Goal: Task Accomplishment & Management: Manage account settings

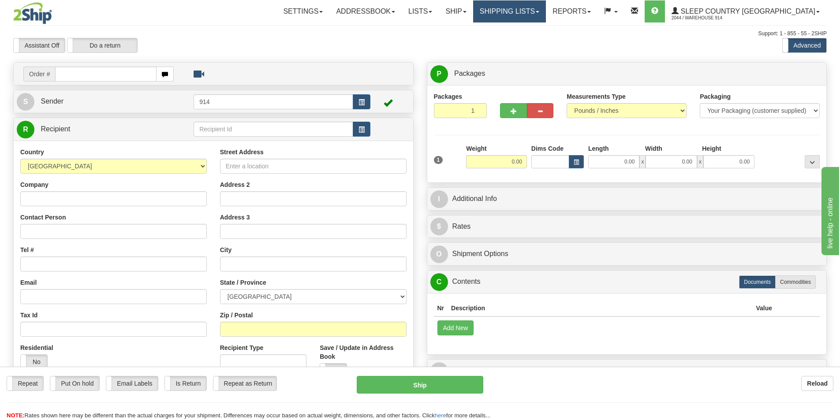
click at [537, 10] on link "Shipping lists" at bounding box center [509, 11] width 73 height 22
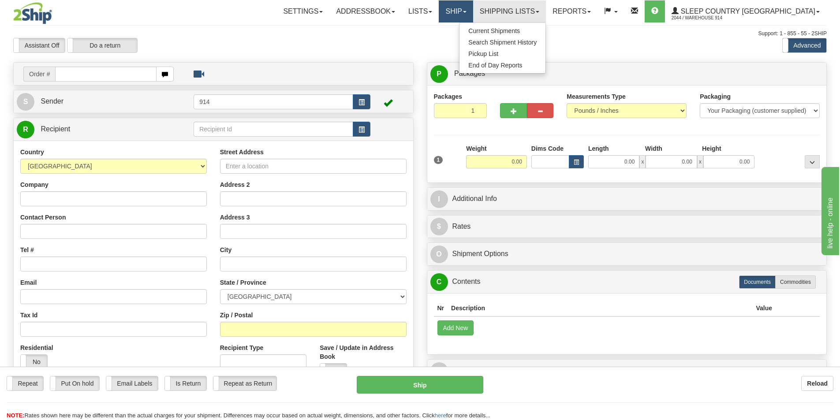
click at [473, 11] on link "Ship" at bounding box center [456, 11] width 34 height 22
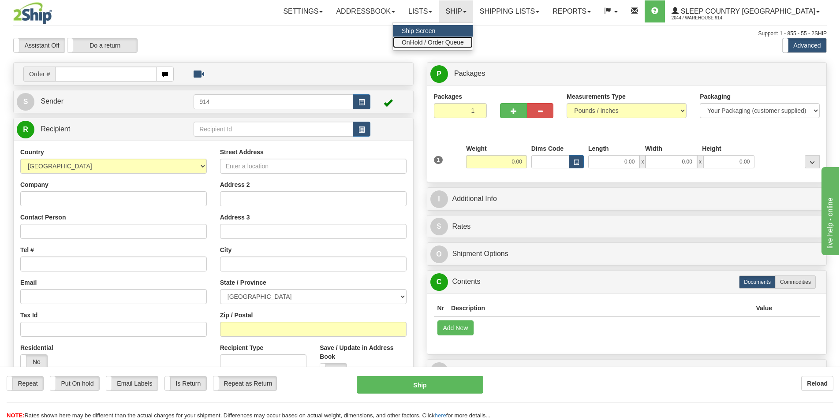
click at [464, 42] on span "OnHold / Order Queue" at bounding box center [433, 42] width 62 height 7
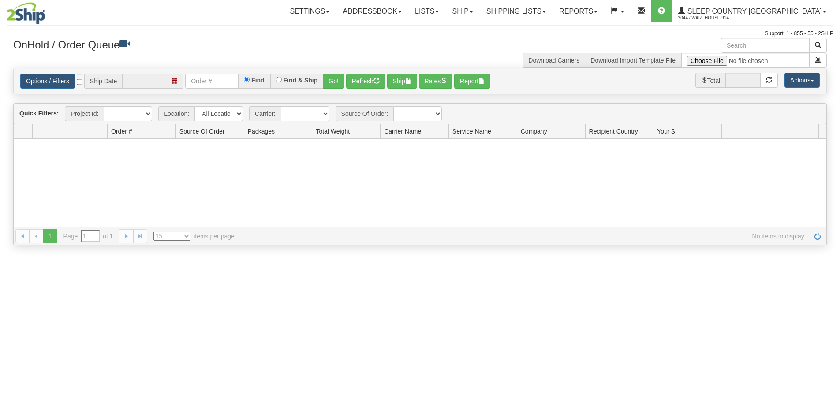
type input "[DATE]"
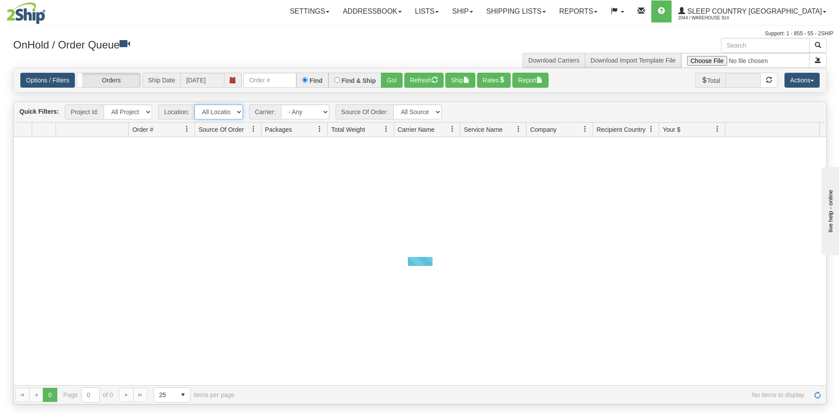
click at [233, 111] on select "All Locations 914 9009 [GEOGRAPHIC_DATA] SLE BEDDN ZINUC" at bounding box center [219, 112] width 49 height 15
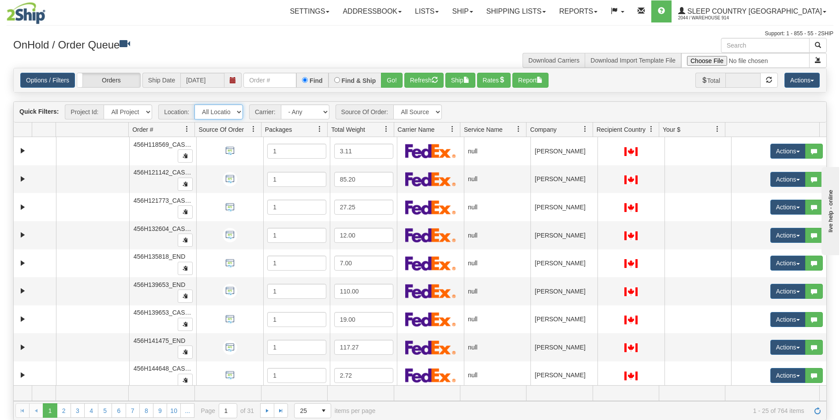
select select "7603"
click at [195, 105] on select "All Locations 914 9009 [GEOGRAPHIC_DATA] SLE BEDDN ZINUC" at bounding box center [219, 112] width 49 height 15
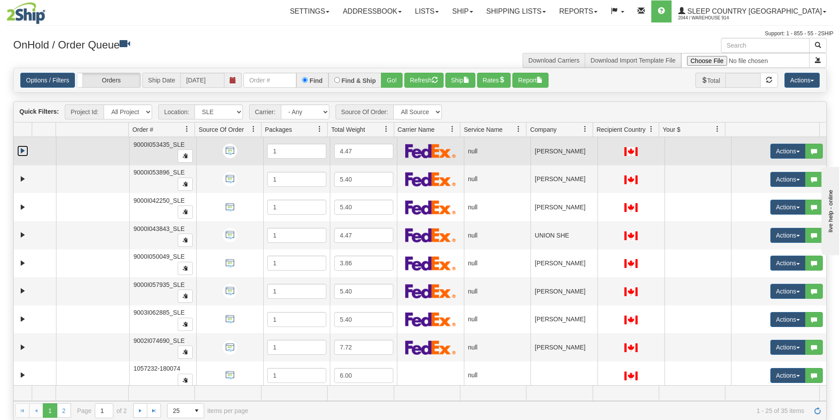
click at [21, 155] on link "Expand" at bounding box center [22, 151] width 11 height 11
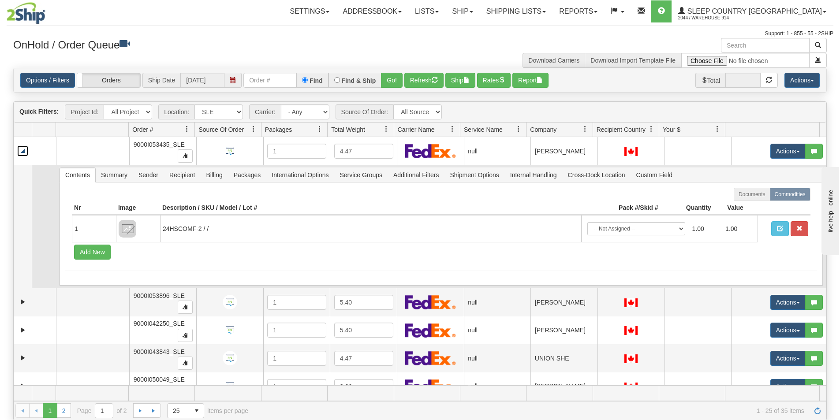
scroll to position [88, 0]
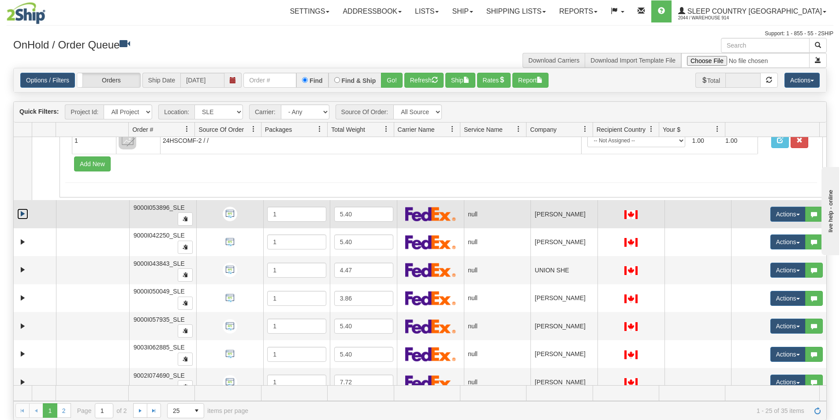
click at [21, 212] on link "Expand" at bounding box center [22, 214] width 11 height 11
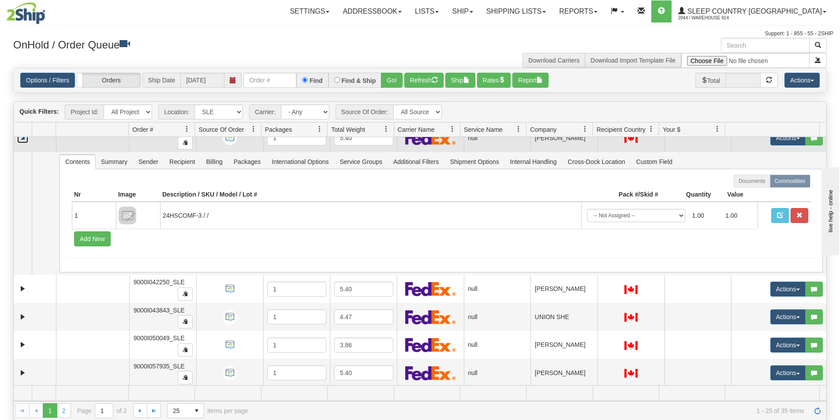
scroll to position [221, 0]
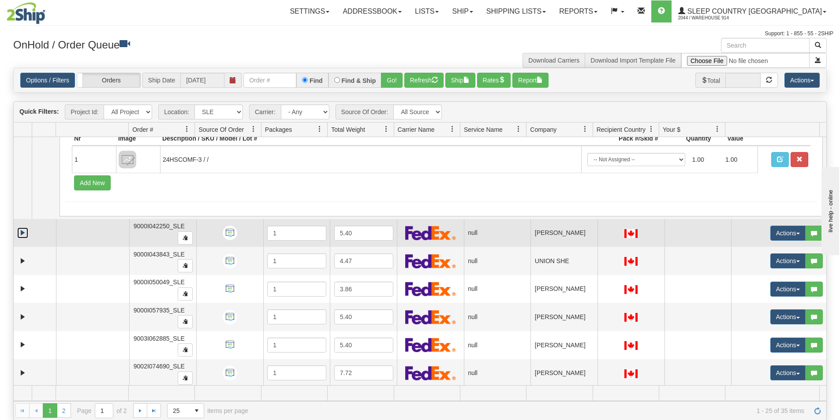
click at [25, 229] on link "Expand" at bounding box center [22, 233] width 11 height 11
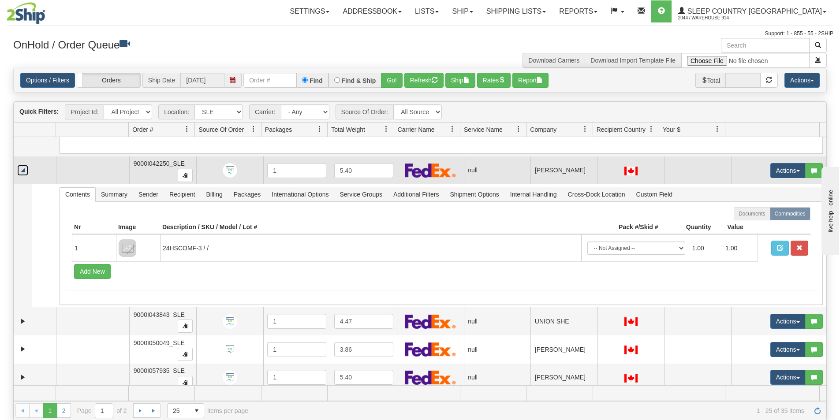
scroll to position [353, 0]
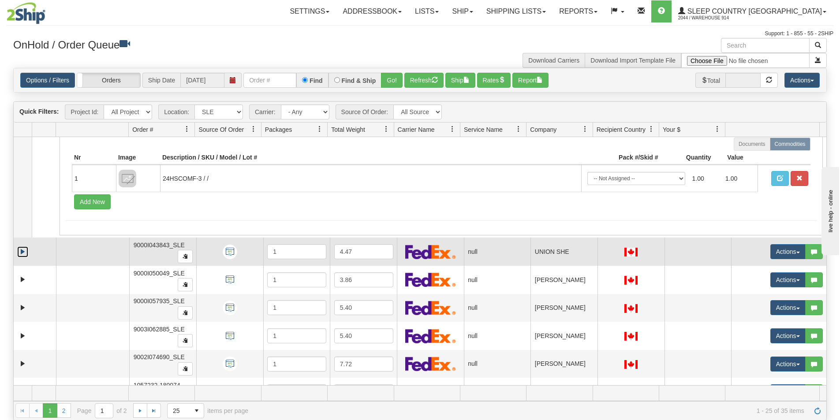
click at [24, 248] on link "Expand" at bounding box center [22, 252] width 11 height 11
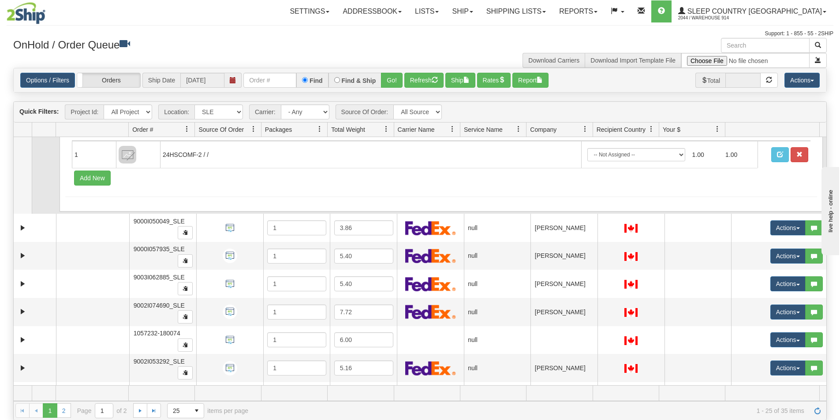
scroll to position [529, 0]
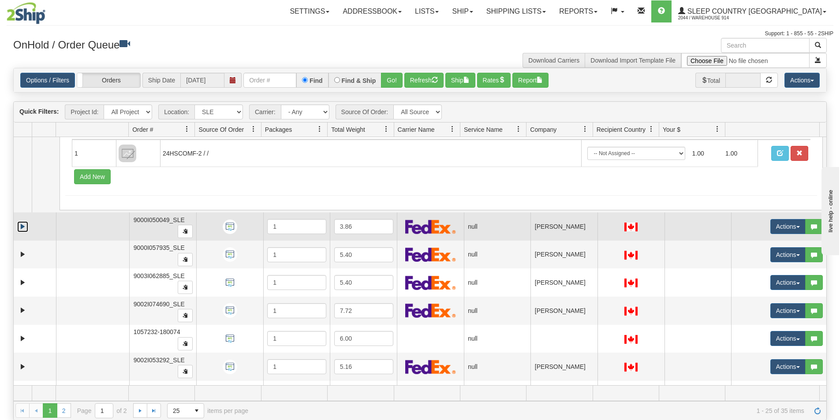
click at [22, 226] on link "Expand" at bounding box center [22, 226] width 11 height 11
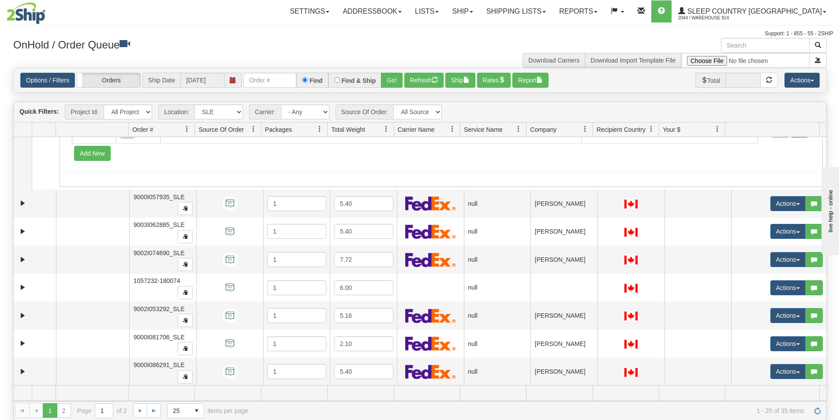
scroll to position [706, 0]
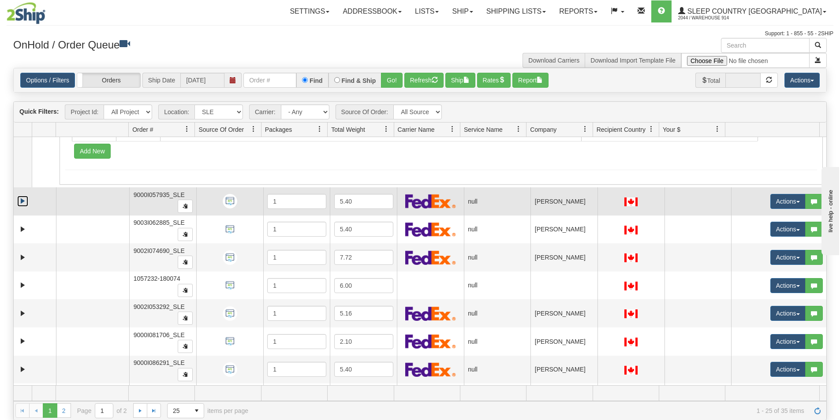
click at [25, 204] on link "Expand" at bounding box center [22, 201] width 11 height 11
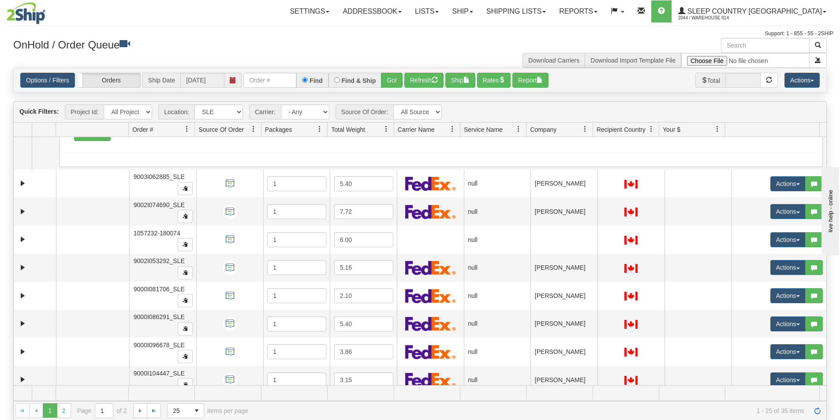
scroll to position [882, 0]
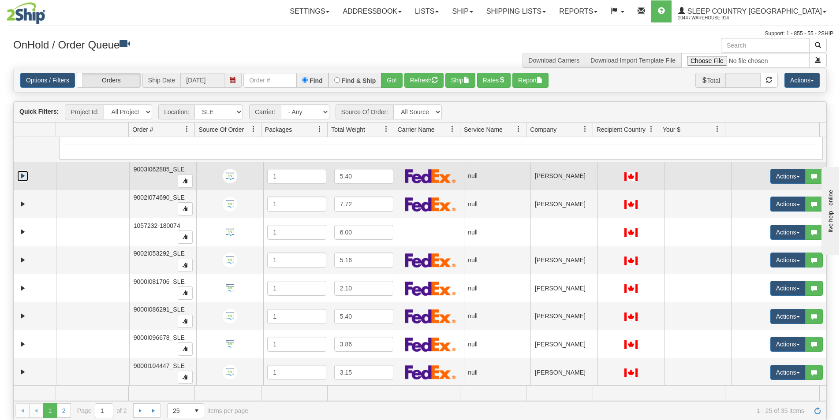
click at [19, 174] on link "Expand" at bounding box center [22, 176] width 11 height 11
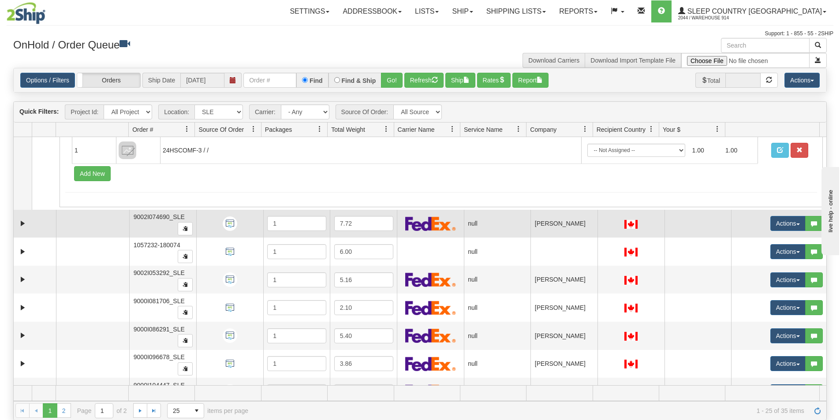
scroll to position [1015, 0]
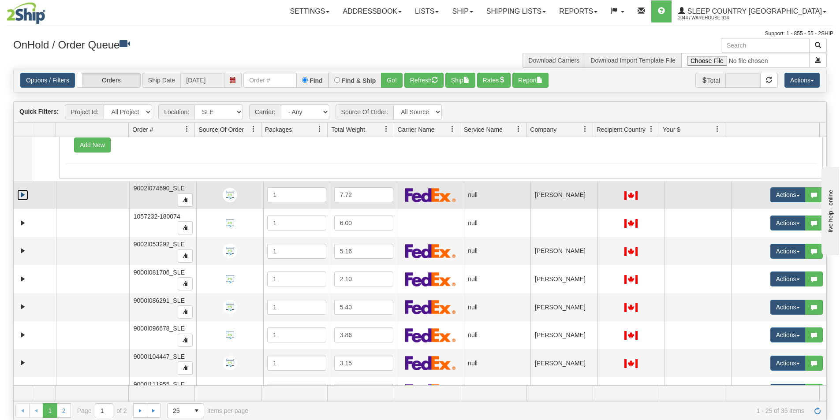
click at [26, 195] on link "Expand" at bounding box center [22, 195] width 11 height 11
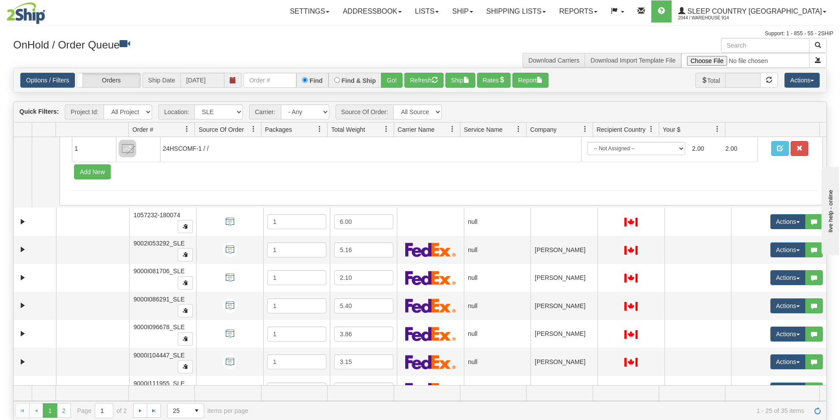
scroll to position [1147, 0]
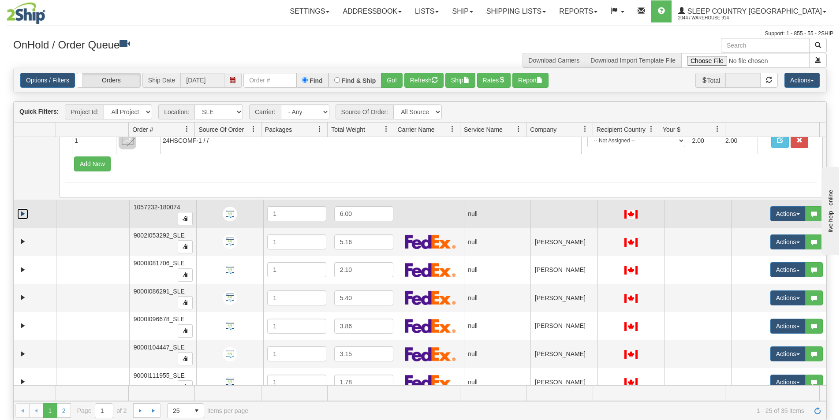
click at [19, 218] on link "Expand" at bounding box center [22, 214] width 11 height 11
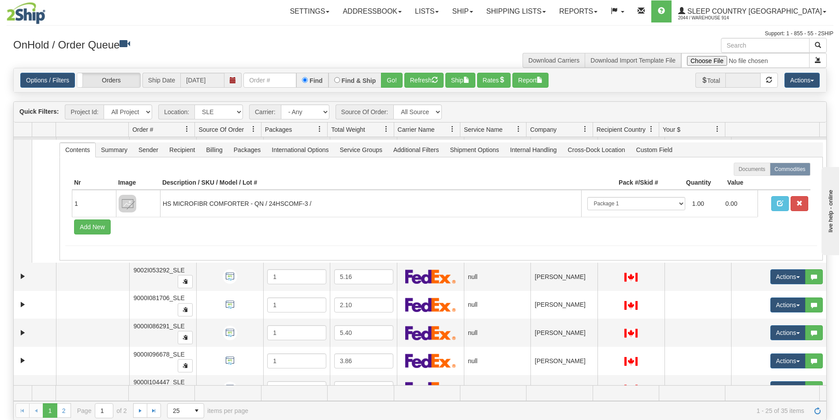
scroll to position [1279, 0]
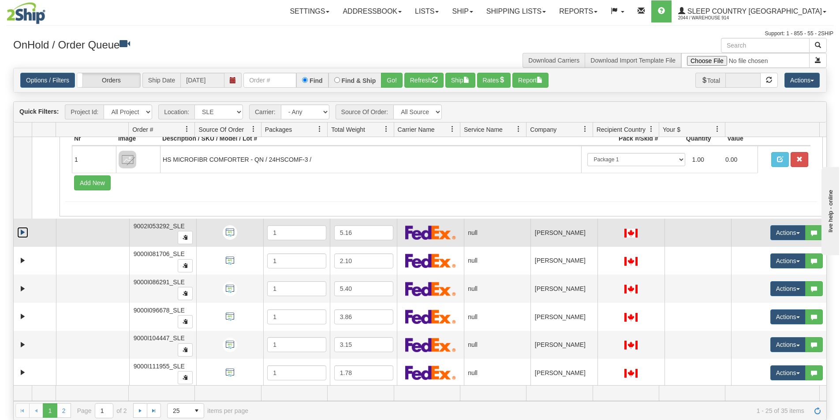
click at [20, 231] on link "Expand" at bounding box center [22, 232] width 11 height 11
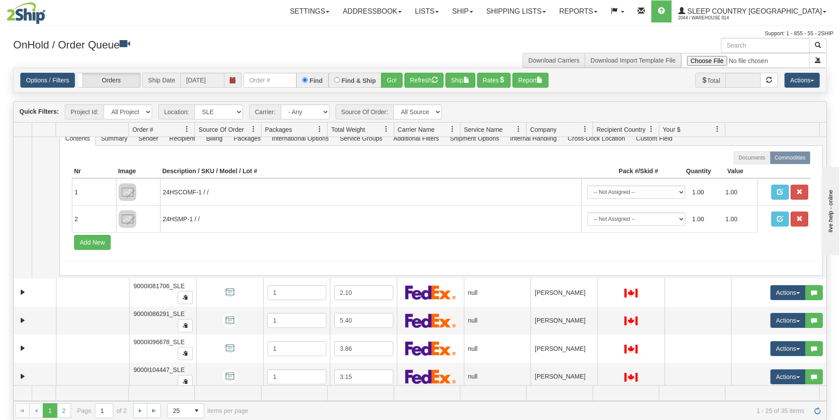
scroll to position [1500, 0]
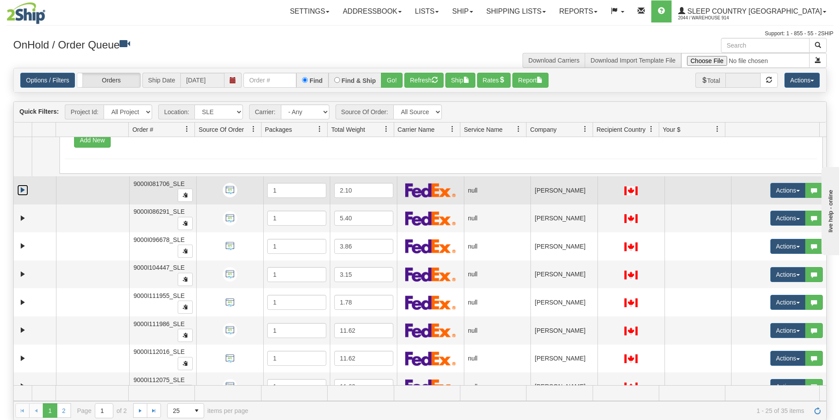
click at [23, 190] on link "Expand" at bounding box center [22, 190] width 11 height 11
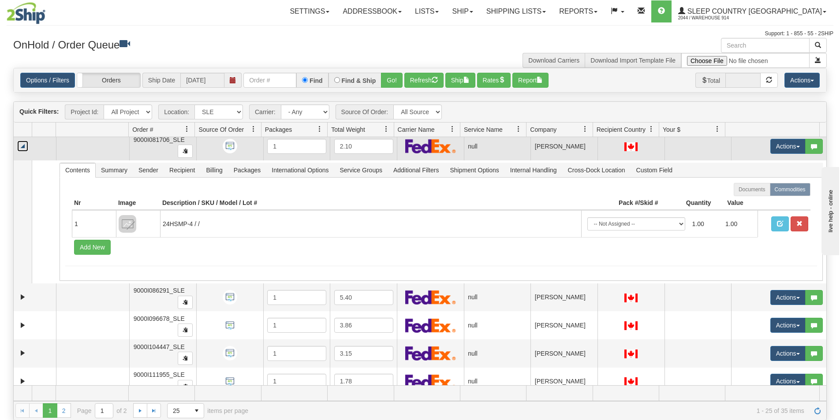
scroll to position [1588, 0]
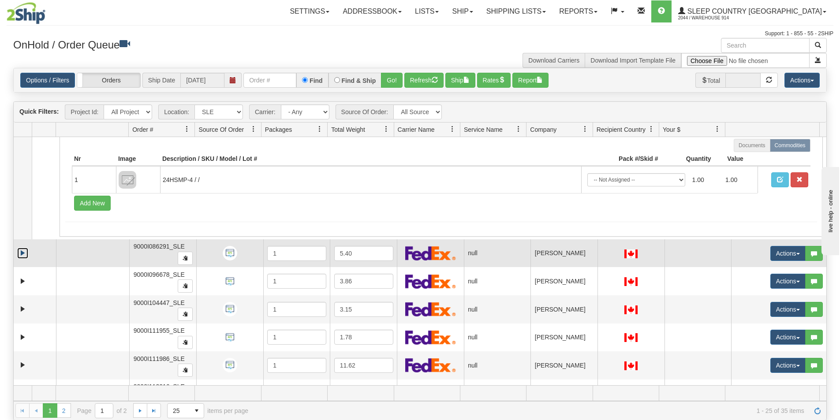
click at [22, 255] on link "Expand" at bounding box center [22, 253] width 11 height 11
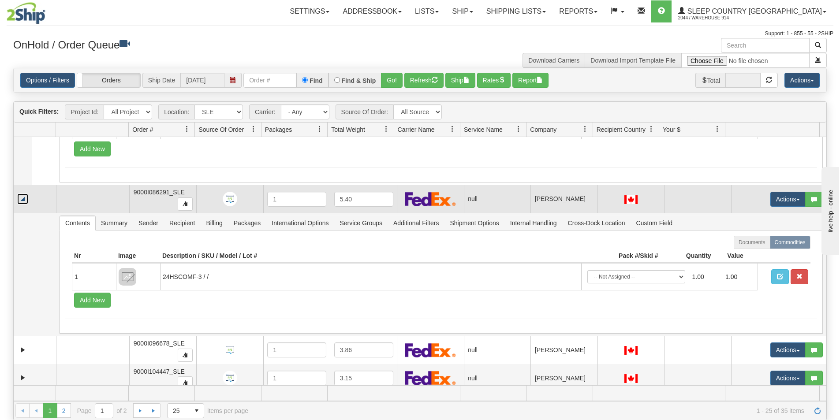
scroll to position [1677, 0]
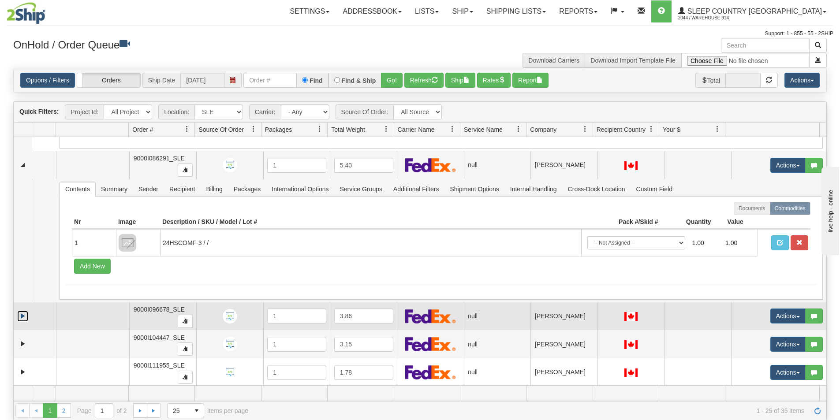
click at [23, 314] on link "Expand" at bounding box center [22, 316] width 11 height 11
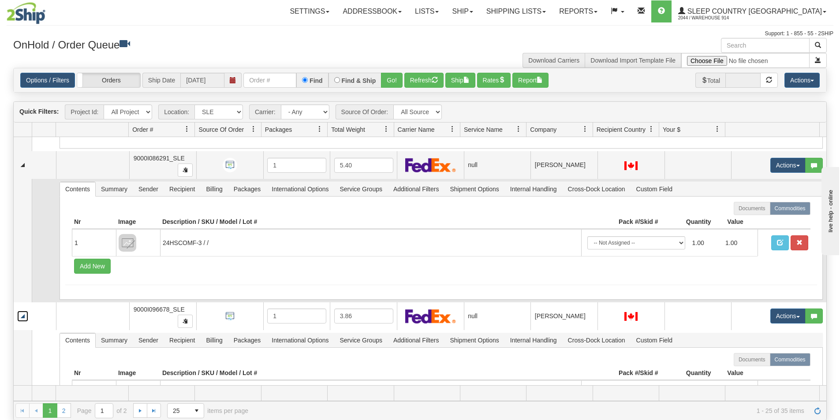
scroll to position [1853, 0]
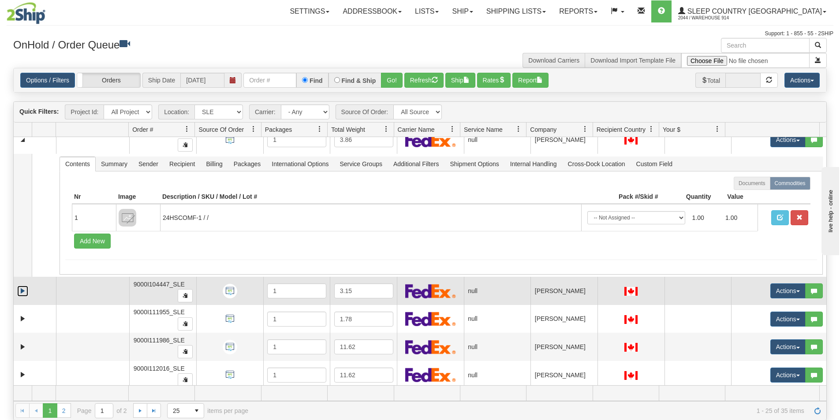
click at [20, 292] on link "Expand" at bounding box center [22, 291] width 11 height 11
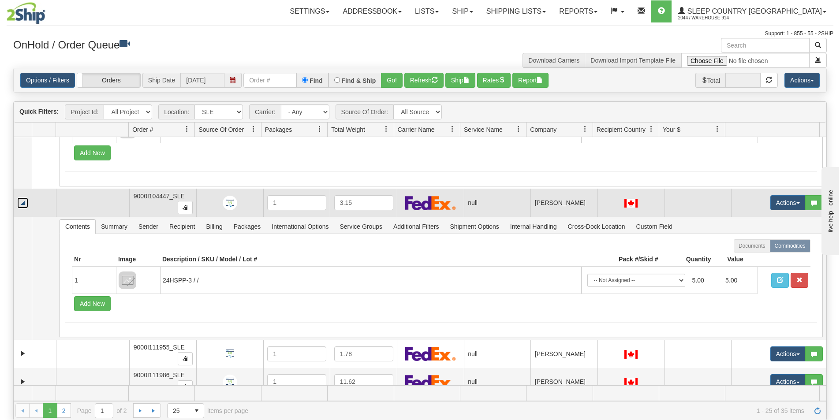
scroll to position [1985, 0]
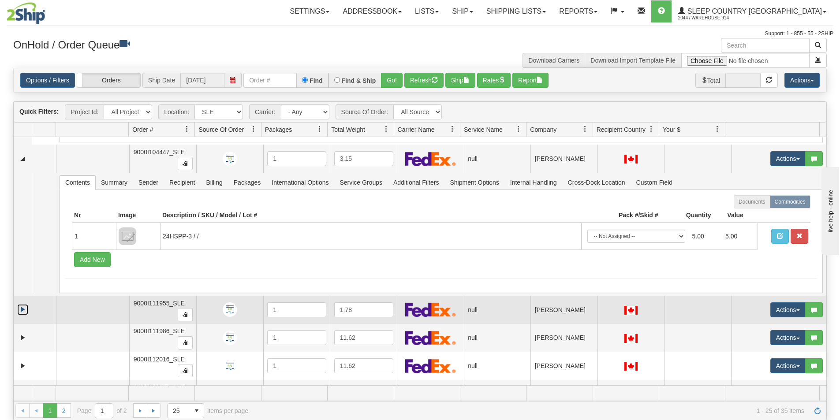
click at [21, 313] on link "Expand" at bounding box center [22, 309] width 11 height 11
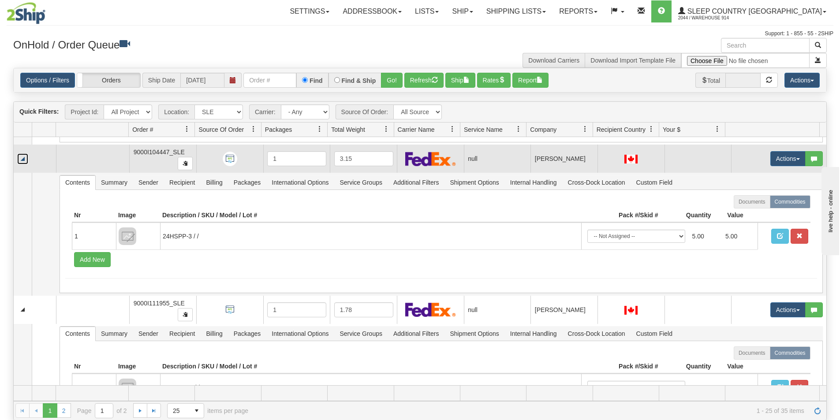
click at [26, 159] on link "Collapse" at bounding box center [22, 159] width 11 height 11
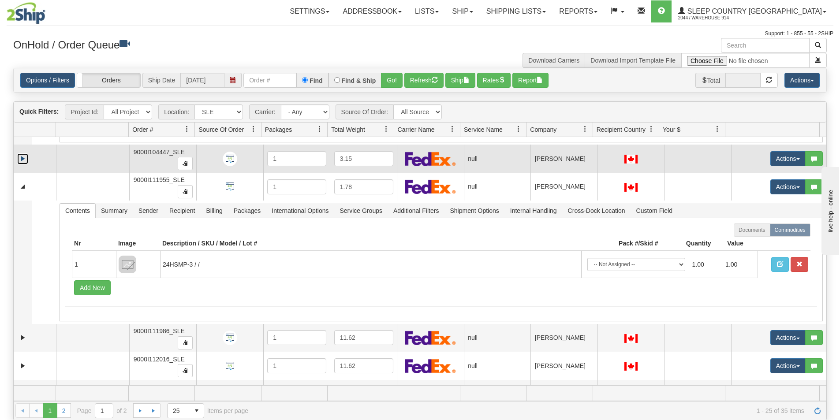
click at [25, 162] on link "Expand" at bounding box center [22, 159] width 11 height 11
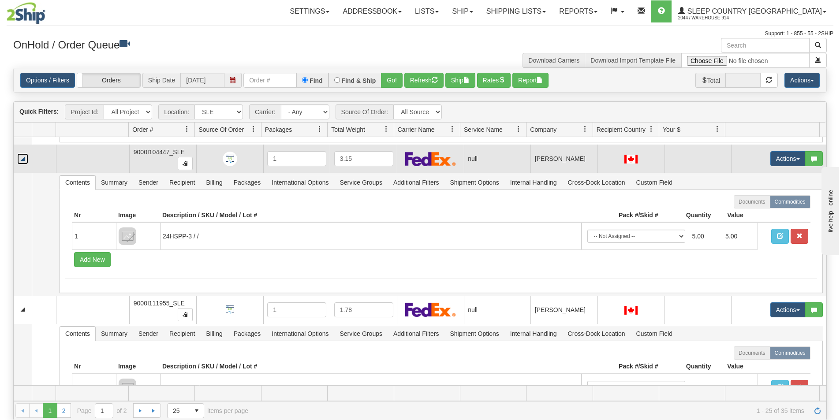
click at [25, 162] on link "Collapse" at bounding box center [22, 159] width 11 height 11
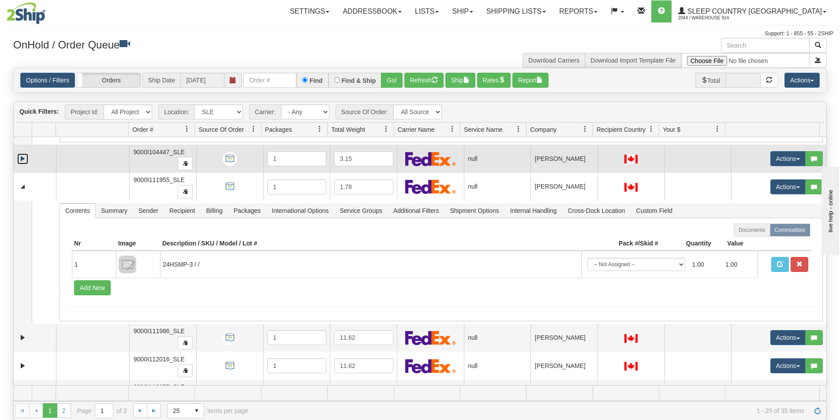
click at [25, 162] on link "Expand" at bounding box center [22, 159] width 11 height 11
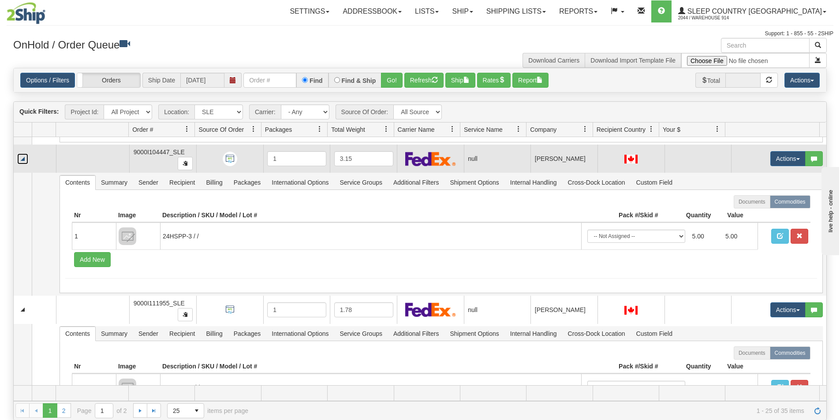
click at [25, 162] on link "Collapse" at bounding box center [22, 159] width 11 height 11
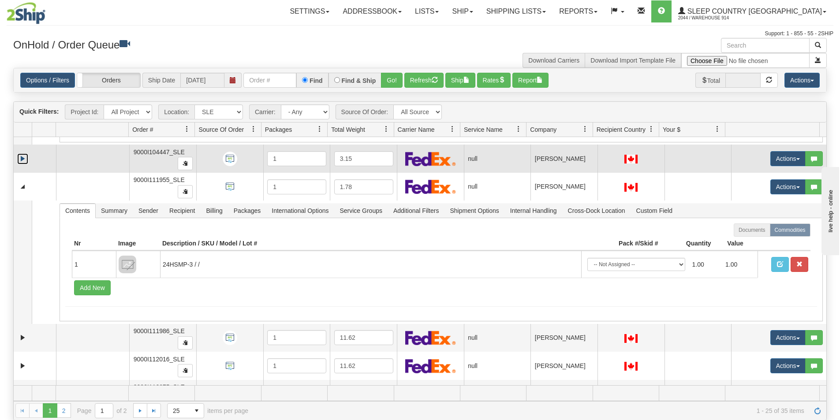
click at [25, 162] on link "Expand" at bounding box center [22, 159] width 11 height 11
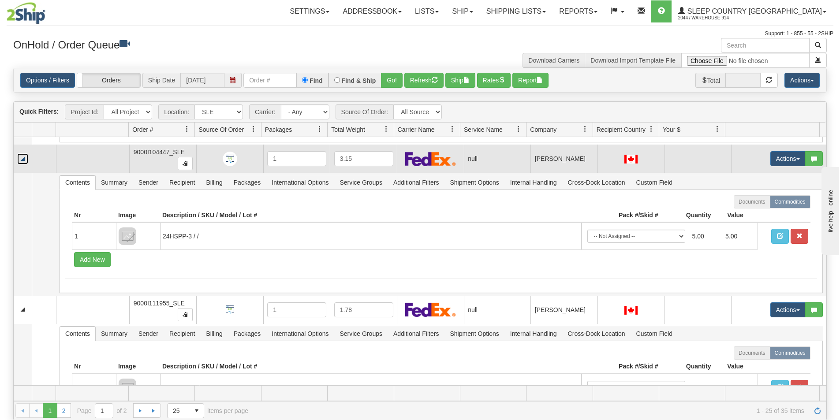
click at [25, 162] on link "Collapse" at bounding box center [22, 159] width 11 height 11
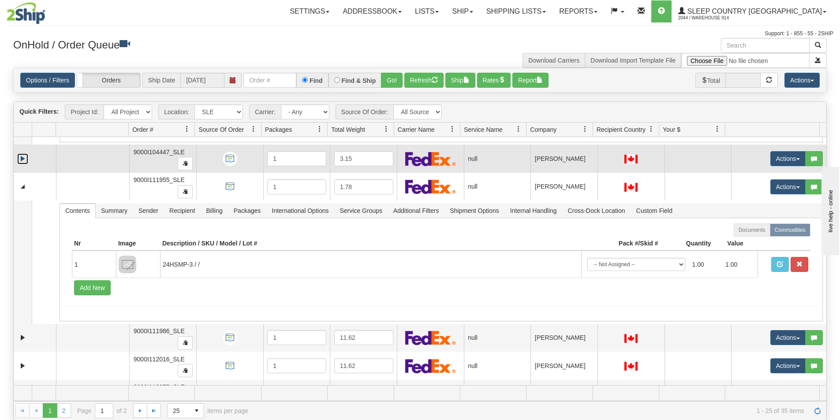
click at [25, 162] on link "Expand" at bounding box center [22, 159] width 11 height 11
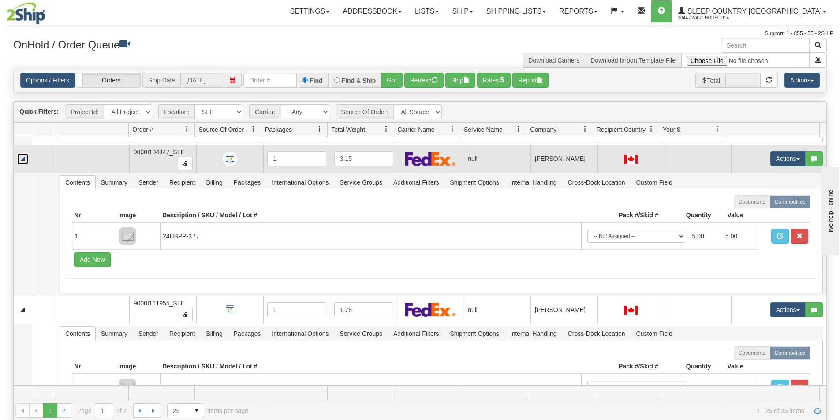
click at [25, 162] on link "Collapse" at bounding box center [22, 159] width 11 height 11
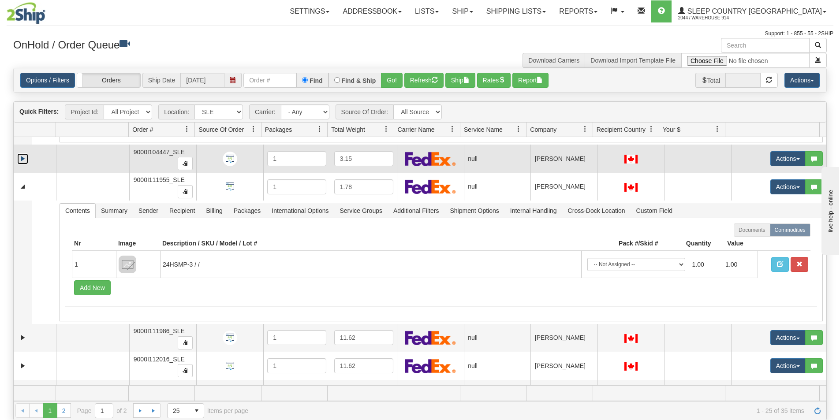
click at [25, 162] on link "Expand" at bounding box center [22, 159] width 11 height 11
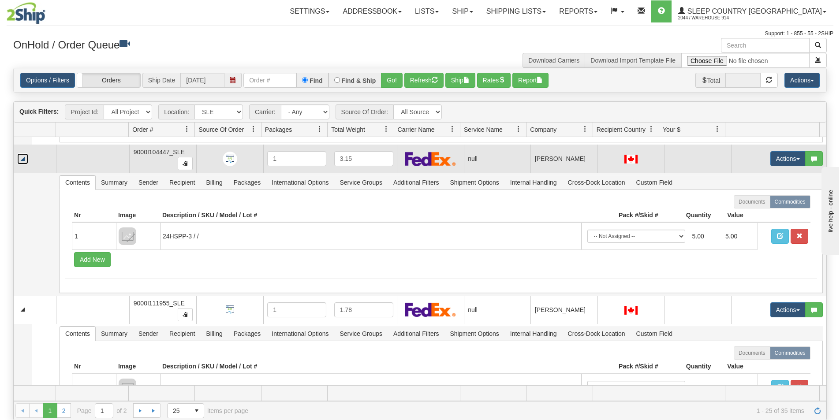
click at [25, 162] on link "Collapse" at bounding box center [22, 159] width 11 height 11
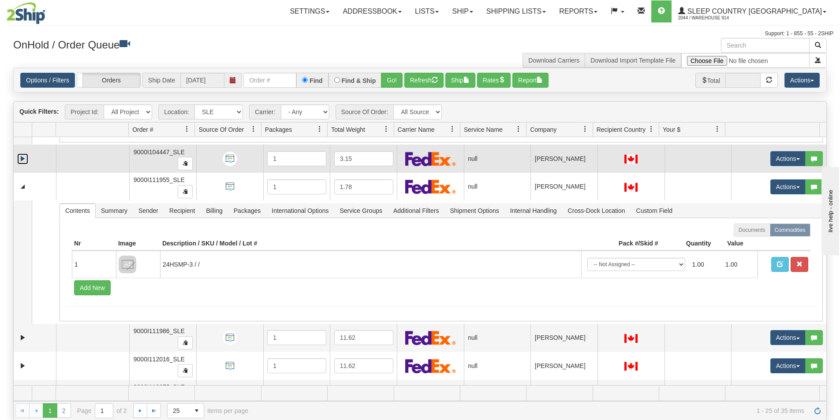
click at [25, 162] on link "Expand" at bounding box center [22, 159] width 11 height 11
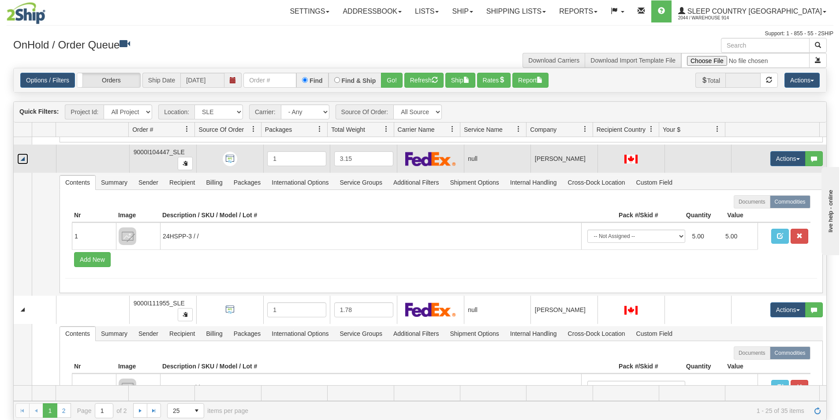
click at [25, 162] on link "Collapse" at bounding box center [22, 159] width 11 height 11
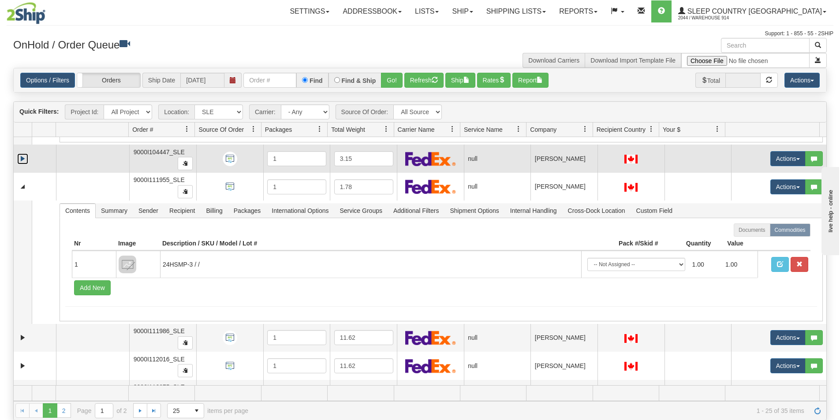
click at [25, 162] on link "Expand" at bounding box center [22, 159] width 11 height 11
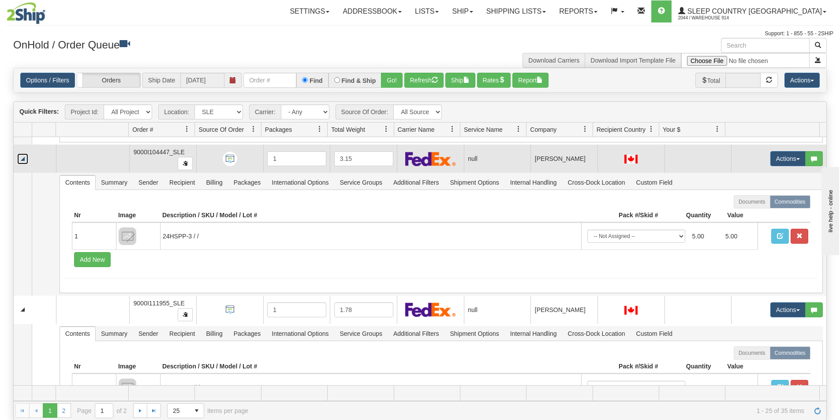
click at [25, 162] on link "Collapse" at bounding box center [22, 159] width 11 height 11
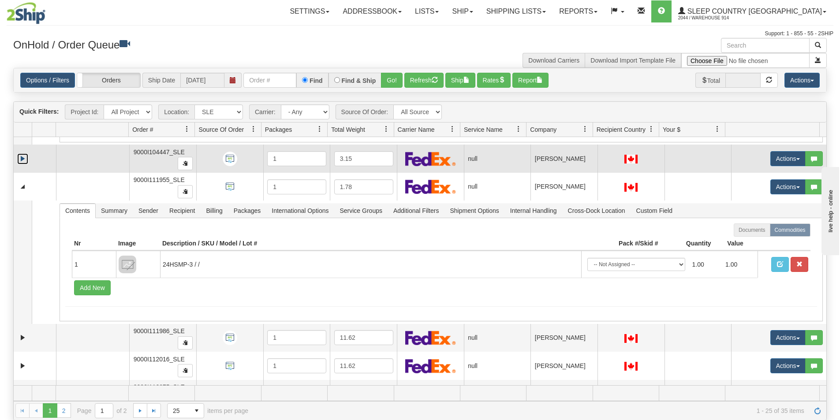
click at [25, 162] on link "Expand" at bounding box center [22, 159] width 11 height 11
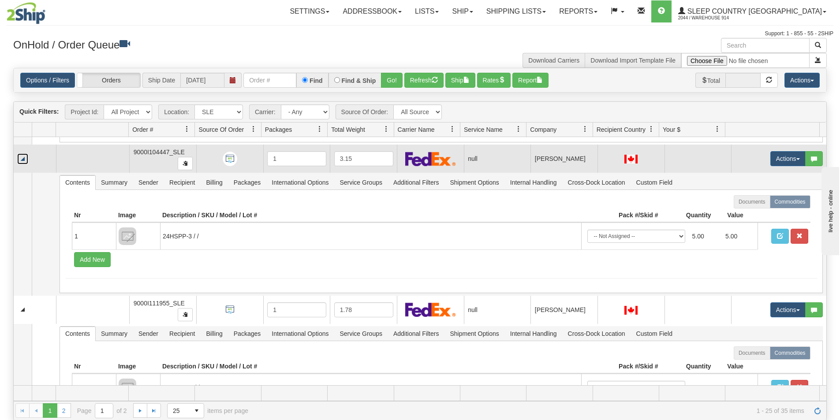
click at [25, 162] on link "Collapse" at bounding box center [22, 159] width 11 height 11
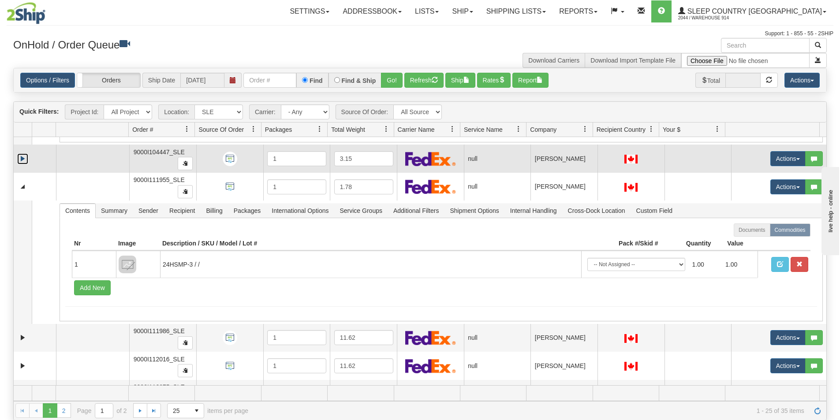
click at [25, 162] on link "Expand" at bounding box center [22, 159] width 11 height 11
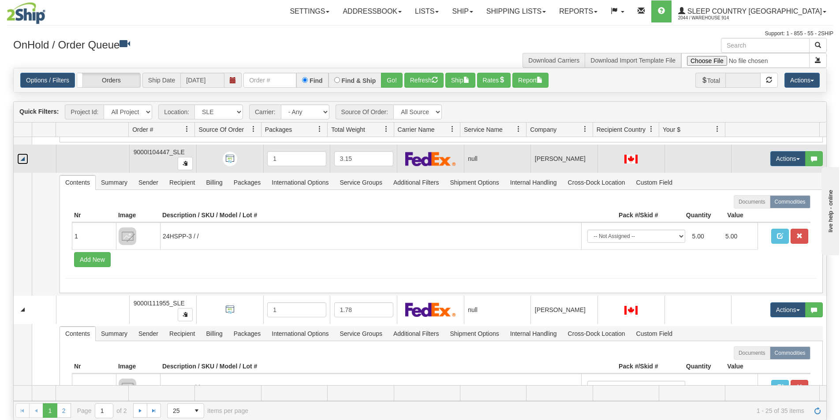
click at [25, 162] on link "Collapse" at bounding box center [22, 159] width 11 height 11
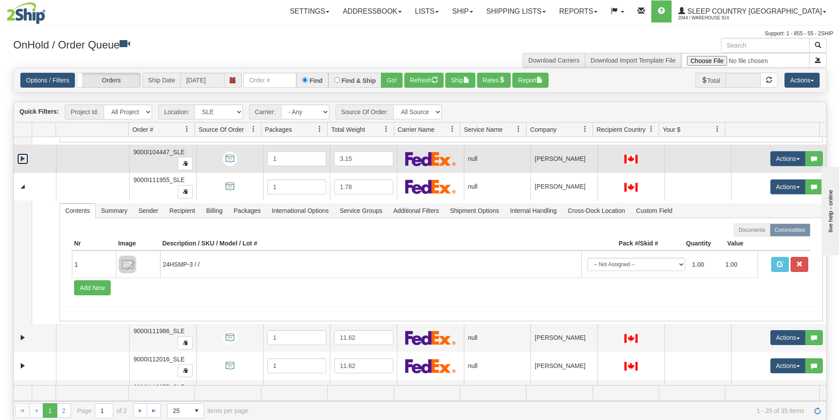
click at [25, 162] on link "Expand" at bounding box center [22, 159] width 11 height 11
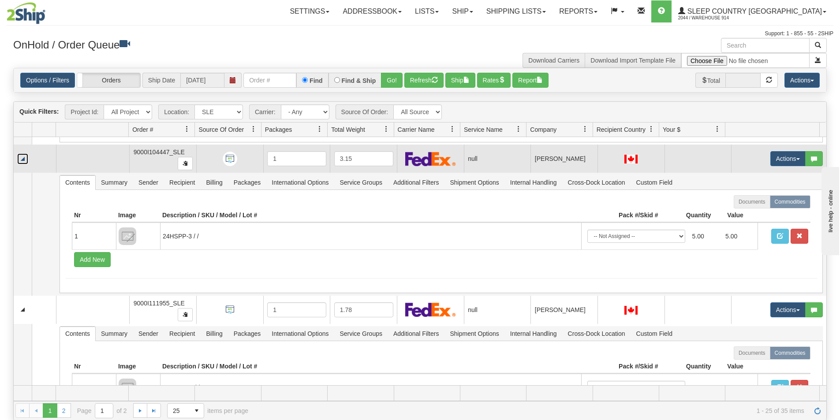
click at [25, 162] on link "Collapse" at bounding box center [22, 159] width 11 height 11
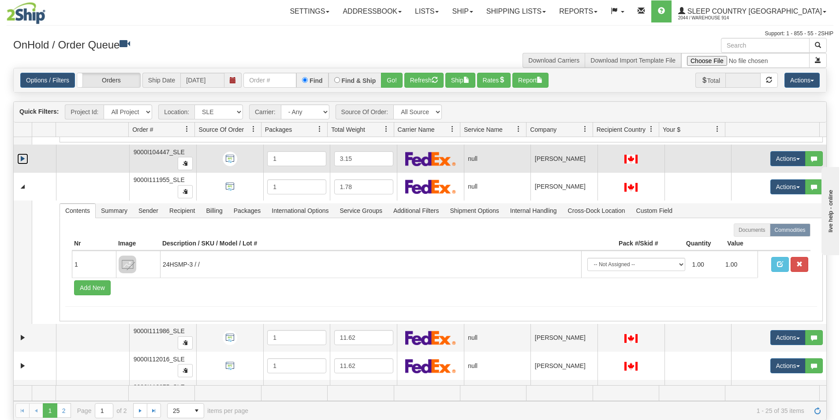
click at [25, 162] on link "Expand" at bounding box center [22, 159] width 11 height 11
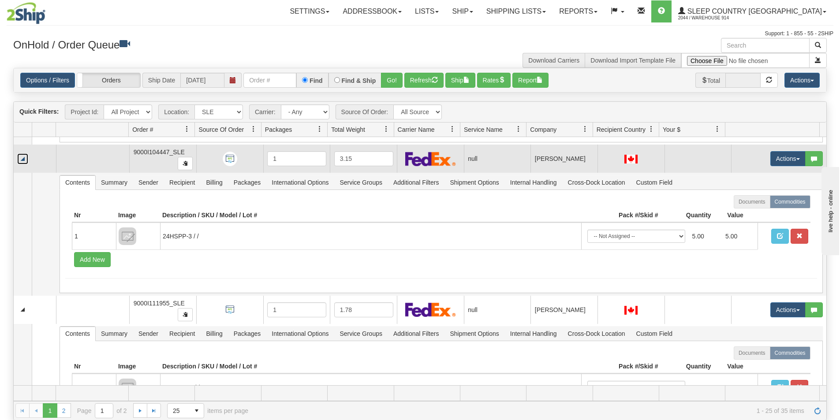
click at [25, 162] on link "Collapse" at bounding box center [22, 159] width 11 height 11
click at [26, 164] on link "Collapse" at bounding box center [22, 159] width 11 height 11
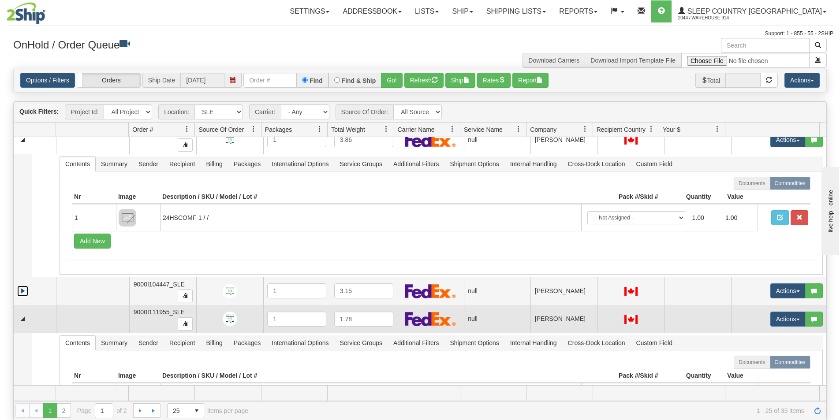
scroll to position [1809, 0]
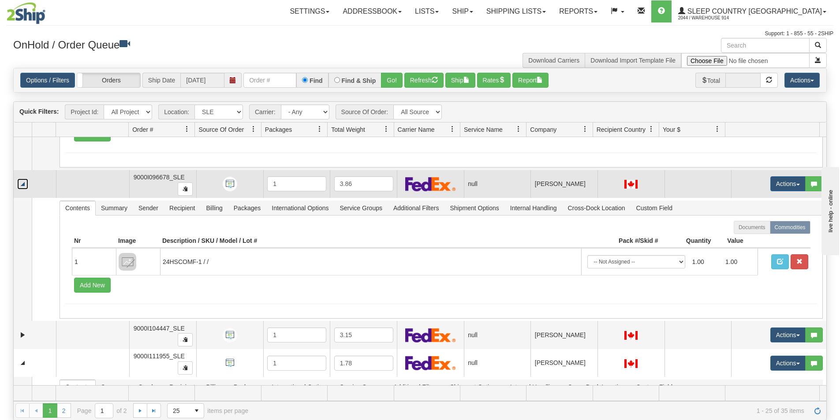
click at [24, 181] on link "Collapse" at bounding box center [22, 184] width 11 height 11
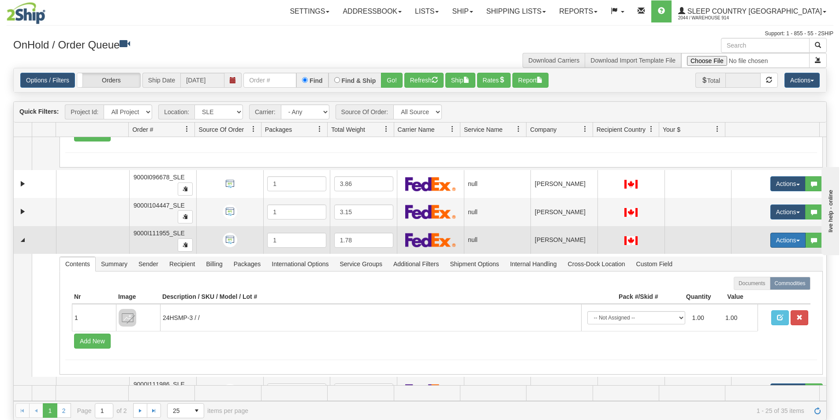
click at [775, 244] on button "Actions" at bounding box center [788, 240] width 35 height 15
click at [739, 259] on span "Open" at bounding box center [748, 257] width 21 height 7
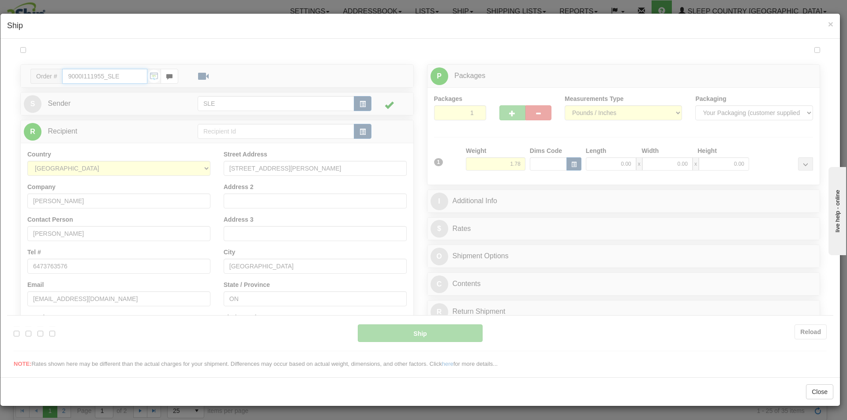
type input "17:35"
type input "16:00"
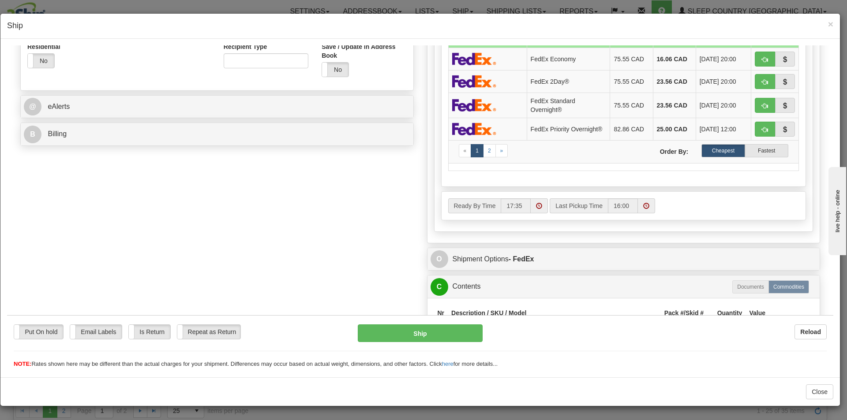
scroll to position [402, 0]
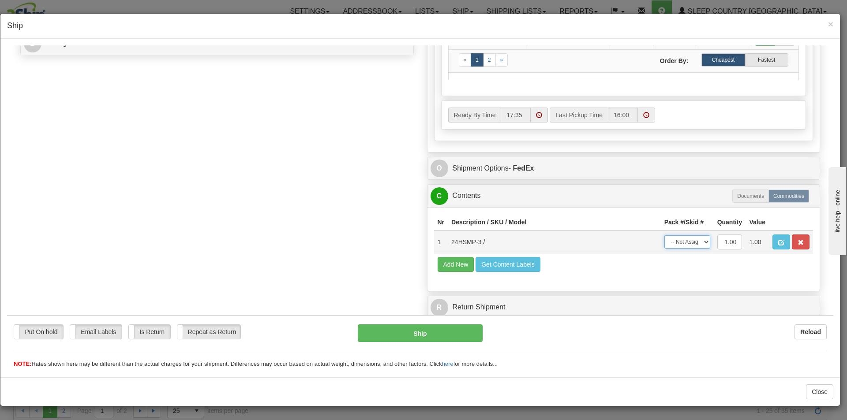
click at [698, 243] on select "-- Not Assigned -- Package 1" at bounding box center [687, 241] width 46 height 13
select select "0"
click at [664, 235] on select "-- Not Assigned -- Package 1" at bounding box center [687, 241] width 46 height 13
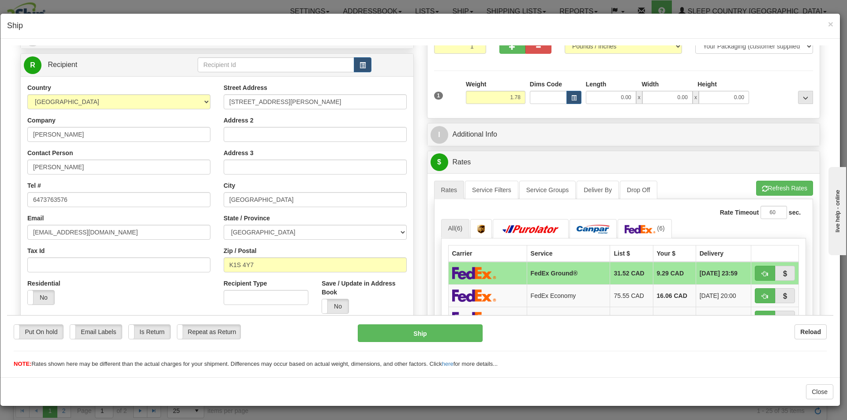
scroll to position [0, 0]
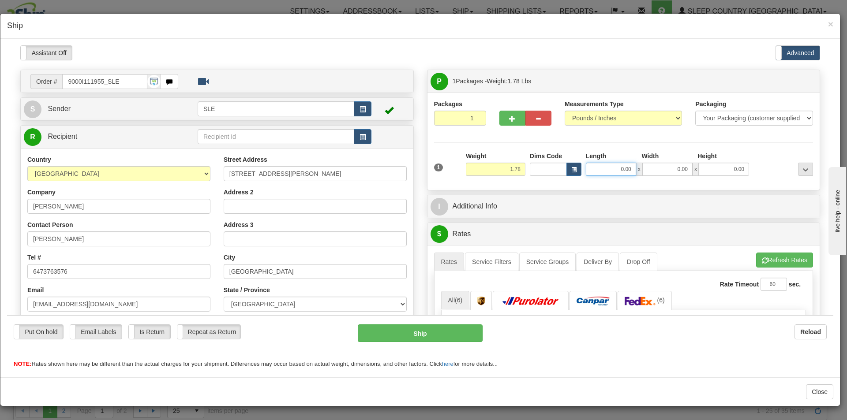
click at [623, 171] on input "0.00" at bounding box center [611, 168] width 50 height 13
type input "16.75"
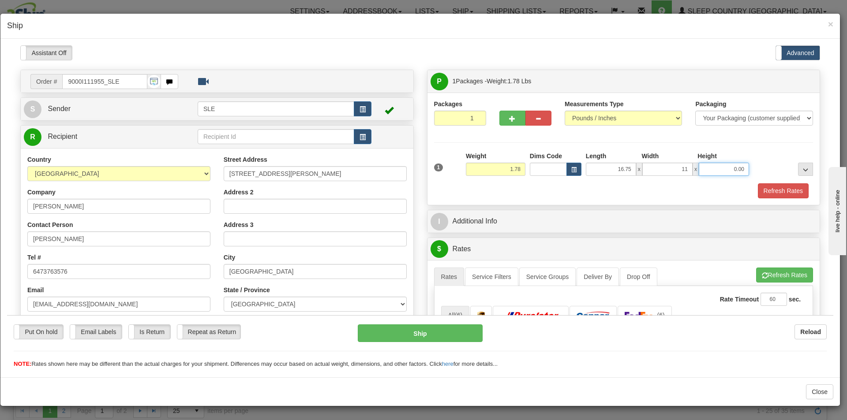
type input "11.00"
type input "20.75"
click at [791, 273] on button "Refresh Rates" at bounding box center [784, 274] width 57 height 15
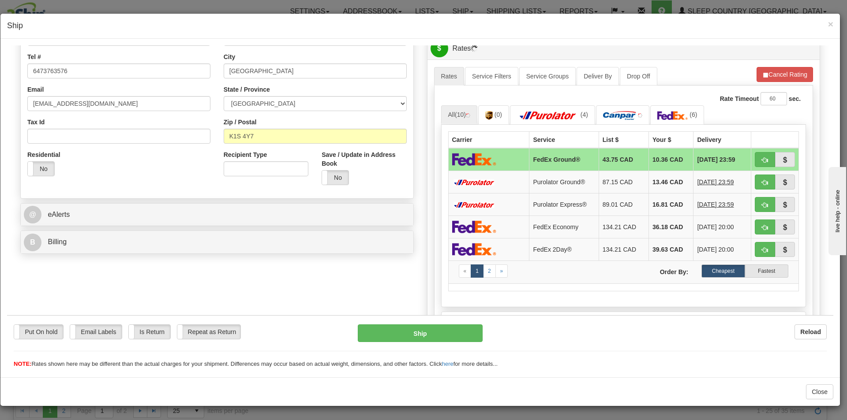
scroll to position [221, 0]
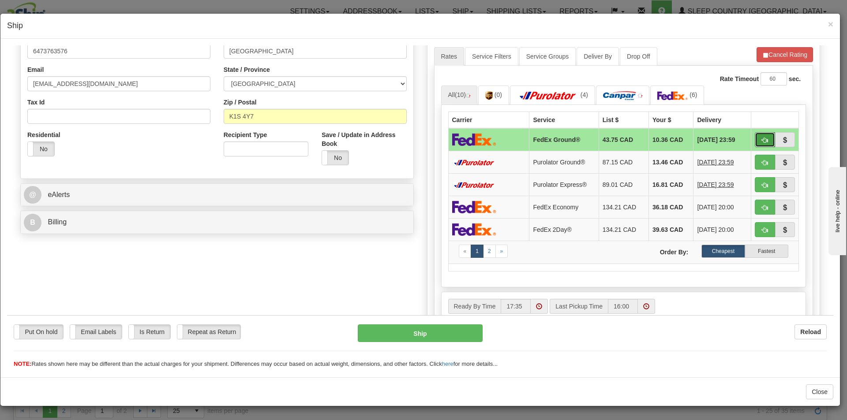
click at [762, 137] on span "button" at bounding box center [765, 140] width 6 height 6
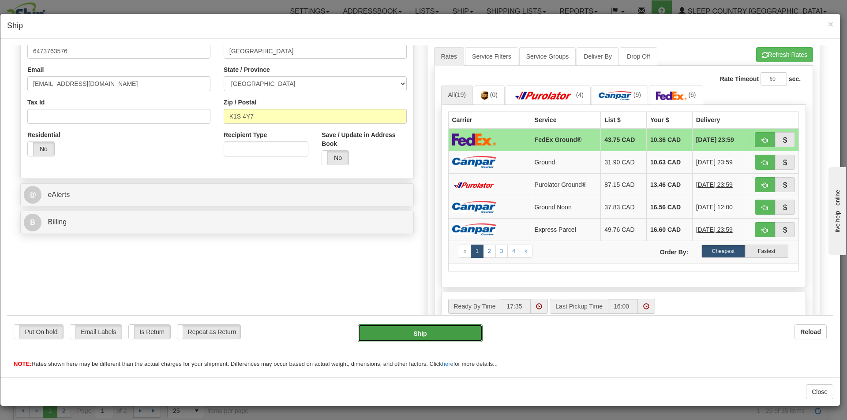
click at [438, 336] on button "Ship" at bounding box center [420, 333] width 124 height 18
type input "92"
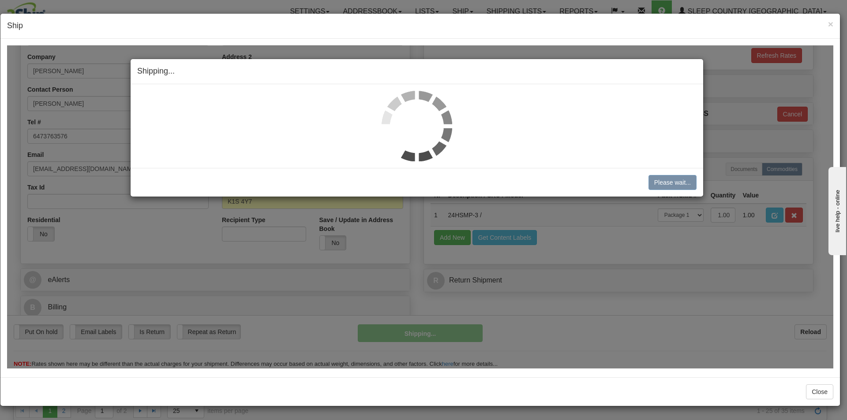
scroll to position [135, 0]
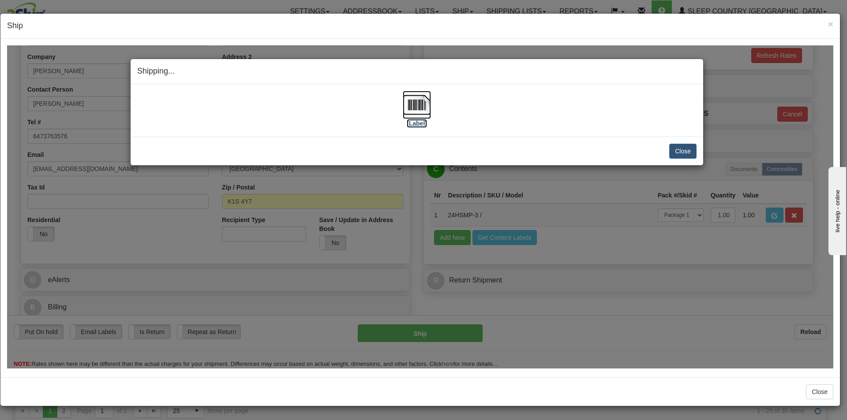
click at [419, 112] on img at bounding box center [417, 104] width 28 height 28
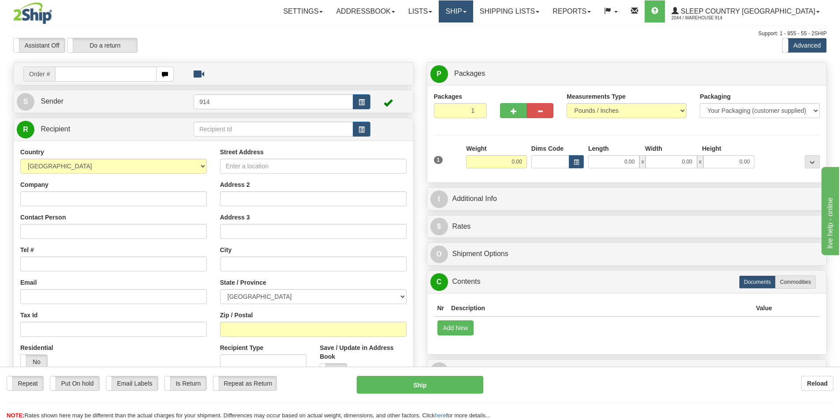
click at [473, 11] on link "Ship" at bounding box center [456, 11] width 34 height 22
click at [464, 40] on span "OnHold / Order Queue" at bounding box center [433, 42] width 62 height 7
click at [439, 13] on link "Lists" at bounding box center [420, 11] width 37 height 22
click at [473, 10] on link "Ship" at bounding box center [456, 11] width 34 height 22
click at [464, 43] on span "OnHold / Order Queue" at bounding box center [433, 42] width 62 height 7
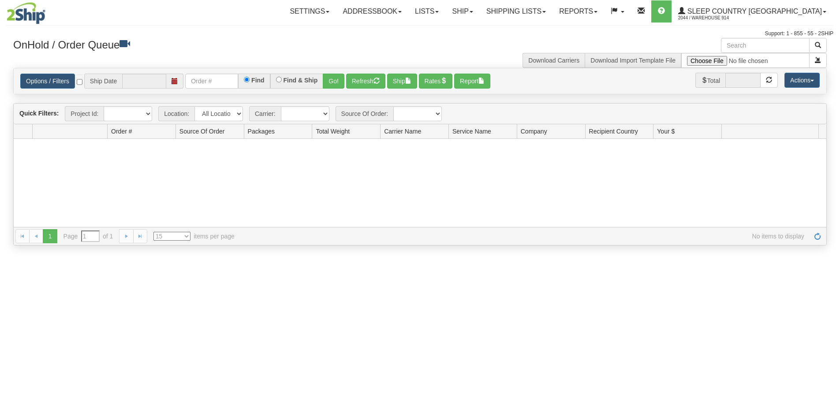
type input "[DATE]"
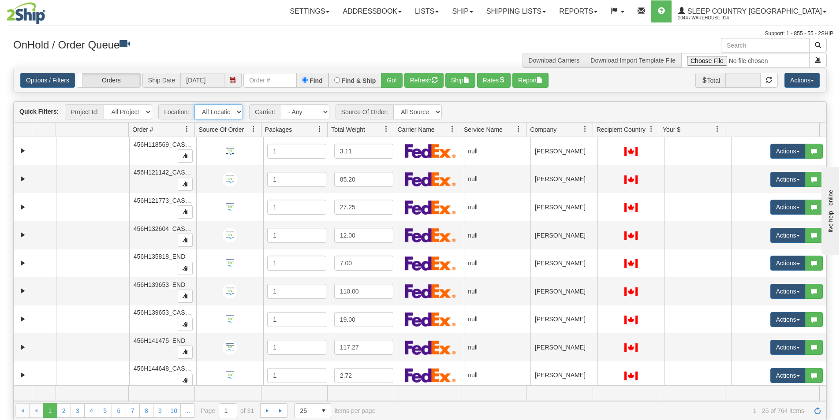
click at [240, 114] on select "All Locations 914 9009 [GEOGRAPHIC_DATA] SLE BEDDN ZINUC" at bounding box center [219, 112] width 49 height 15
select select "7603"
click at [195, 105] on select "All Locations 914 9009 CASPC END SLE BEDDN ZINUC" at bounding box center [219, 112] width 49 height 15
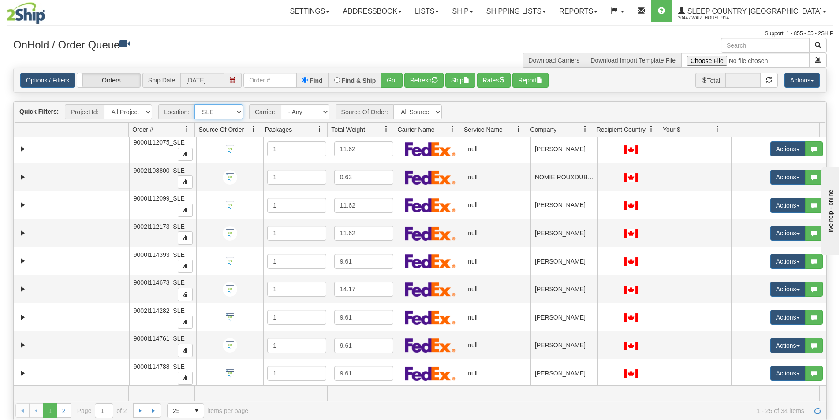
scroll to position [453, 0]
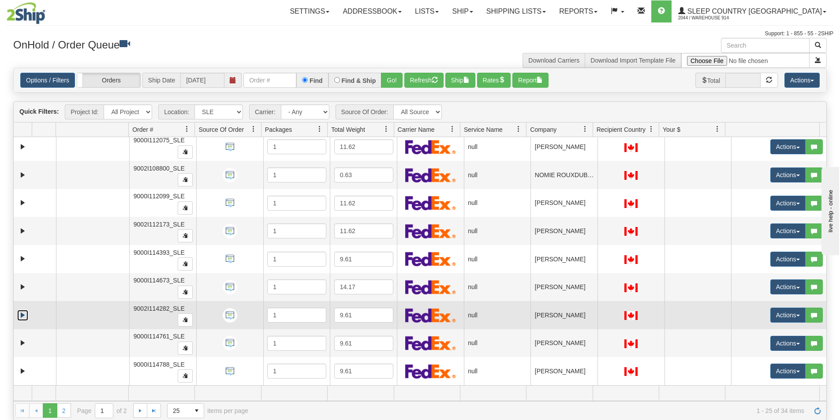
click at [17, 317] on link "Expand" at bounding box center [22, 315] width 11 height 11
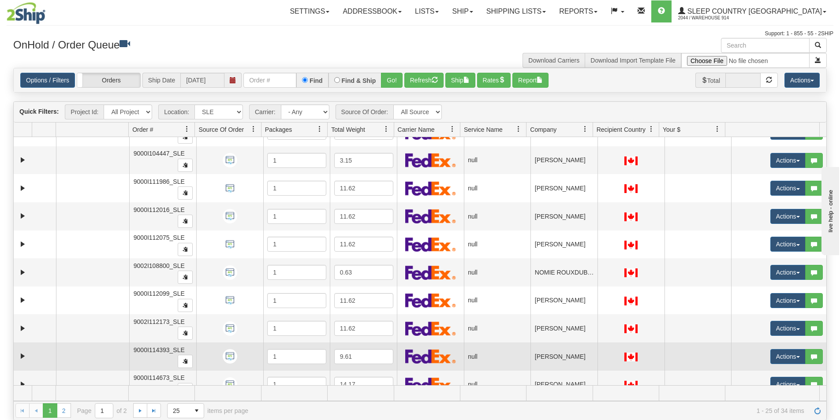
scroll to position [311, 0]
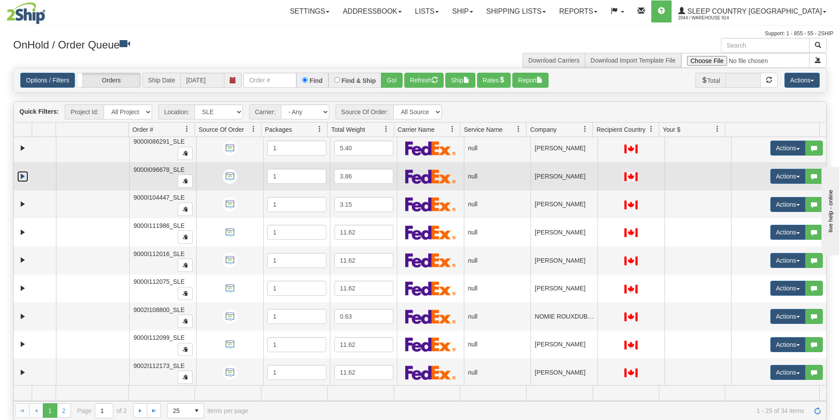
click at [20, 181] on link "Expand" at bounding box center [22, 176] width 11 height 11
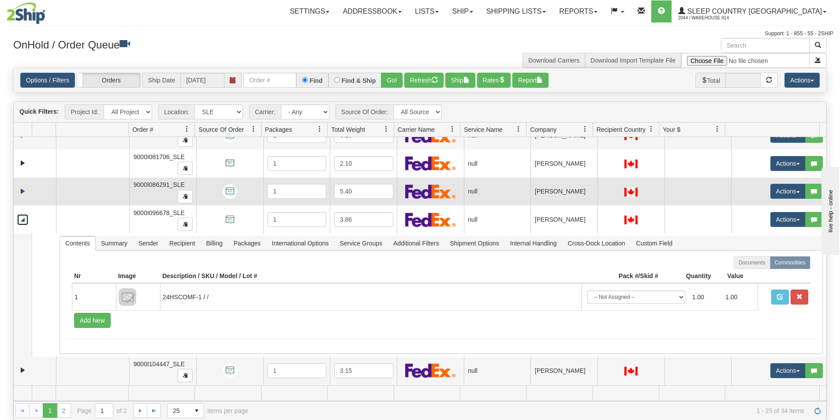
scroll to position [267, 0]
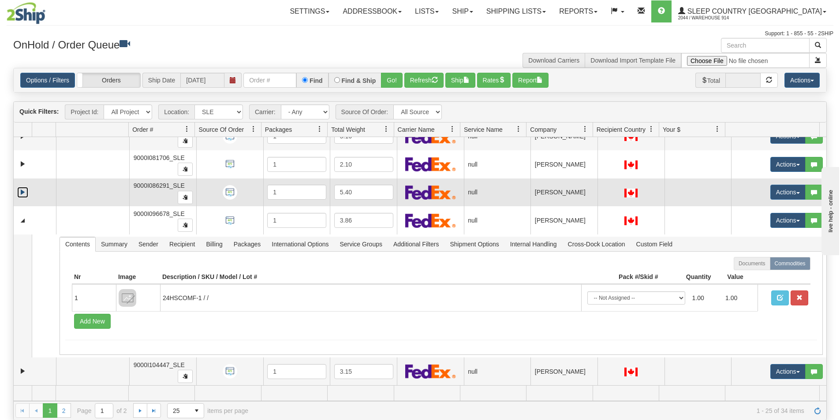
click at [24, 189] on link "Expand" at bounding box center [22, 192] width 11 height 11
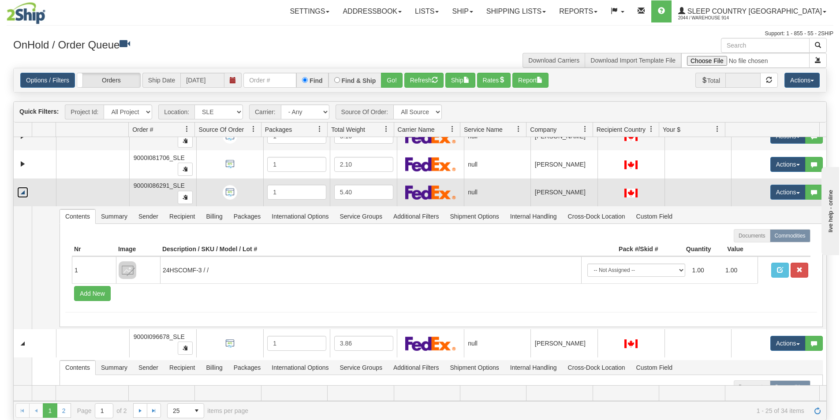
click at [24, 189] on link "Collapse" at bounding box center [22, 192] width 11 height 11
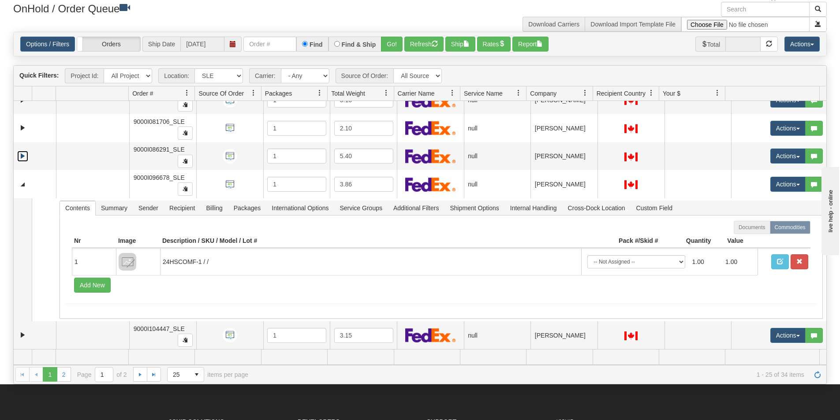
scroll to position [132, 0]
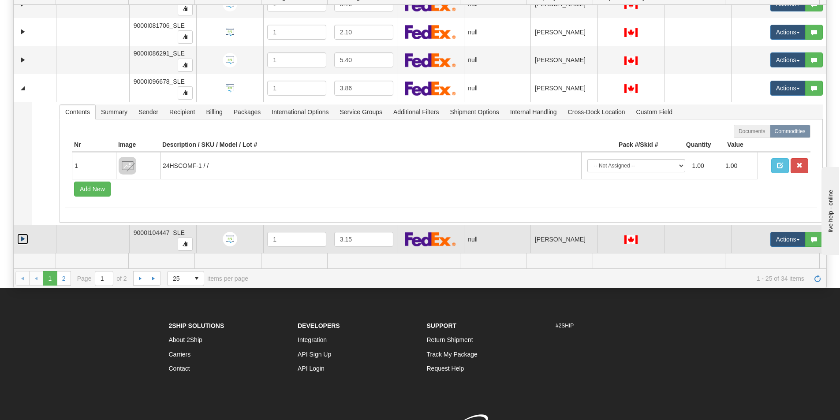
click at [23, 237] on link "Expand" at bounding box center [22, 239] width 11 height 11
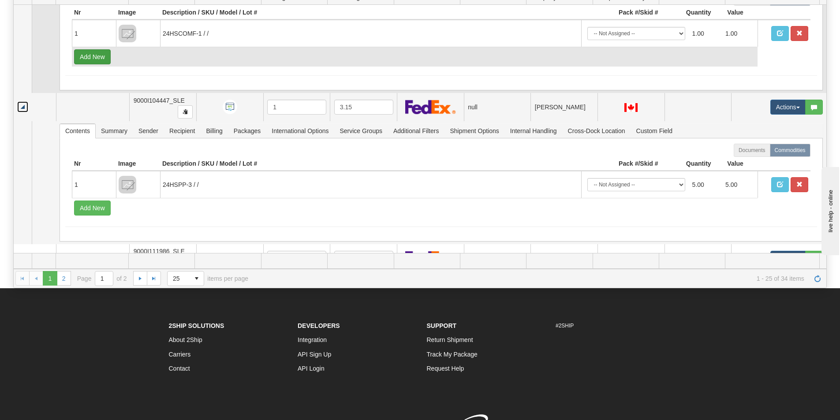
scroll to position [444, 0]
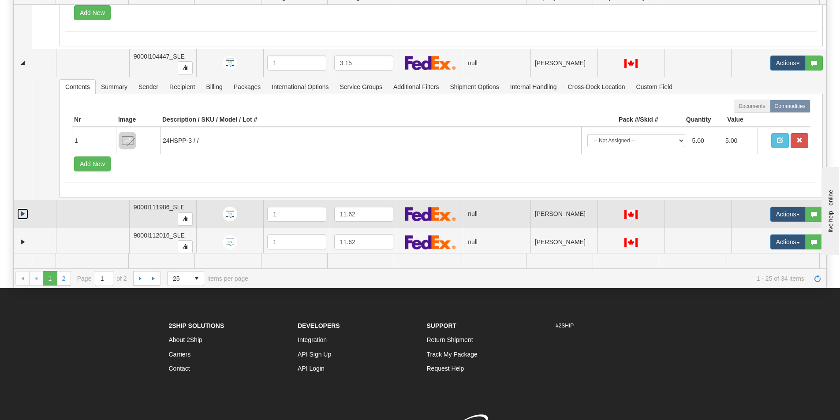
click at [20, 214] on link "Expand" at bounding box center [22, 214] width 11 height 11
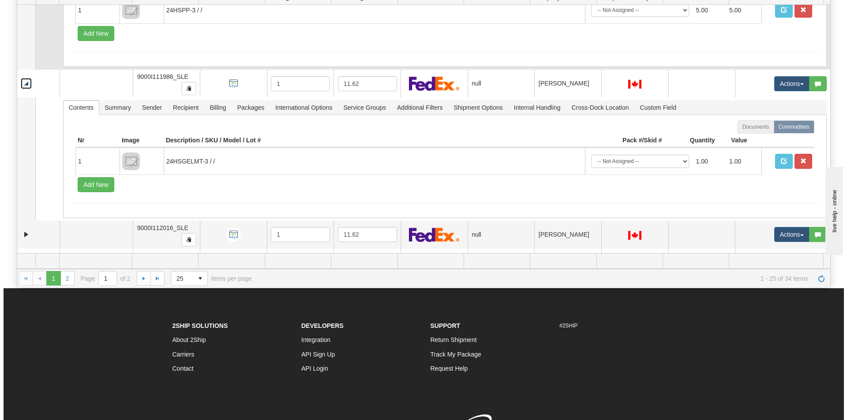
scroll to position [576, 0]
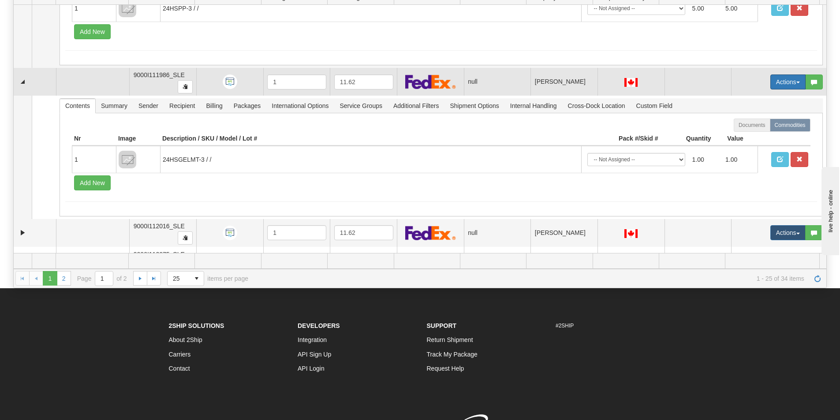
click at [781, 83] on button "Actions" at bounding box center [788, 82] width 35 height 15
click at [747, 100] on span "Open" at bounding box center [748, 98] width 21 height 7
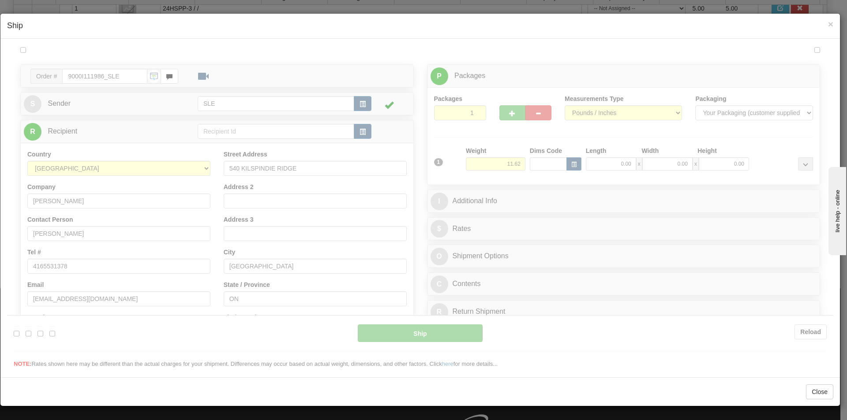
scroll to position [0, 0]
type input "17:39"
type input "16:00"
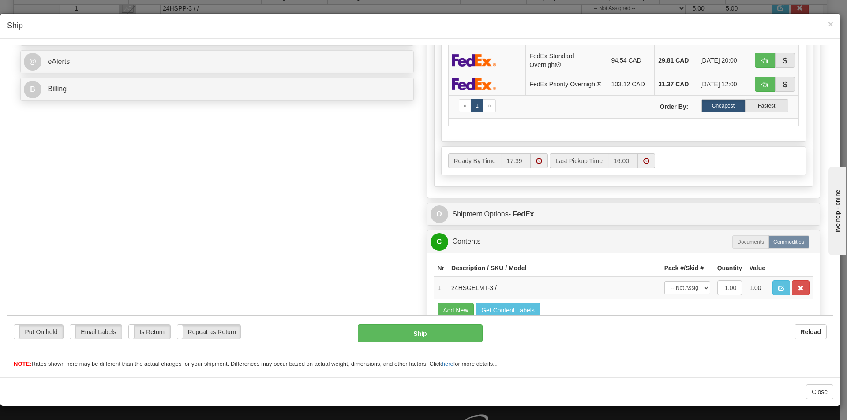
scroll to position [402, 0]
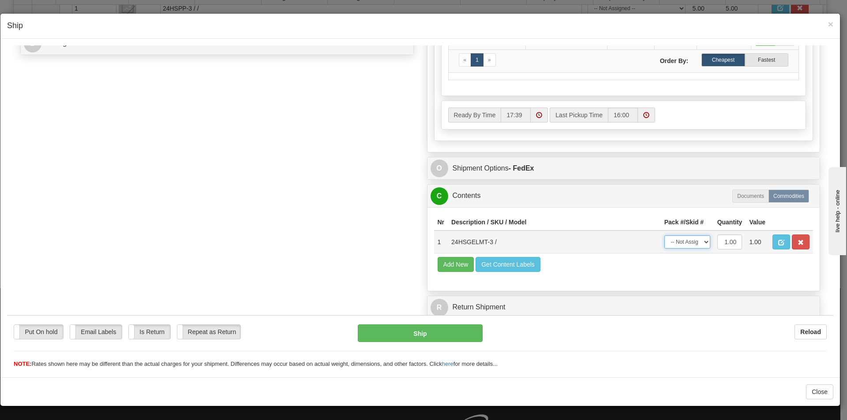
click at [693, 244] on select "-- Not Assigned -- Package 1" at bounding box center [687, 241] width 46 height 13
select select "0"
click at [664, 235] on select "-- Not Assigned -- Package 1" at bounding box center [687, 241] width 46 height 13
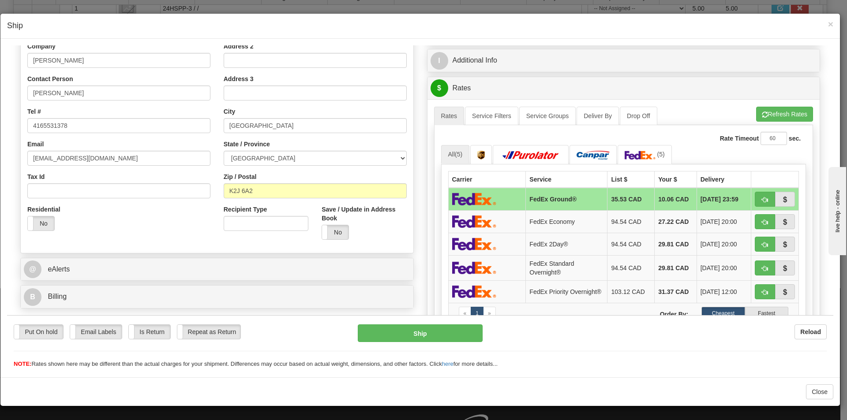
scroll to position [49, 0]
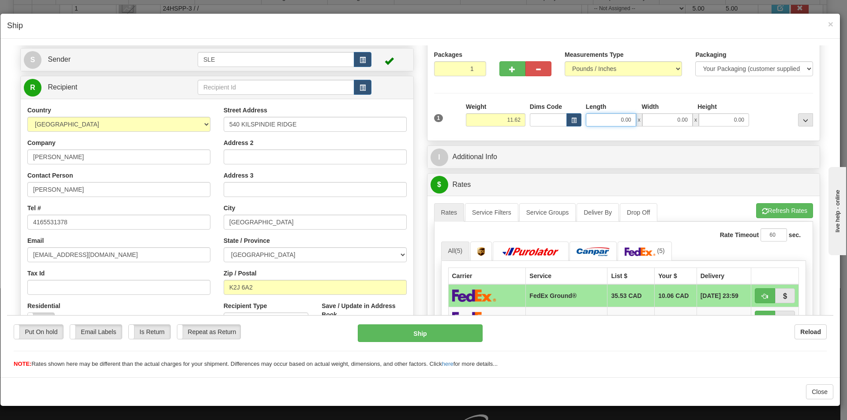
click at [623, 119] on input "0.00" at bounding box center [611, 119] width 50 height 13
type input "11.25"
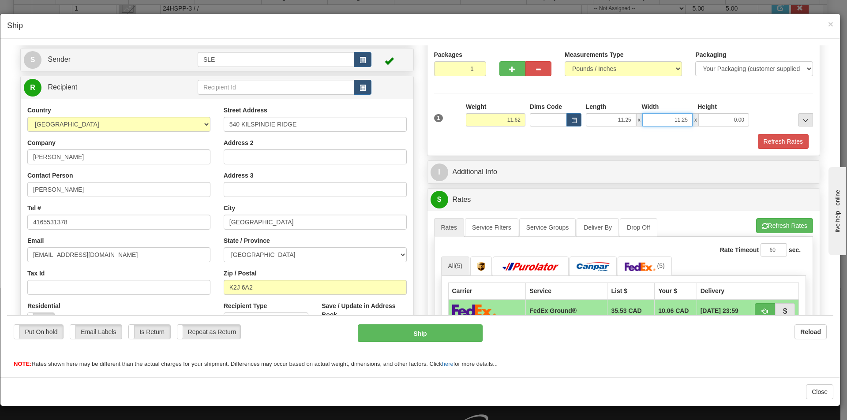
type input "11.25"
type input "22.50"
click at [794, 229] on button "Refresh Rates" at bounding box center [784, 225] width 57 height 15
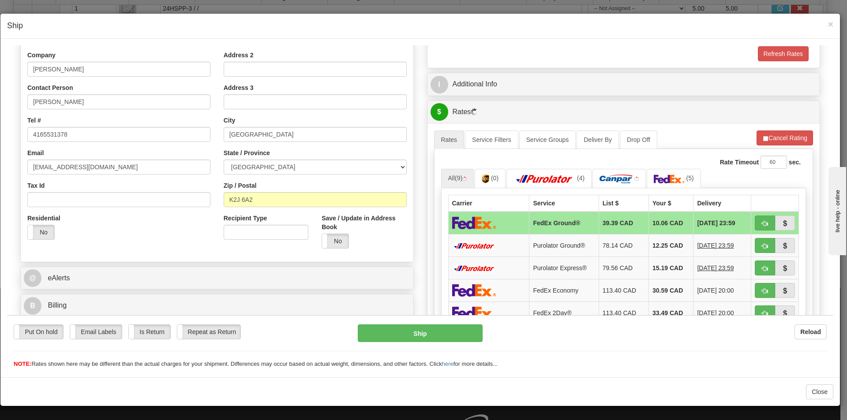
scroll to position [138, 0]
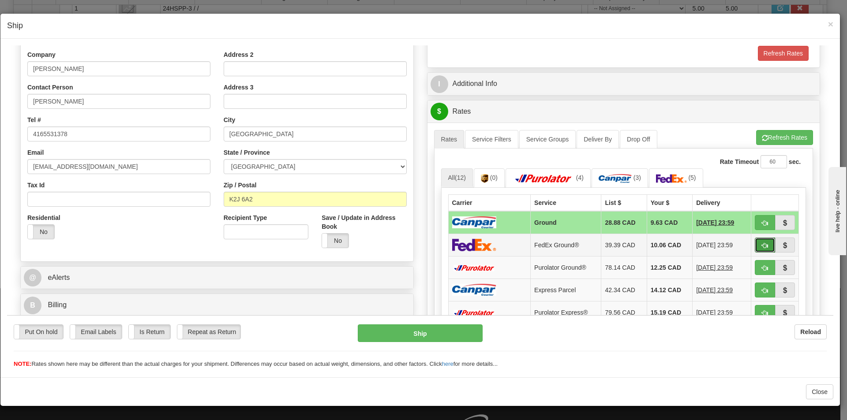
drag, startPoint x: 757, startPoint y: 241, endPoint x: 755, endPoint y: 236, distance: 4.8
click at [755, 238] on button "button" at bounding box center [765, 244] width 20 height 15
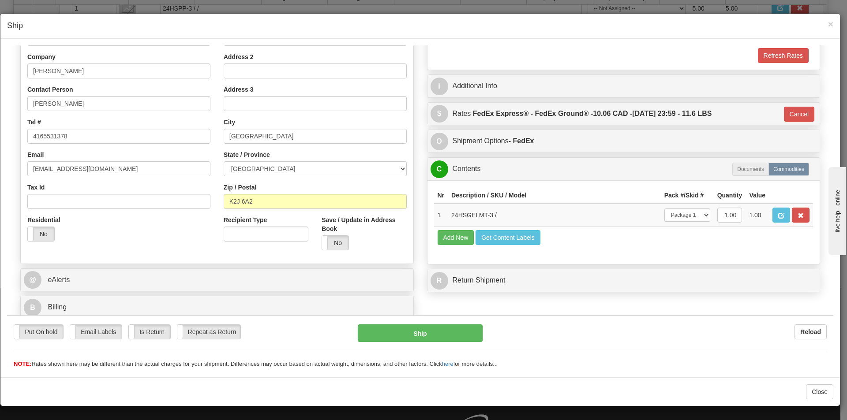
scroll to position [135, 0]
click at [430, 335] on button "Ship" at bounding box center [420, 333] width 124 height 18
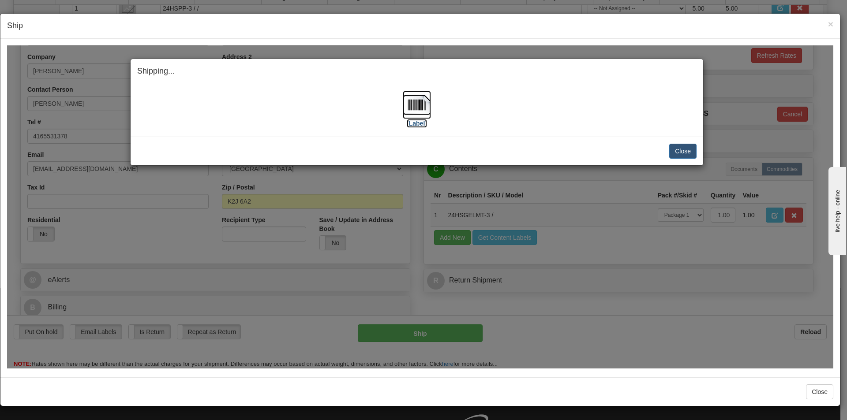
click at [421, 107] on img at bounding box center [417, 104] width 28 height 28
click at [416, 109] on img at bounding box center [417, 104] width 28 height 28
click at [672, 146] on button "Close" at bounding box center [682, 150] width 27 height 15
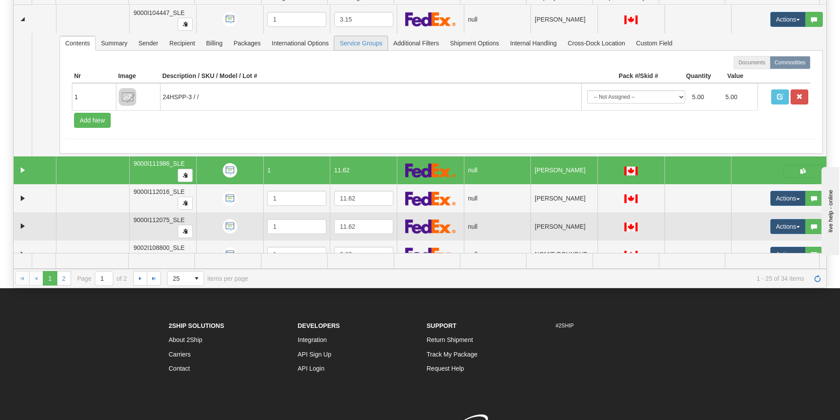
scroll to position [488, 0]
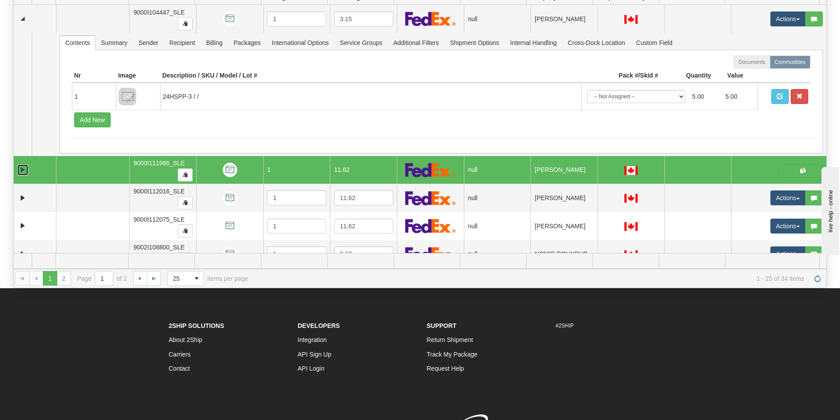
click at [22, 171] on link "Collapse" at bounding box center [22, 170] width 11 height 11
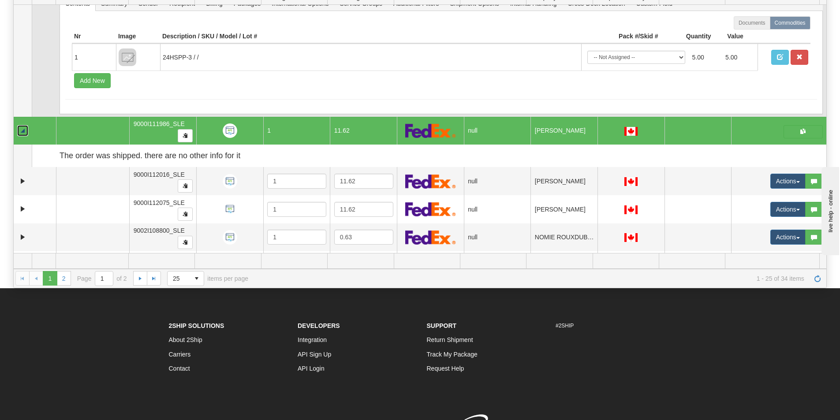
scroll to position [529, 0]
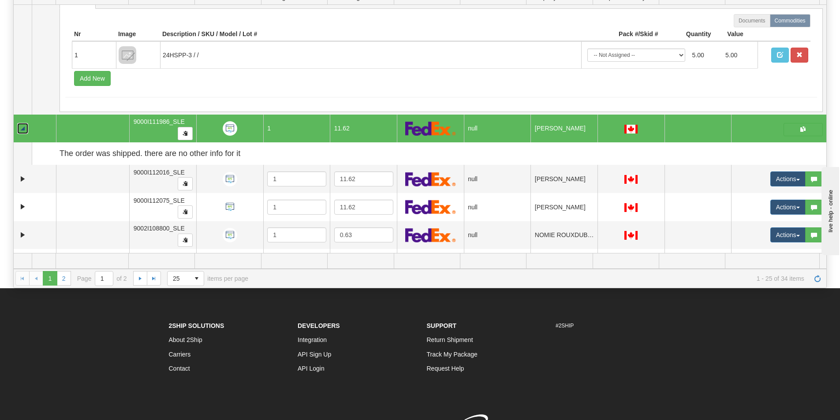
click at [20, 128] on link "Collapse" at bounding box center [22, 128] width 11 height 11
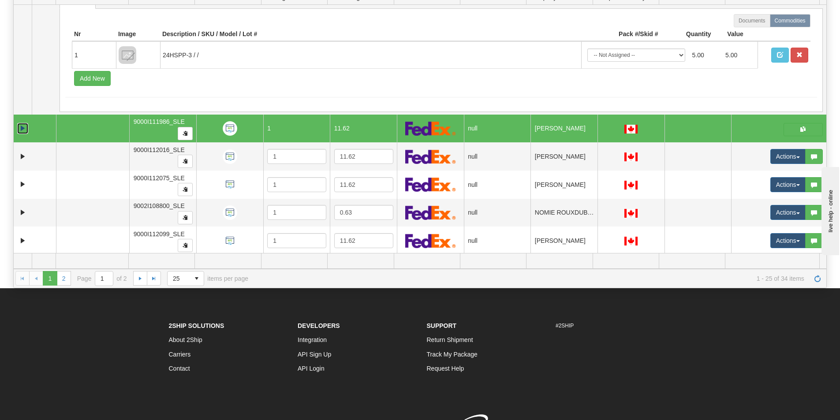
click at [19, 127] on link "Expand" at bounding box center [22, 128] width 11 height 11
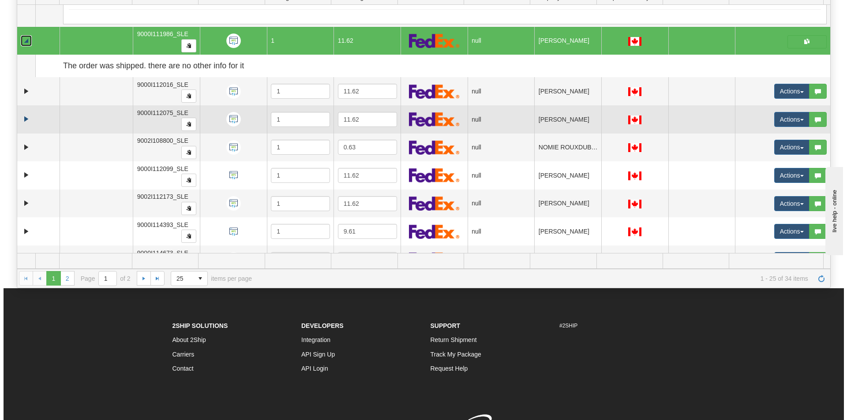
scroll to position [618, 0]
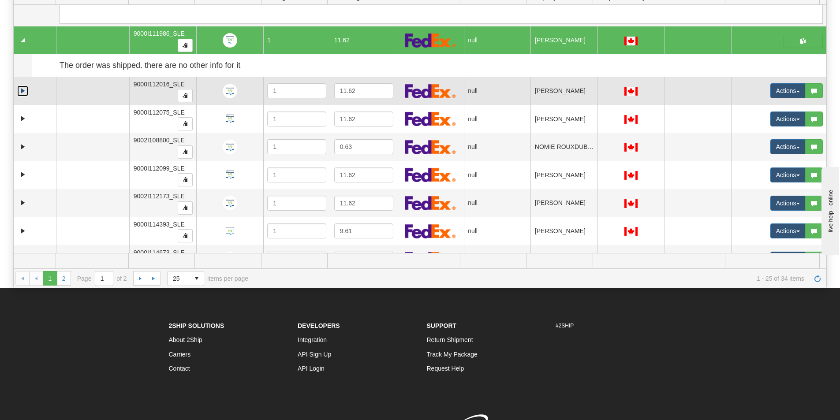
click at [23, 90] on link "Expand" at bounding box center [22, 91] width 11 height 11
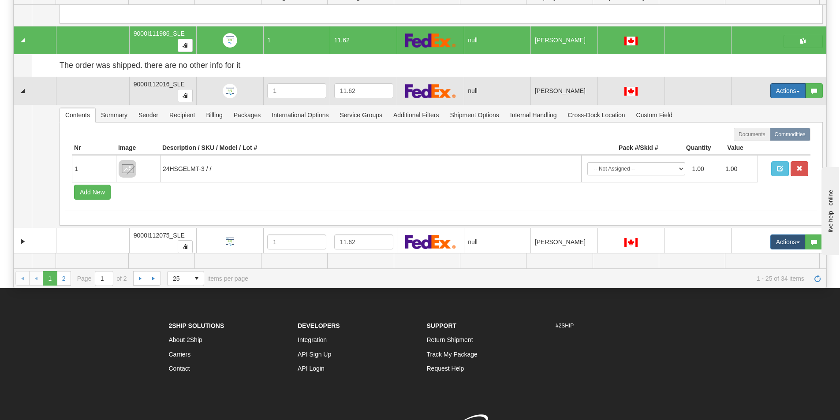
click at [780, 96] on button "Actions" at bounding box center [788, 90] width 35 height 15
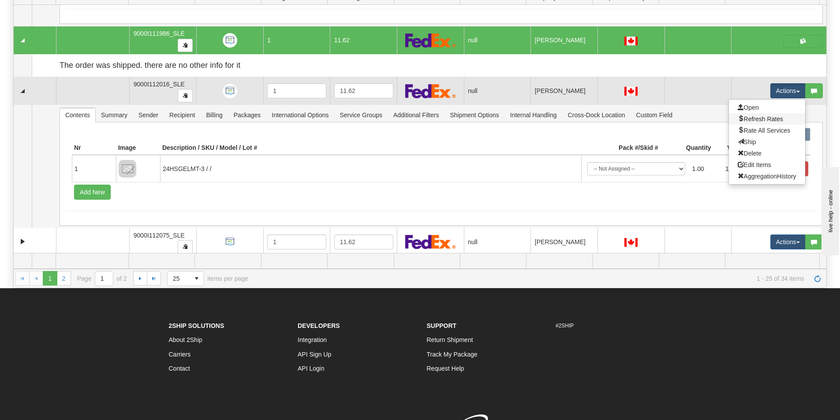
click at [757, 114] on link "Refresh Rates" at bounding box center [767, 118] width 76 height 11
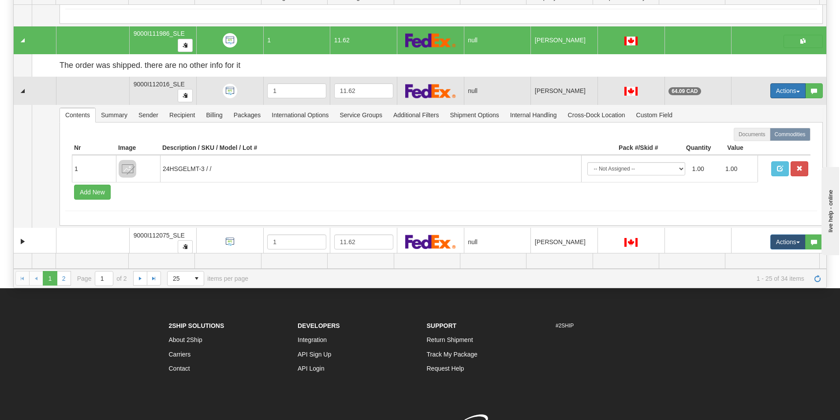
click at [771, 93] on button "Actions" at bounding box center [788, 90] width 35 height 15
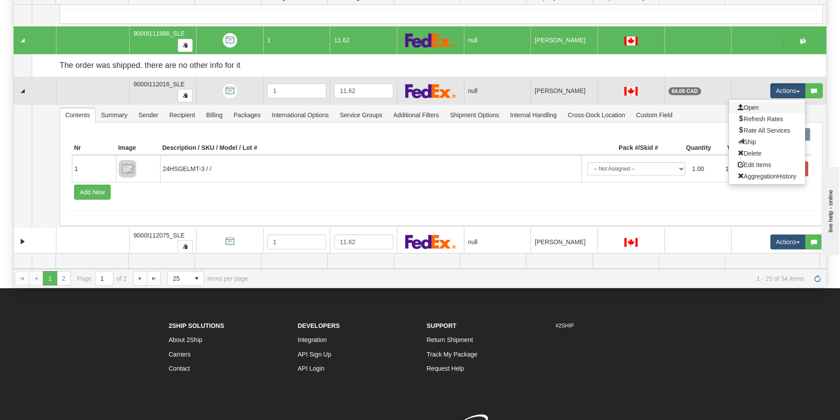
click at [754, 108] on link "Open" at bounding box center [767, 107] width 76 height 11
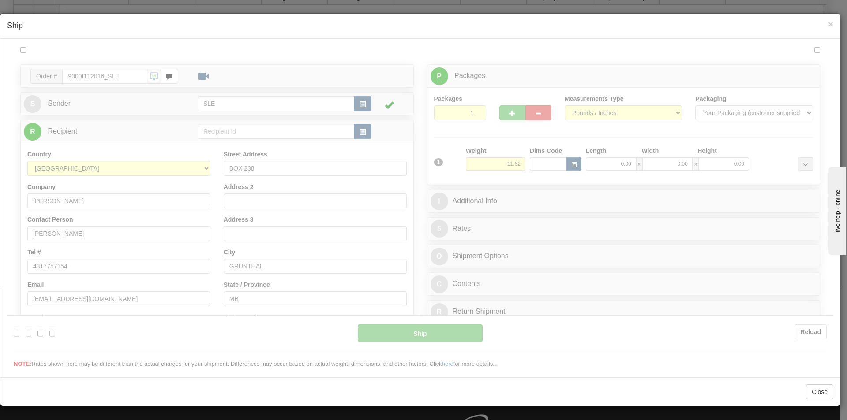
scroll to position [0, 0]
type input "20"
type input "17:41"
type input "16:00"
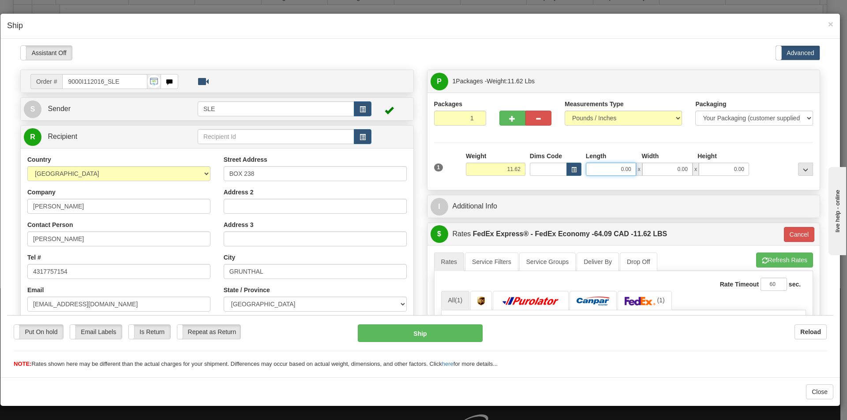
click at [626, 171] on input "0.00" at bounding box center [611, 168] width 50 height 13
type input "11.25"
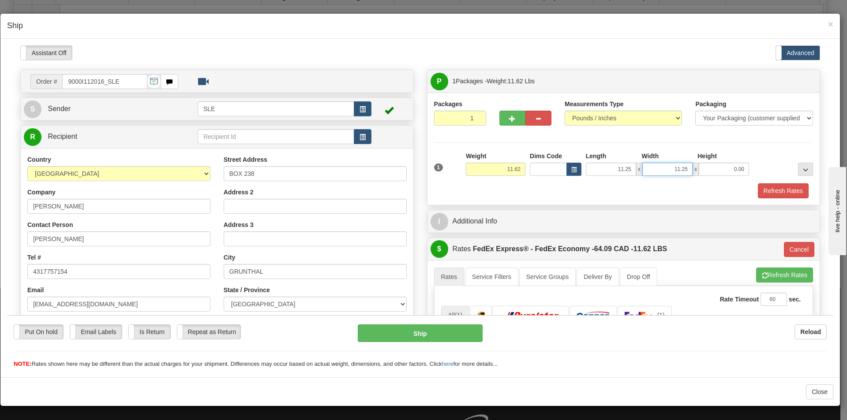
type input "11.25"
type input "22.50"
click at [765, 264] on div "A change has been made which could impact your rate estimate. To ensure the est…" at bounding box center [624, 367] width 393 height 214
click at [763, 273] on button "Refresh Rates" at bounding box center [784, 274] width 57 height 15
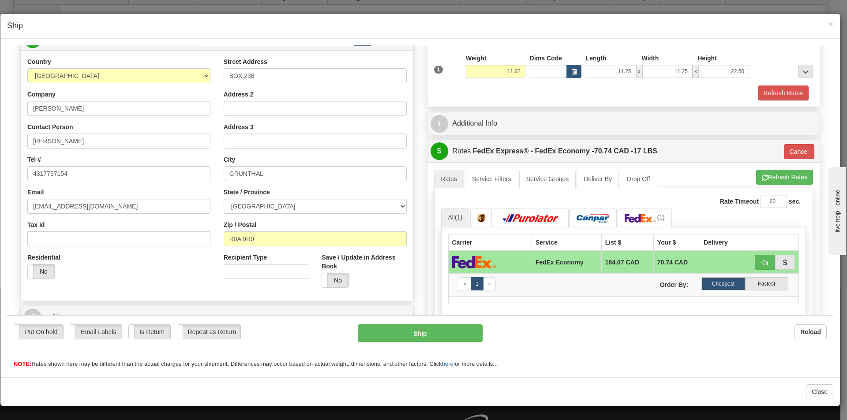
scroll to position [132, 0]
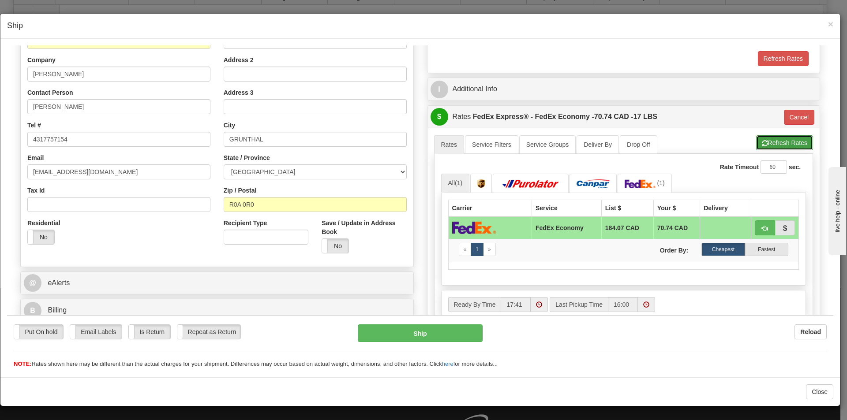
click at [769, 143] on button "Refresh Rates" at bounding box center [784, 142] width 57 height 15
type input "20"
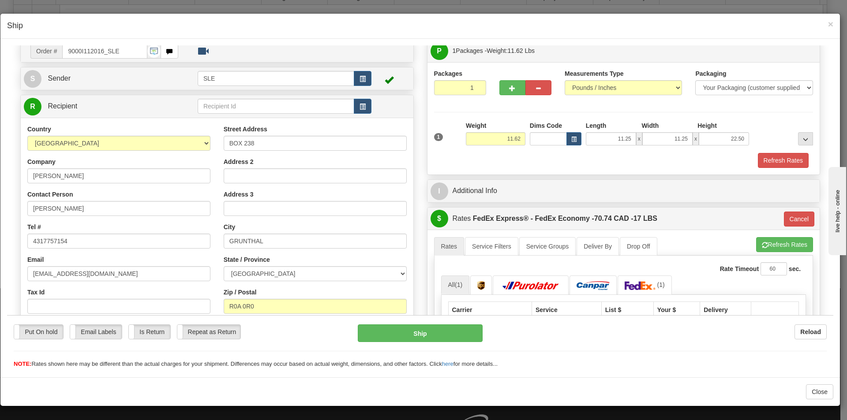
scroll to position [88, 0]
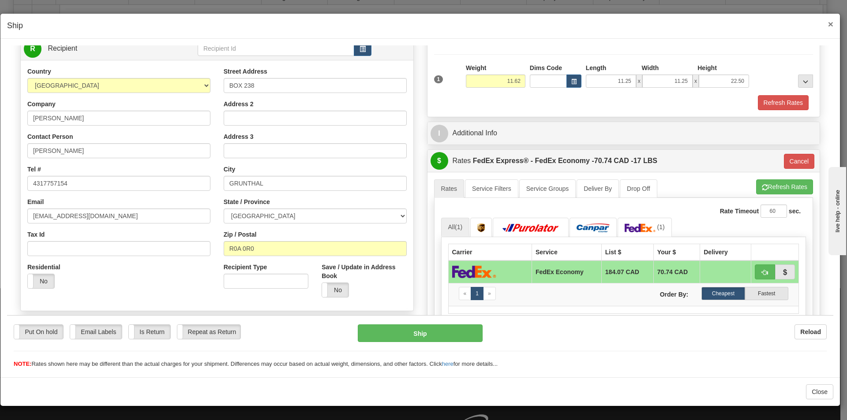
click at [832, 26] on span "×" at bounding box center [830, 24] width 5 height 10
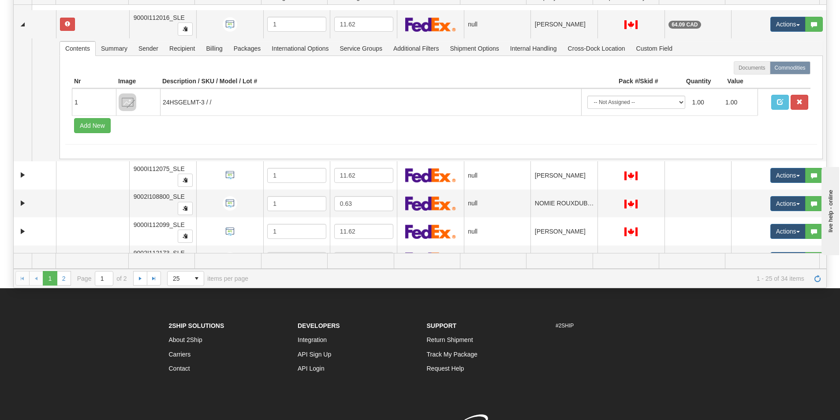
scroll to position [706, 0]
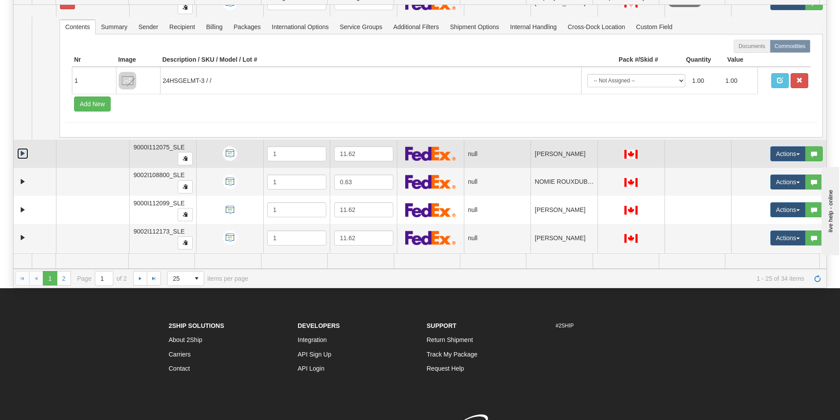
click at [17, 158] on link "Expand" at bounding box center [22, 153] width 11 height 11
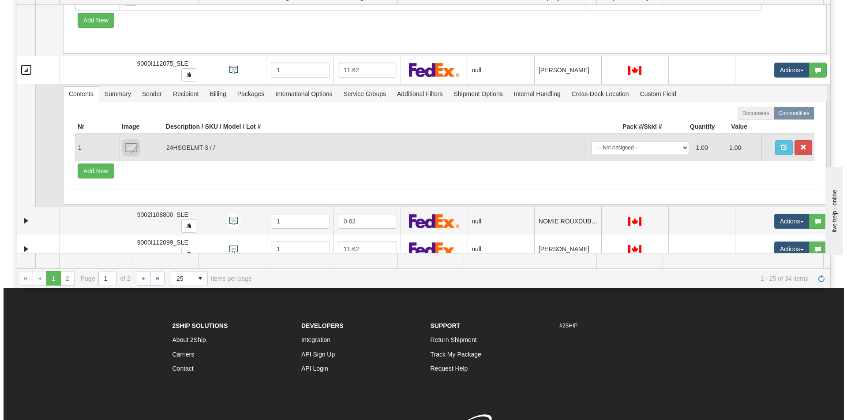
scroll to position [794, 0]
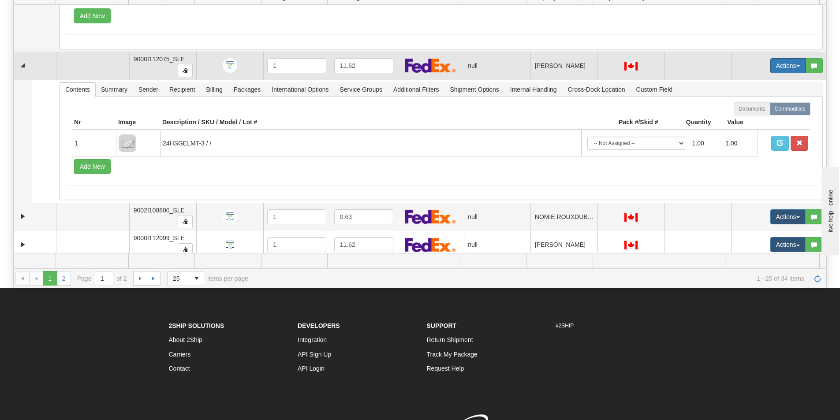
click at [788, 67] on button "Actions" at bounding box center [788, 65] width 35 height 15
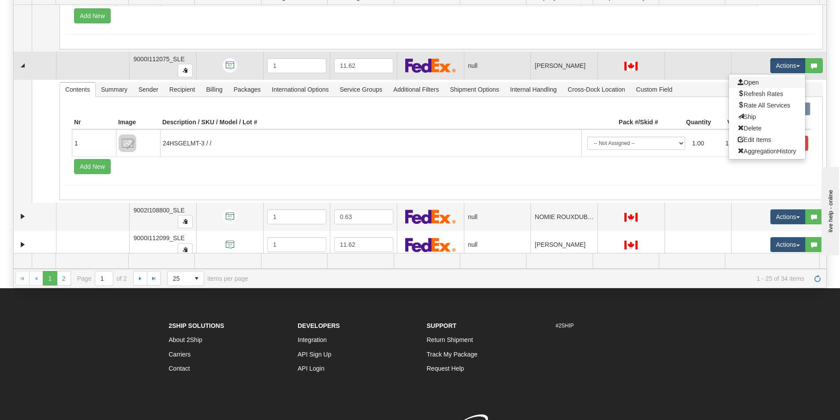
click at [773, 83] on link "Open" at bounding box center [767, 82] width 76 height 11
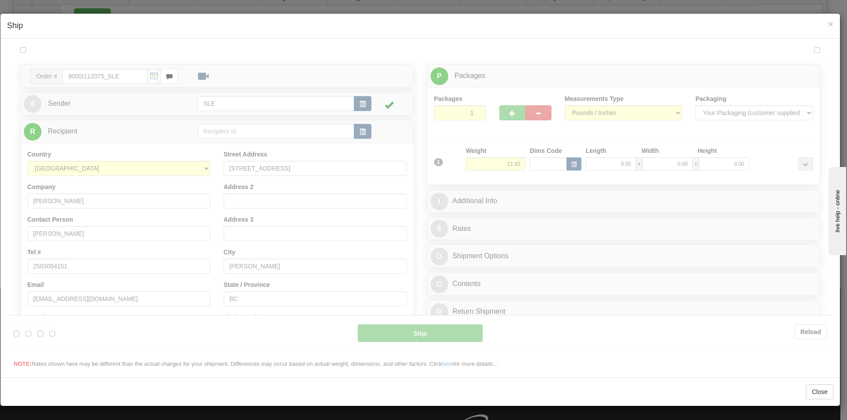
scroll to position [0, 0]
type input "17:43"
type input "16:00"
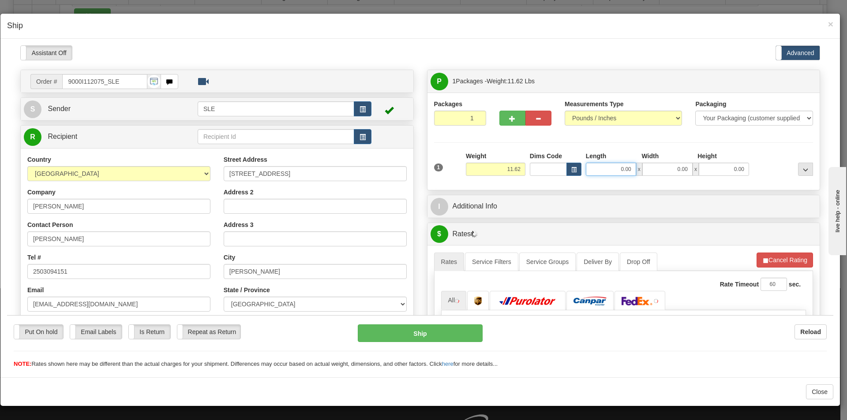
click at [599, 169] on input "0.00" at bounding box center [611, 168] width 50 height 13
type input "11.25"
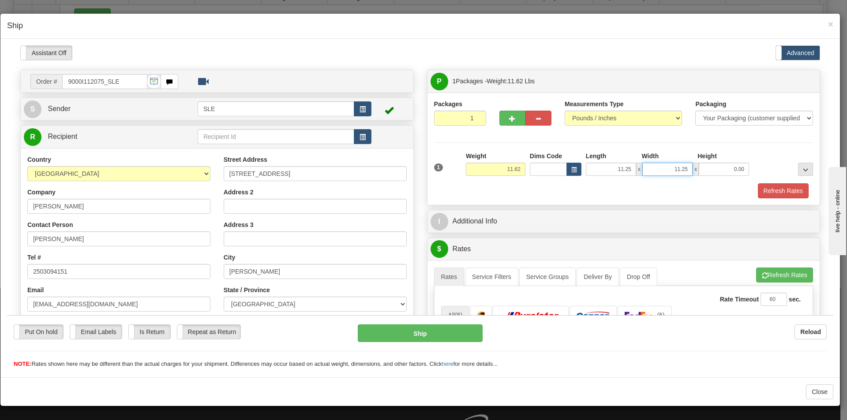
type input "11.25"
type input "22.50"
click at [763, 276] on button "Refresh Rates" at bounding box center [784, 274] width 57 height 15
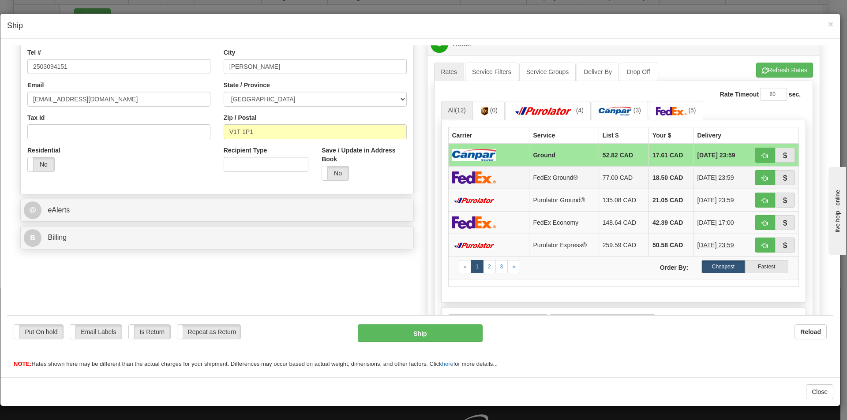
scroll to position [221, 0]
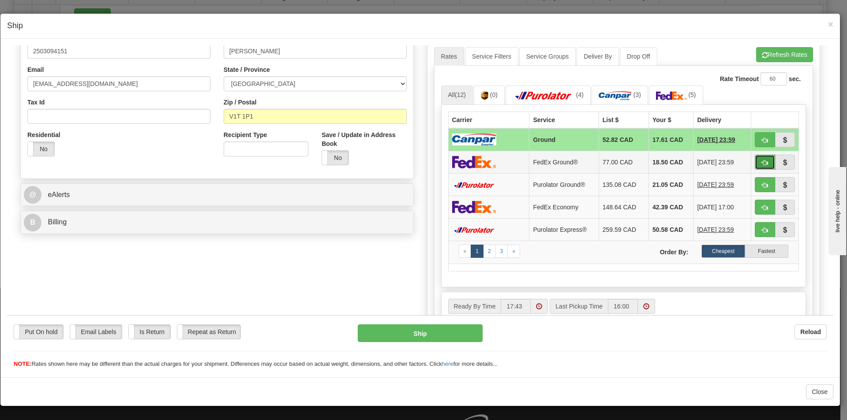
click at [755, 161] on button "button" at bounding box center [765, 161] width 20 height 15
type input "92"
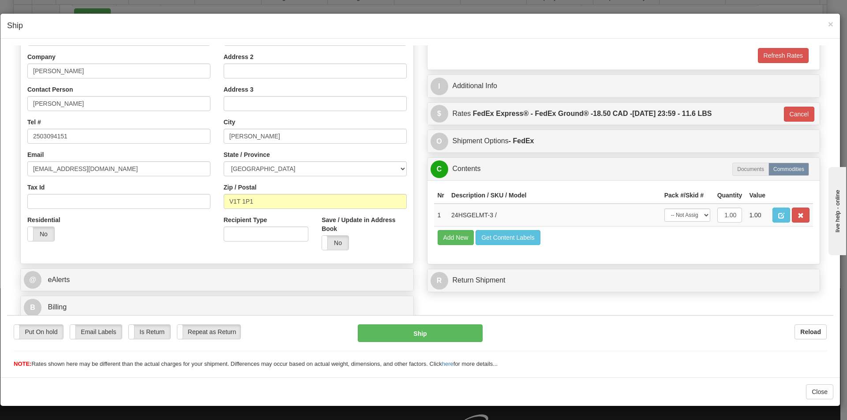
scroll to position [135, 0]
click at [683, 216] on select "-- Not Assigned -- Package 1" at bounding box center [687, 214] width 46 height 13
select select "0"
click at [664, 208] on select "-- Not Assigned -- Package 1" at bounding box center [687, 214] width 46 height 13
click at [452, 335] on button "Ship" at bounding box center [420, 333] width 124 height 18
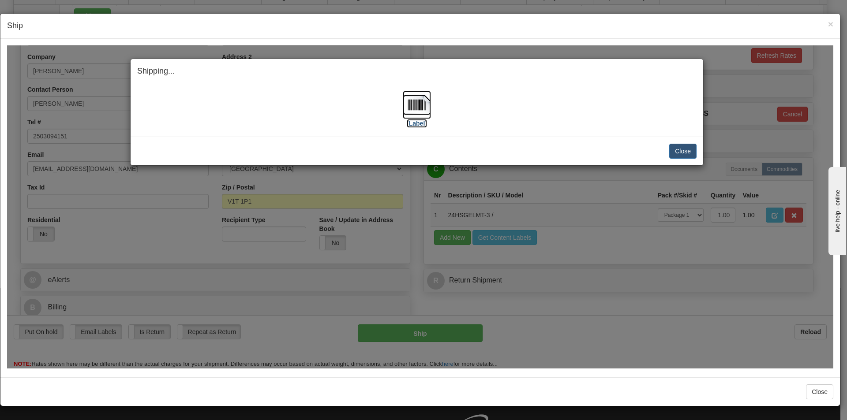
click at [409, 111] on img at bounding box center [417, 104] width 28 height 28
click at [689, 151] on button "Close" at bounding box center [682, 150] width 27 height 15
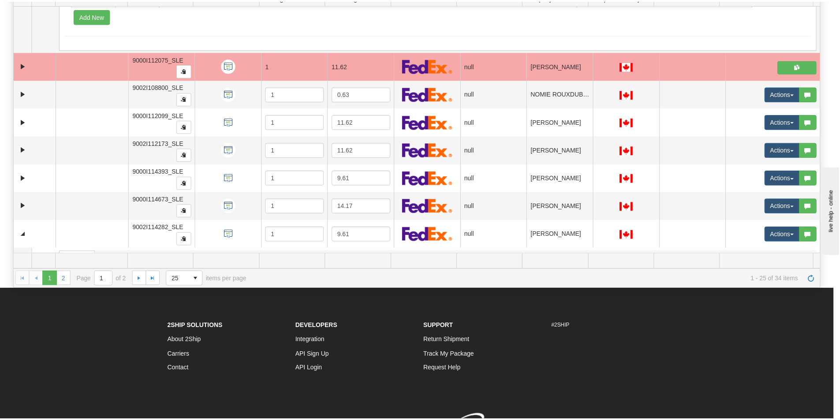
scroll to position [0, 0]
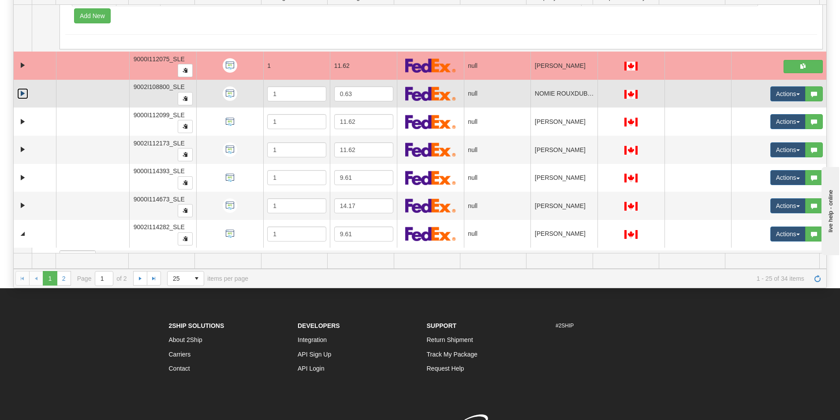
click at [24, 96] on link "Expand" at bounding box center [22, 93] width 11 height 11
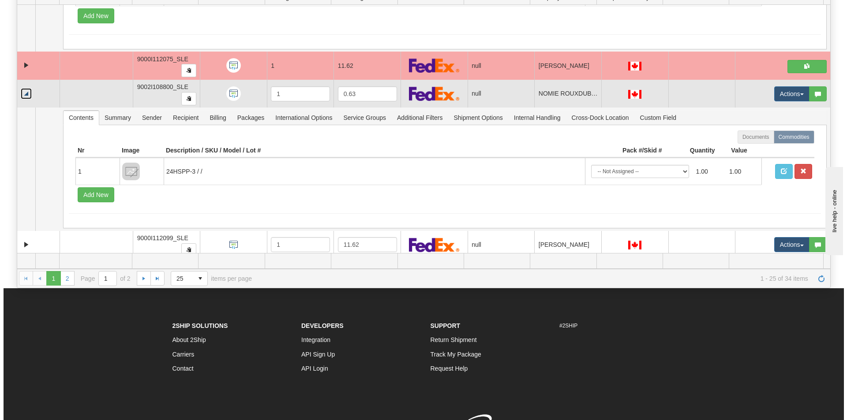
scroll to position [838, 0]
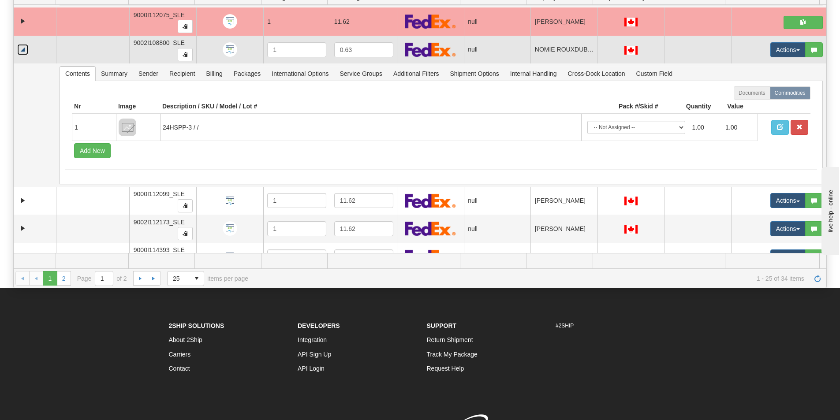
click at [19, 53] on link "Collapse" at bounding box center [22, 49] width 11 height 11
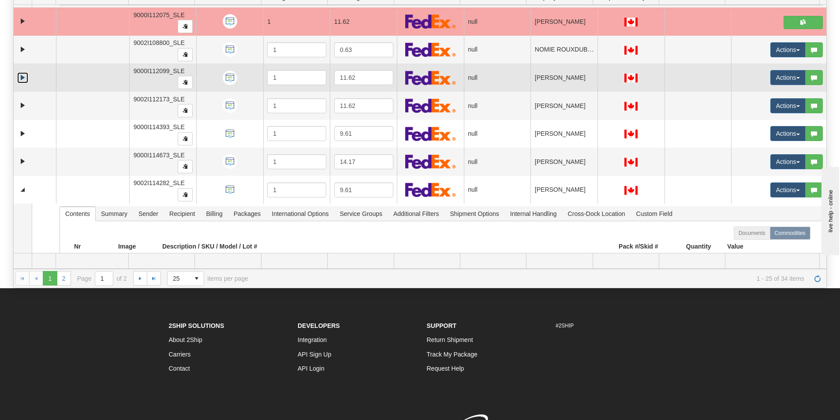
click at [20, 79] on link "Expand" at bounding box center [22, 77] width 11 height 11
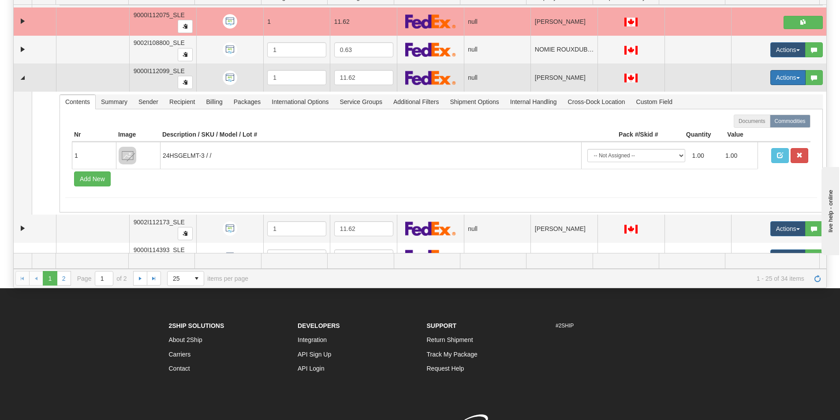
click at [785, 79] on button "Actions" at bounding box center [788, 77] width 35 height 15
click at [754, 96] on link "Open" at bounding box center [767, 94] width 76 height 11
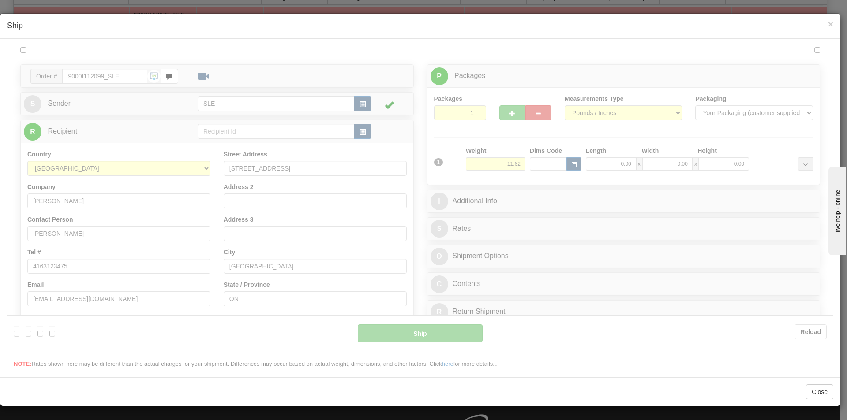
scroll to position [0, 0]
type input "17:44"
type input "16:00"
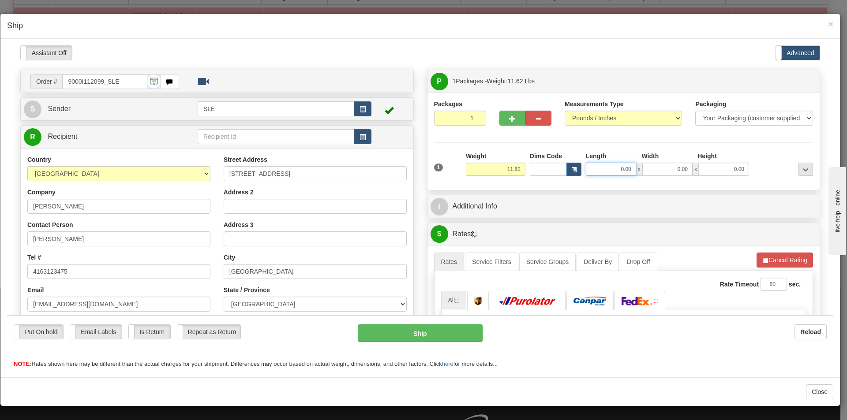
click at [624, 169] on input "0.00" at bounding box center [611, 168] width 50 height 13
type input "11.25"
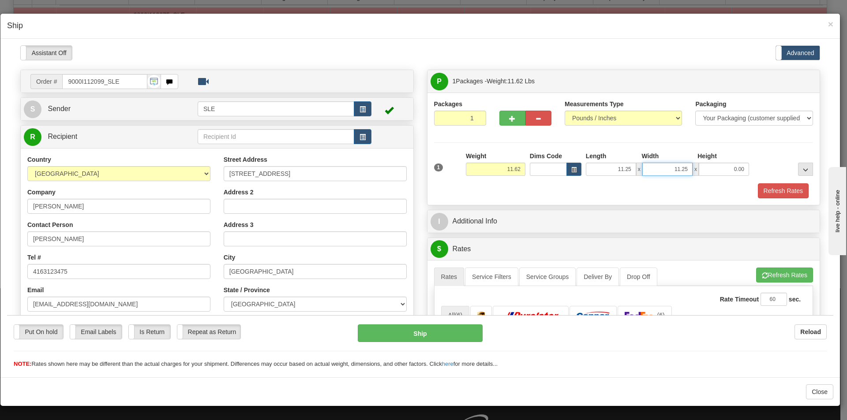
type input "11.25"
type input "22.50"
click at [794, 273] on button "Refresh Rates" at bounding box center [784, 274] width 57 height 15
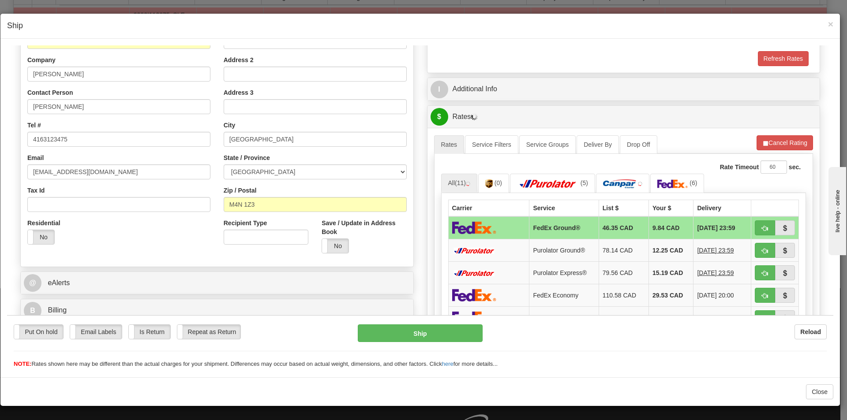
scroll to position [176, 0]
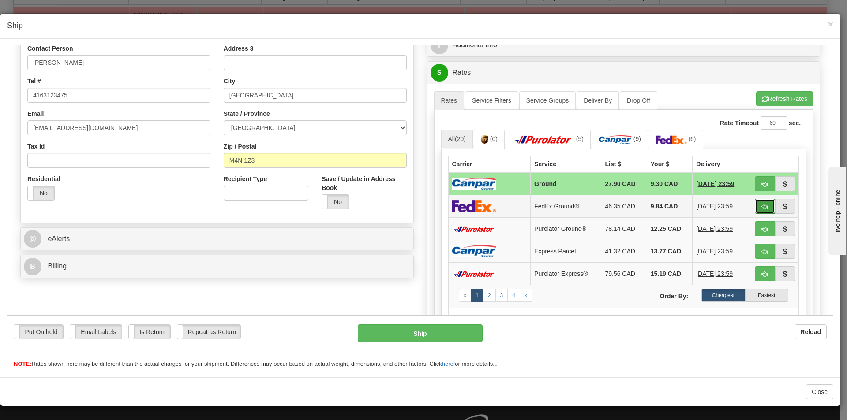
click at [762, 206] on span "button" at bounding box center [765, 207] width 6 height 6
type input "92"
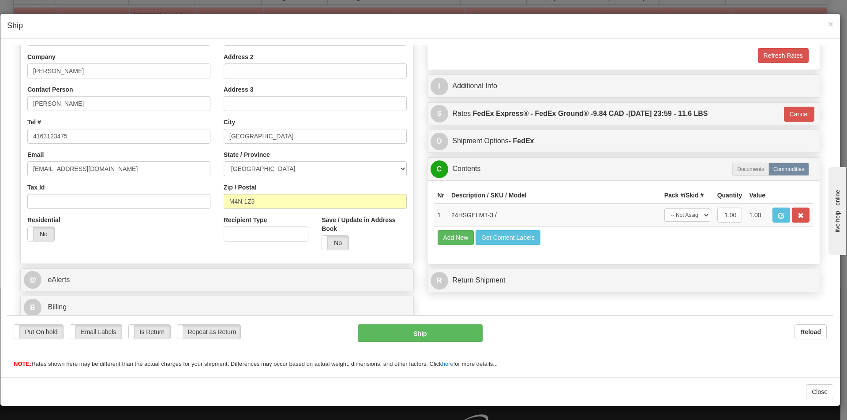
scroll to position [135, 0]
click at [683, 214] on select "-- Not Assigned -- Package 1" at bounding box center [687, 214] width 46 height 13
select select "0"
click at [664, 208] on select "-- Not Assigned -- Package 1" at bounding box center [687, 214] width 46 height 13
click at [420, 338] on button "Ship" at bounding box center [420, 333] width 124 height 18
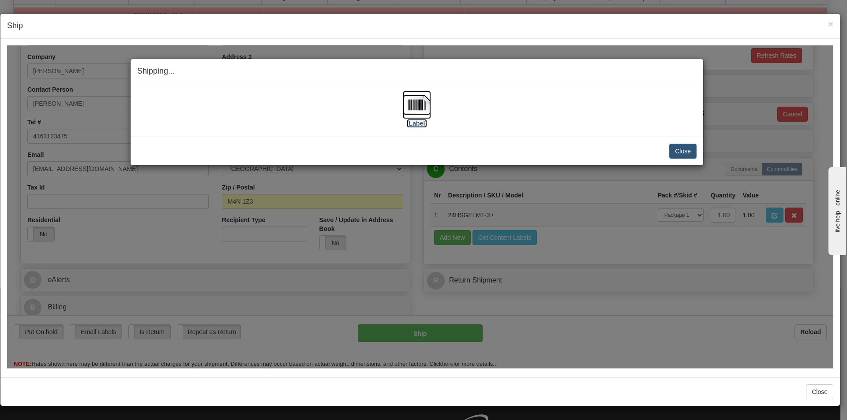
click at [405, 112] on img at bounding box center [417, 104] width 28 height 28
click at [686, 151] on button "Close" at bounding box center [682, 150] width 27 height 15
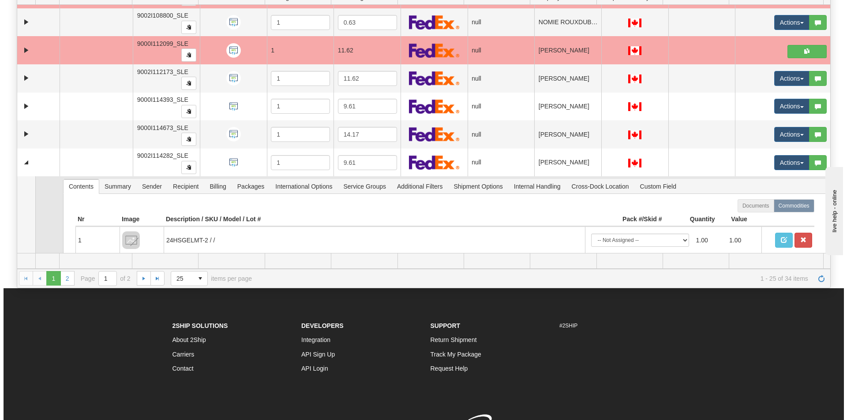
scroll to position [836, 0]
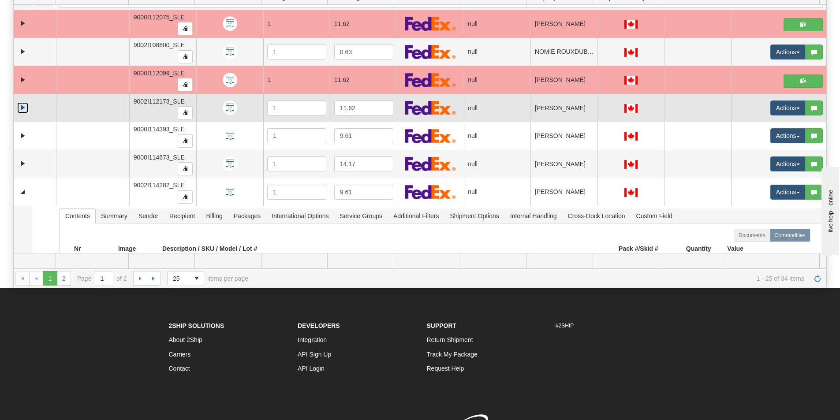
click at [19, 109] on link "Expand" at bounding box center [22, 107] width 11 height 11
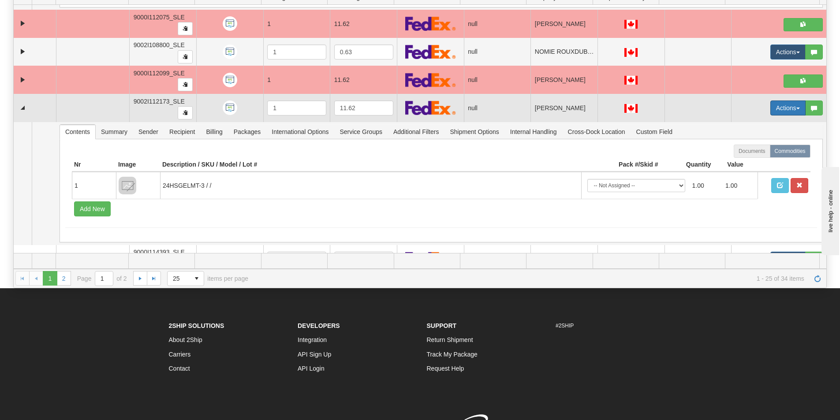
click at [779, 109] on button "Actions" at bounding box center [788, 108] width 35 height 15
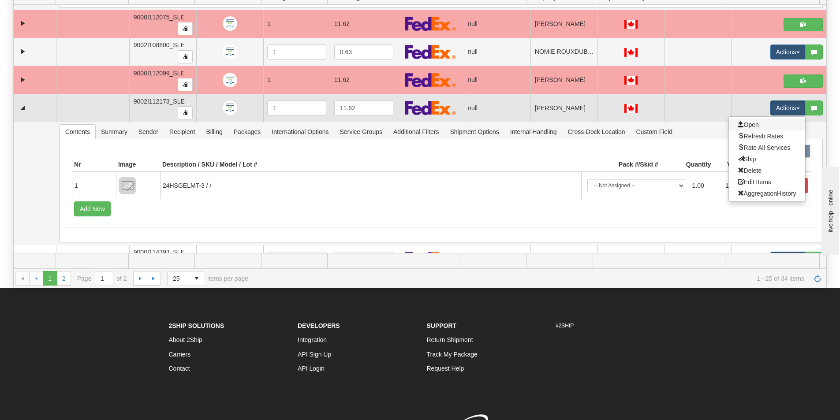
click at [752, 129] on link "Open" at bounding box center [767, 124] width 76 height 11
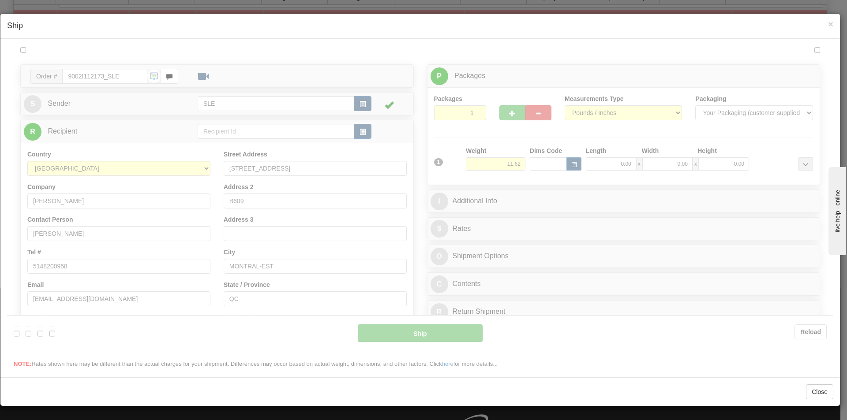
scroll to position [0, 0]
type input "17:45"
type input "16:00"
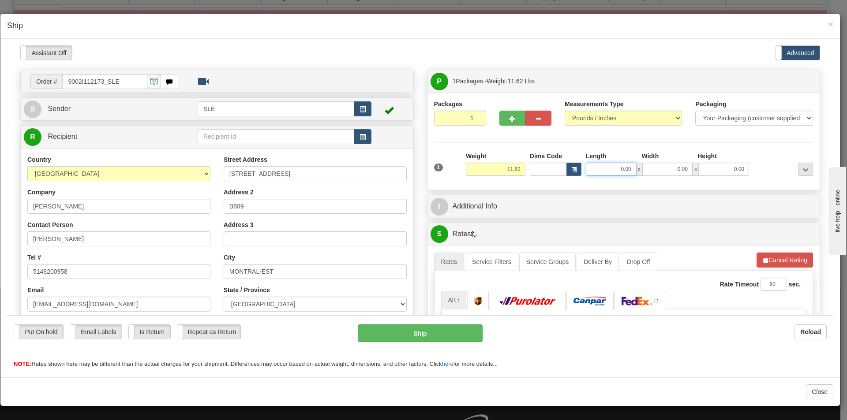
click at [622, 172] on input "0.00" at bounding box center [611, 168] width 50 height 13
type input "11.25"
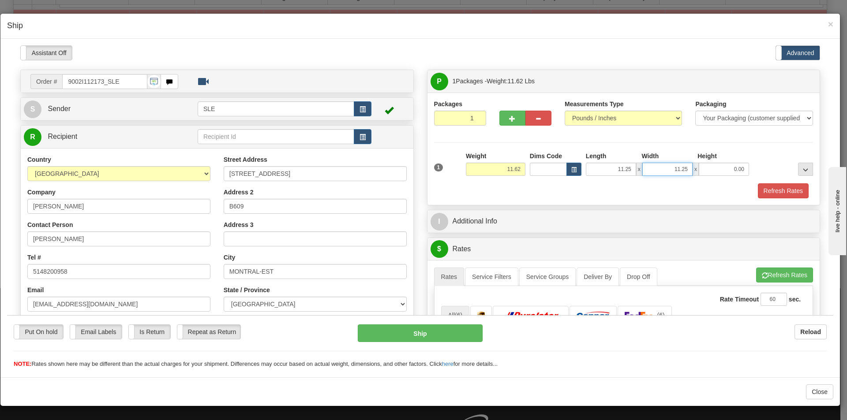
type input "11.25"
type input "22.50"
click at [765, 275] on button "Refresh Rates" at bounding box center [784, 274] width 57 height 15
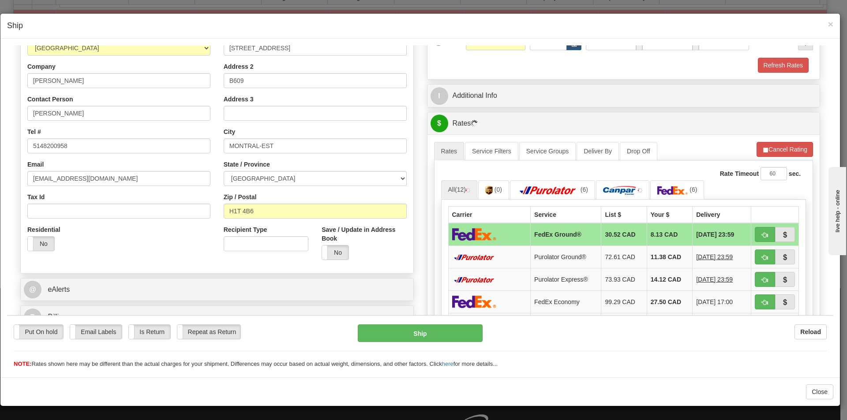
scroll to position [132, 0]
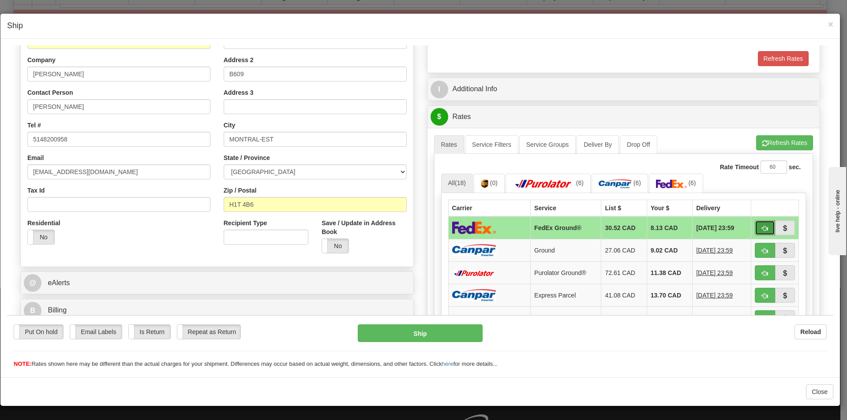
click at [755, 227] on button "button" at bounding box center [765, 227] width 20 height 15
type input "92"
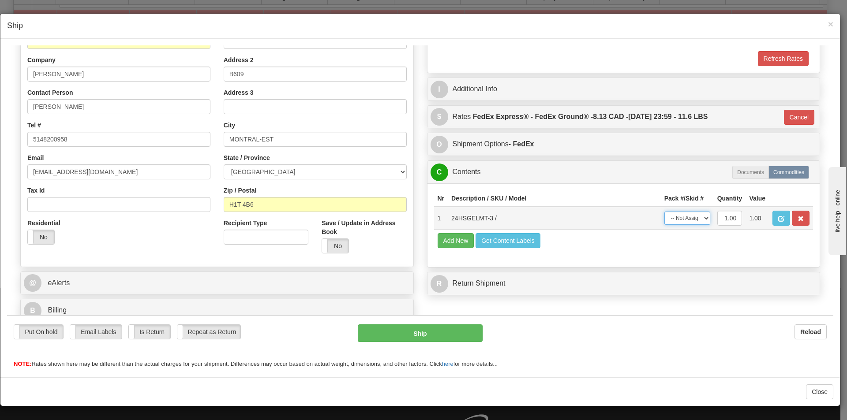
click at [699, 219] on select "-- Not Assigned -- Package 1" at bounding box center [687, 217] width 46 height 13
select select "0"
click at [664, 211] on select "-- Not Assigned -- Package 1" at bounding box center [687, 217] width 46 height 13
click at [441, 341] on button "Ship" at bounding box center [420, 333] width 124 height 18
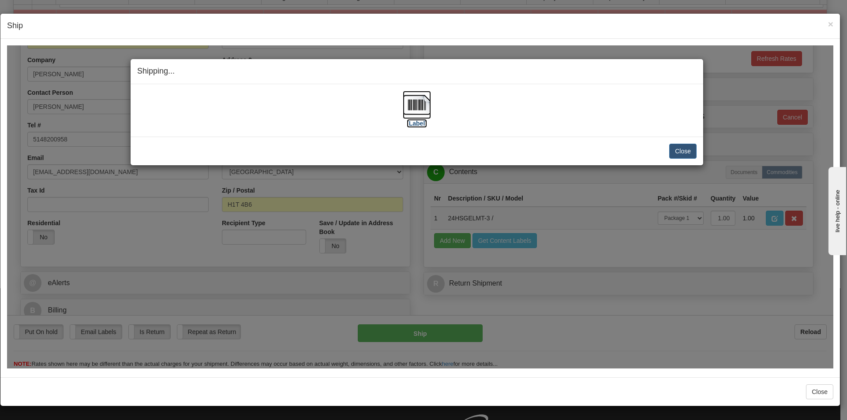
click at [405, 114] on img at bounding box center [417, 104] width 28 height 28
click at [675, 149] on button "Close" at bounding box center [682, 150] width 27 height 15
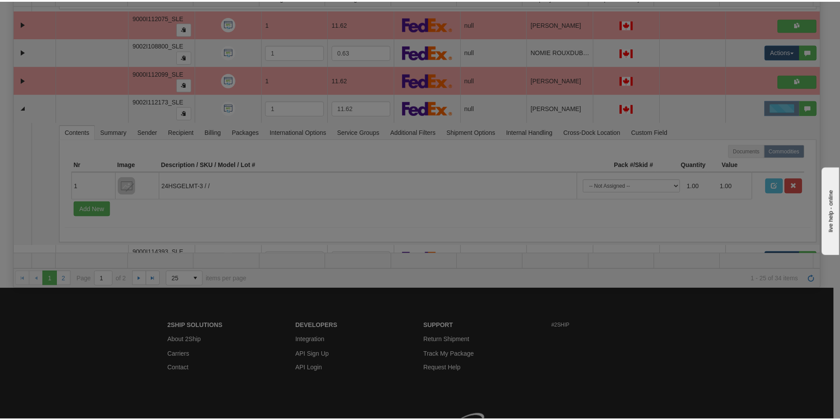
scroll to position [0, 0]
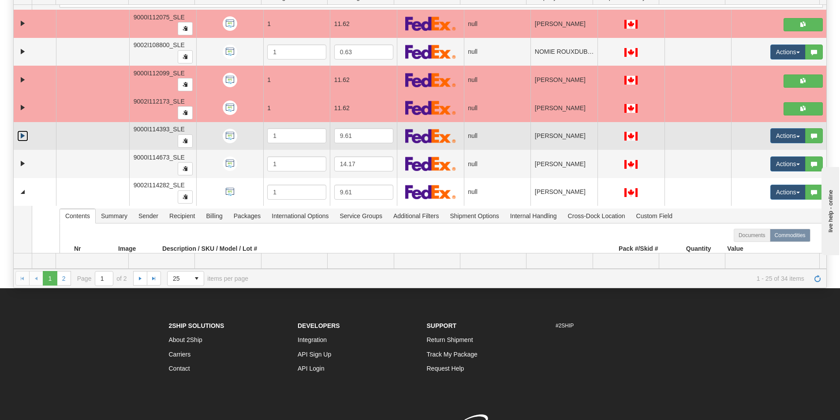
click at [19, 139] on link "Expand" at bounding box center [22, 136] width 11 height 11
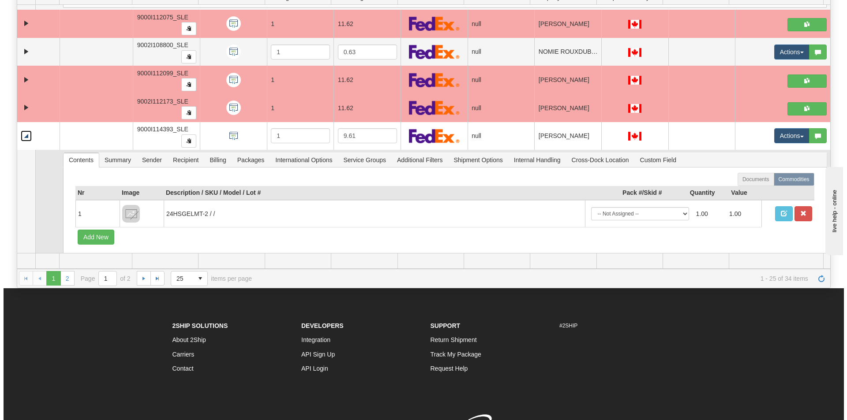
scroll to position [880, 0]
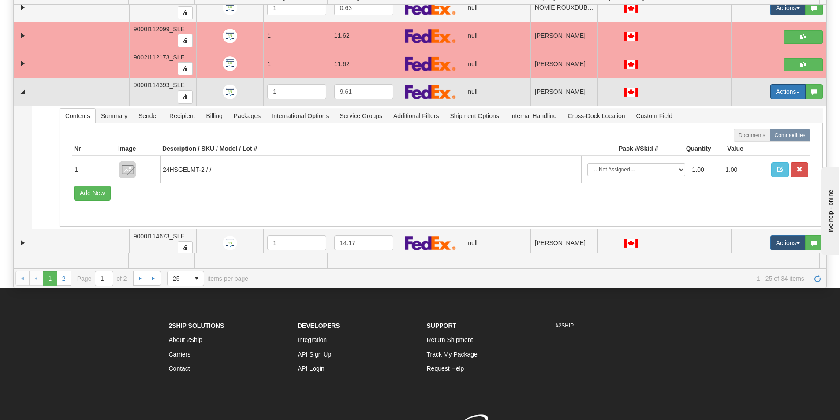
click at [782, 93] on button "Actions" at bounding box center [788, 91] width 35 height 15
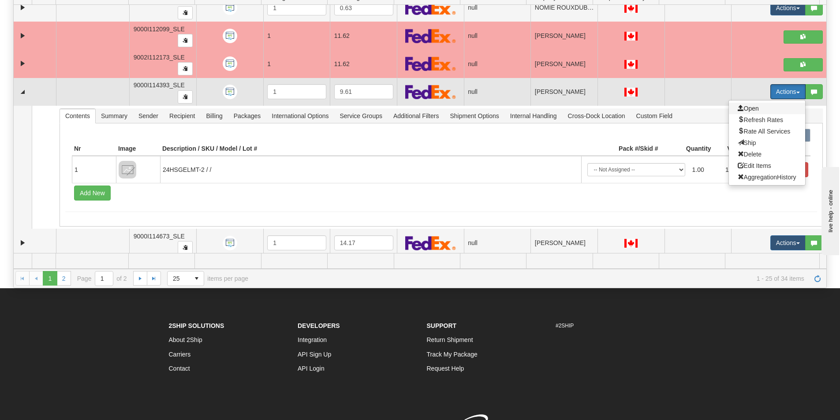
click at [742, 108] on span "Open" at bounding box center [748, 108] width 21 height 7
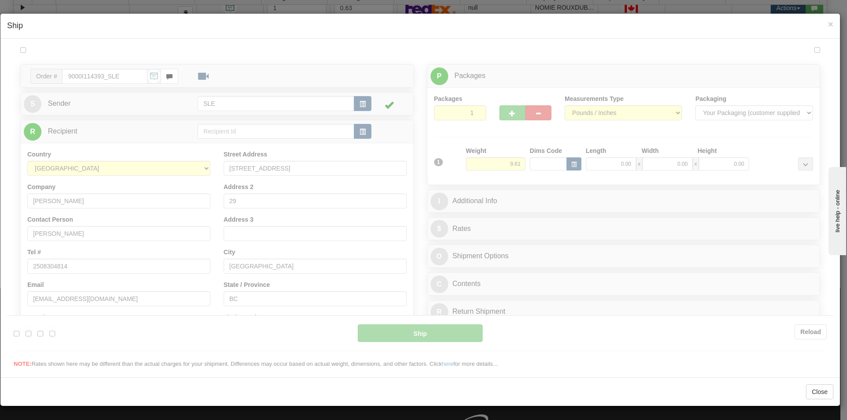
scroll to position [0, 0]
type input "17:46"
type input "16:00"
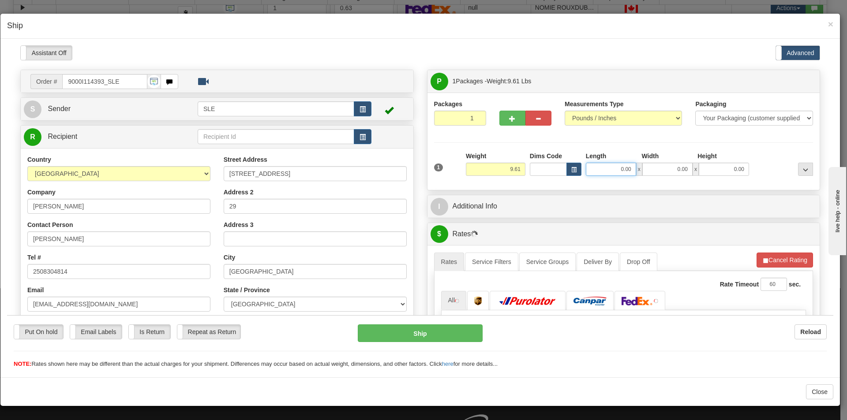
click at [621, 168] on input "0.00" at bounding box center [611, 168] width 50 height 13
type input "11.25"
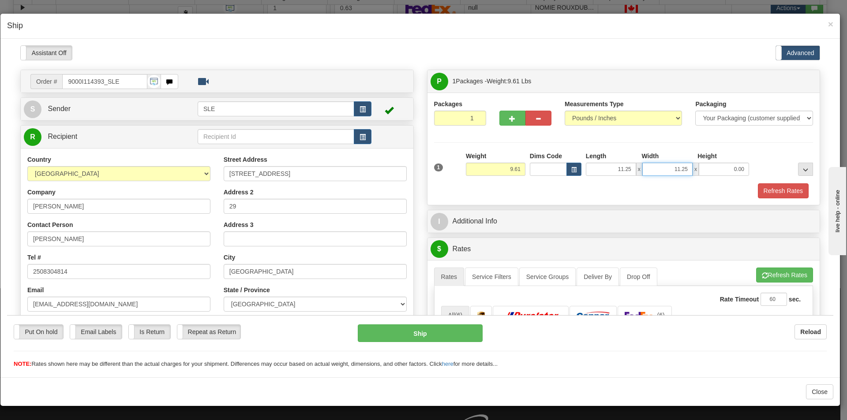
type input "11.25"
type input "20.00"
click at [777, 278] on button "Refresh Rates" at bounding box center [784, 274] width 57 height 15
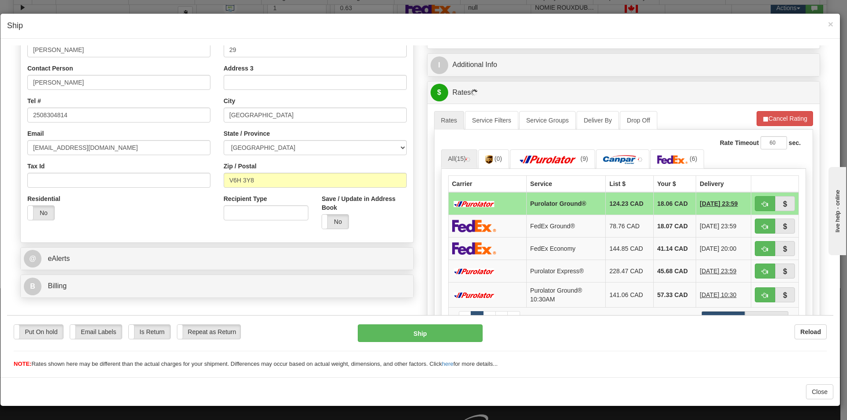
scroll to position [176, 0]
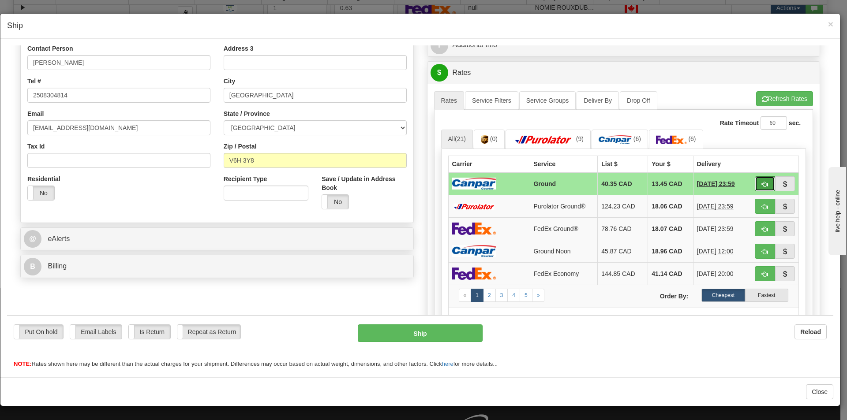
click at [755, 184] on button "button" at bounding box center [765, 183] width 20 height 15
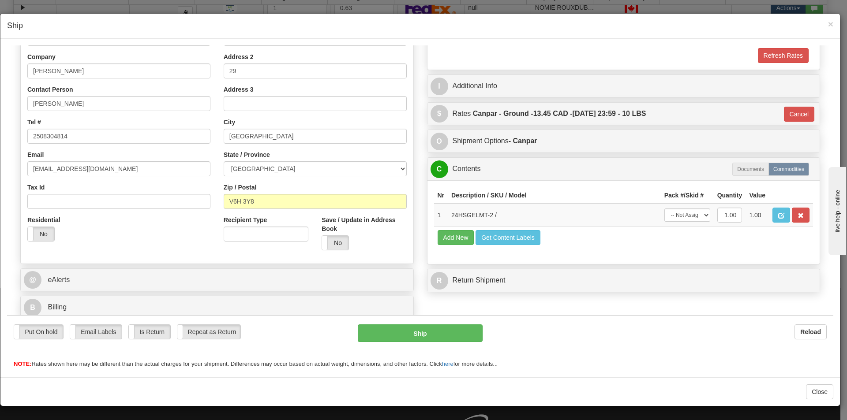
type input "1"
click at [692, 213] on select "-- Not Assigned -- Package 1" at bounding box center [687, 214] width 46 height 13
select select "0"
click at [664, 208] on select "-- Not Assigned -- Package 1" at bounding box center [687, 214] width 46 height 13
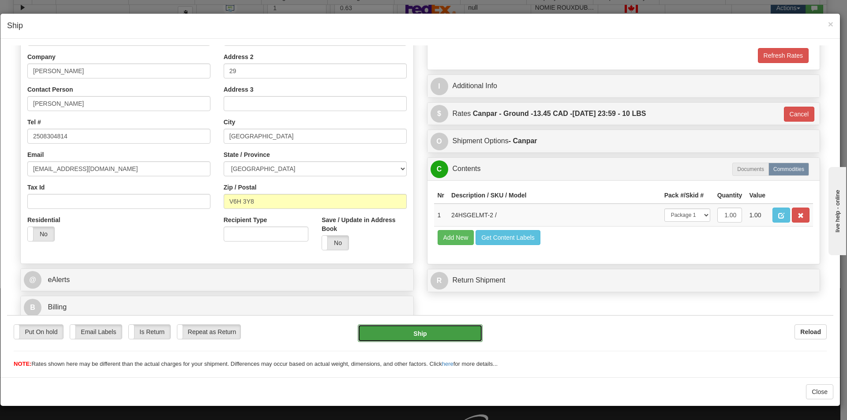
click at [415, 337] on button "Ship" at bounding box center [420, 333] width 124 height 18
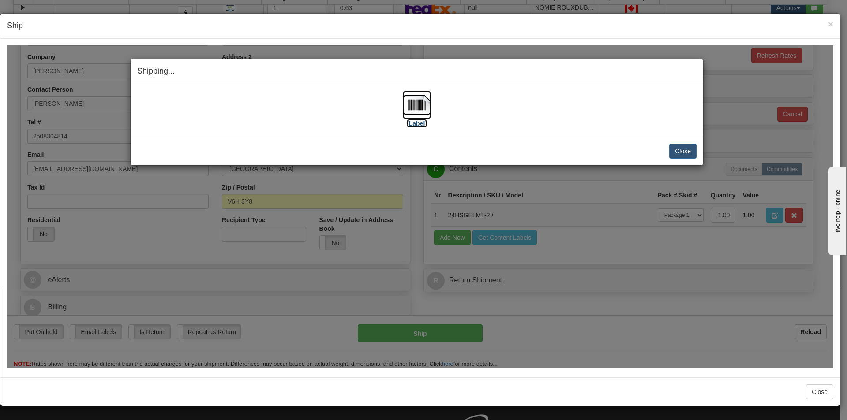
click at [415, 103] on img at bounding box center [417, 104] width 28 height 28
click at [679, 150] on button "Close" at bounding box center [682, 150] width 27 height 15
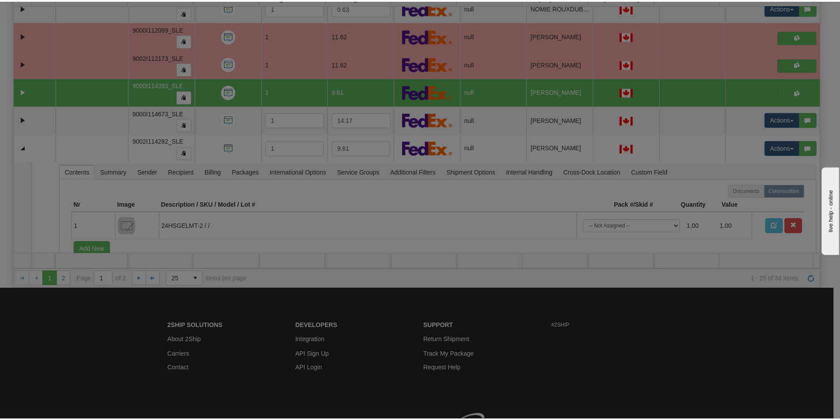
scroll to position [0, 0]
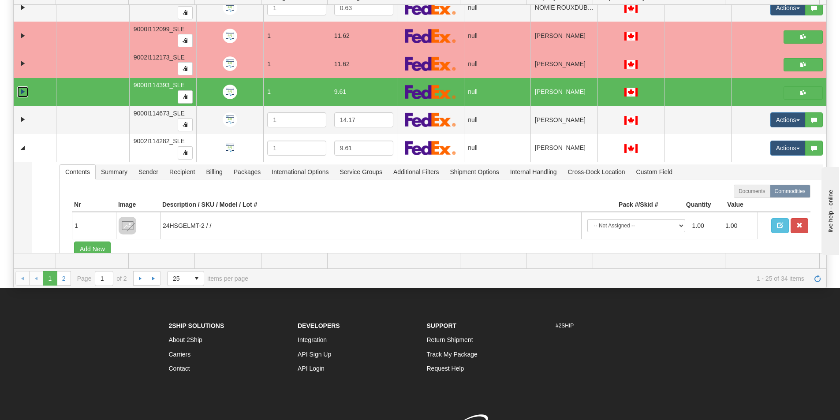
click at [21, 90] on link "Collapse" at bounding box center [22, 91] width 11 height 11
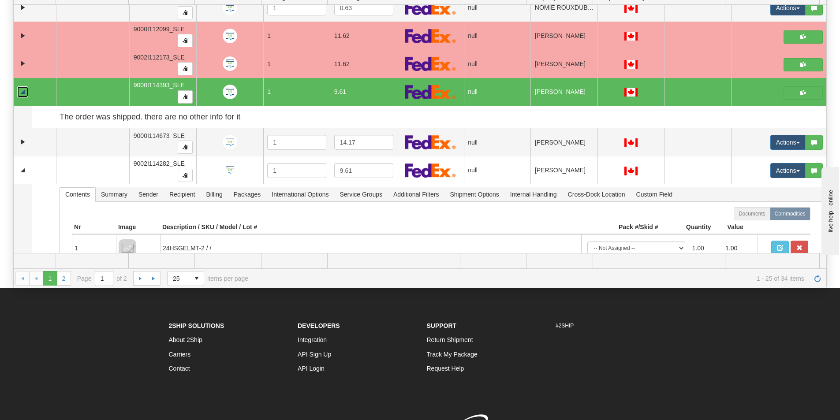
click at [23, 90] on link "Collapse" at bounding box center [22, 91] width 11 height 11
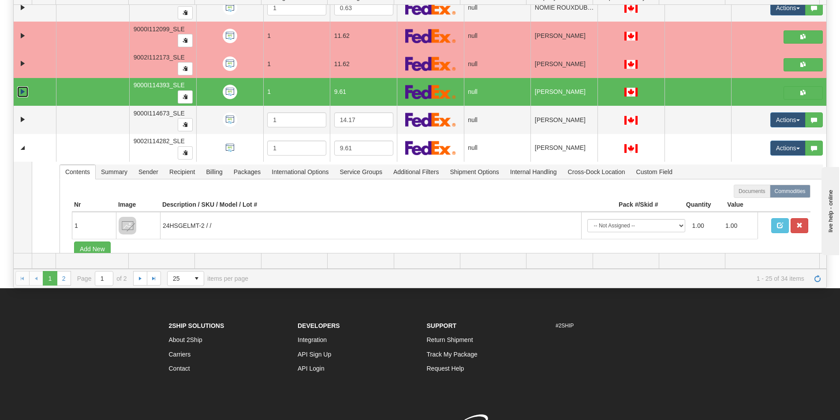
click at [23, 90] on link "Expand" at bounding box center [22, 91] width 11 height 11
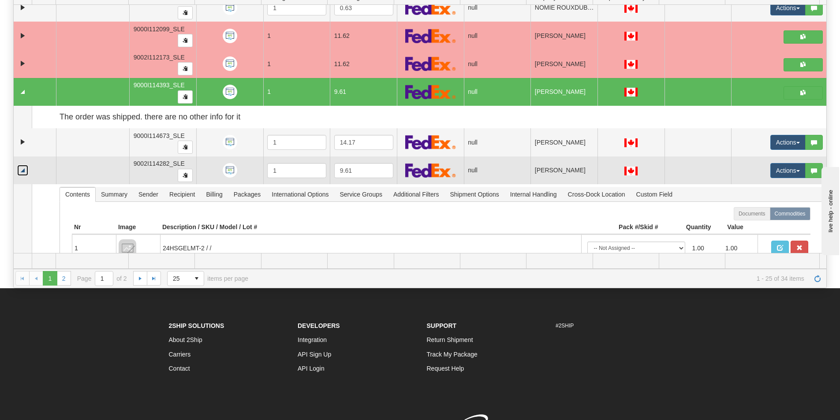
click at [20, 171] on link "Collapse" at bounding box center [22, 170] width 11 height 11
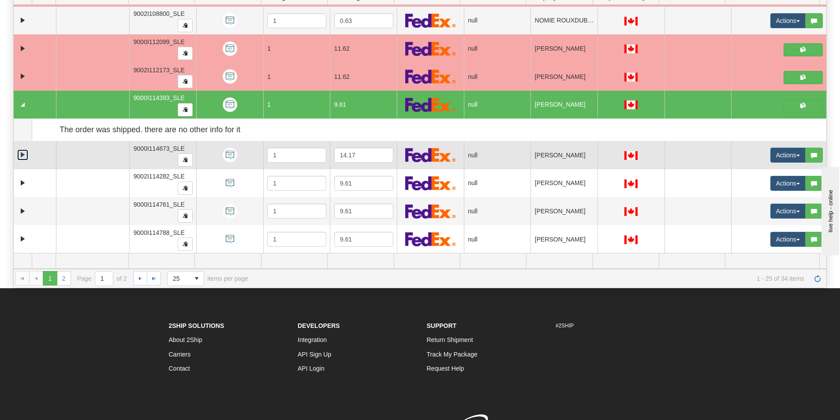
click at [19, 160] on link "Expand" at bounding box center [22, 155] width 11 height 11
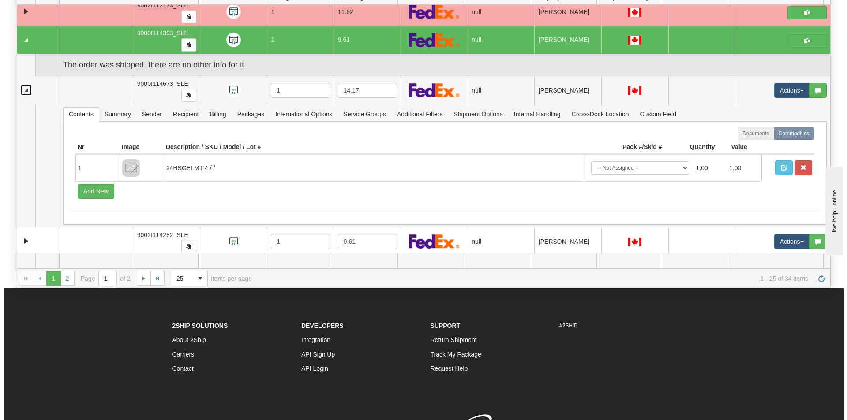
scroll to position [956, 0]
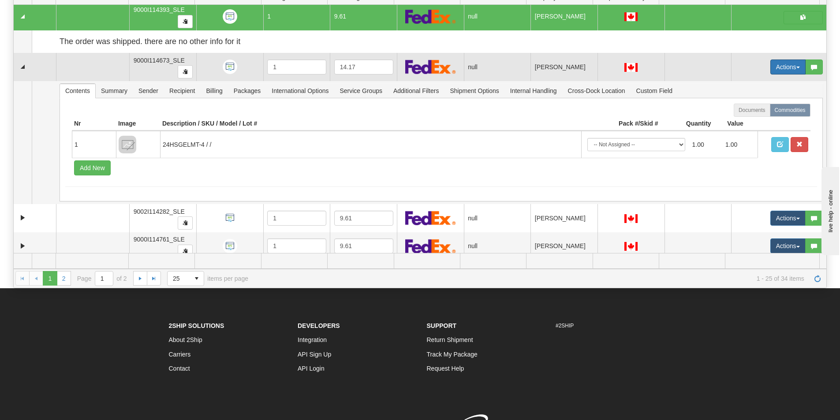
click at [778, 69] on button "Actions" at bounding box center [788, 67] width 35 height 15
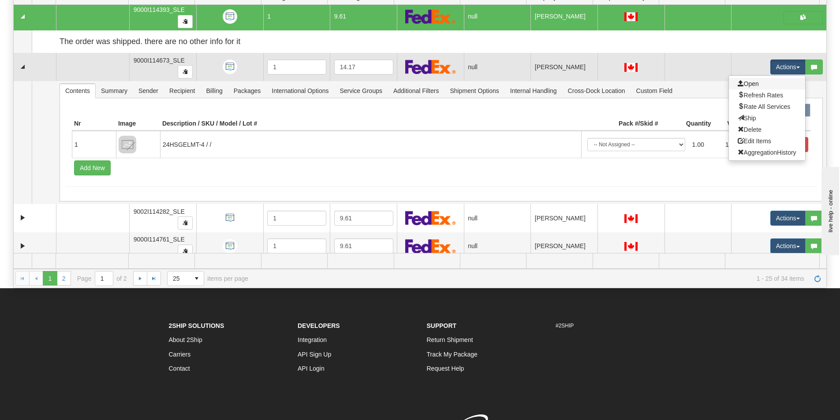
click at [762, 82] on link "Open" at bounding box center [767, 83] width 76 height 11
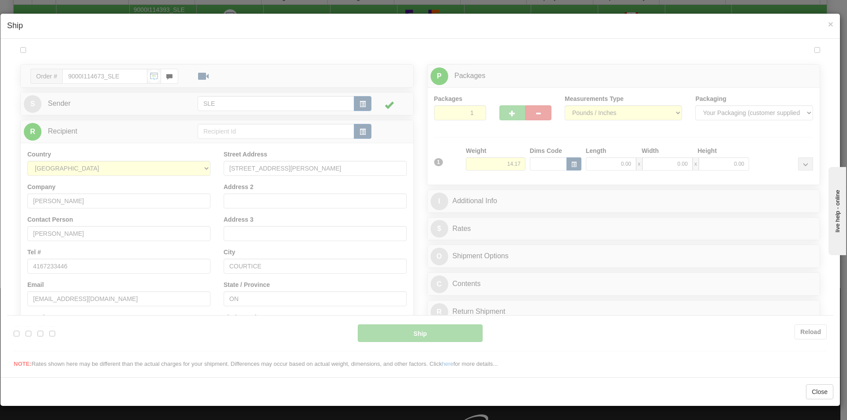
scroll to position [0, 0]
type input "17:48"
type input "16:00"
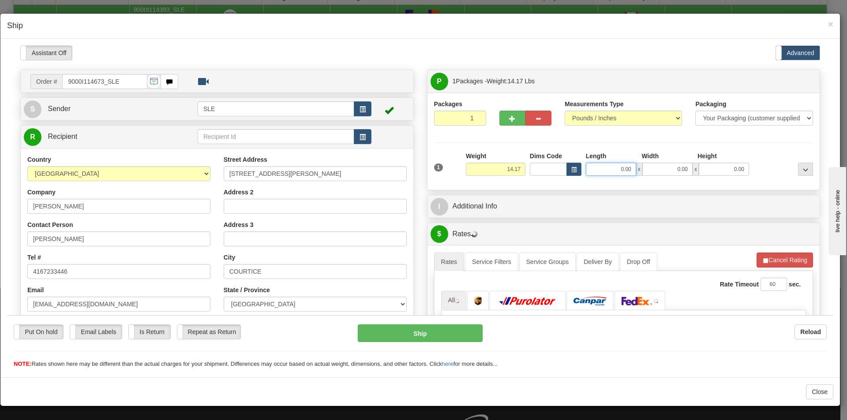
click at [621, 169] on input "0.00" at bounding box center [611, 168] width 50 height 13
type input "12.75"
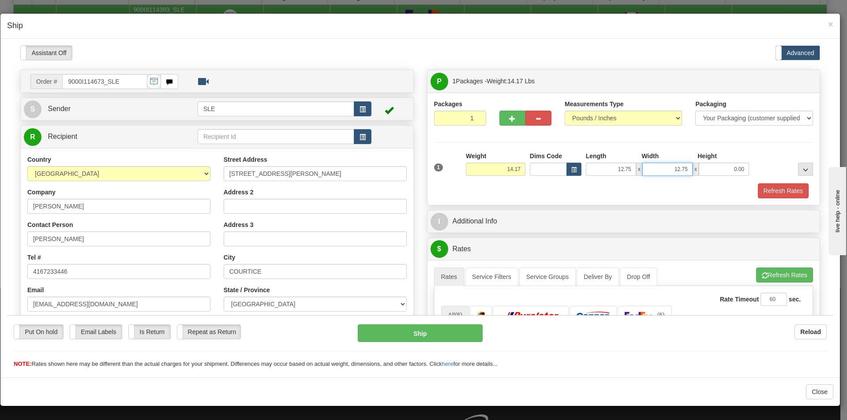
type input "12.75"
type input "3"
type input "23.00"
click at [788, 279] on button "Refresh Rates" at bounding box center [784, 274] width 57 height 15
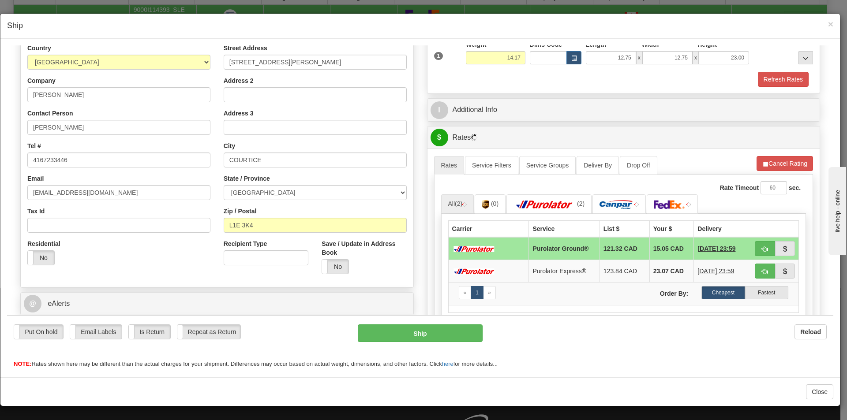
scroll to position [132, 0]
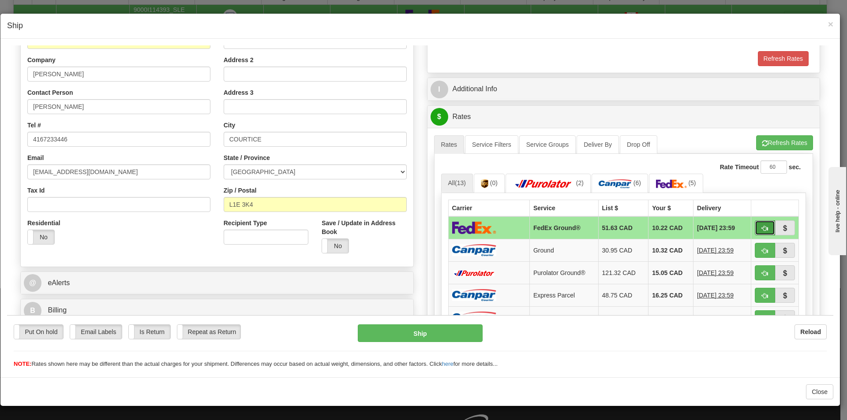
click at [755, 228] on button "button" at bounding box center [765, 227] width 20 height 15
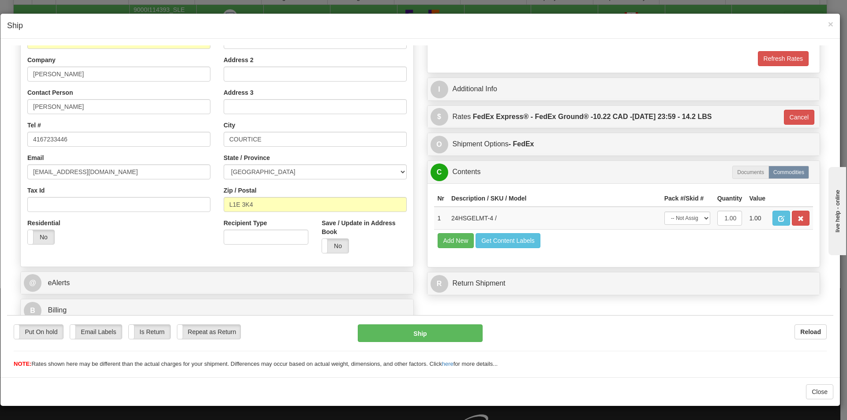
type input "92"
click at [692, 218] on select "-- Not Assigned -- Package 1" at bounding box center [687, 217] width 46 height 13
select select "0"
click at [664, 211] on select "-- Not Assigned -- Package 1" at bounding box center [687, 217] width 46 height 13
click at [399, 334] on button "Ship" at bounding box center [420, 333] width 124 height 18
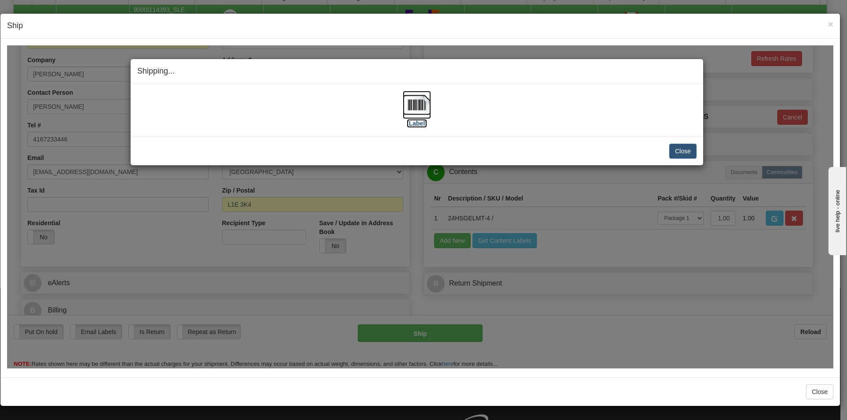
click at [421, 109] on img at bounding box center [417, 104] width 28 height 28
click at [689, 152] on button "Close" at bounding box center [682, 150] width 27 height 15
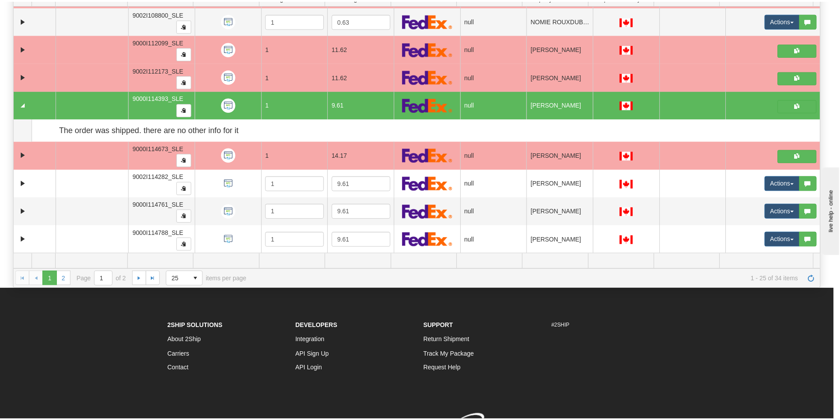
scroll to position [867, 0]
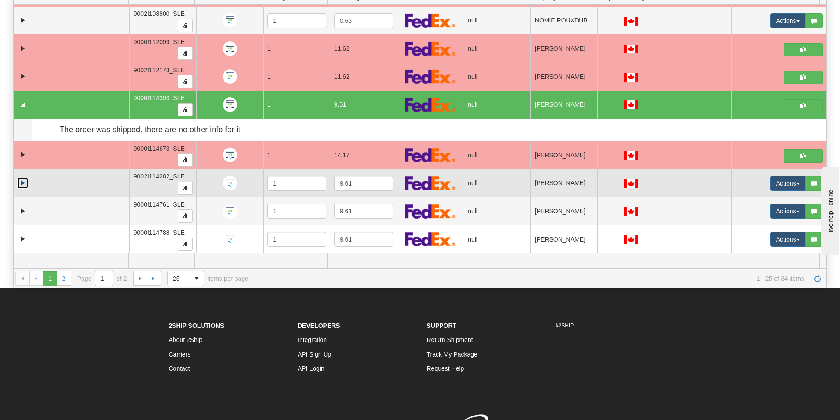
click at [20, 183] on link "Expand" at bounding box center [22, 183] width 11 height 11
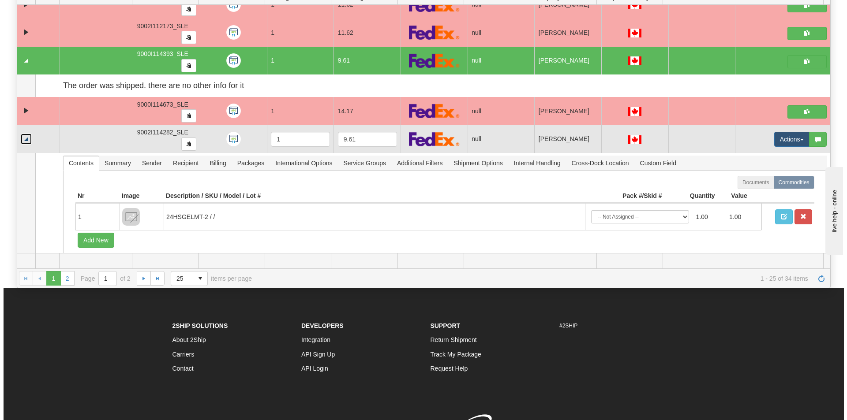
scroll to position [956, 0]
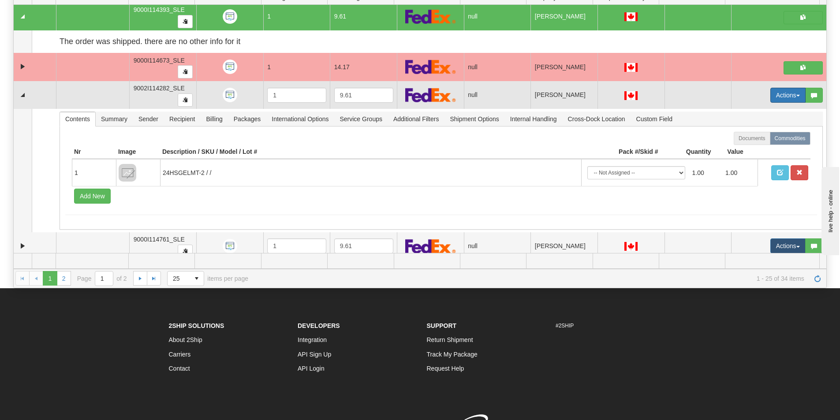
click at [795, 94] on button "Actions" at bounding box center [788, 95] width 35 height 15
click at [738, 114] on span "Open" at bounding box center [748, 112] width 21 height 7
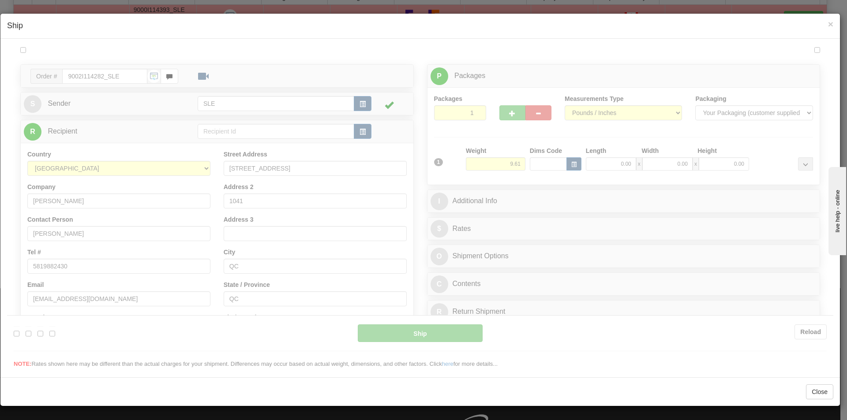
scroll to position [0, 0]
type input "17:49"
type input "16:00"
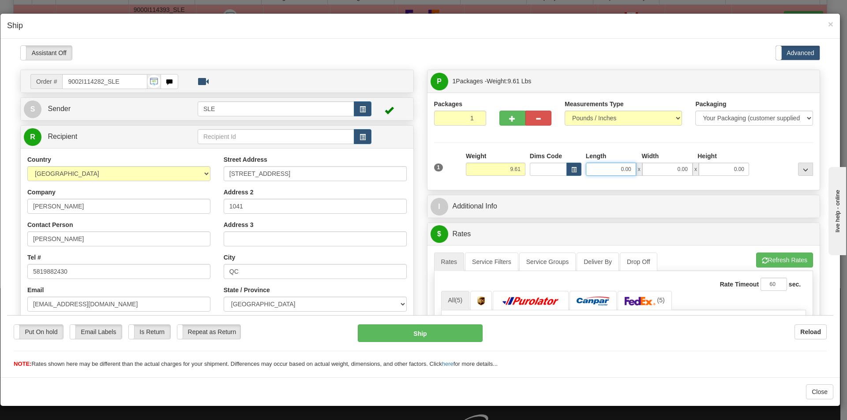
click at [619, 168] on input "0.00" at bounding box center [611, 168] width 50 height 13
click at [613, 169] on input "Length" at bounding box center [611, 168] width 50 height 13
type input "11.25"
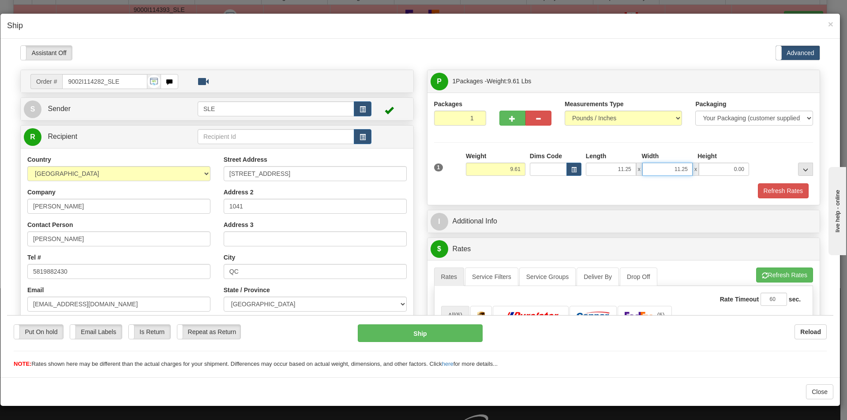
type input "11.25"
type input "20.00"
click at [762, 275] on span "button" at bounding box center [765, 276] width 6 height 6
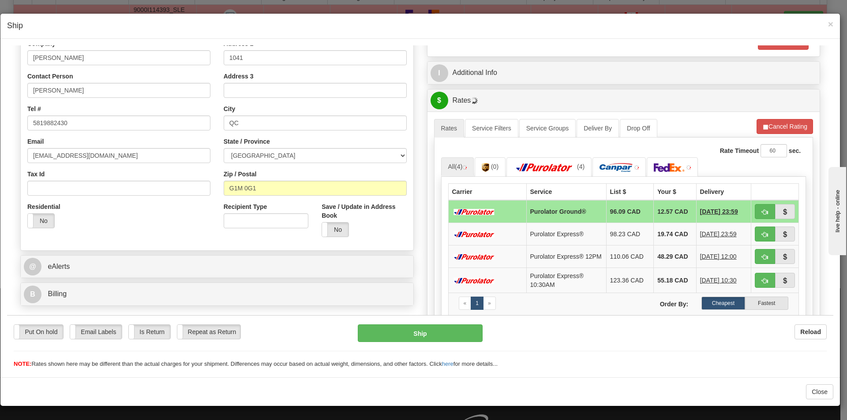
scroll to position [176, 0]
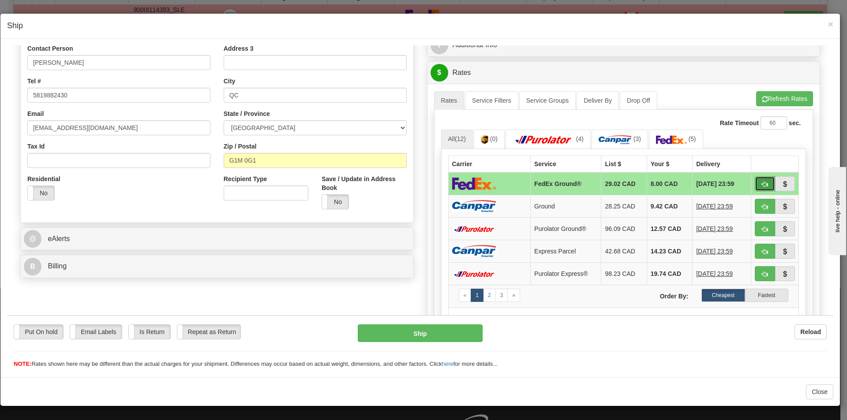
click at [758, 188] on button "button" at bounding box center [765, 183] width 20 height 15
type input "92"
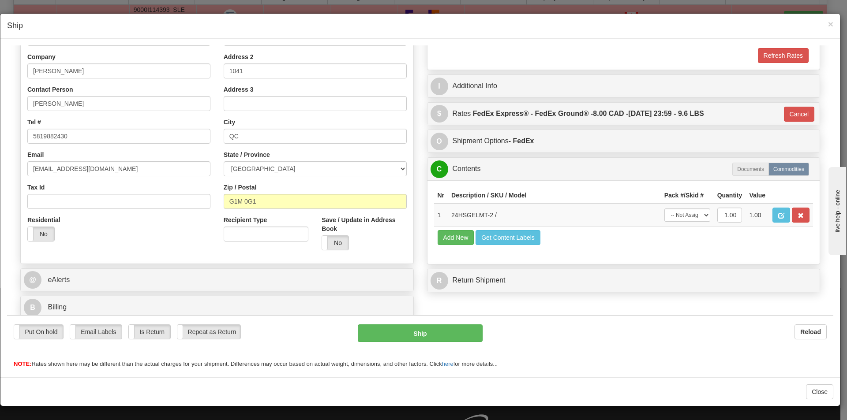
scroll to position [135, 0]
click at [664, 212] on select "-- Not Assigned -- Package 1" at bounding box center [687, 214] width 46 height 13
select select "0"
click at [664, 208] on select "-- Not Assigned -- Package 1" at bounding box center [687, 214] width 46 height 13
click at [460, 337] on button "Ship" at bounding box center [420, 333] width 124 height 18
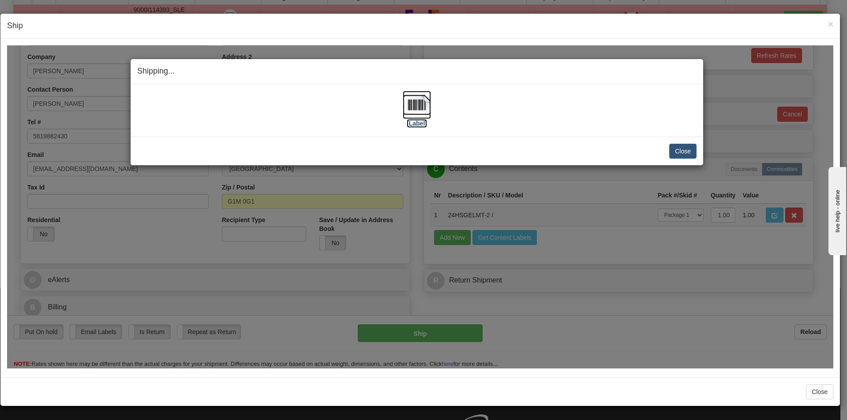
click at [413, 111] on img at bounding box center [417, 104] width 28 height 28
drag, startPoint x: 684, startPoint y: 156, endPoint x: 694, endPoint y: 195, distance: 40.9
click at [684, 156] on button "Close" at bounding box center [682, 150] width 27 height 15
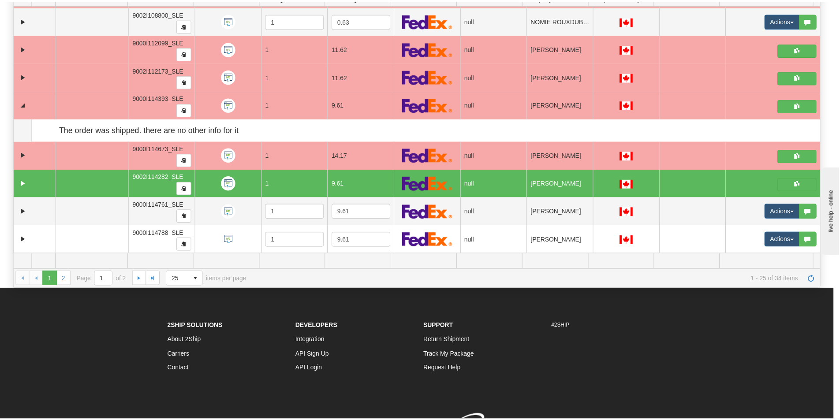
scroll to position [0, 0]
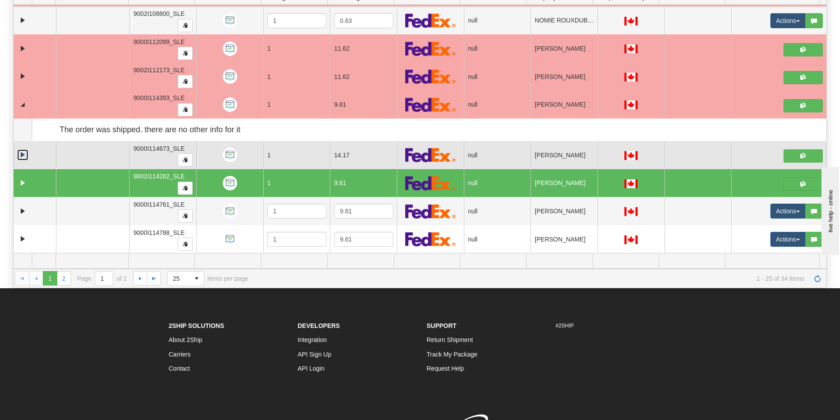
click at [23, 157] on link "Collapse" at bounding box center [22, 155] width 11 height 11
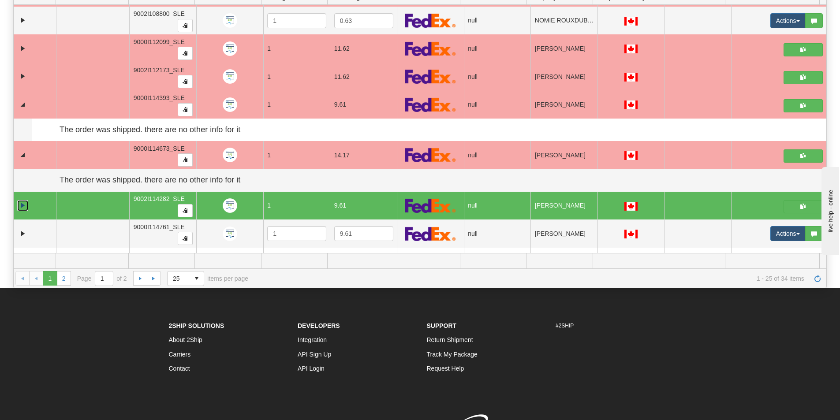
click at [25, 206] on link "Collapse" at bounding box center [22, 205] width 11 height 11
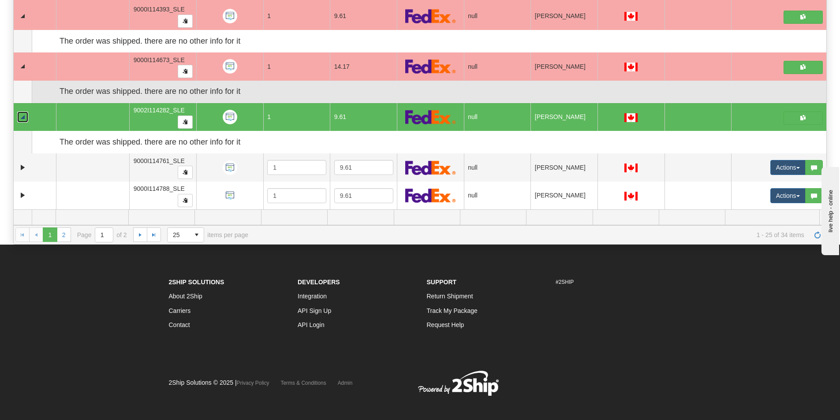
scroll to position [176, 0]
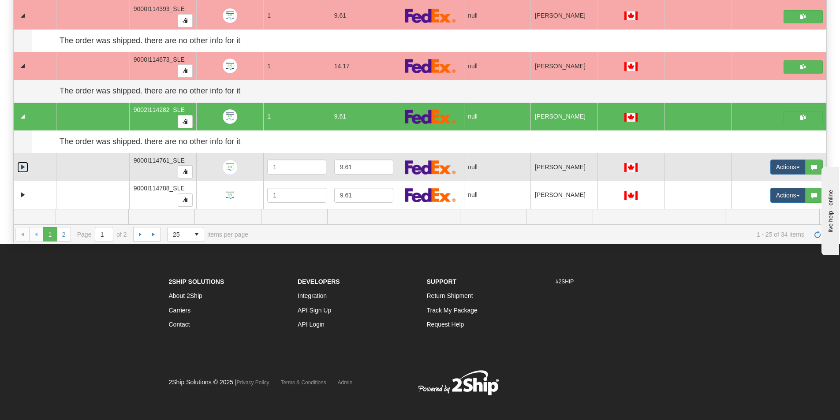
click at [25, 169] on link "Expand" at bounding box center [22, 167] width 11 height 11
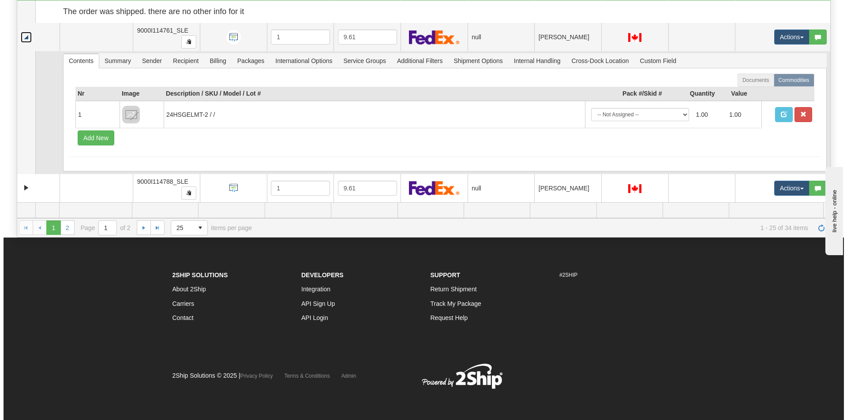
scroll to position [992, 0]
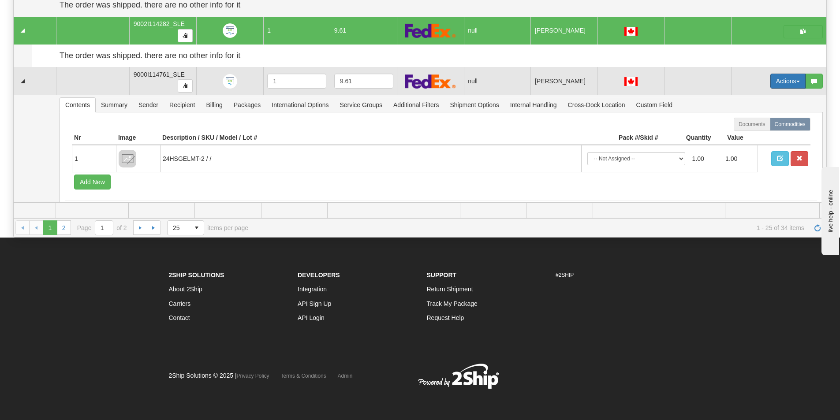
click at [771, 85] on button "Actions" at bounding box center [788, 81] width 35 height 15
click at [746, 101] on span "Open" at bounding box center [748, 97] width 21 height 7
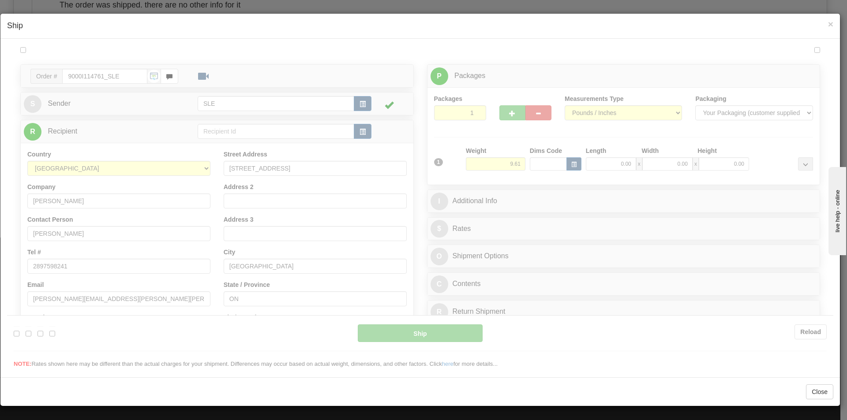
scroll to position [0, 0]
type input "17:50"
type input "16:00"
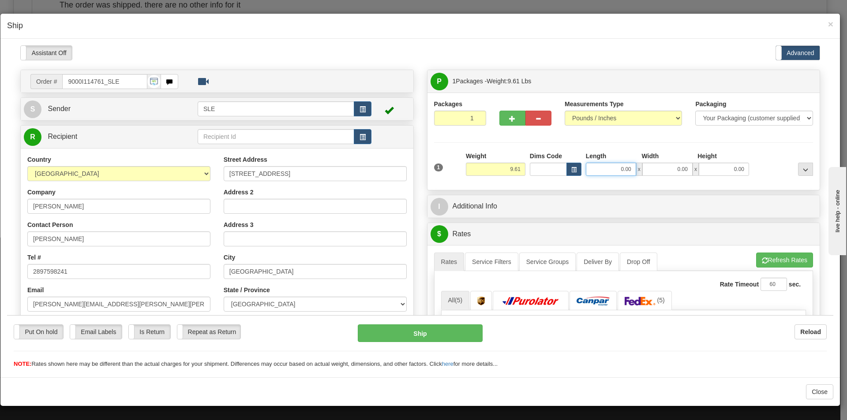
click at [620, 169] on input "0.00" at bounding box center [611, 168] width 50 height 13
type input "11.25"
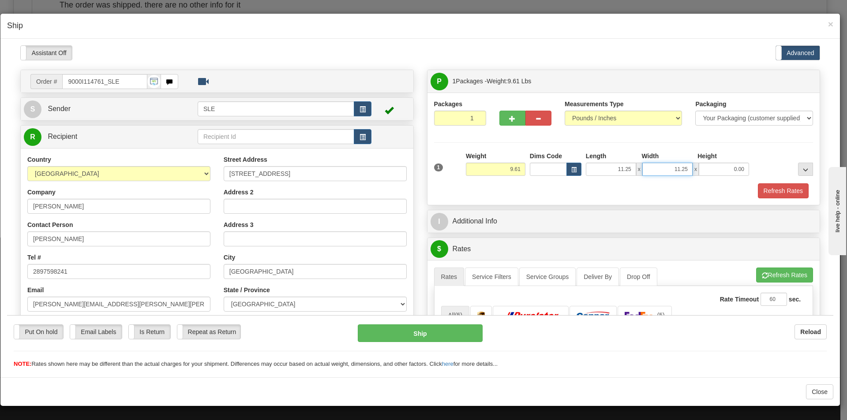
type input "11.25"
type input "20.00"
click at [768, 275] on button "Refresh Rates" at bounding box center [784, 274] width 57 height 15
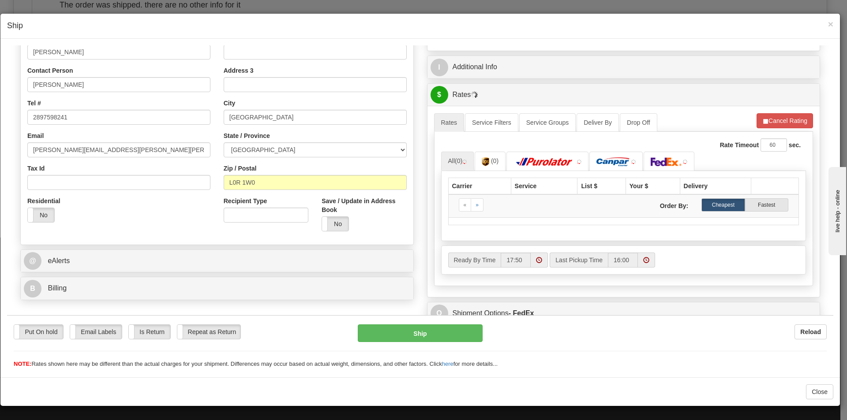
scroll to position [176, 0]
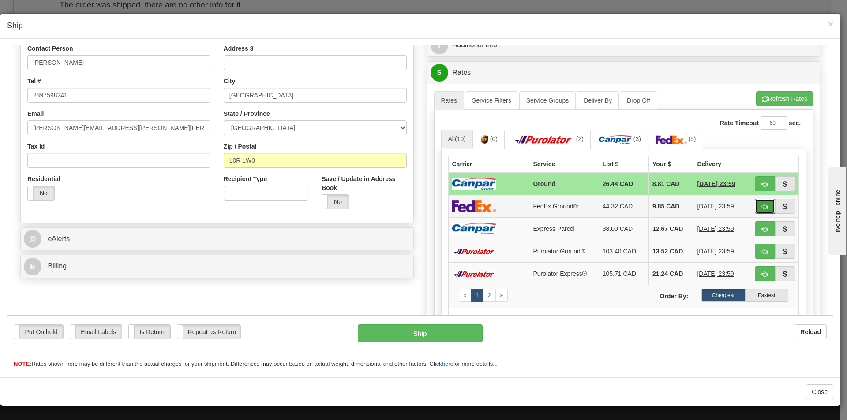
click at [762, 206] on span "button" at bounding box center [765, 207] width 6 height 6
type input "92"
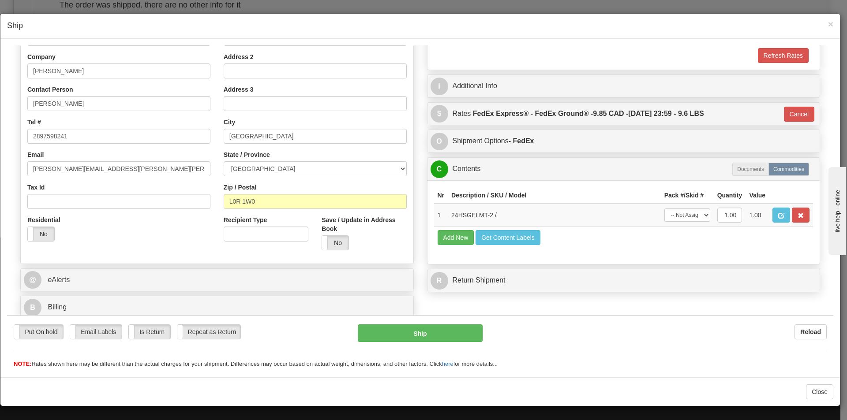
scroll to position [135, 0]
click at [695, 218] on select "-- Not Assigned -- Package 1" at bounding box center [687, 214] width 46 height 13
select select "0"
click at [664, 208] on select "-- Not Assigned -- Package 1" at bounding box center [687, 214] width 46 height 13
click at [438, 339] on button "Ship" at bounding box center [420, 333] width 124 height 18
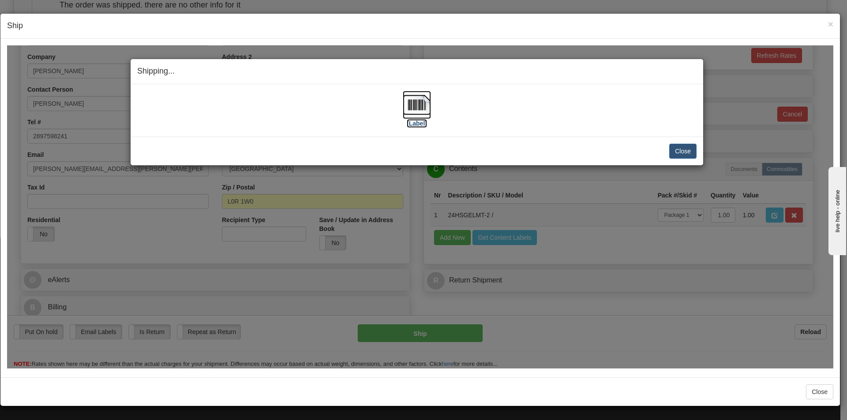
click at [415, 110] on img at bounding box center [417, 104] width 28 height 28
click at [682, 147] on button "Close" at bounding box center [682, 150] width 27 height 15
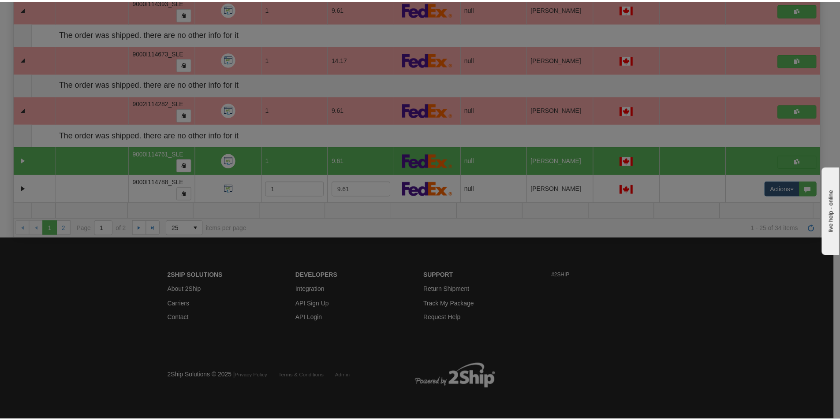
scroll to position [0, 0]
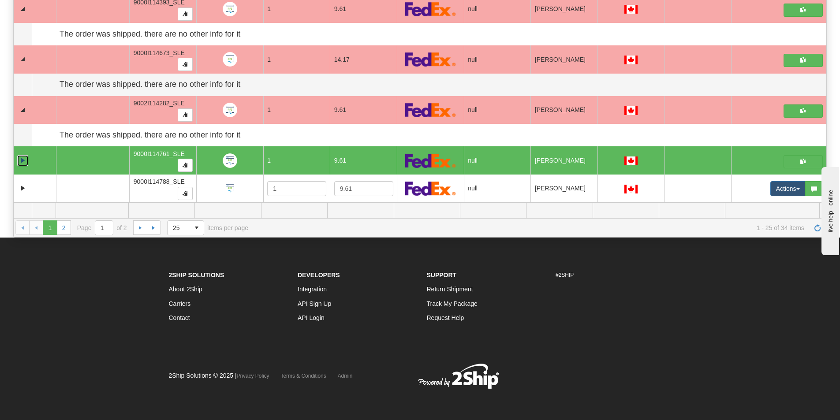
click at [17, 159] on link "Collapse" at bounding box center [22, 160] width 11 height 11
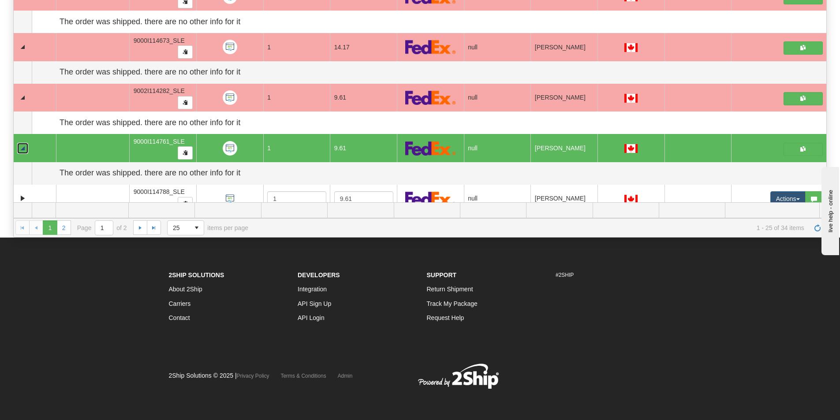
scroll to position [935, 0]
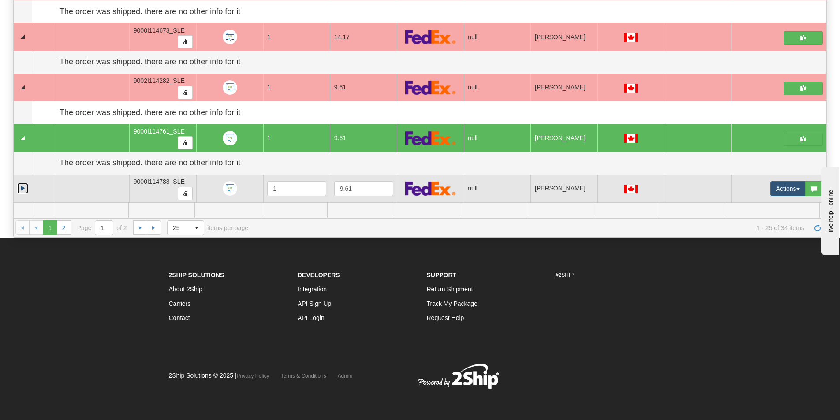
click at [20, 191] on link "Expand" at bounding box center [22, 188] width 11 height 11
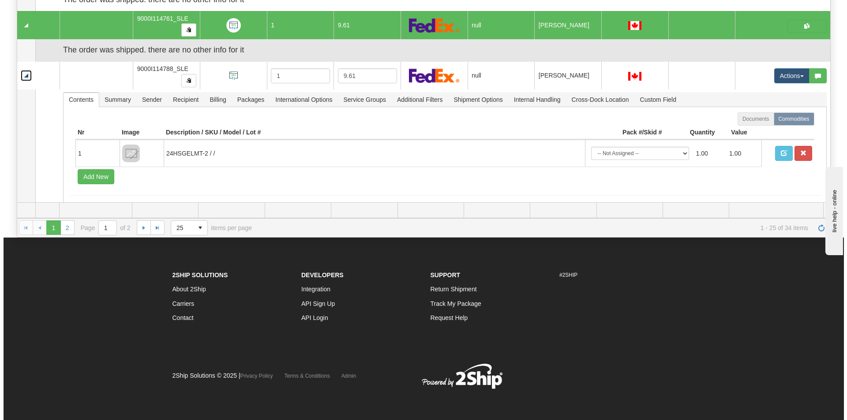
scroll to position [1058, 0]
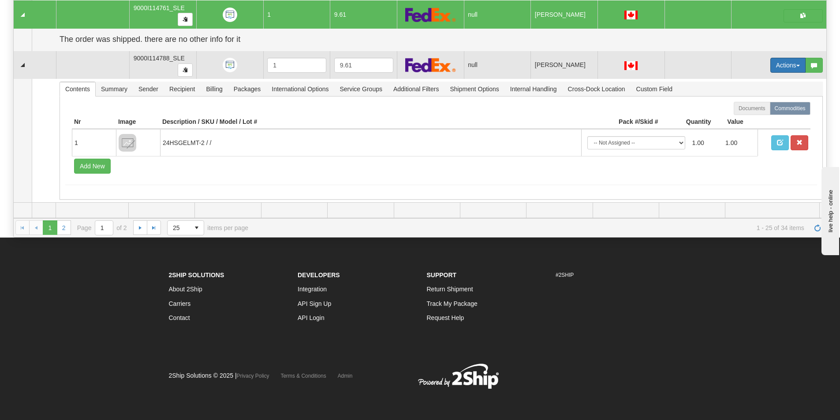
click at [771, 64] on button "Actions" at bounding box center [788, 65] width 35 height 15
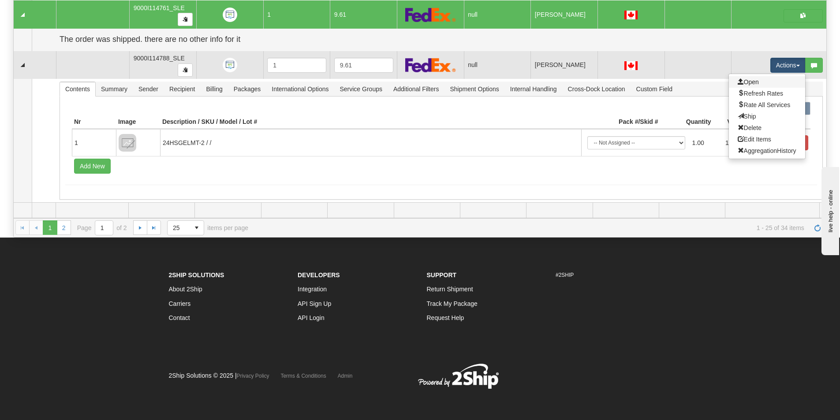
click at [759, 84] on link "Open" at bounding box center [767, 81] width 76 height 11
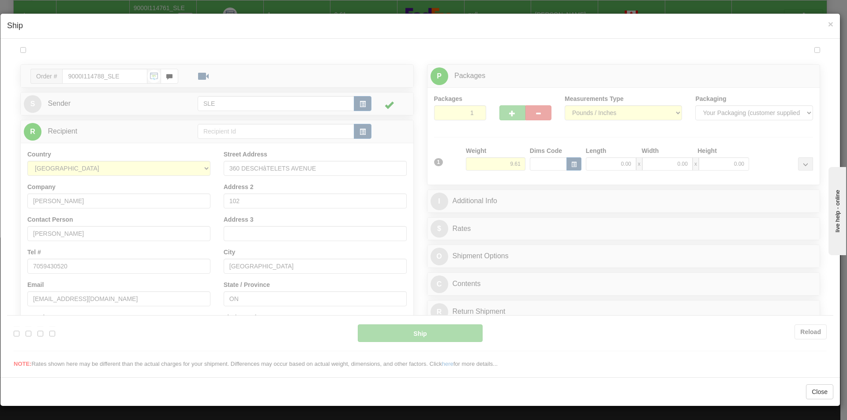
scroll to position [0, 0]
type input "17:51"
type input "16:00"
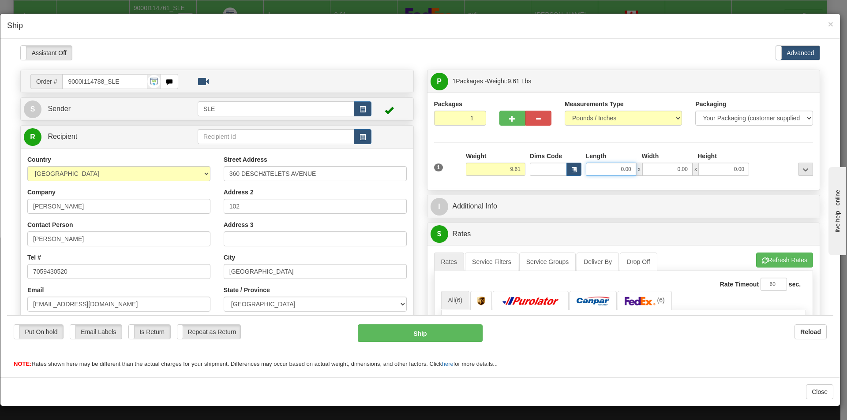
click at [628, 167] on input "0.00" at bounding box center [611, 168] width 50 height 13
type input "11.25"
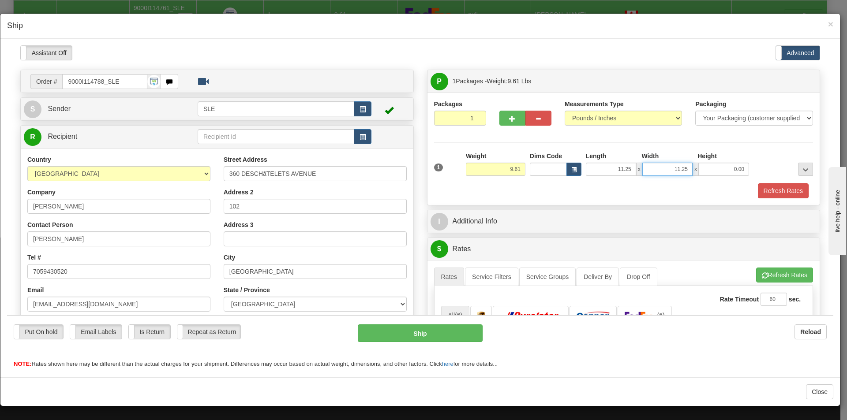
type input "11.25"
type input "20.00"
click at [787, 279] on button "Refresh Rates" at bounding box center [784, 274] width 57 height 15
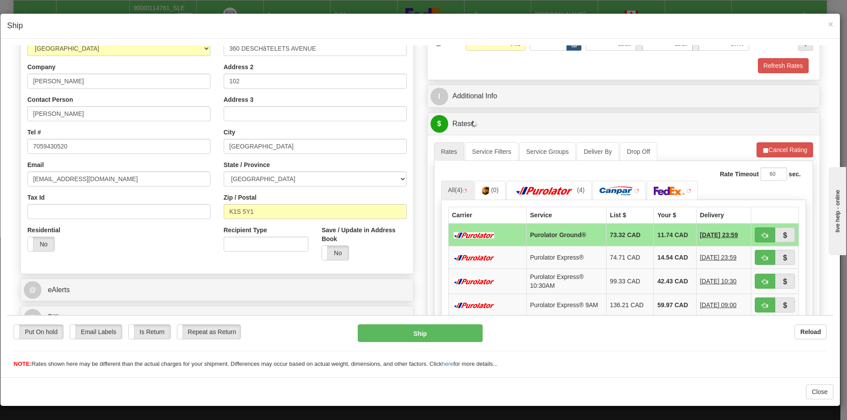
scroll to position [176, 0]
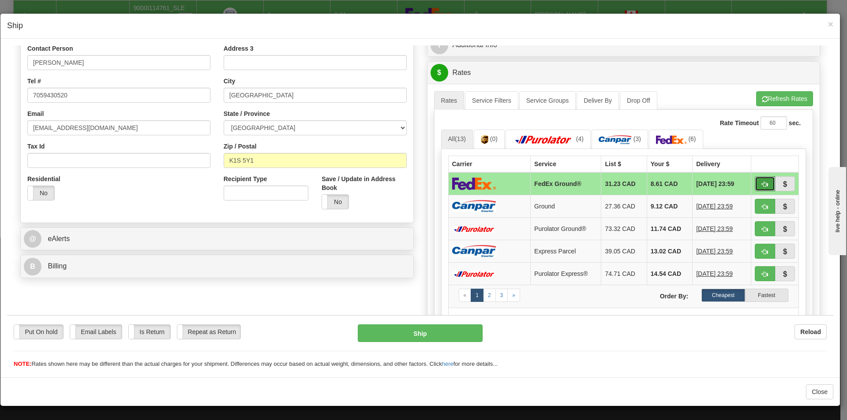
click at [762, 182] on span "button" at bounding box center [765, 184] width 6 height 6
type input "92"
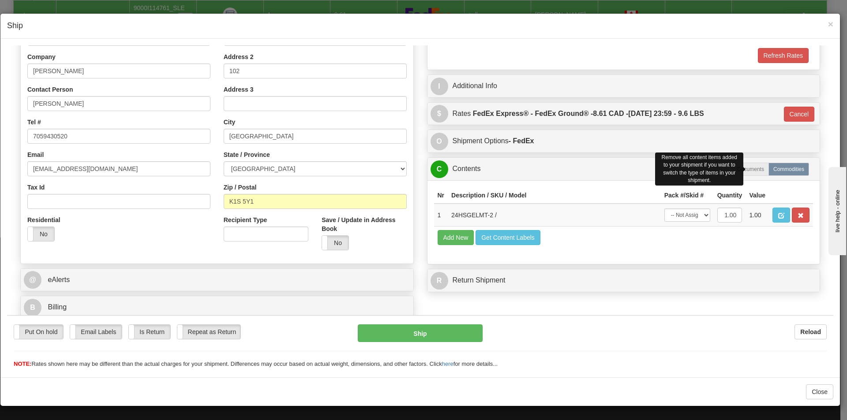
scroll to position [135, 0]
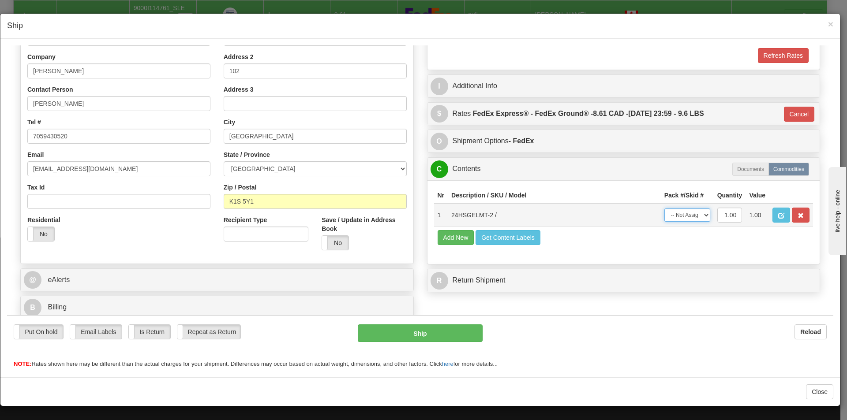
click at [690, 216] on select "-- Not Assigned -- Package 1" at bounding box center [687, 214] width 46 height 13
select select "0"
click at [664, 208] on select "-- Not Assigned -- Package 1" at bounding box center [687, 214] width 46 height 13
click at [372, 335] on button "Ship" at bounding box center [420, 333] width 124 height 18
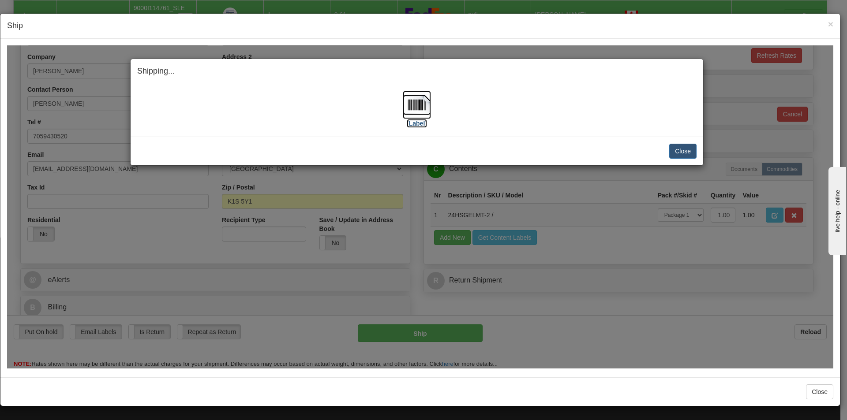
click at [420, 110] on img at bounding box center [417, 104] width 28 height 28
click at [683, 153] on button "Close" at bounding box center [682, 150] width 27 height 15
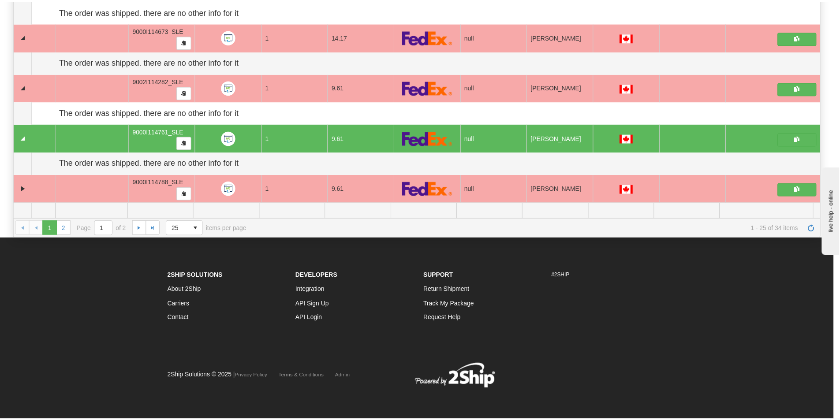
scroll to position [935, 0]
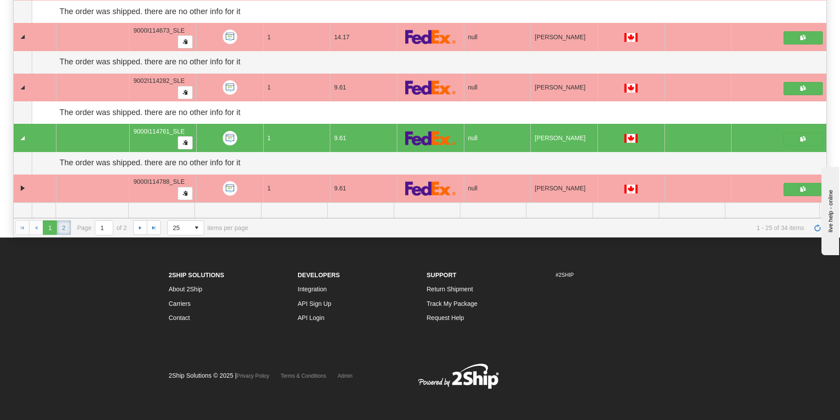
click at [60, 231] on link "2" at bounding box center [64, 228] width 14 height 14
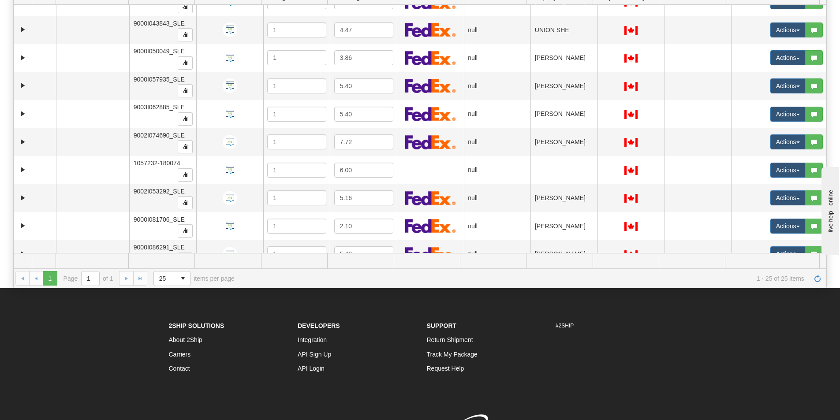
scroll to position [0, 0]
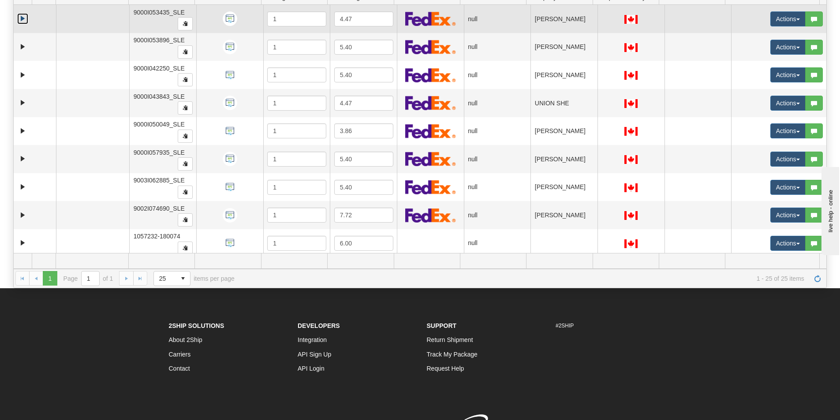
click at [24, 22] on link "Expand" at bounding box center [22, 18] width 11 height 11
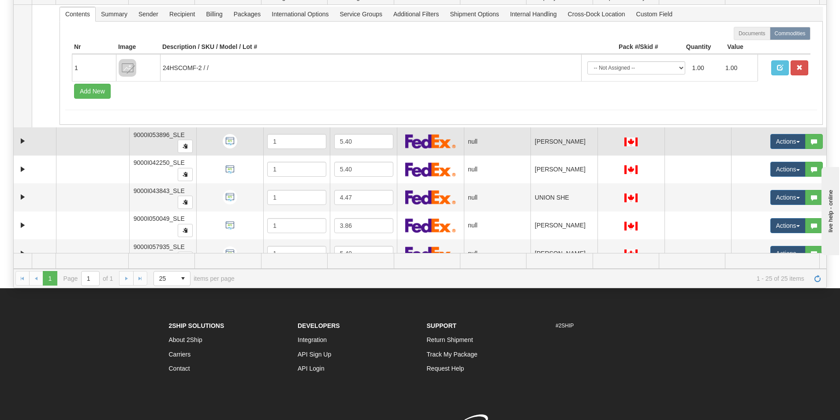
scroll to position [44, 0]
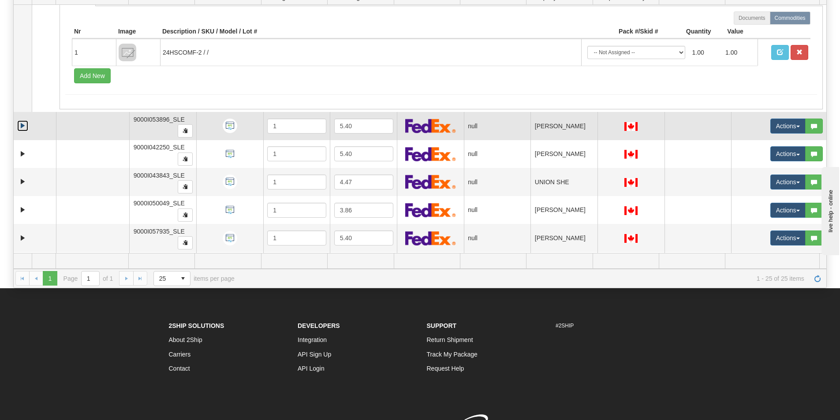
click at [21, 129] on link "Expand" at bounding box center [22, 125] width 11 height 11
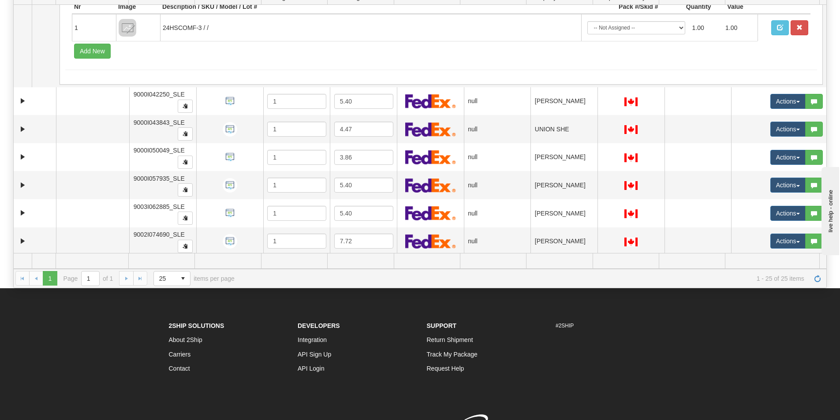
scroll to position [221, 0]
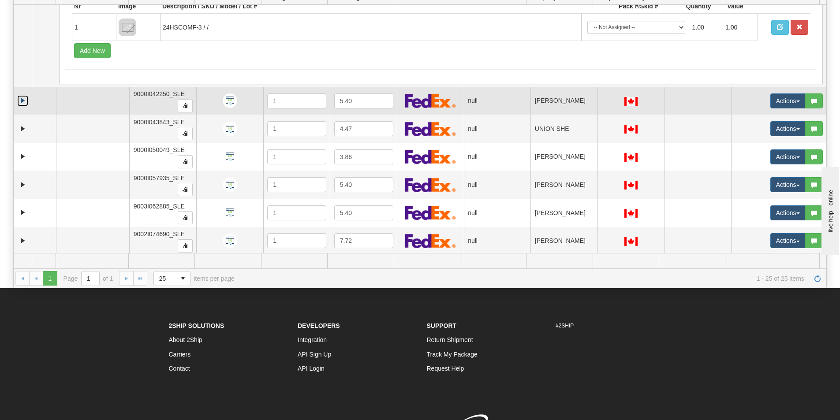
click at [21, 105] on link "Expand" at bounding box center [22, 100] width 11 height 11
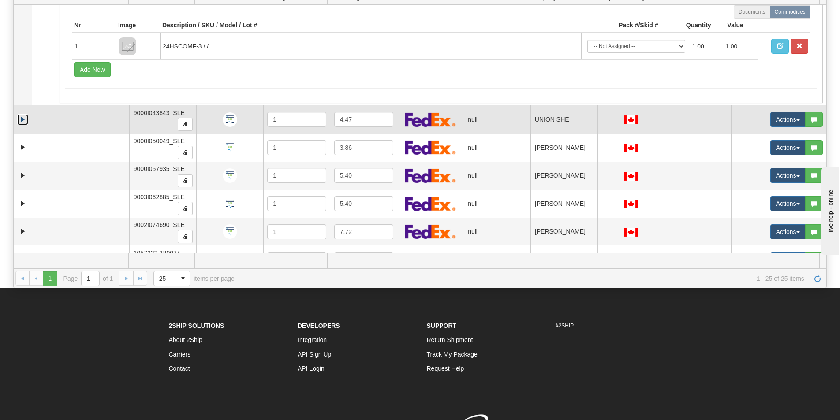
click at [21, 123] on link "Expand" at bounding box center [22, 119] width 11 height 11
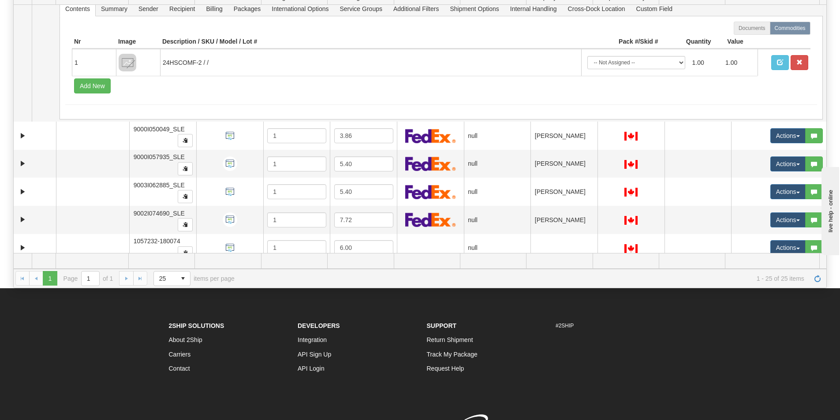
scroll to position [529, 0]
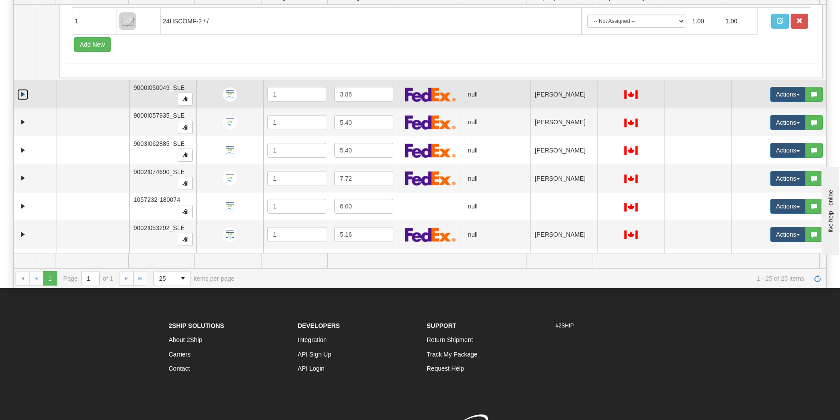
click at [23, 97] on link "Expand" at bounding box center [22, 94] width 11 height 11
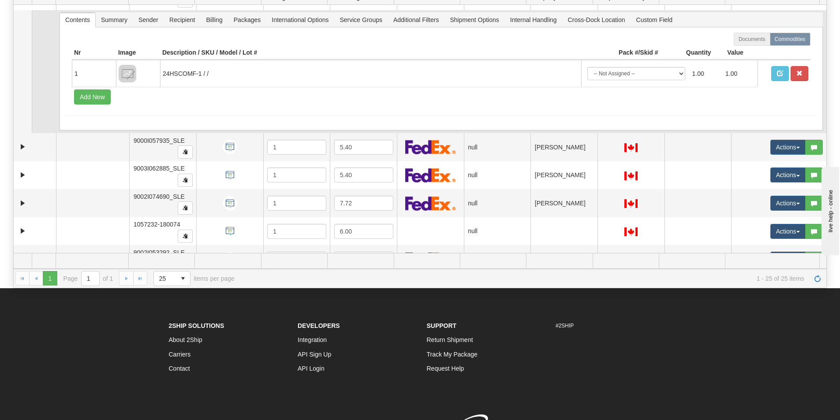
scroll to position [662, 0]
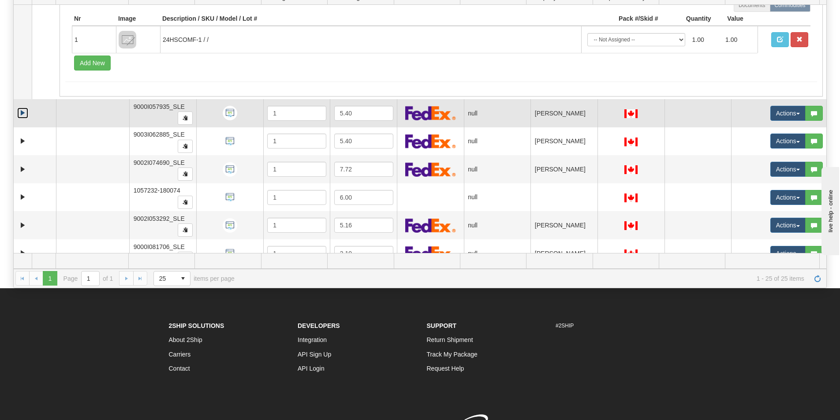
click at [20, 118] on link "Expand" at bounding box center [22, 113] width 11 height 11
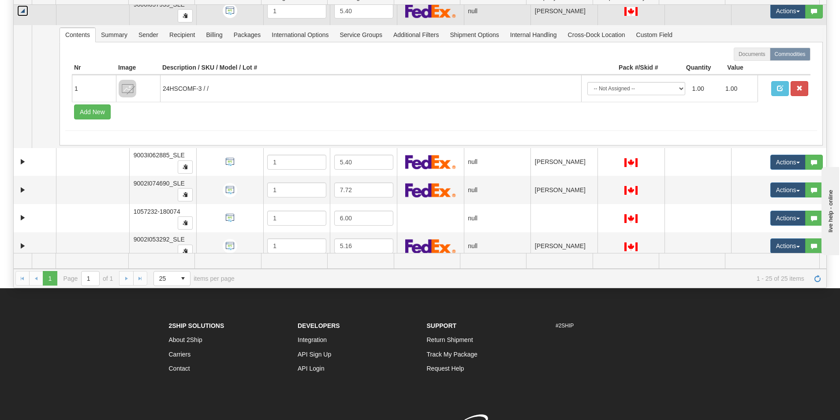
scroll to position [794, 0]
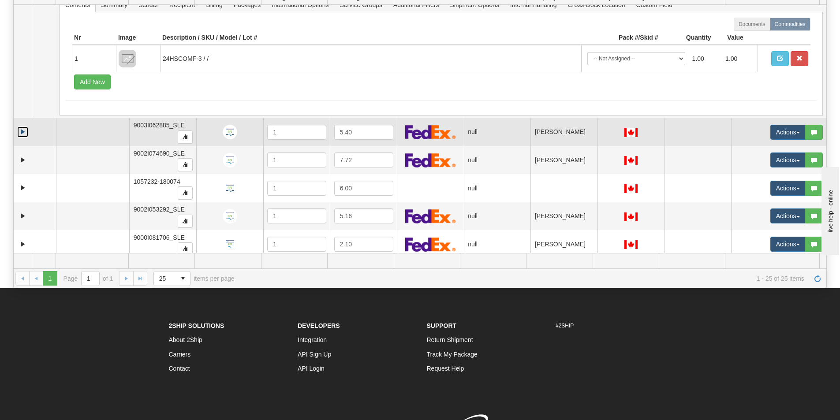
click at [21, 131] on link "Expand" at bounding box center [22, 132] width 11 height 11
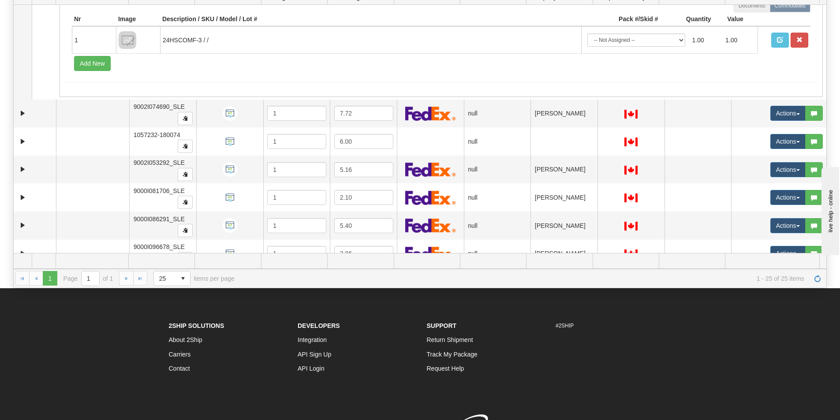
scroll to position [971, 0]
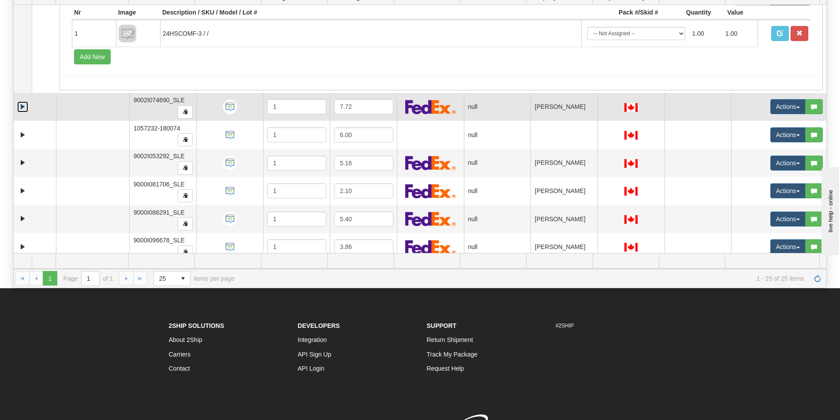
click at [23, 108] on link "Expand" at bounding box center [22, 106] width 11 height 11
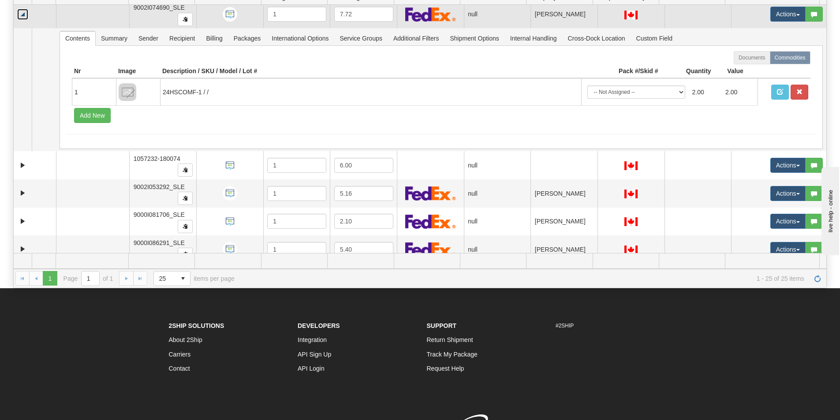
scroll to position [1103, 0]
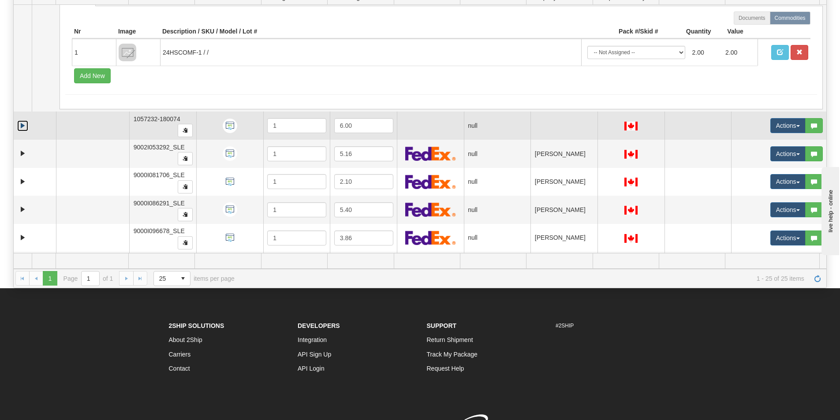
click at [20, 127] on link "Expand" at bounding box center [22, 125] width 11 height 11
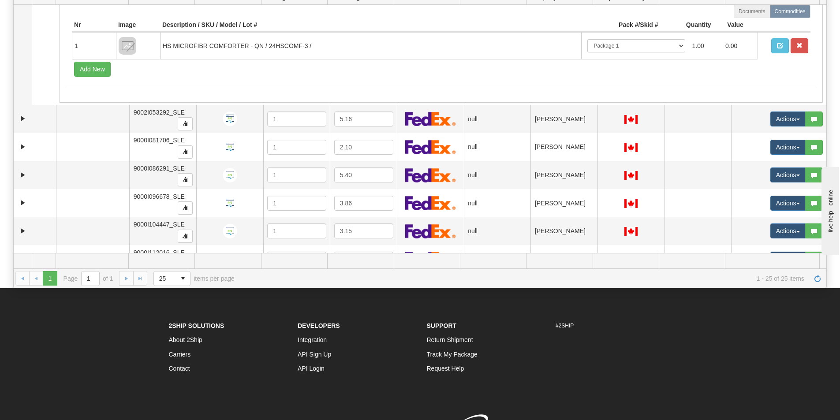
scroll to position [1279, 0]
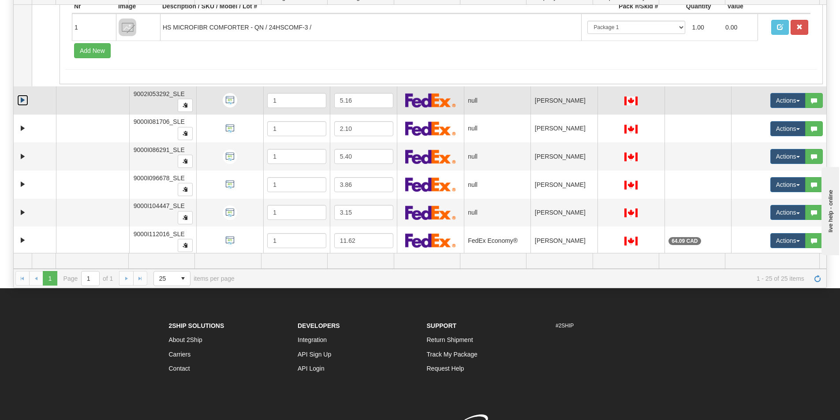
click at [26, 100] on link "Expand" at bounding box center [22, 100] width 11 height 11
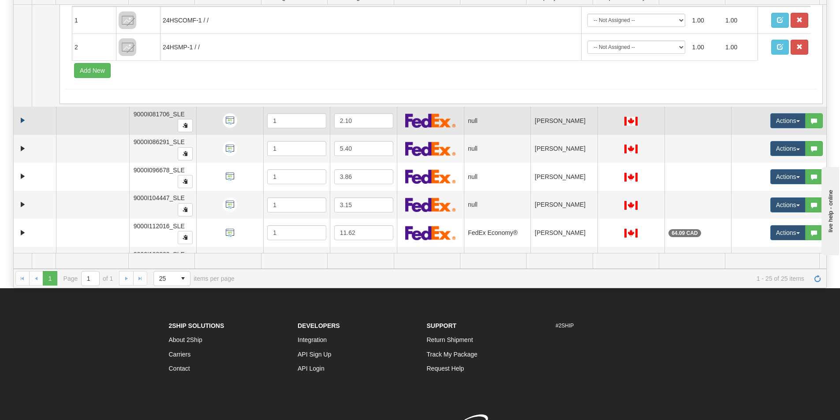
scroll to position [1456, 0]
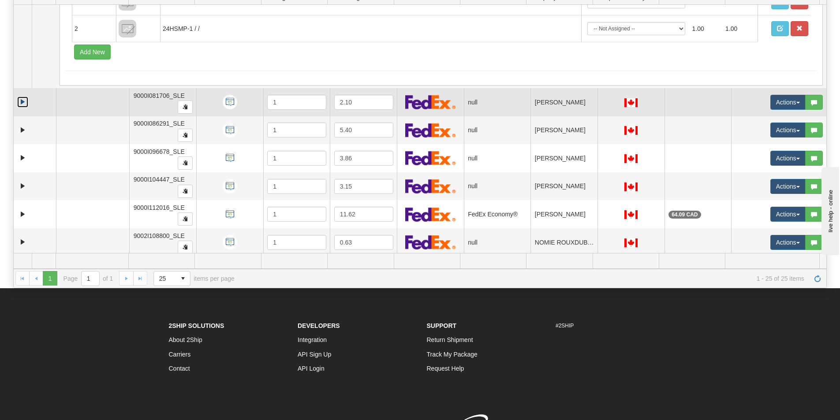
click at [18, 104] on link "Expand" at bounding box center [22, 102] width 11 height 11
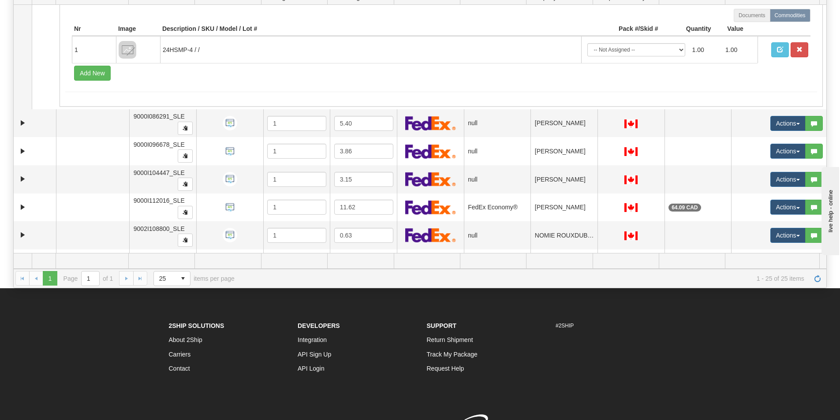
scroll to position [1588, 0]
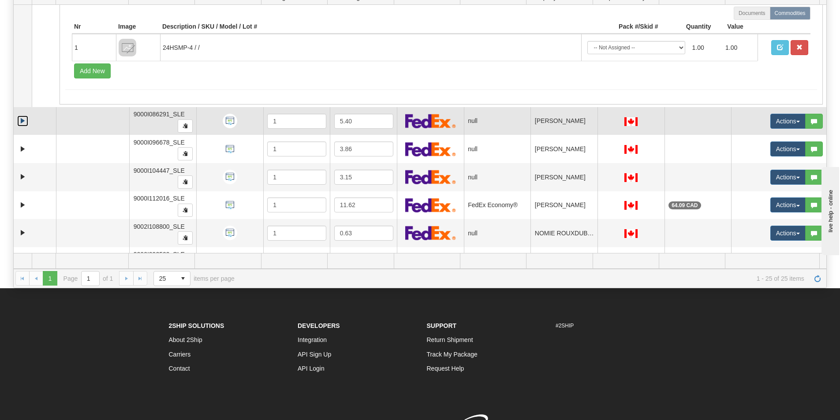
click at [20, 121] on link "Expand" at bounding box center [22, 121] width 11 height 11
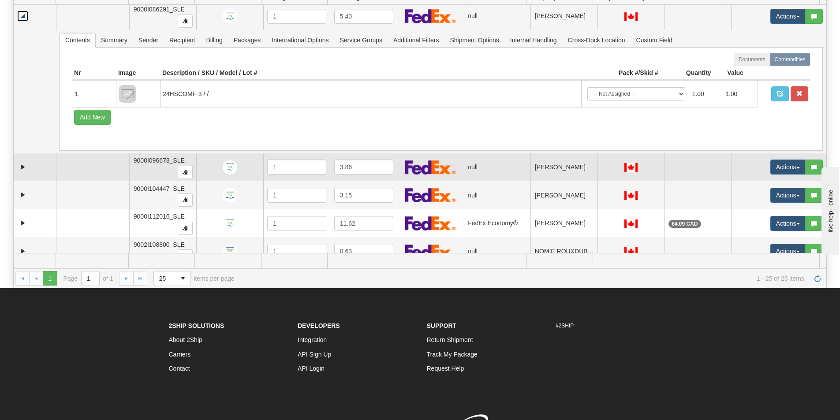
scroll to position [1721, 0]
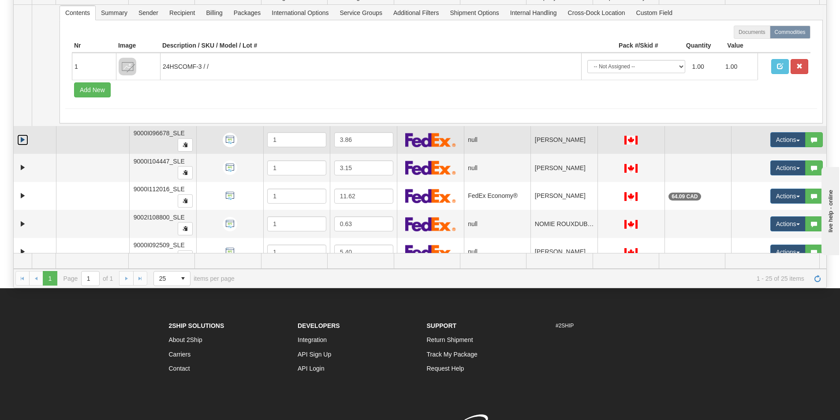
click at [26, 141] on link "Expand" at bounding box center [22, 140] width 11 height 11
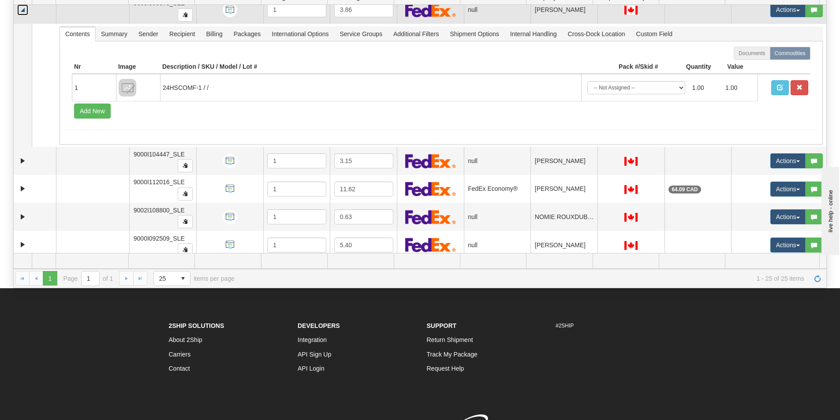
scroll to position [1853, 0]
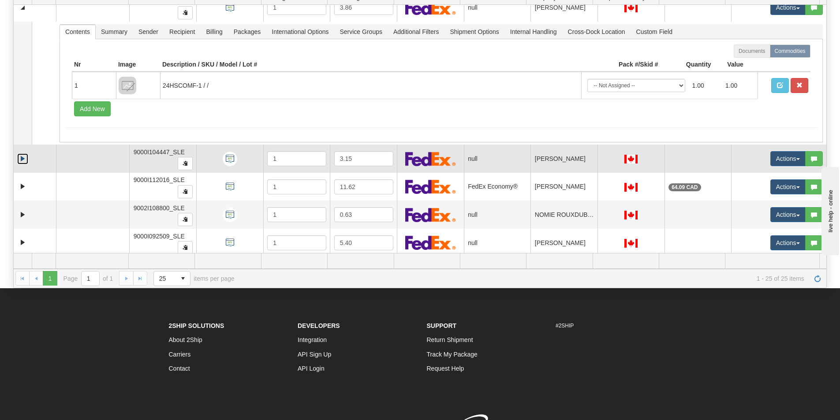
click at [21, 157] on link "Expand" at bounding box center [22, 159] width 11 height 11
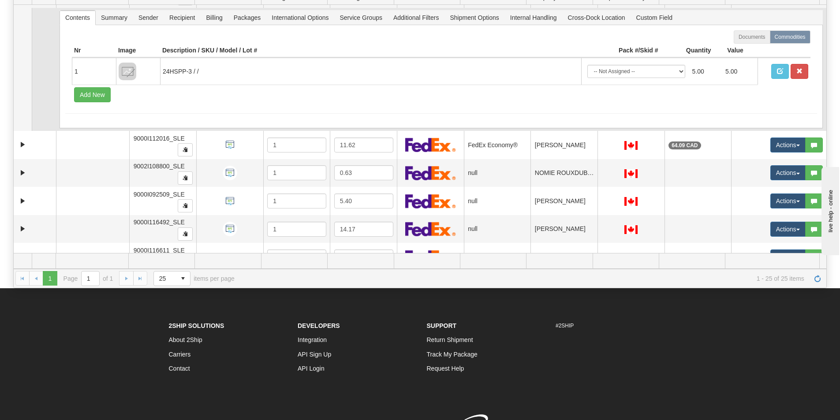
scroll to position [2029, 0]
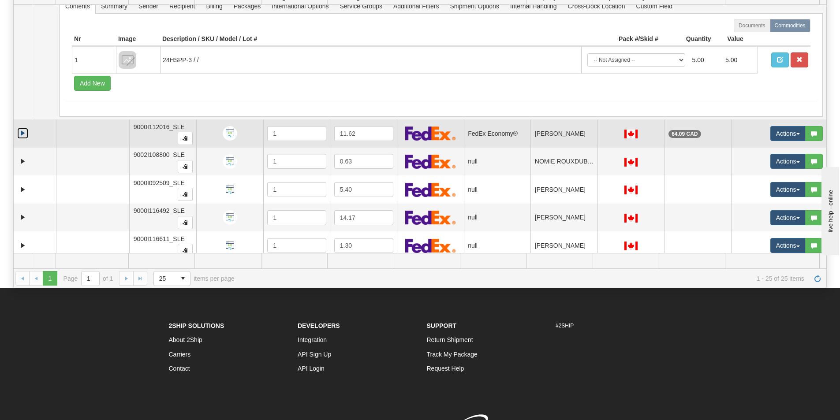
click at [21, 135] on link "Expand" at bounding box center [22, 133] width 11 height 11
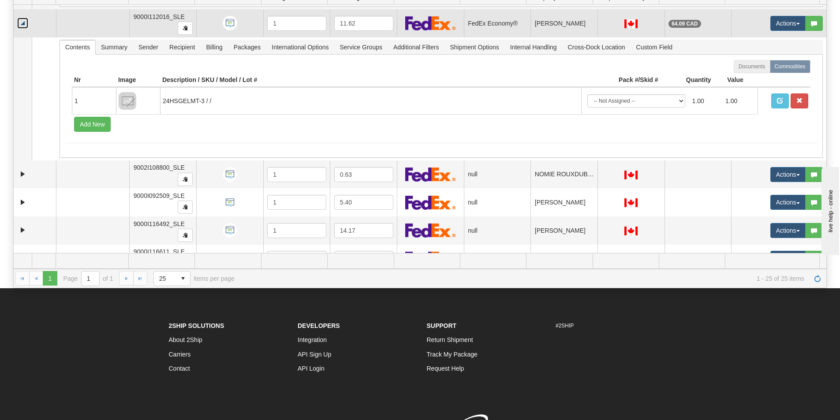
scroll to position [2162, 0]
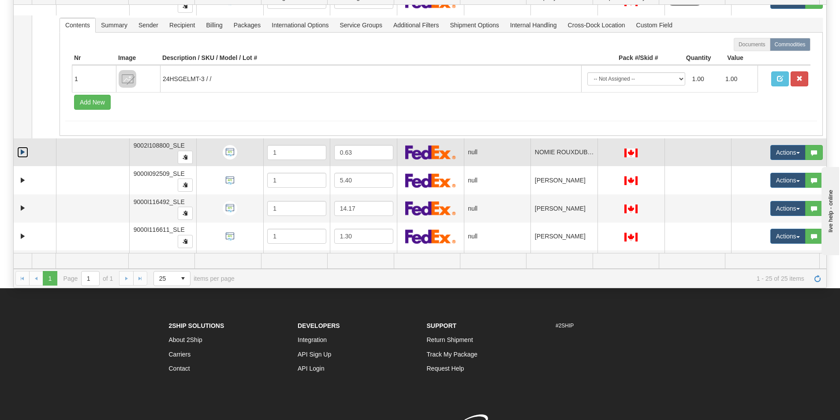
click at [19, 151] on link "Expand" at bounding box center [22, 152] width 11 height 11
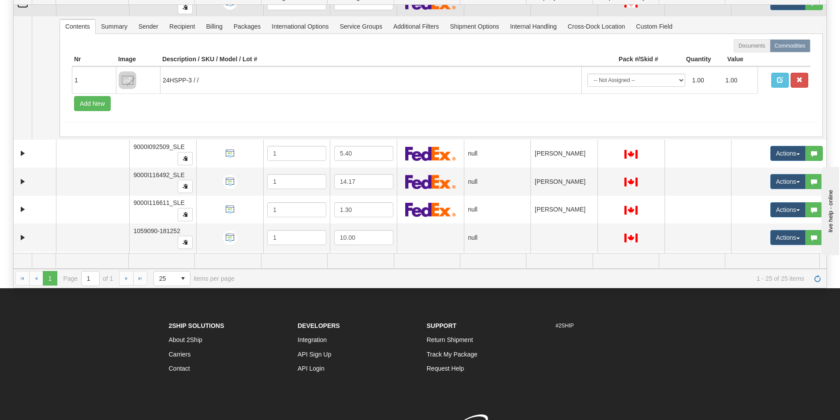
scroll to position [2338, 0]
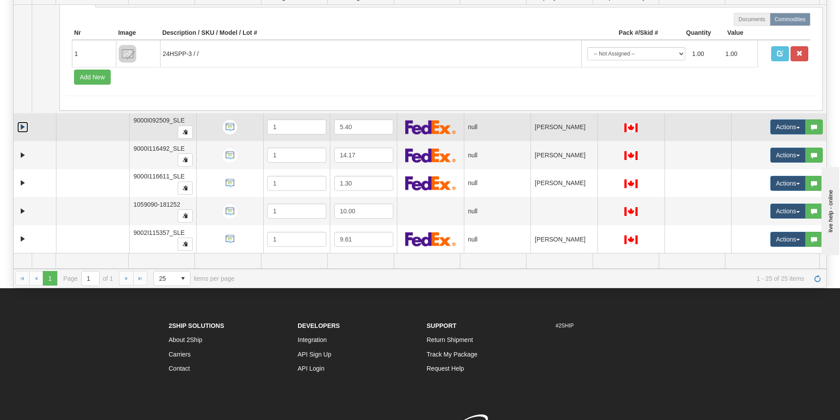
click at [21, 127] on link "Expand" at bounding box center [22, 127] width 11 height 11
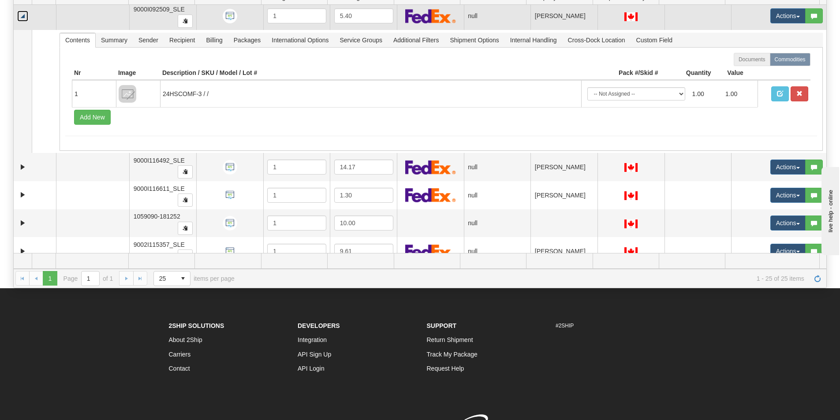
scroll to position [2471, 0]
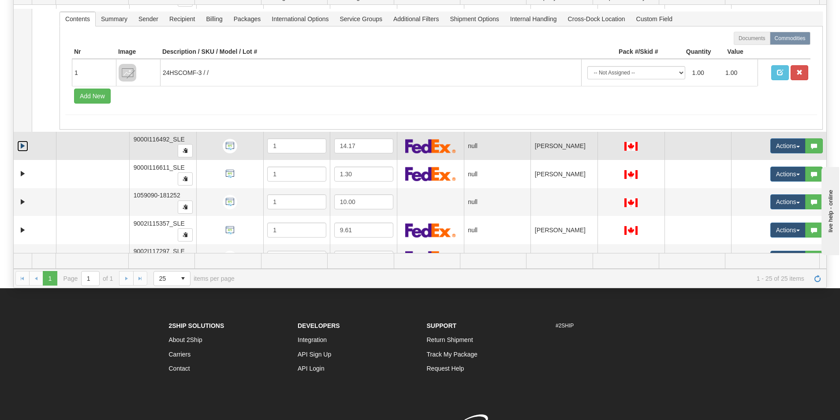
click at [23, 146] on link "Expand" at bounding box center [22, 146] width 11 height 11
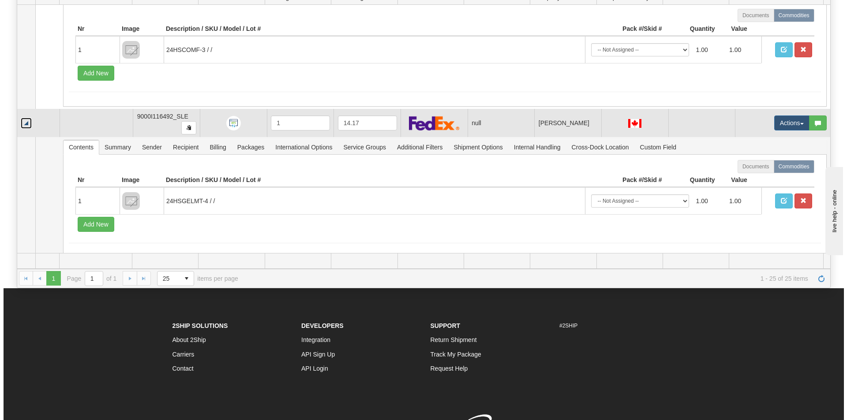
scroll to position [2515, 0]
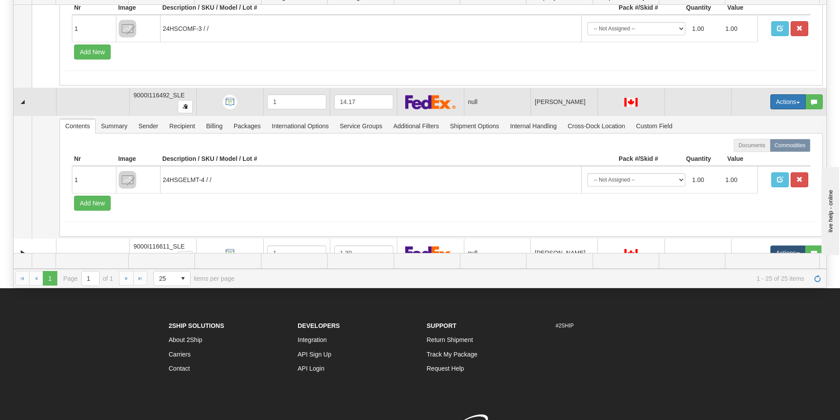
click at [771, 106] on button "Actions" at bounding box center [788, 101] width 35 height 15
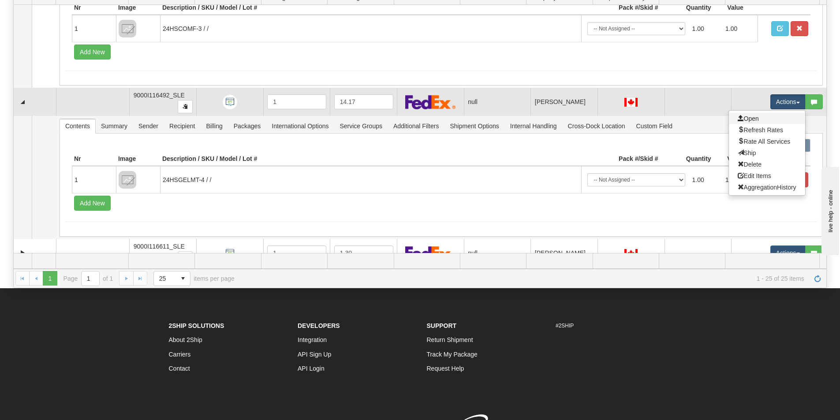
click at [760, 118] on link "Open" at bounding box center [767, 118] width 76 height 11
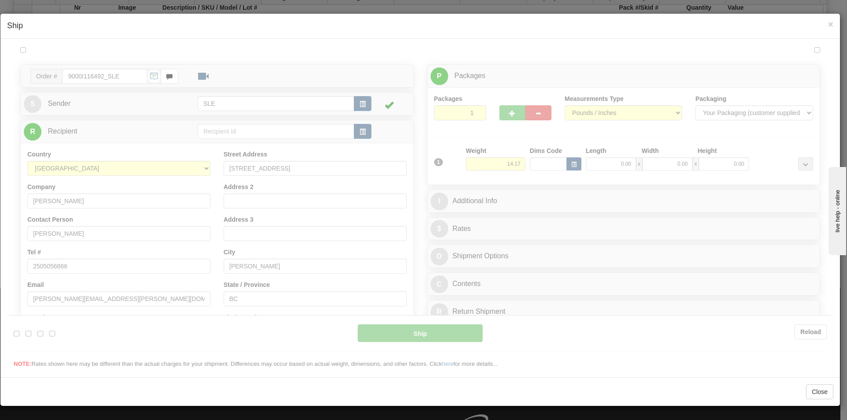
scroll to position [0, 0]
type input "17:53"
type input "16:00"
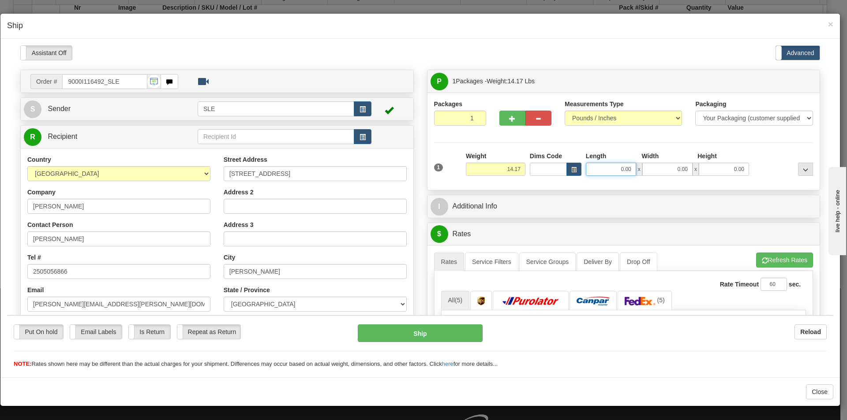
click at [600, 171] on input "0.00" at bounding box center [611, 168] width 50 height 13
type input "12.75"
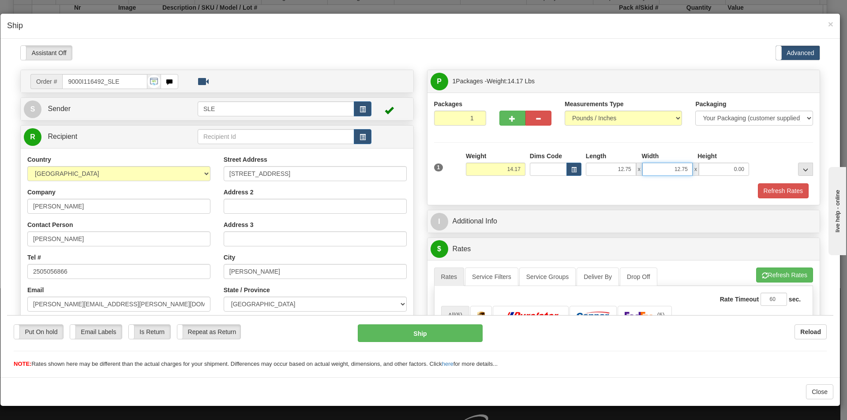
type input "12.75"
type input "23.00"
click at [756, 273] on button "Refresh Rates" at bounding box center [784, 274] width 57 height 15
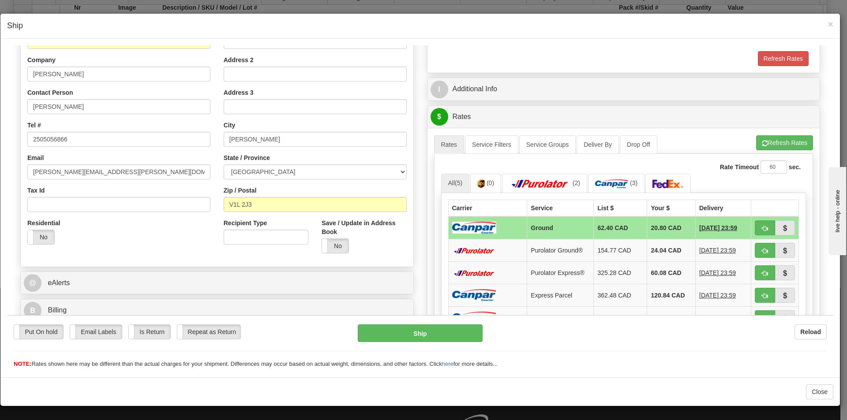
scroll to position [176, 0]
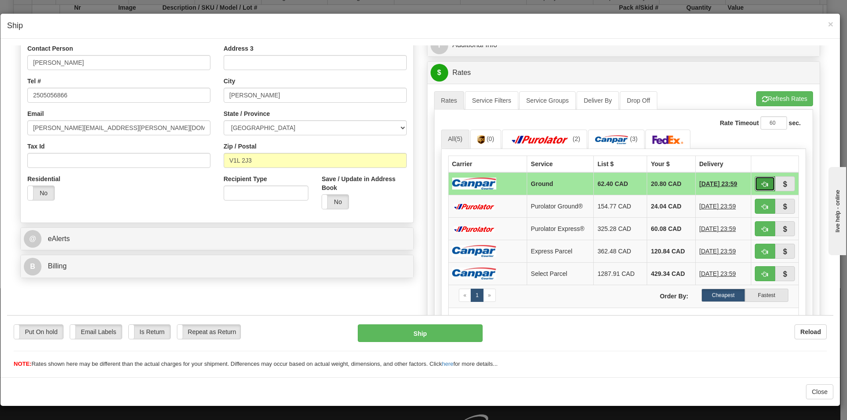
click at [762, 182] on span "button" at bounding box center [765, 184] width 6 height 6
type input "1"
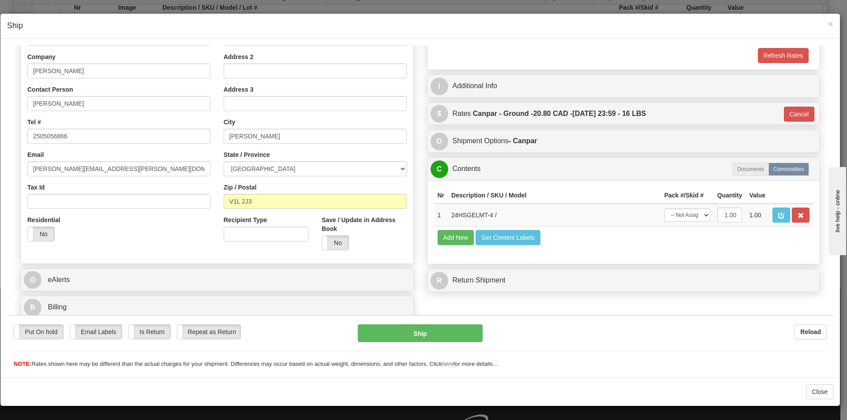
scroll to position [135, 0]
click at [679, 213] on select "-- Not Assigned -- Package 1" at bounding box center [687, 214] width 46 height 13
select select "0"
click at [664, 208] on select "-- Not Assigned -- Package 1" at bounding box center [687, 214] width 46 height 13
click at [416, 337] on button "Ship" at bounding box center [420, 333] width 124 height 18
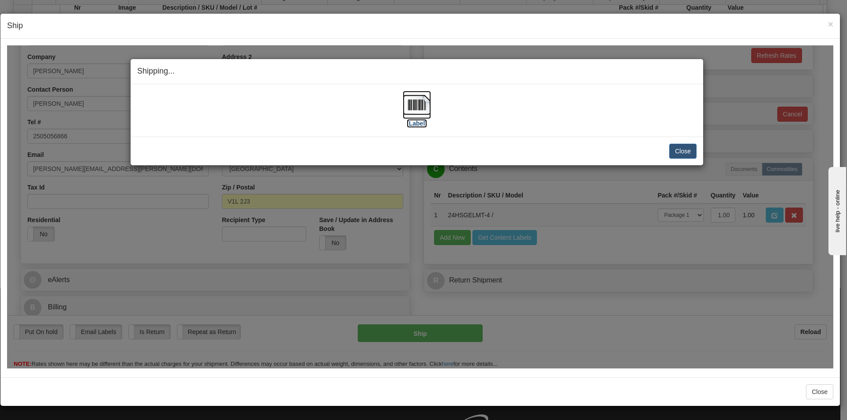
click at [425, 106] on img at bounding box center [417, 104] width 28 height 28
click at [686, 150] on button "Close" at bounding box center [682, 150] width 27 height 15
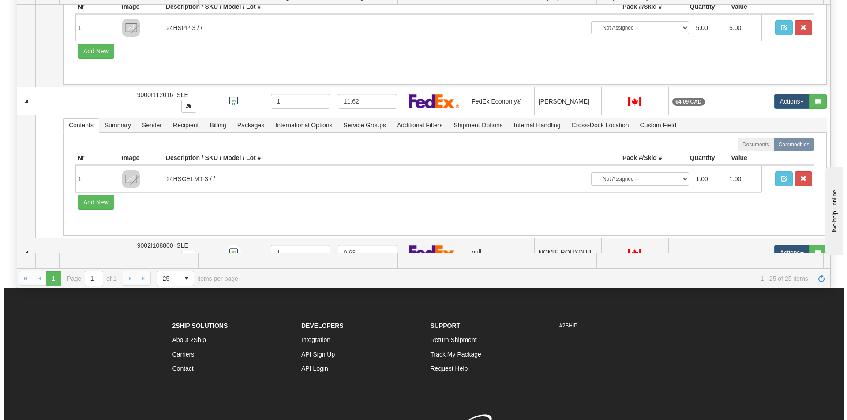
scroll to position [2029, 0]
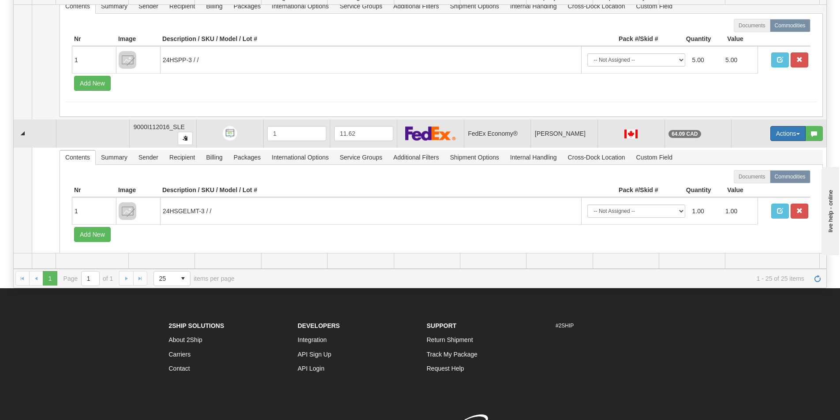
click at [783, 137] on button "Actions" at bounding box center [788, 133] width 35 height 15
click at [743, 152] on span "Open" at bounding box center [748, 150] width 21 height 7
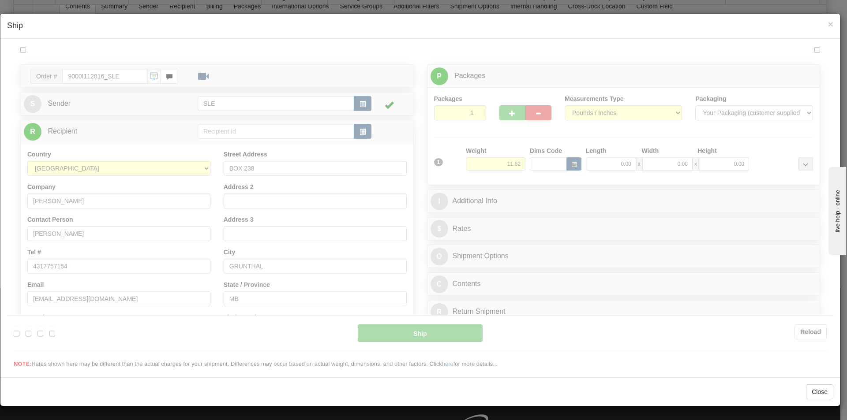
scroll to position [0, 0]
type input "20"
type input "17:55"
type input "16:00"
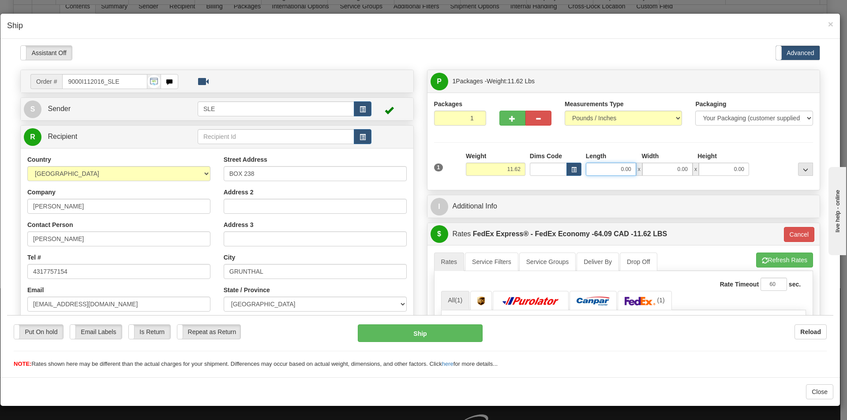
click at [626, 167] on input "0.00" at bounding box center [611, 168] width 50 height 13
type input "11.25"
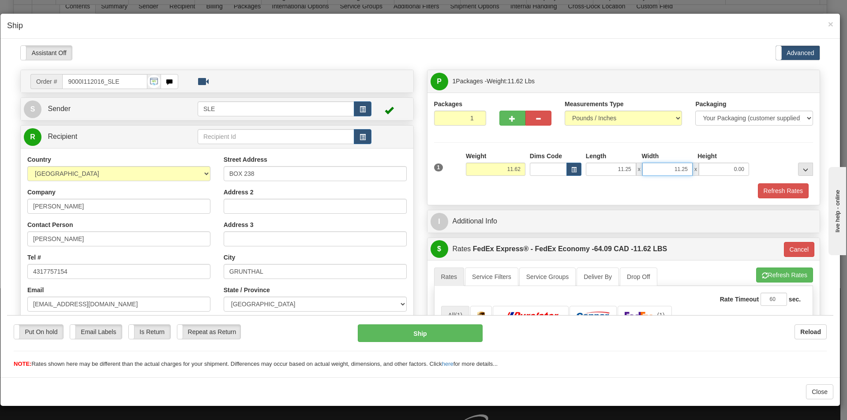
type input "11.25"
type input "22.50"
click at [783, 274] on button "Refresh Rates" at bounding box center [784, 274] width 57 height 15
type input "20"
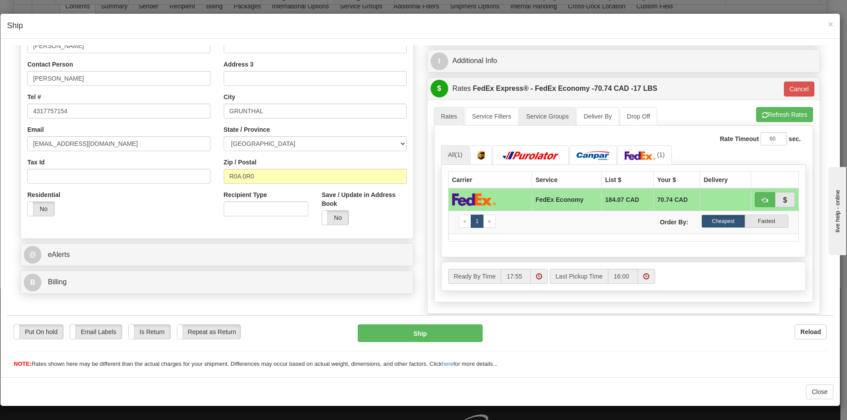
scroll to position [176, 0]
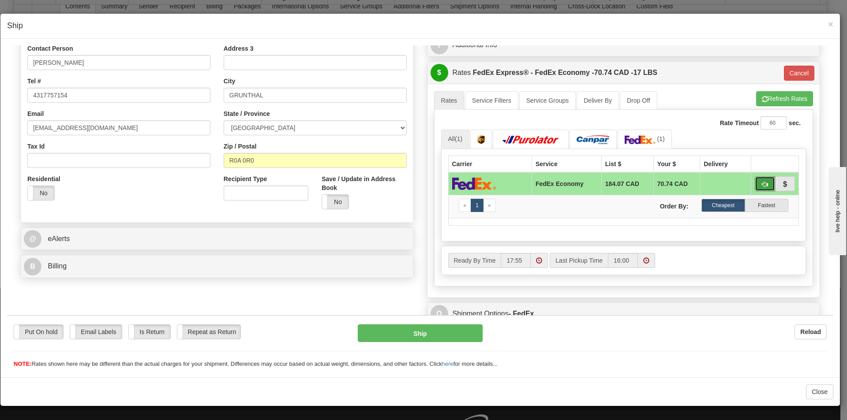
click at [755, 189] on button "button" at bounding box center [765, 183] width 20 height 15
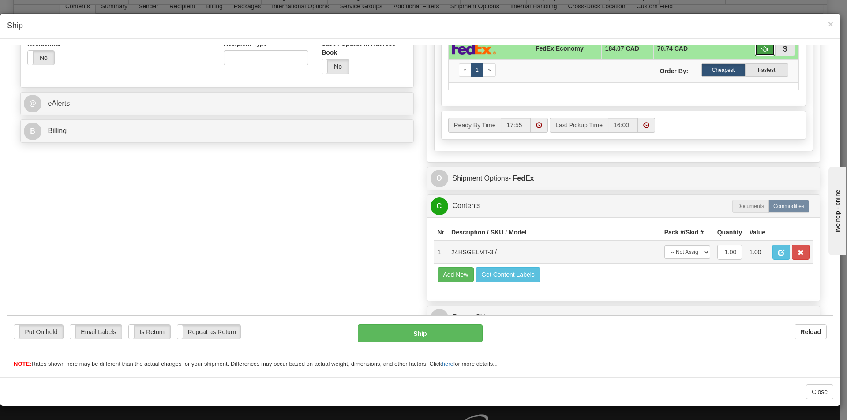
scroll to position [322, 0]
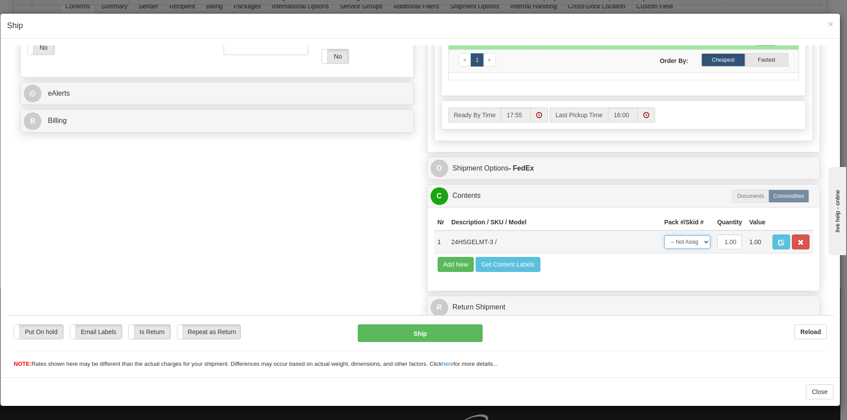
click at [672, 240] on select "-- Not Assigned -- Package 1" at bounding box center [687, 241] width 46 height 13
select select "0"
click at [664, 235] on select "-- Not Assigned -- Package 1" at bounding box center [687, 241] width 46 height 13
click at [465, 330] on button "Ship" at bounding box center [420, 333] width 124 height 18
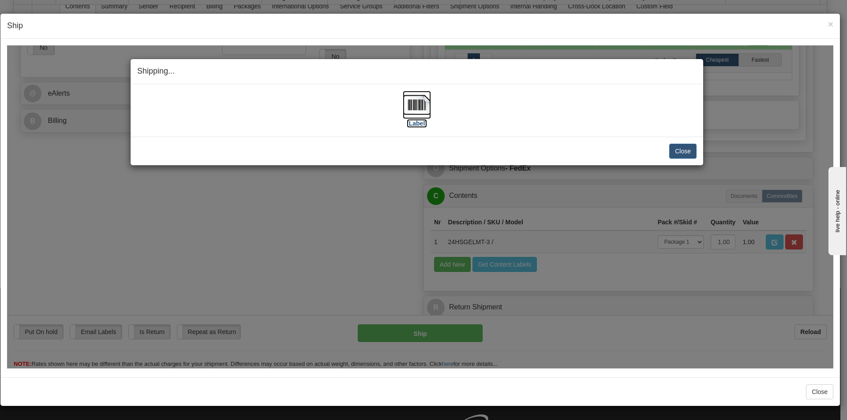
click at [407, 110] on img at bounding box center [417, 104] width 28 height 28
click at [682, 156] on button "Close" at bounding box center [682, 150] width 27 height 15
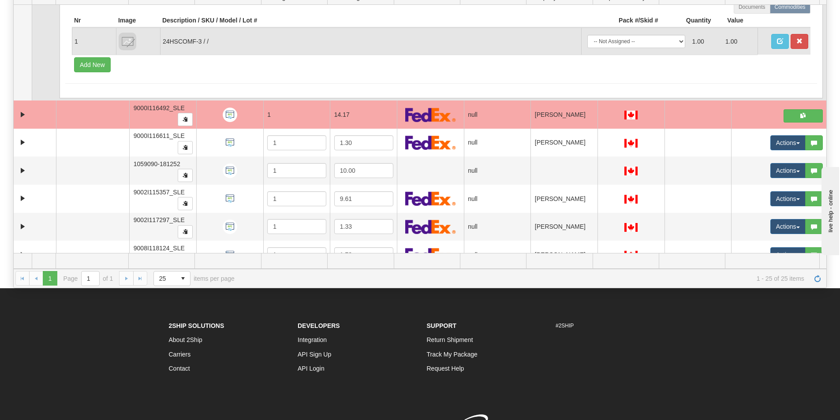
scroll to position [2382, 0]
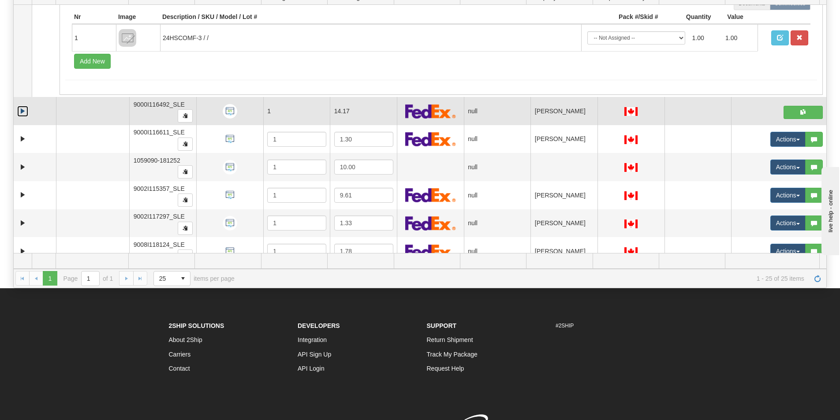
click at [20, 112] on link "Collapse" at bounding box center [22, 111] width 11 height 11
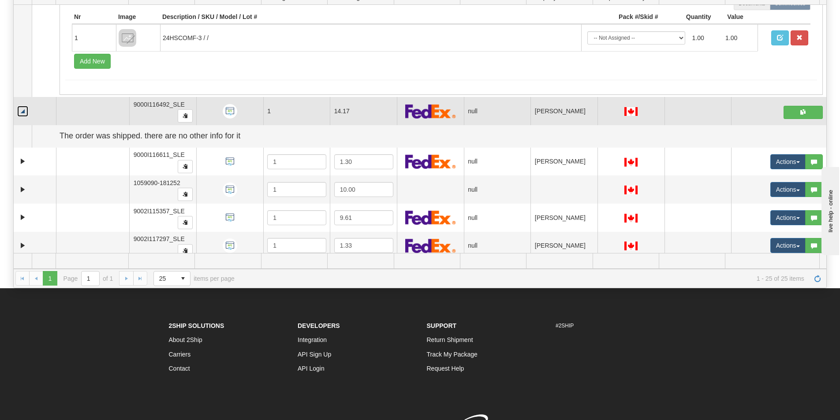
scroll to position [2427, 0]
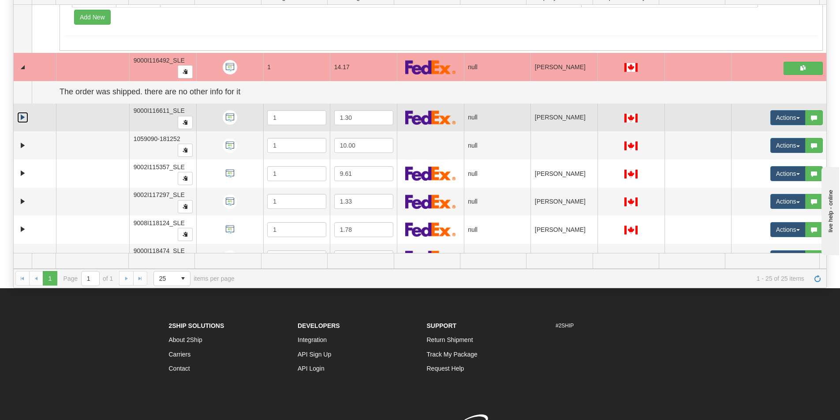
click at [23, 123] on link "Expand" at bounding box center [22, 117] width 11 height 11
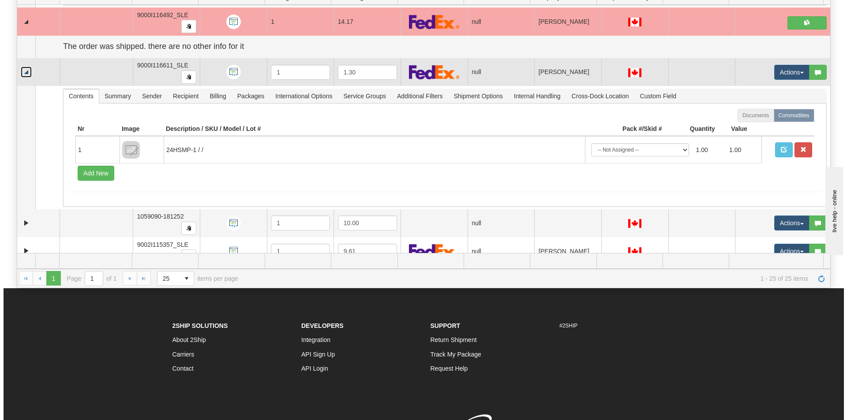
scroll to position [2515, 0]
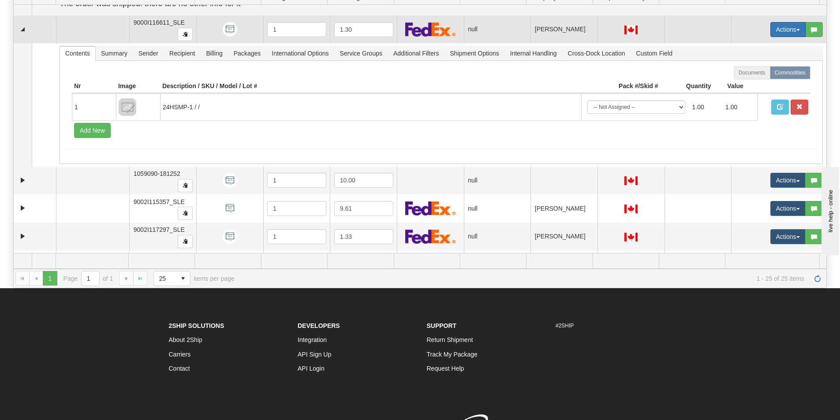
click at [780, 32] on button "Actions" at bounding box center [788, 29] width 35 height 15
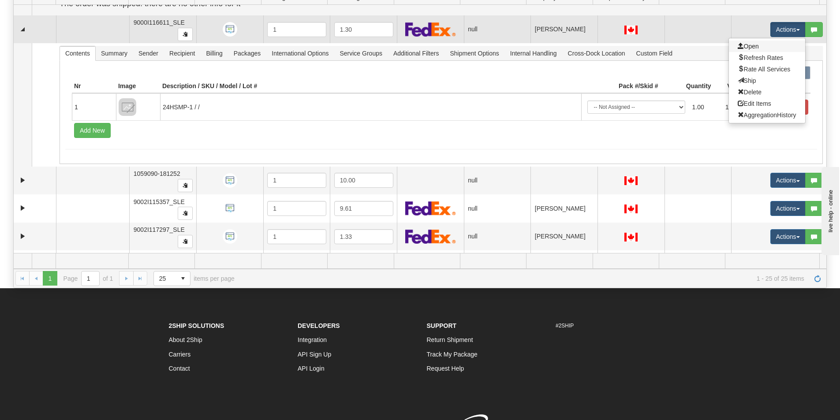
click at [761, 45] on link "Open" at bounding box center [767, 46] width 76 height 11
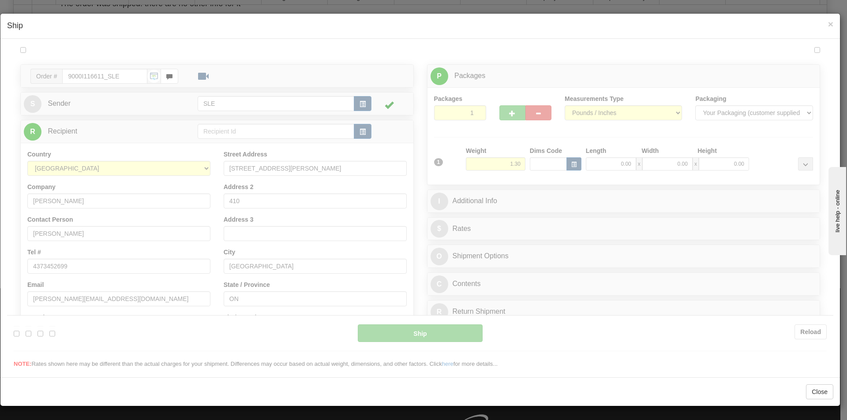
scroll to position [0, 0]
type input "17:56"
type input "16:00"
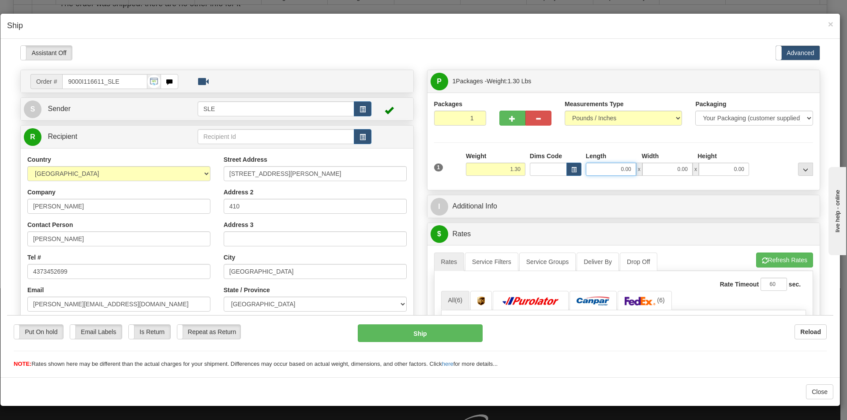
click at [589, 167] on input "0.00" at bounding box center [611, 168] width 50 height 13
type input "10.75"
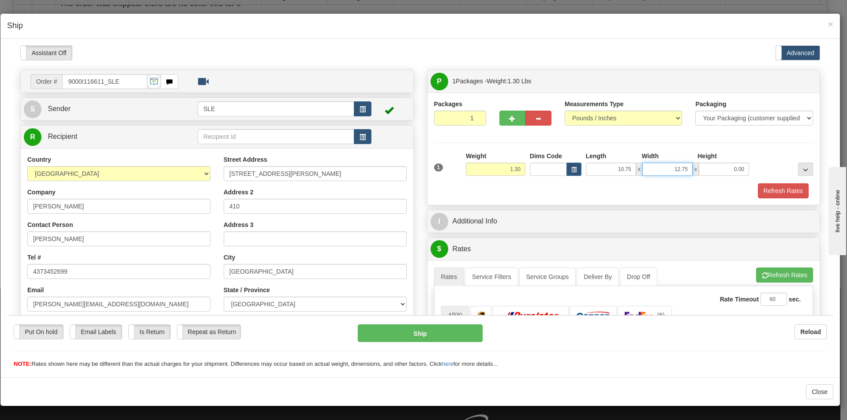
type input "12.75"
type input "20.50"
click at [782, 283] on ul "Rates Service Filters Service Groups Deliver By Drop Off Pickup Refresh Rates C…" at bounding box center [623, 276] width 379 height 19
click at [779, 275] on button "Refresh Rates" at bounding box center [784, 274] width 57 height 15
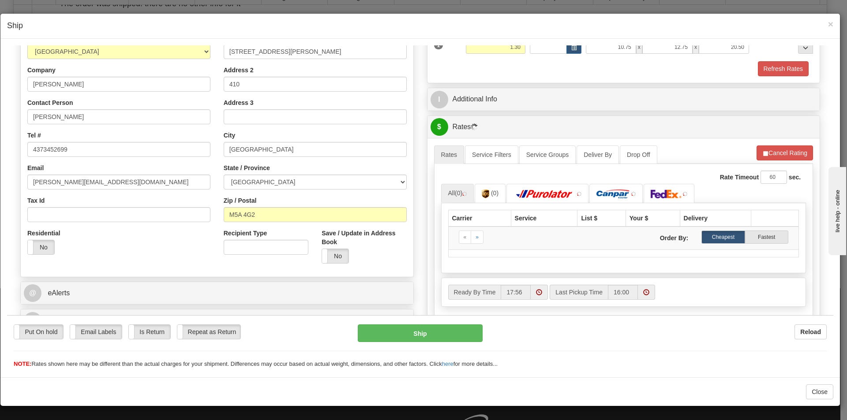
scroll to position [132, 0]
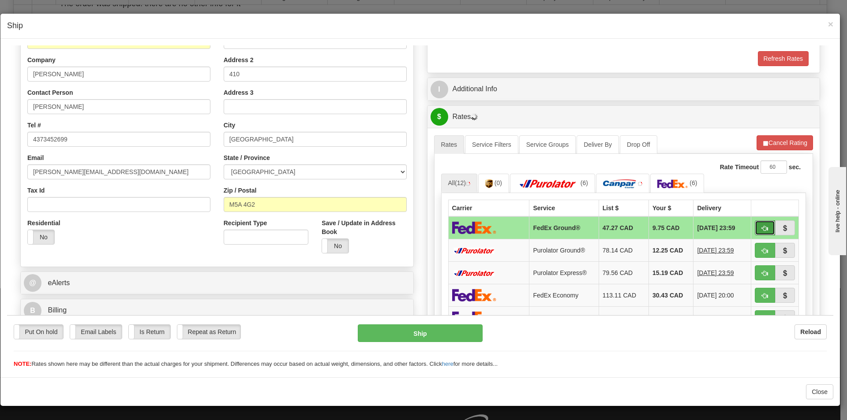
click at [762, 228] on span "button" at bounding box center [765, 228] width 6 height 6
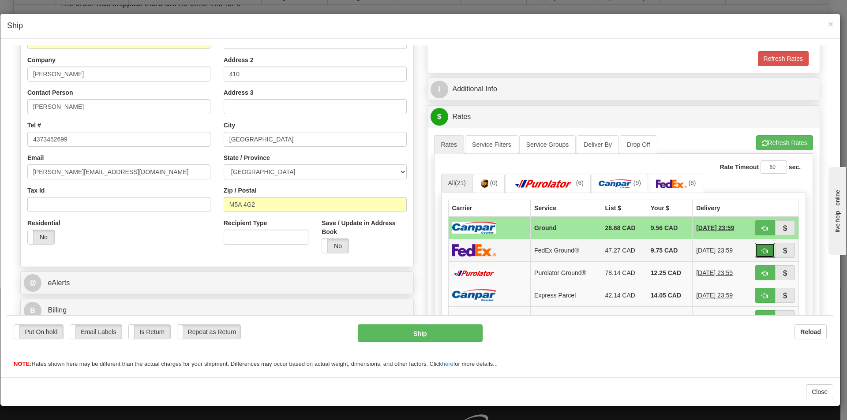
click at [762, 250] on span "button" at bounding box center [765, 251] width 6 height 6
type input "92"
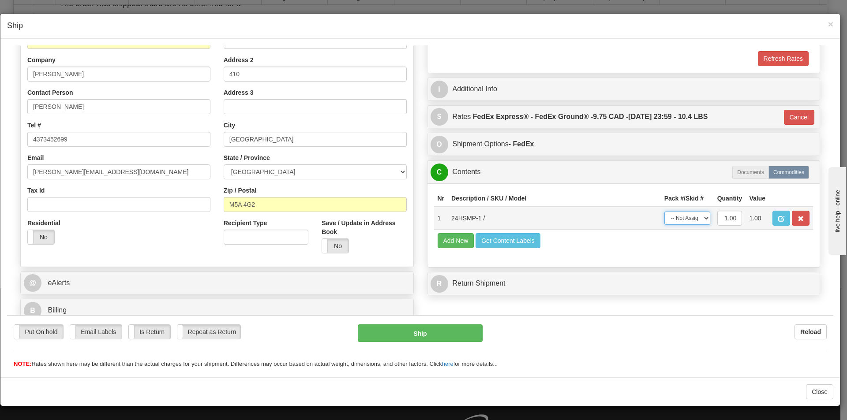
click at [691, 222] on select "-- Not Assigned -- Package 1" at bounding box center [687, 217] width 46 height 13
select select "0"
click at [664, 211] on select "-- Not Assigned -- Package 1" at bounding box center [687, 217] width 46 height 13
click at [414, 331] on button "Ship" at bounding box center [420, 333] width 124 height 18
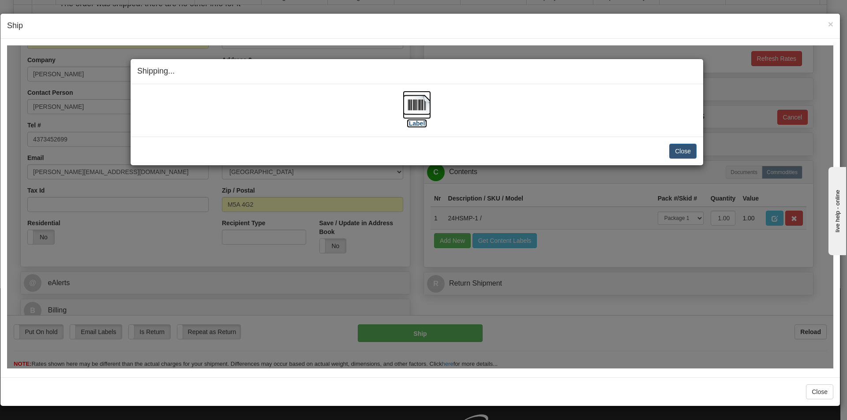
click at [421, 109] on img at bounding box center [417, 104] width 28 height 28
click at [685, 151] on button "Close" at bounding box center [682, 150] width 27 height 15
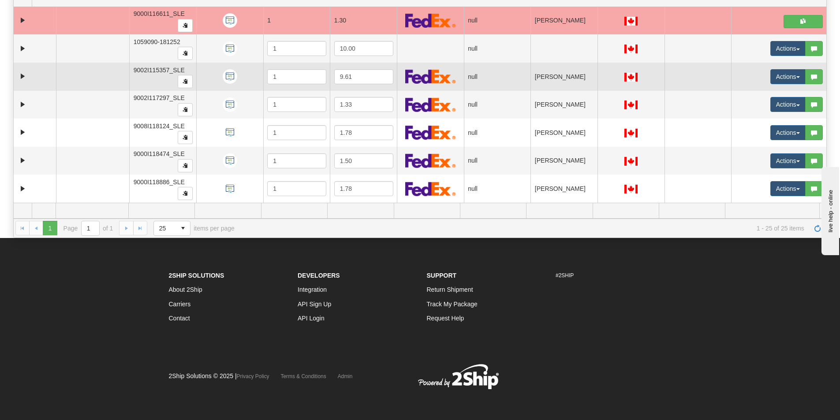
scroll to position [95, 0]
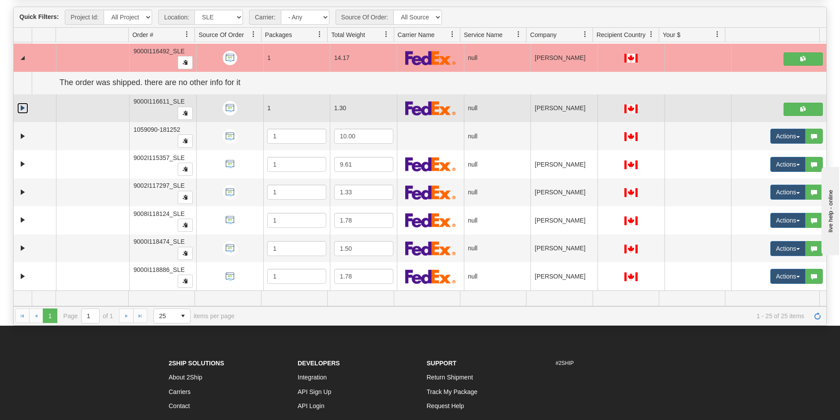
click at [20, 106] on link "Collapse" at bounding box center [22, 108] width 11 height 11
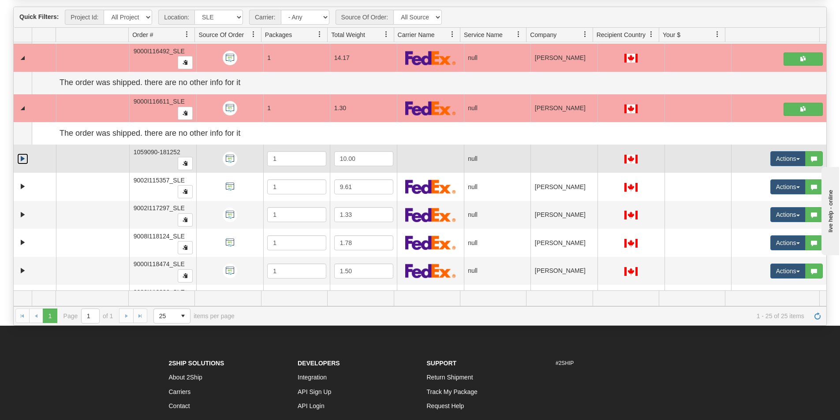
click at [24, 161] on link "Expand" at bounding box center [22, 159] width 11 height 11
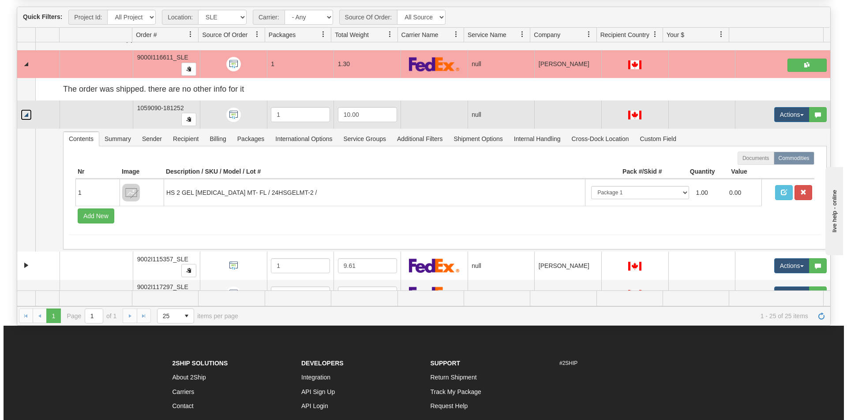
scroll to position [2562, 0]
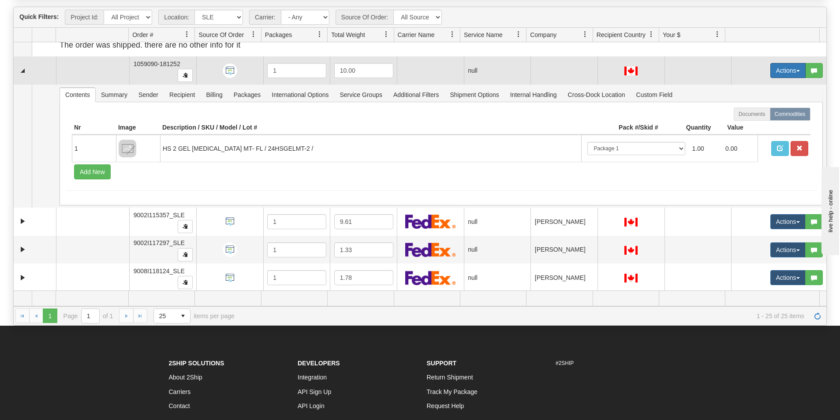
click at [772, 70] on button "Actions" at bounding box center [788, 70] width 35 height 15
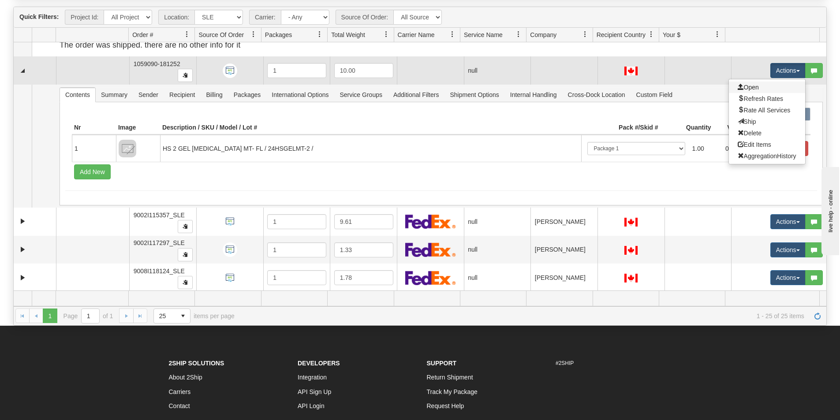
click at [742, 91] on link "Open" at bounding box center [767, 87] width 76 height 11
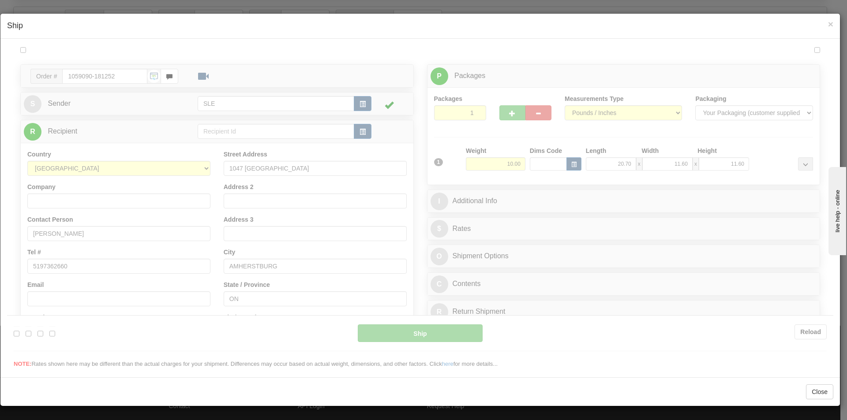
scroll to position [0, 0]
type input "17:57"
type input "16:00"
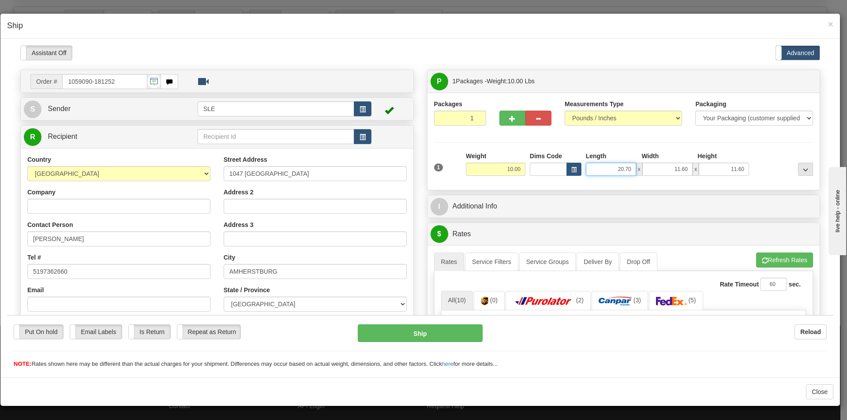
click at [626, 168] on input "20.70" at bounding box center [611, 168] width 50 height 13
type input "2"
type input "11.25"
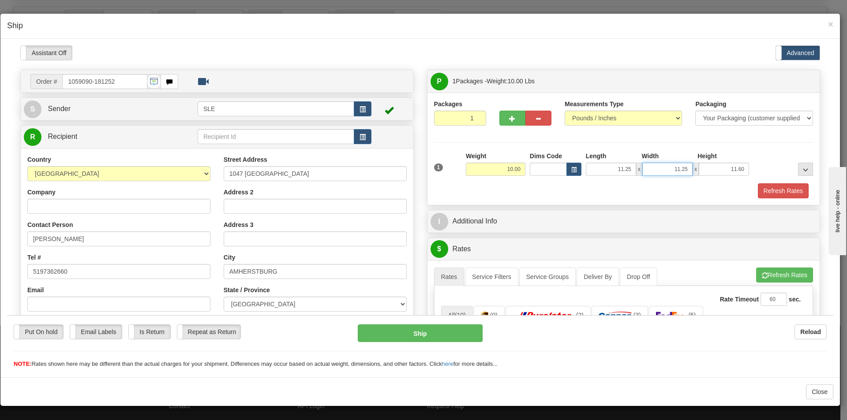
type input "11.25"
type input "20.00"
click at [762, 278] on span "button" at bounding box center [765, 276] width 6 height 6
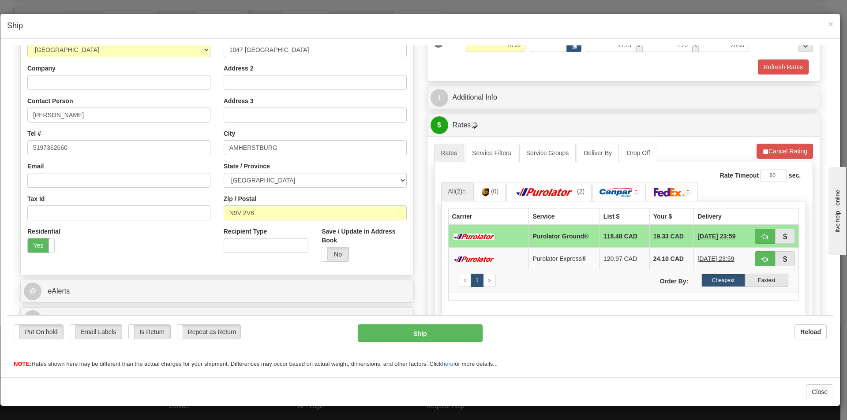
scroll to position [132, 0]
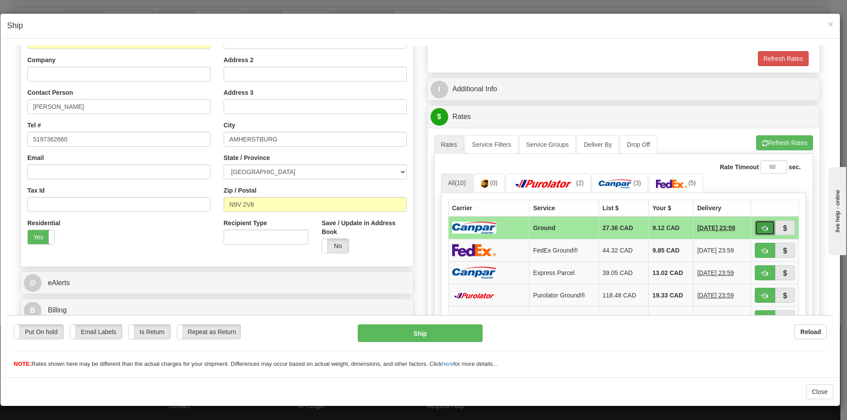
click at [762, 230] on span "button" at bounding box center [765, 228] width 6 height 6
type input "1"
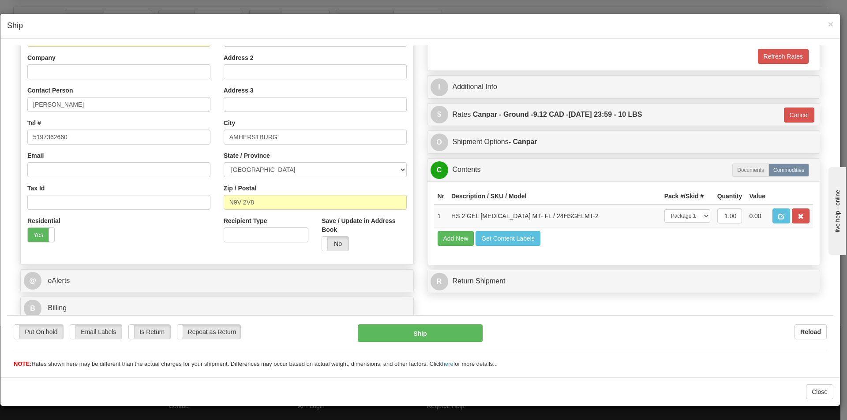
scroll to position [135, 0]
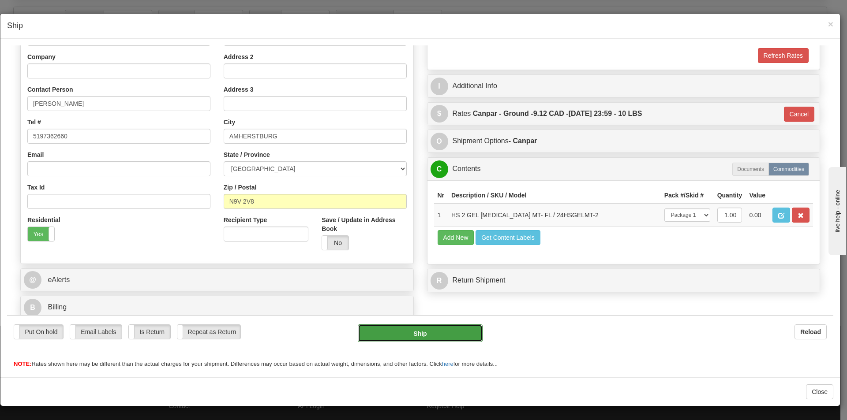
click at [416, 338] on button "Ship" at bounding box center [420, 333] width 124 height 18
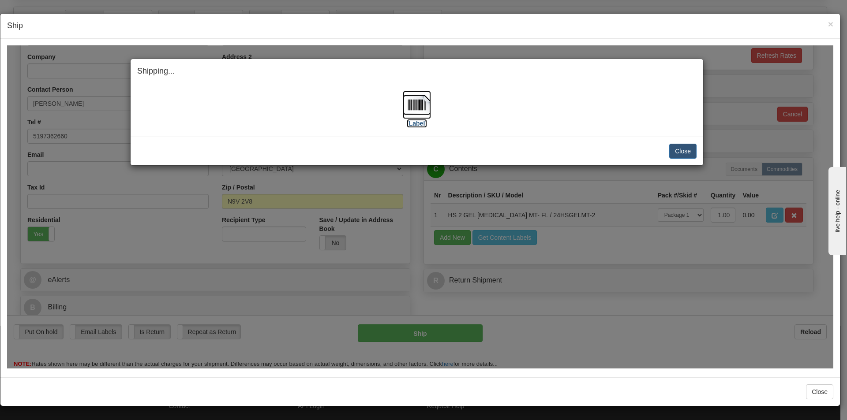
click at [422, 108] on img at bounding box center [417, 104] width 28 height 28
click at [680, 153] on button "Close" at bounding box center [682, 150] width 27 height 15
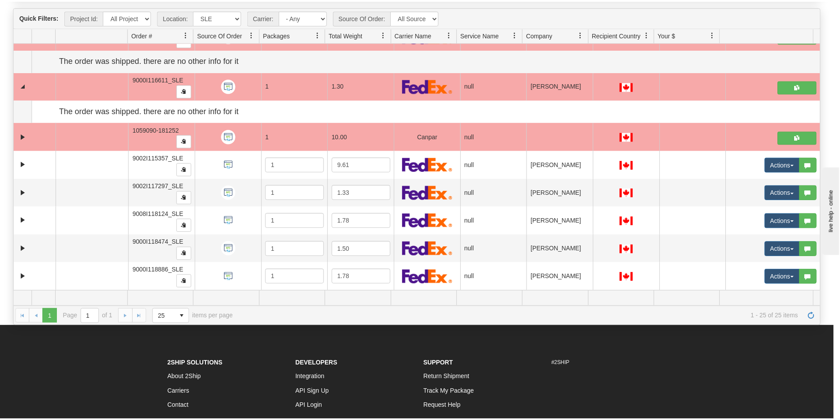
scroll to position [2496, 0]
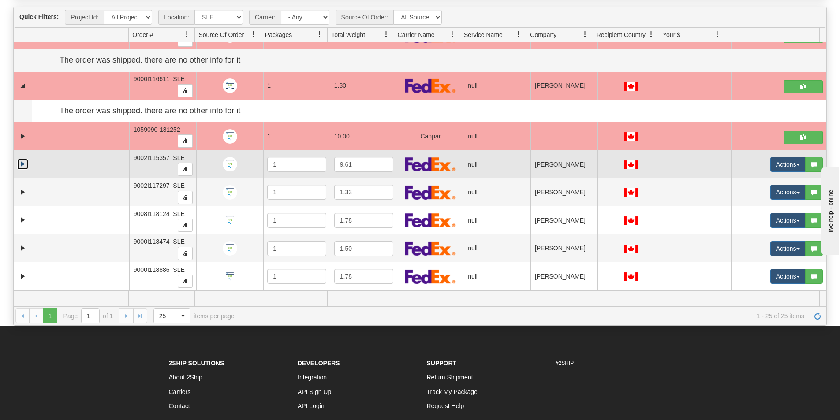
click at [24, 166] on link "Expand" at bounding box center [22, 164] width 11 height 11
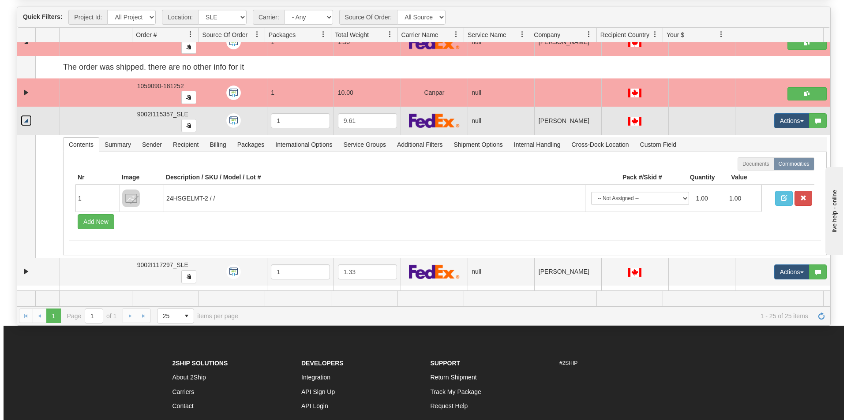
scroll to position [2531, 0]
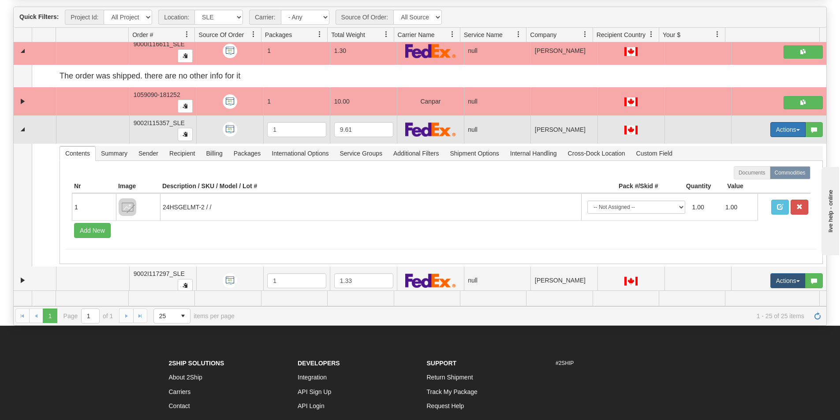
click at [776, 133] on button "Actions" at bounding box center [788, 129] width 35 height 15
click at [747, 148] on span "Open" at bounding box center [748, 146] width 21 height 7
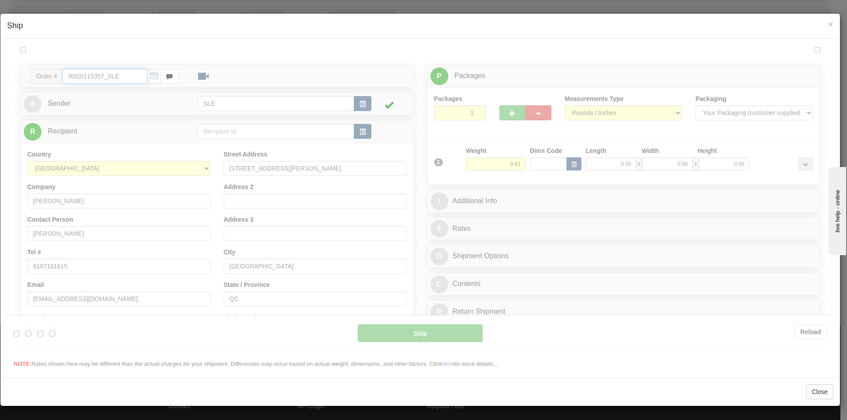
scroll to position [0, 0]
type input "17:59"
type input "16:00"
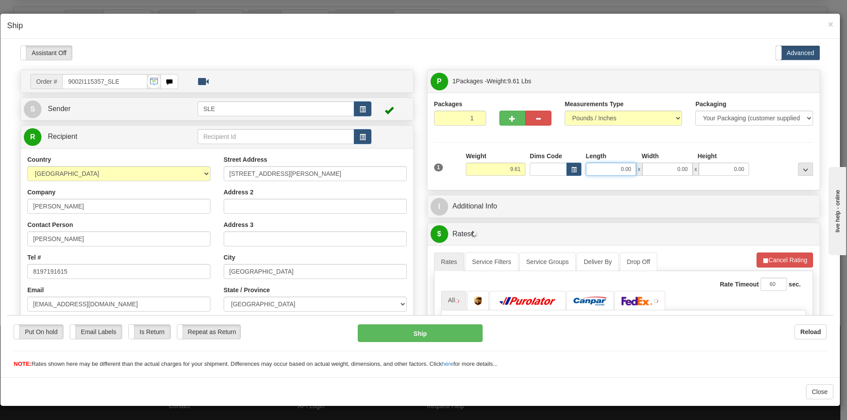
click at [599, 173] on input "0.00" at bounding box center [611, 168] width 50 height 13
type input "11.25"
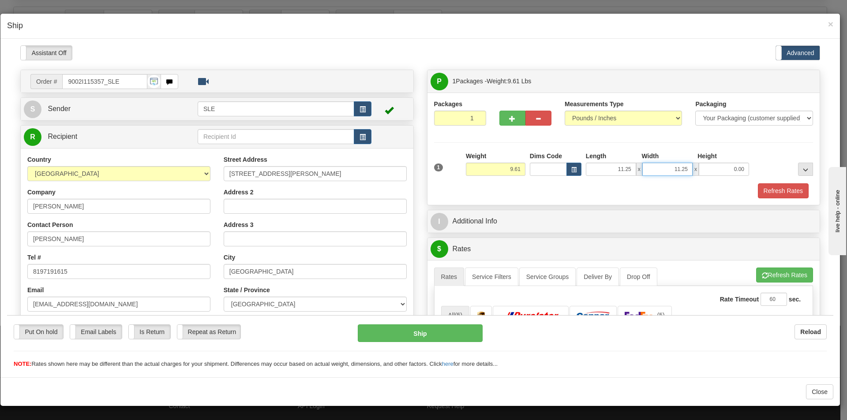
type input "11.25"
type input "20.00"
click at [762, 274] on span "button" at bounding box center [765, 276] width 6 height 6
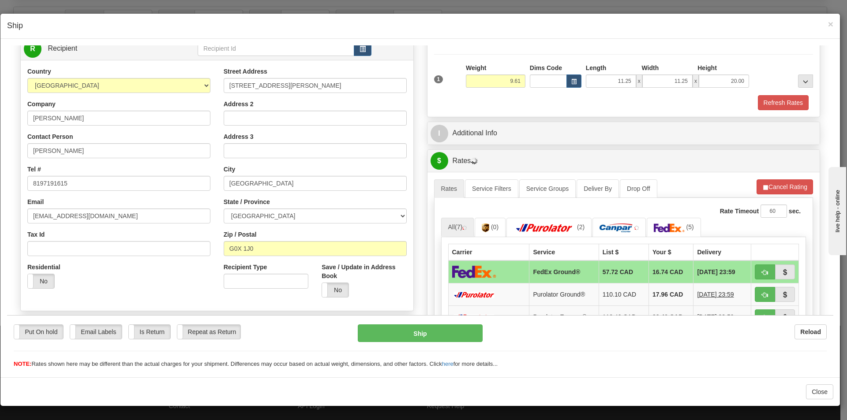
scroll to position [132, 0]
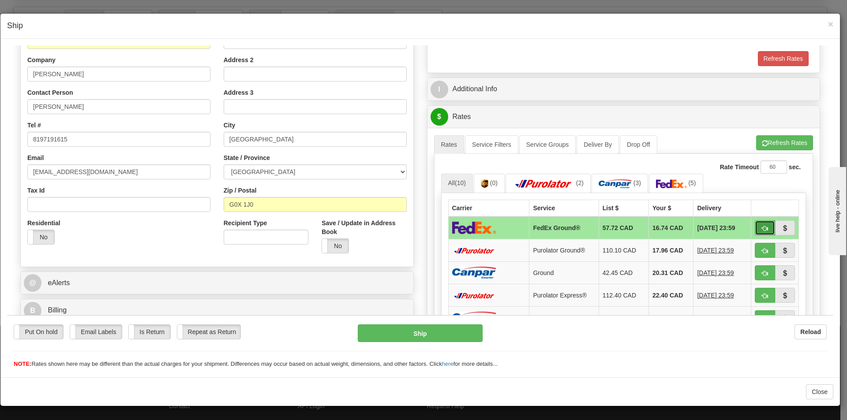
click at [762, 225] on span "button" at bounding box center [765, 228] width 6 height 6
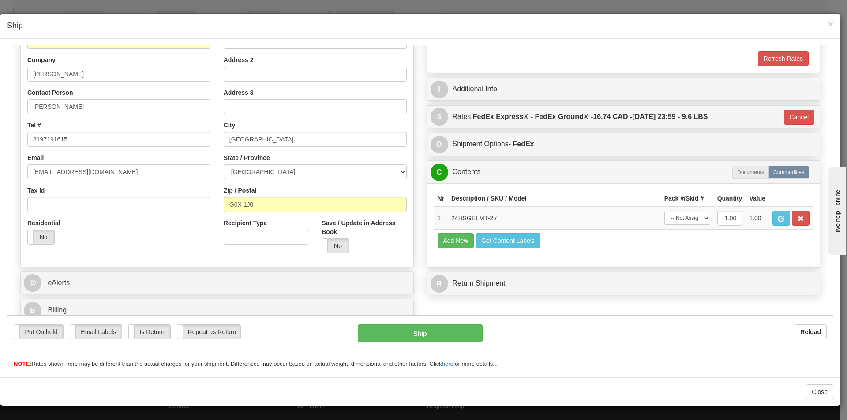
type input "92"
click at [688, 220] on select "-- Not Assigned -- Package 1" at bounding box center [687, 217] width 46 height 13
select select "0"
click at [664, 211] on select "-- Not Assigned -- Package 1" at bounding box center [687, 217] width 46 height 13
click at [379, 338] on button "Ship" at bounding box center [420, 333] width 124 height 18
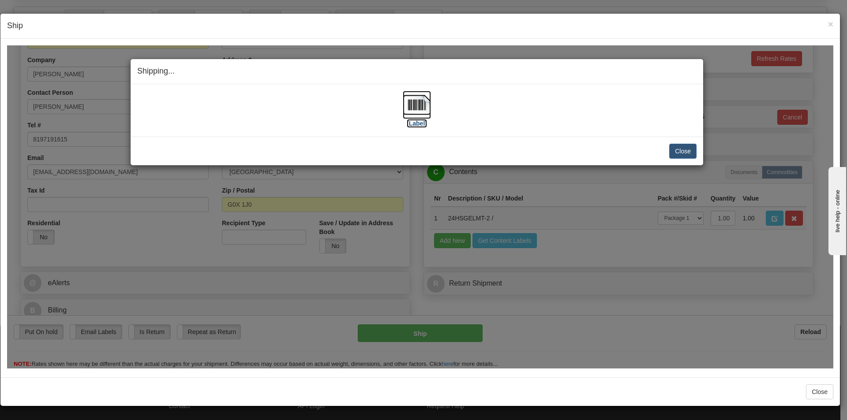
click at [411, 106] on img at bounding box center [417, 104] width 28 height 28
click at [686, 152] on button "Close" at bounding box center [682, 150] width 27 height 15
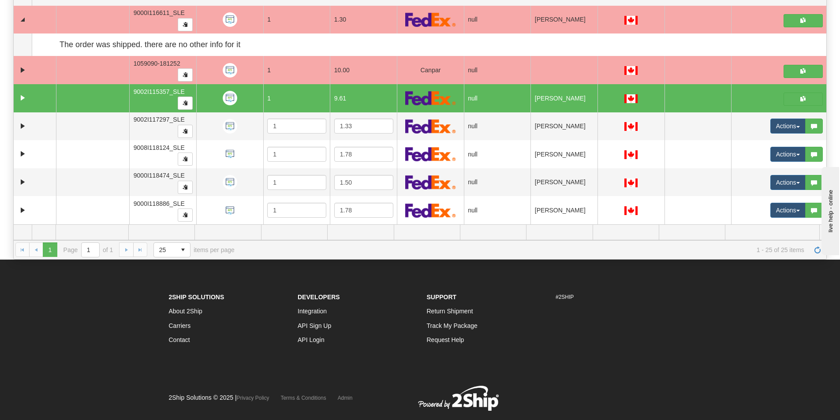
scroll to position [183, 0]
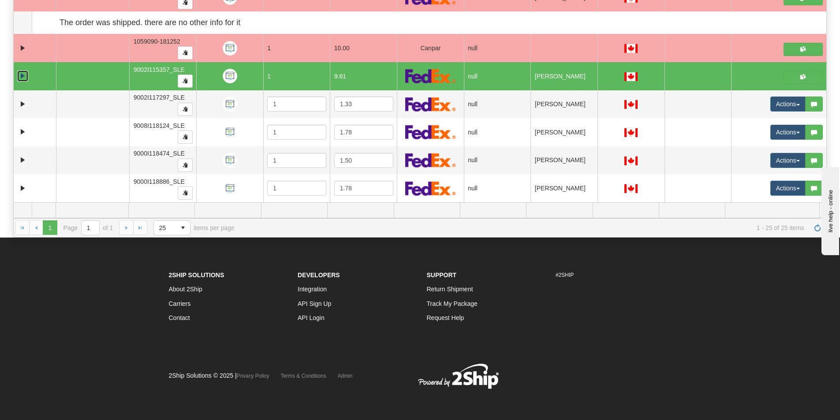
click at [19, 75] on link "Collapse" at bounding box center [22, 76] width 11 height 11
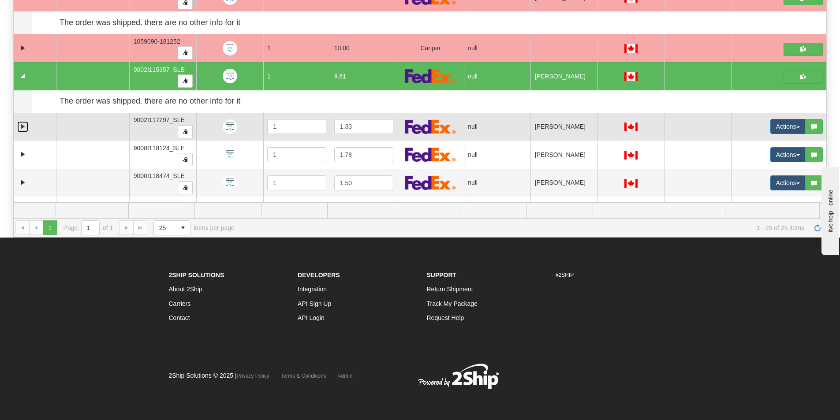
click at [25, 126] on link "Expand" at bounding box center [22, 126] width 11 height 11
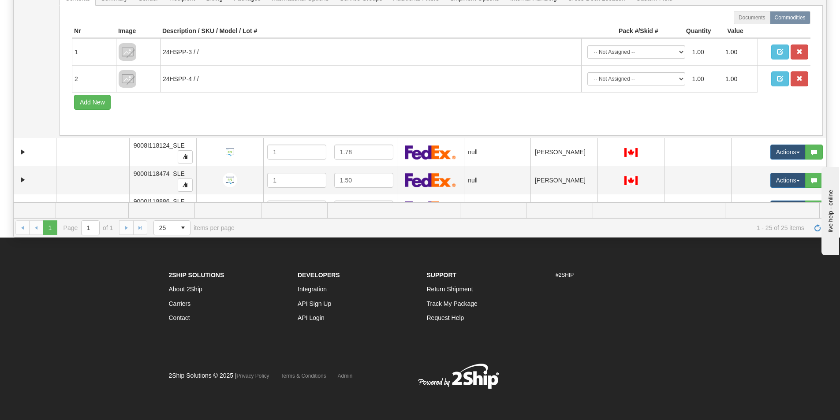
scroll to position [2668, 0]
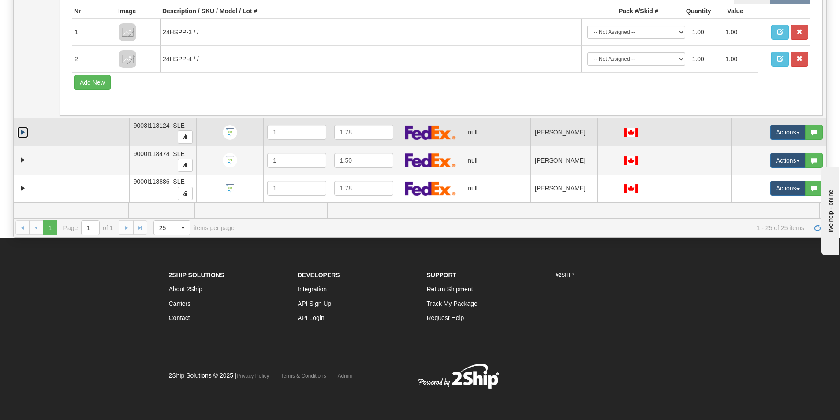
click at [23, 133] on link "Expand" at bounding box center [22, 132] width 11 height 11
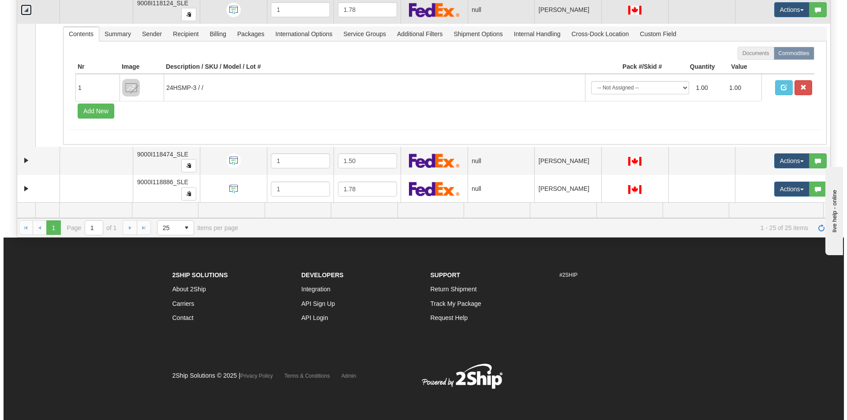
scroll to position [2791, 0]
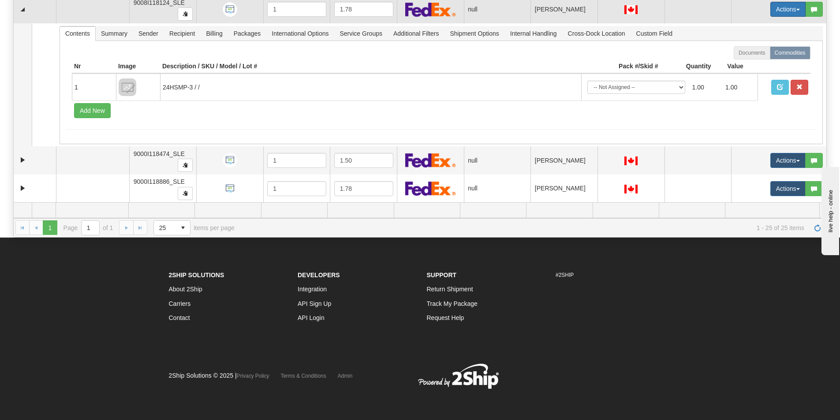
click at [771, 12] on button "Actions" at bounding box center [788, 9] width 35 height 15
click at [743, 27] on span "Open" at bounding box center [748, 26] width 21 height 7
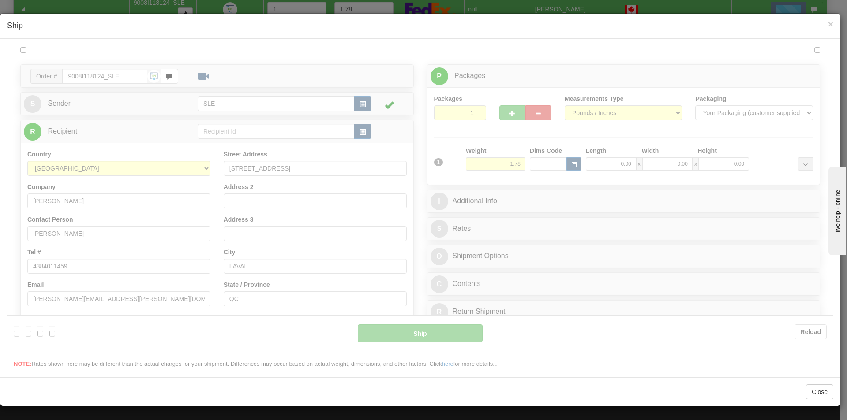
scroll to position [0, 0]
type input "18:00"
type input "16:00"
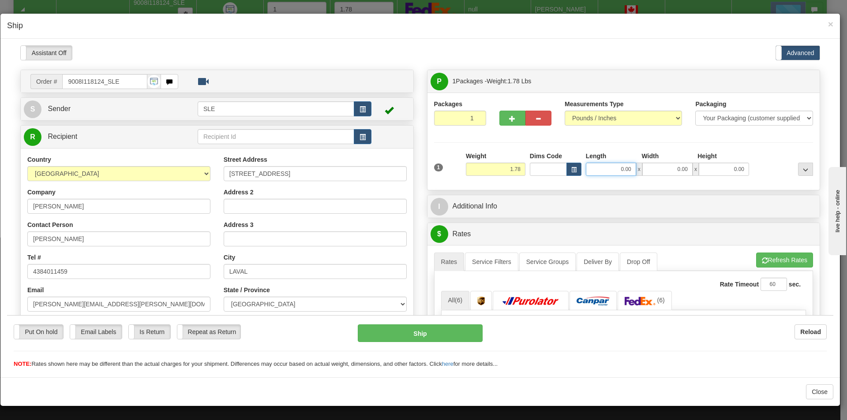
click at [629, 168] on input "0.00" at bounding box center [611, 168] width 50 height 13
type input "16.75"
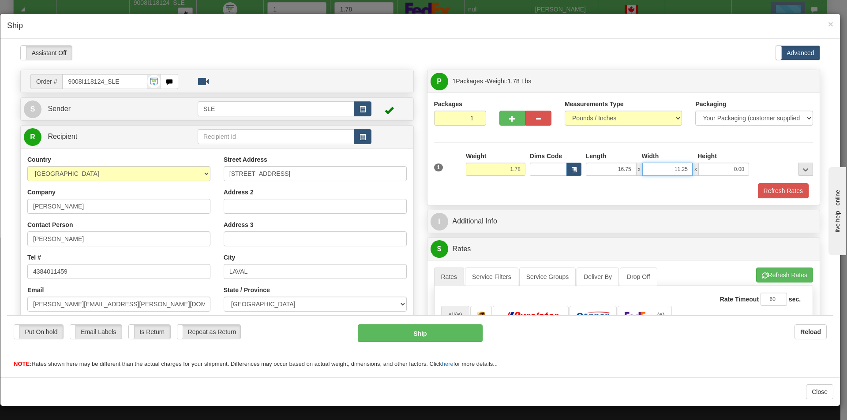
type input "11.25"
type input "20.75"
click at [766, 278] on button "Refresh Rates" at bounding box center [784, 274] width 57 height 15
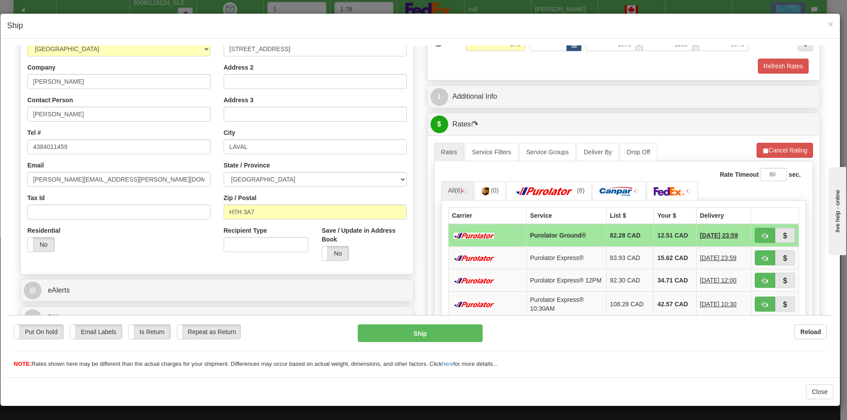
scroll to position [132, 0]
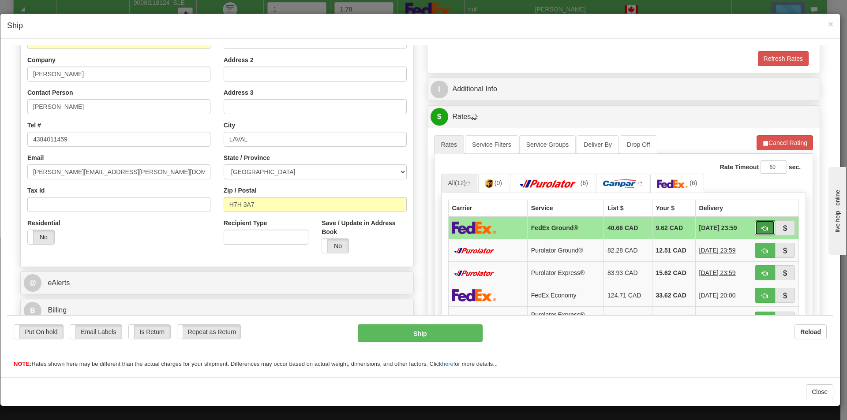
click at [762, 228] on span "button" at bounding box center [765, 228] width 6 height 6
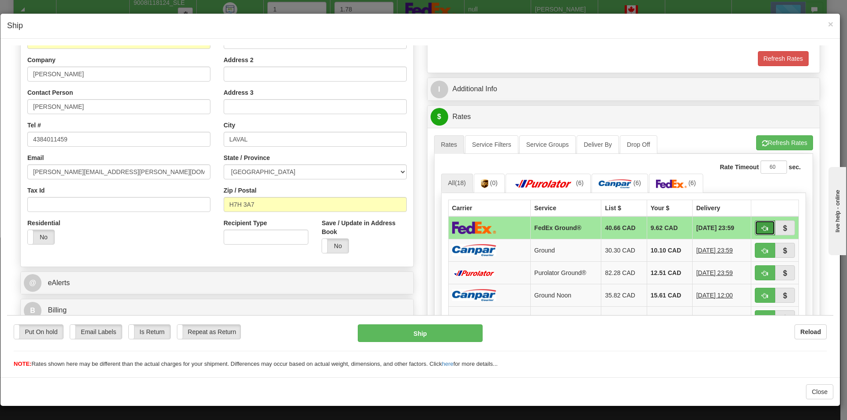
click at [762, 227] on span "button" at bounding box center [765, 228] width 6 height 6
type input "92"
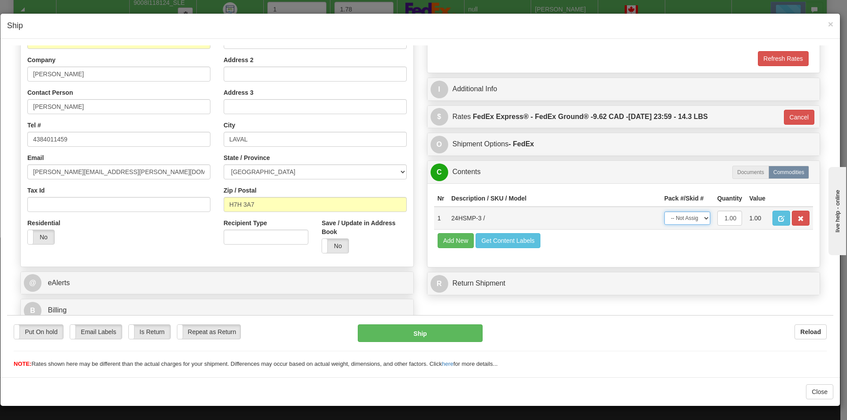
click at [664, 220] on select "-- Not Assigned -- Package 1" at bounding box center [687, 217] width 46 height 13
select select "0"
click at [664, 211] on select "-- Not Assigned -- Package 1" at bounding box center [687, 217] width 46 height 13
click at [428, 333] on button "Ship" at bounding box center [420, 333] width 124 height 18
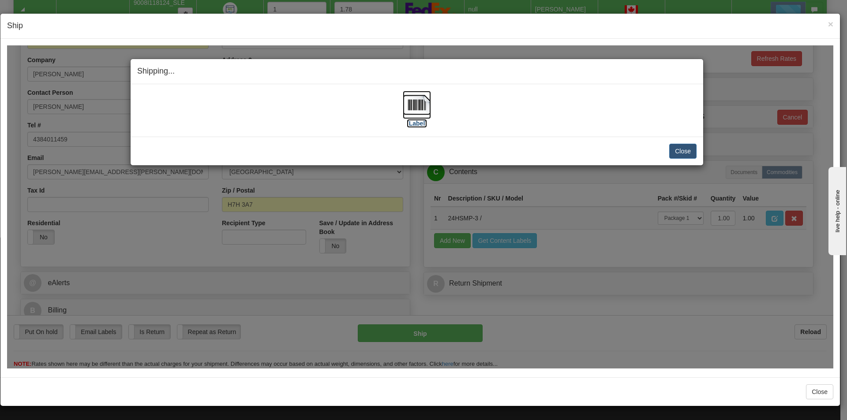
click at [406, 114] on img at bounding box center [417, 104] width 28 height 28
click at [691, 151] on button "Close" at bounding box center [682, 150] width 27 height 15
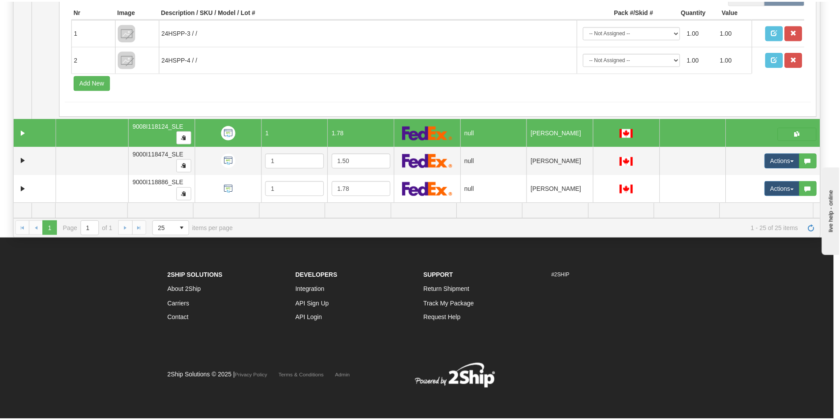
scroll to position [2668, 0]
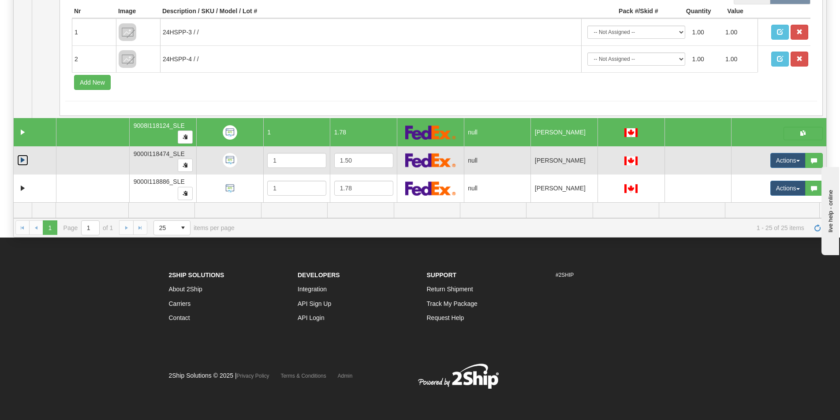
click at [21, 161] on link "Expand" at bounding box center [22, 160] width 11 height 11
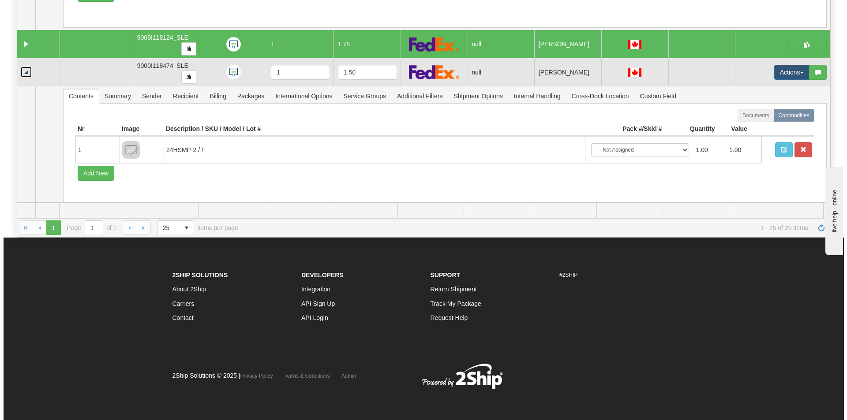
scroll to position [2791, 0]
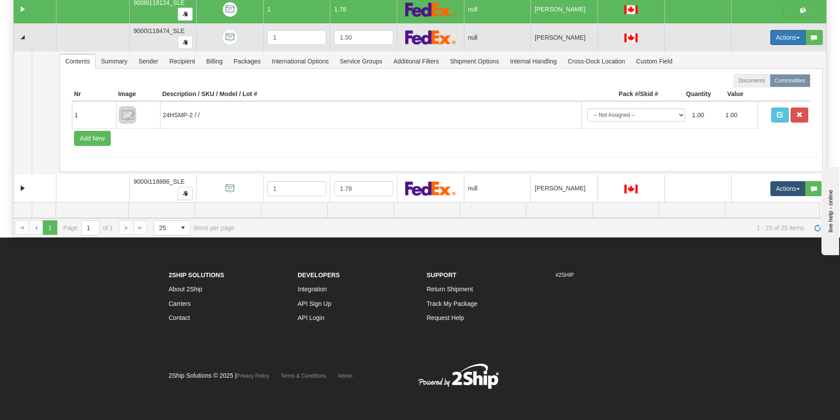
click at [777, 41] on button "Actions" at bounding box center [788, 37] width 35 height 15
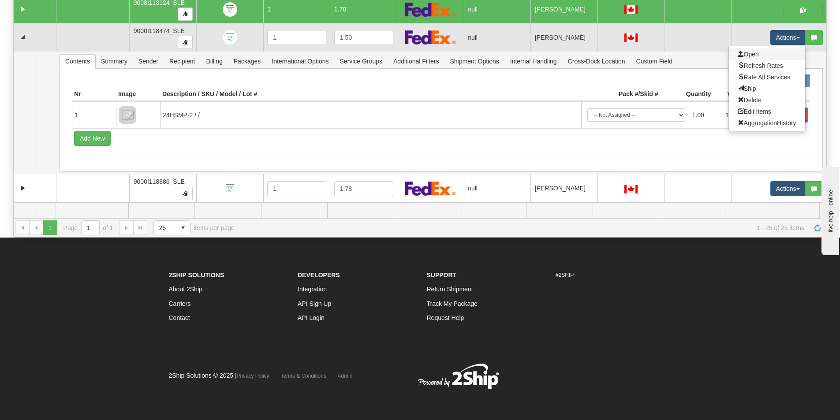
click at [761, 53] on link "Open" at bounding box center [767, 54] width 76 height 11
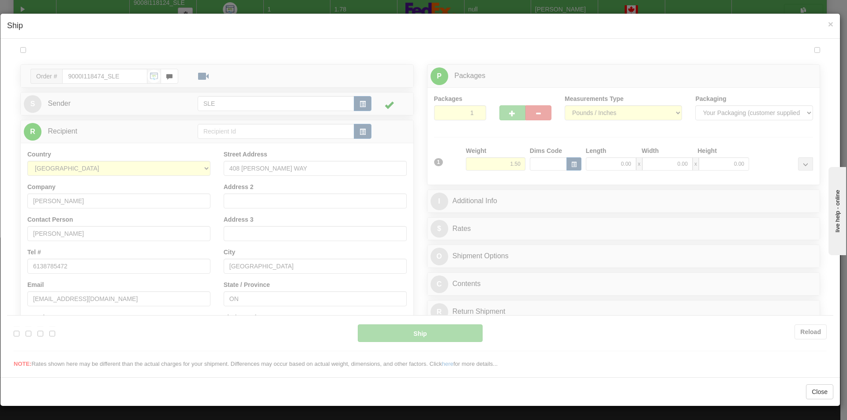
scroll to position [0, 0]
type input "18:01"
type input "16:00"
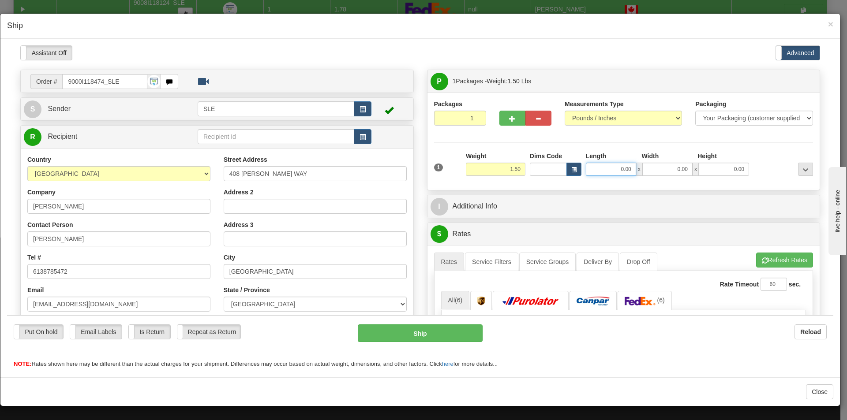
click at [617, 167] on input "0.00" at bounding box center [611, 168] width 50 height 13
type input "15.00"
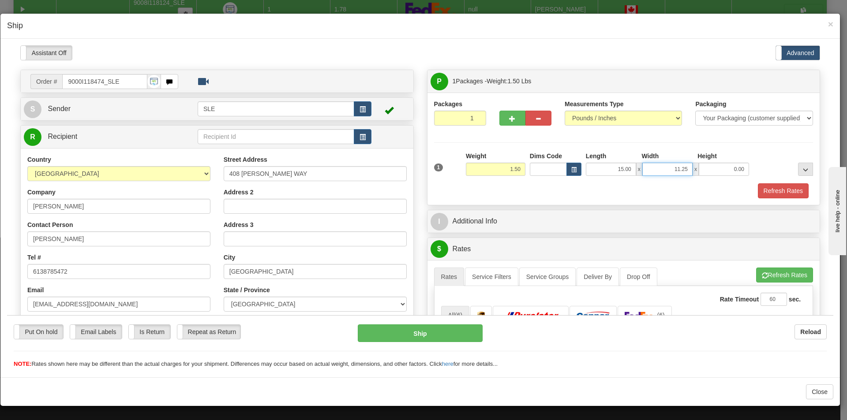
type input "11.25"
type input "20.75"
click at [768, 271] on button "Refresh Rates" at bounding box center [784, 274] width 57 height 15
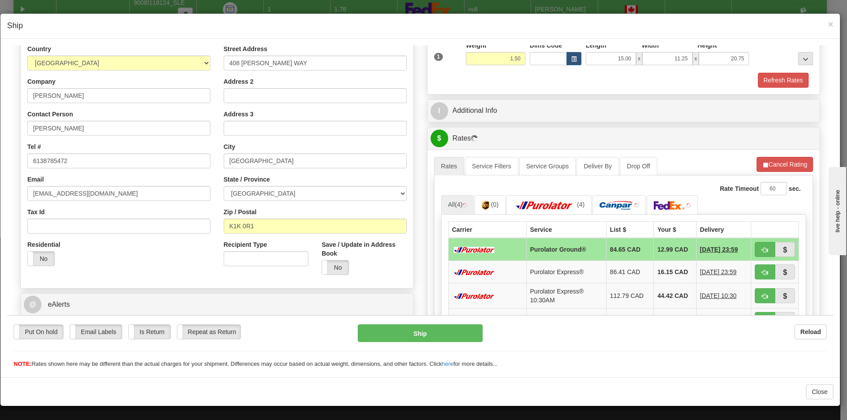
scroll to position [132, 0]
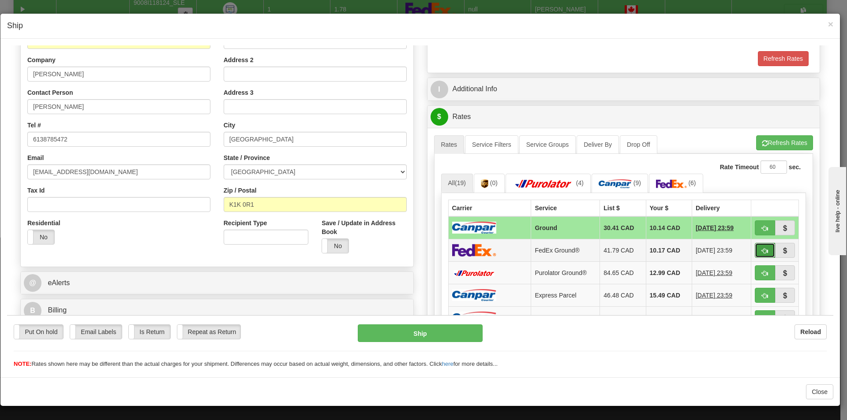
click at [762, 253] on span "button" at bounding box center [765, 251] width 6 height 6
type input "92"
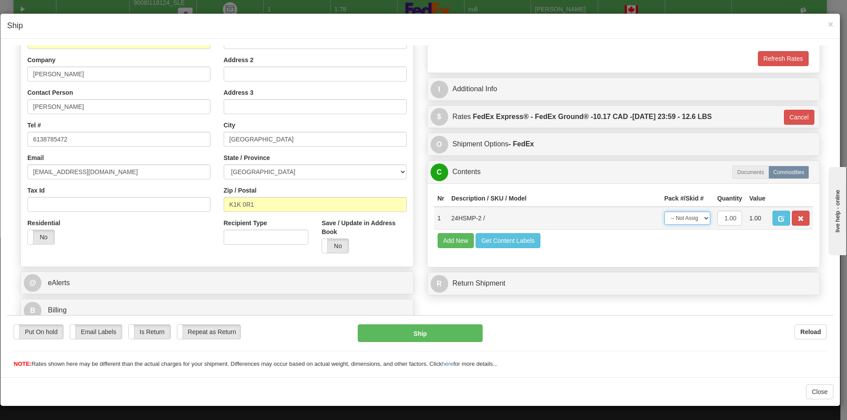
click at [690, 221] on select "-- Not Assigned -- Package 1" at bounding box center [687, 217] width 46 height 13
select select "0"
click at [664, 211] on select "-- Not Assigned -- Package 1" at bounding box center [687, 217] width 46 height 13
click at [390, 333] on button "Ship" at bounding box center [420, 333] width 124 height 18
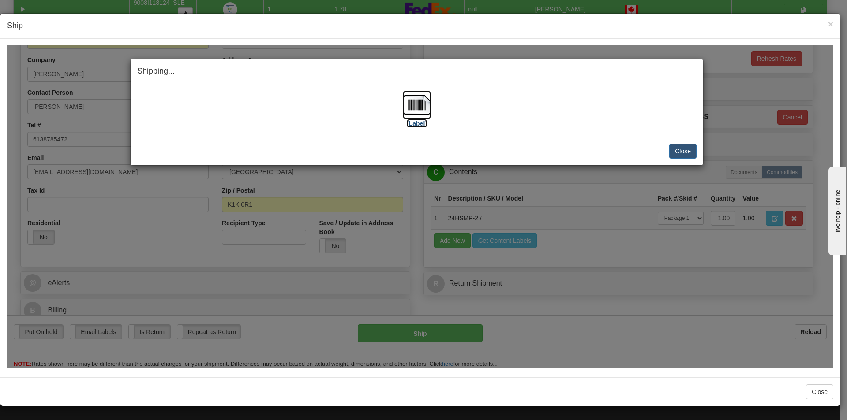
click at [430, 108] on img at bounding box center [417, 104] width 28 height 28
click at [683, 150] on button "Close" at bounding box center [682, 150] width 27 height 15
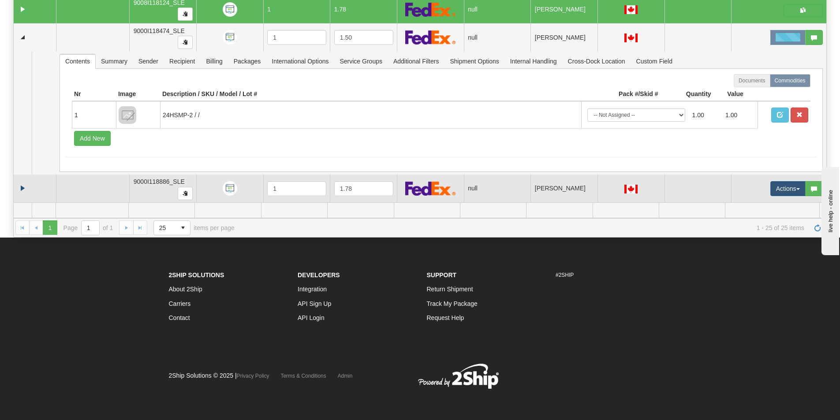
scroll to position [2668, 0]
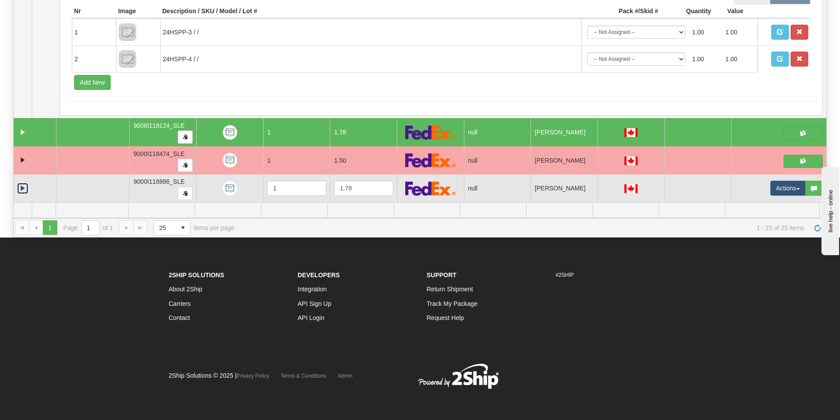
click at [21, 190] on link "Expand" at bounding box center [22, 188] width 11 height 11
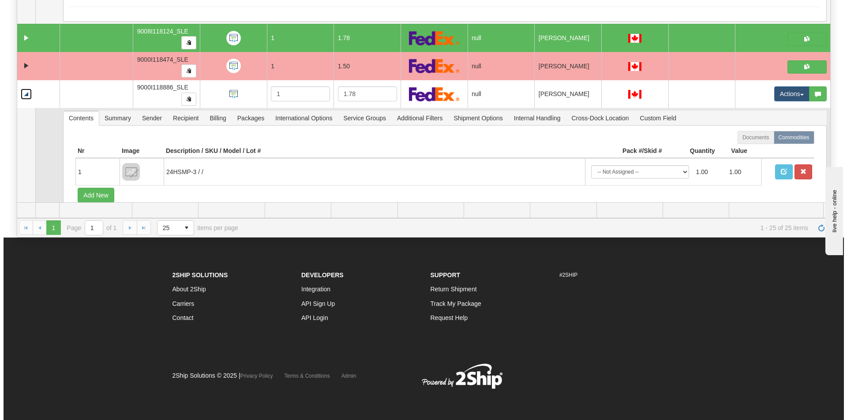
scroll to position [2747, 0]
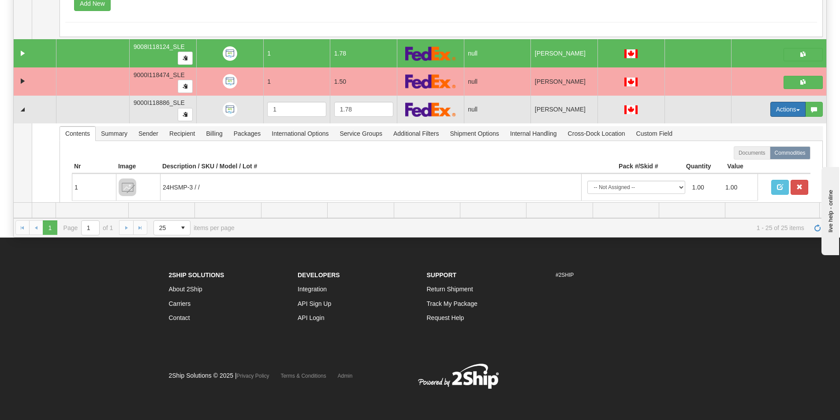
click at [780, 107] on button "Actions" at bounding box center [788, 109] width 35 height 15
click at [752, 126] on span "Open" at bounding box center [748, 126] width 21 height 7
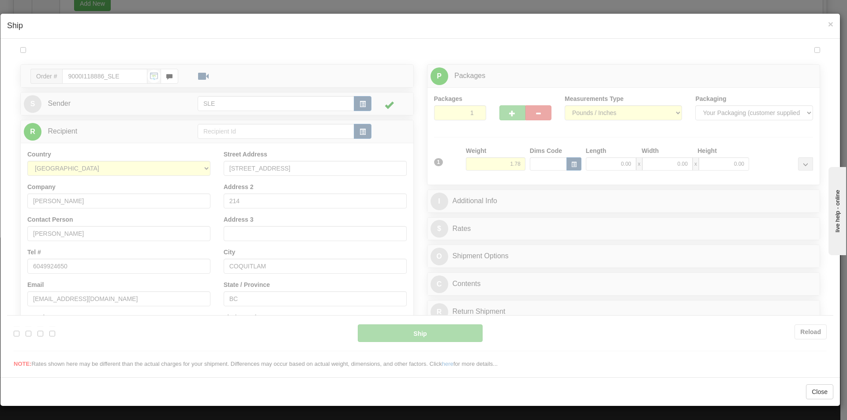
scroll to position [0, 0]
type input "18:02"
type input "16:00"
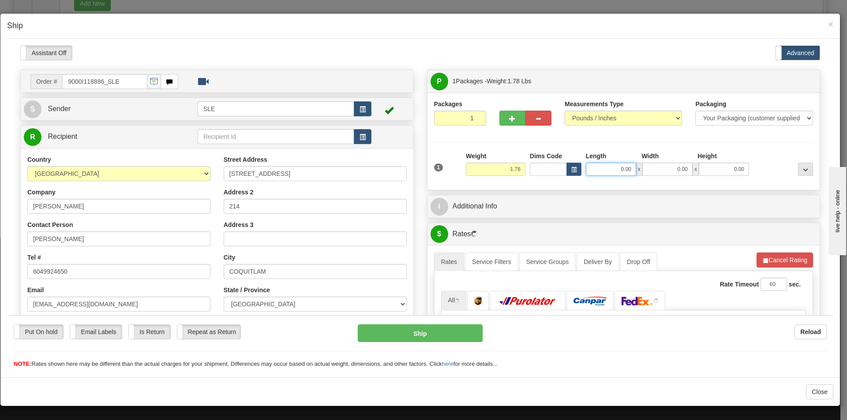
click at [625, 170] on input "0.00" at bounding box center [611, 168] width 50 height 13
type input "16.75"
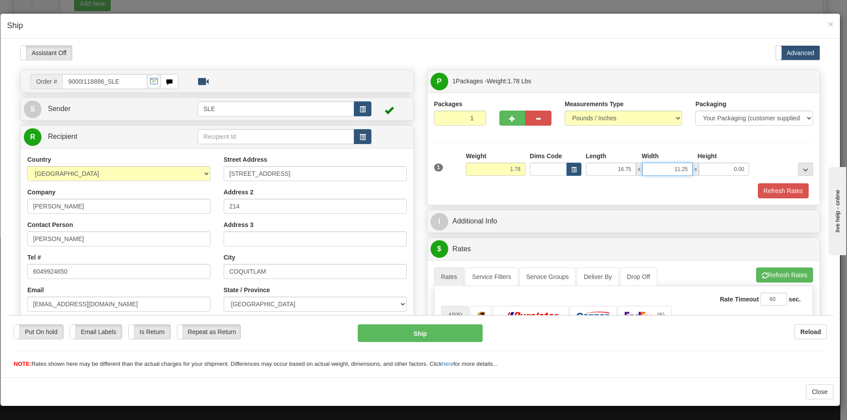
type input "11.25"
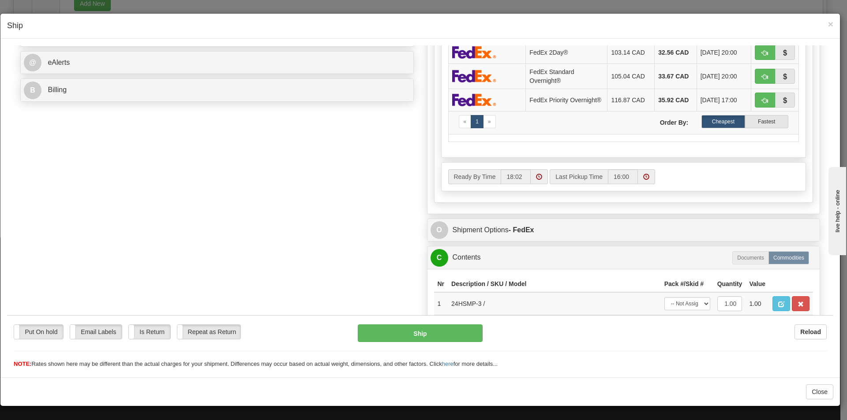
scroll to position [417, 0]
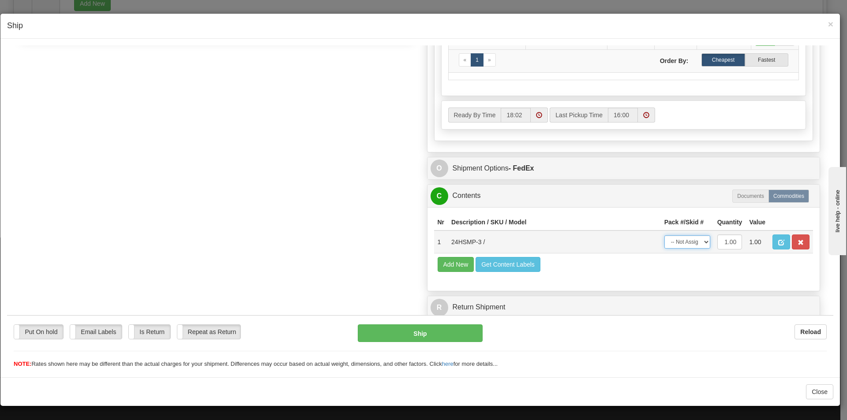
type input "20.50"
click at [692, 242] on select "-- Not Assigned -- Package 1" at bounding box center [687, 241] width 46 height 13
select select "0"
click at [664, 235] on select "-- Not Assigned -- Package 1" at bounding box center [687, 241] width 46 height 13
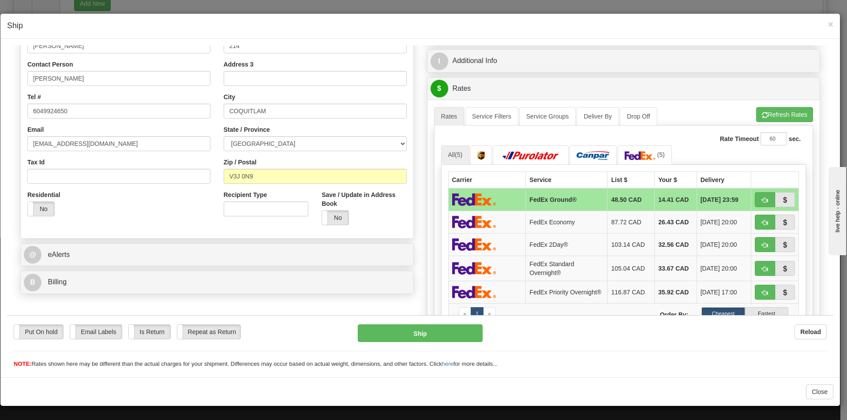
scroll to position [64, 0]
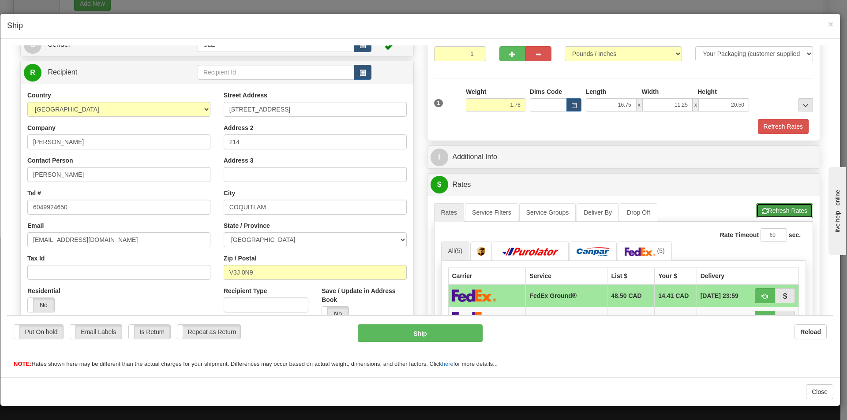
click at [789, 210] on button "Refresh Rates" at bounding box center [784, 210] width 57 height 15
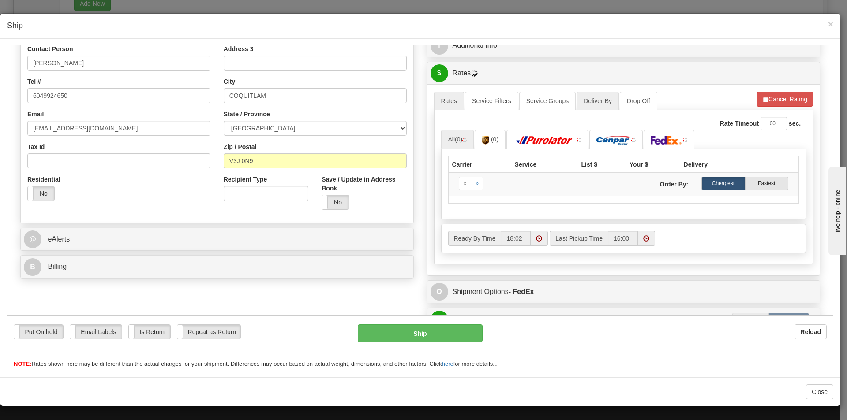
scroll to position [197, 0]
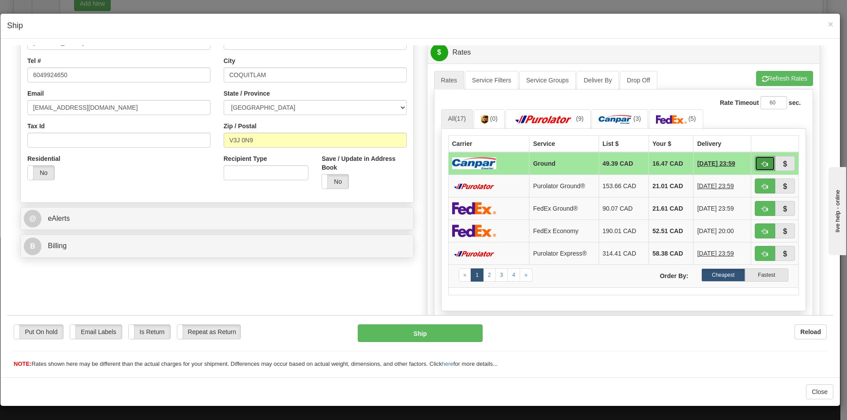
click at [755, 162] on button "button" at bounding box center [765, 163] width 20 height 15
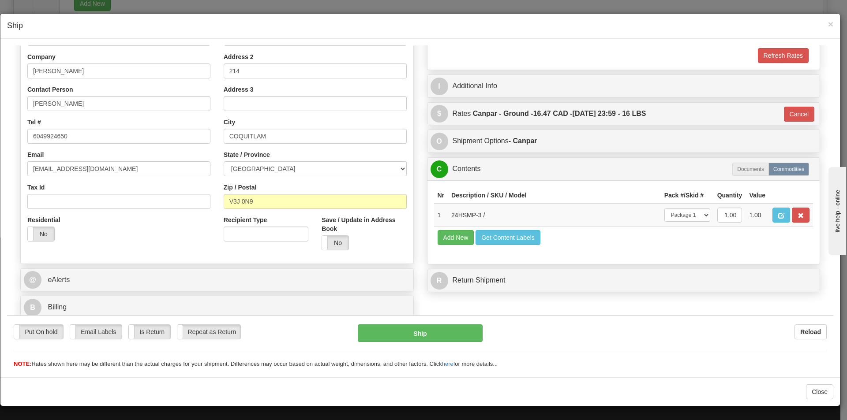
type input "1"
click at [397, 336] on button "Ship" at bounding box center [420, 333] width 124 height 18
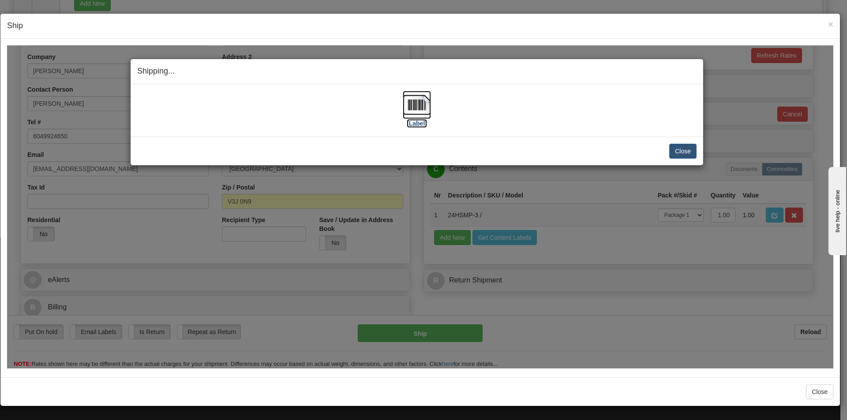
click at [417, 105] on img at bounding box center [417, 104] width 28 height 28
click at [671, 152] on button "Close" at bounding box center [682, 150] width 27 height 15
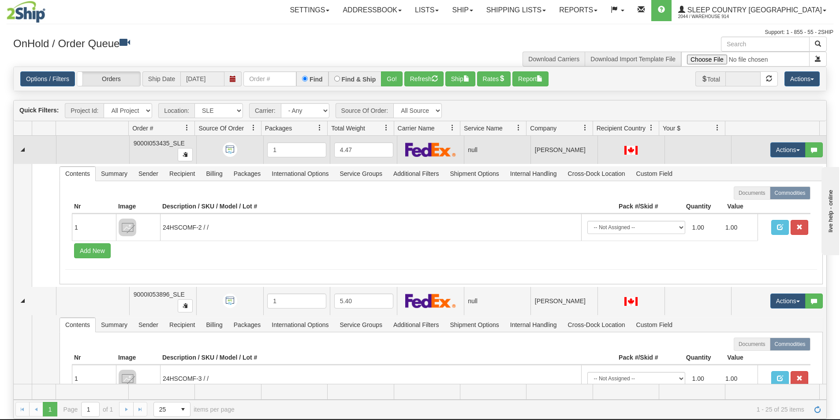
scroll to position [0, 0]
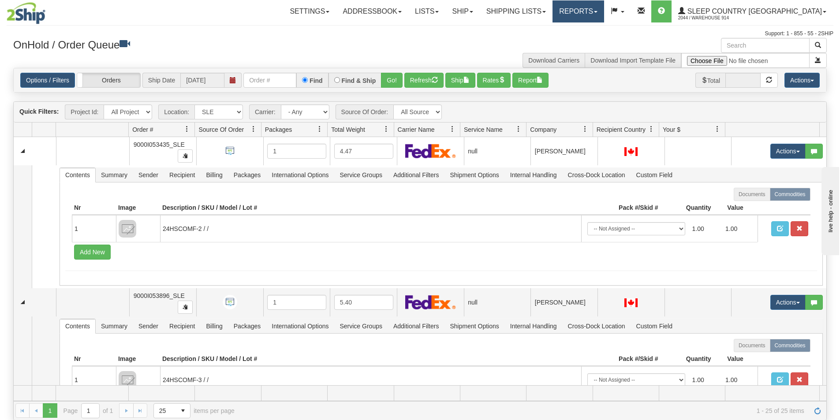
click at [604, 15] on link "Reports" at bounding box center [579, 11] width 52 height 22
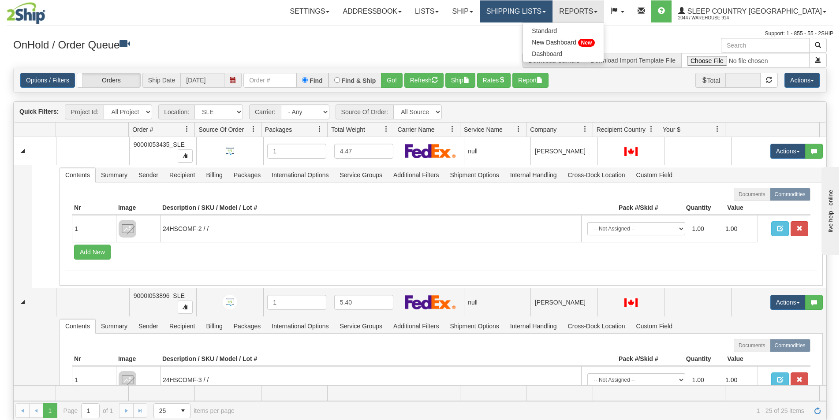
click at [553, 13] on link "Shipping lists" at bounding box center [516, 11] width 73 height 22
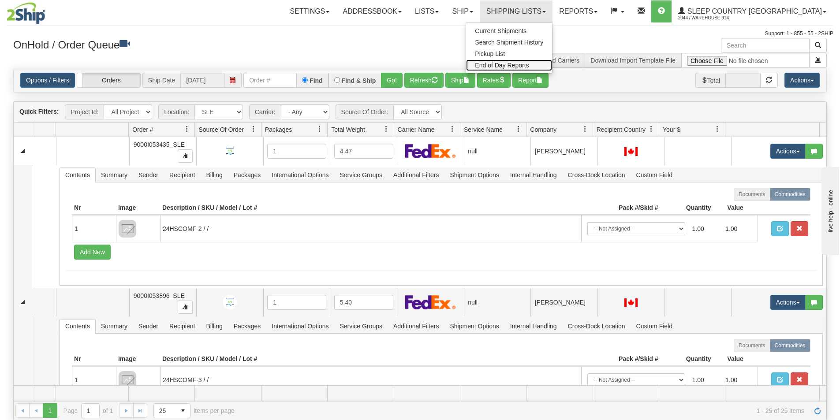
click at [538, 69] on link "End of Day Reports" at bounding box center [509, 65] width 86 height 11
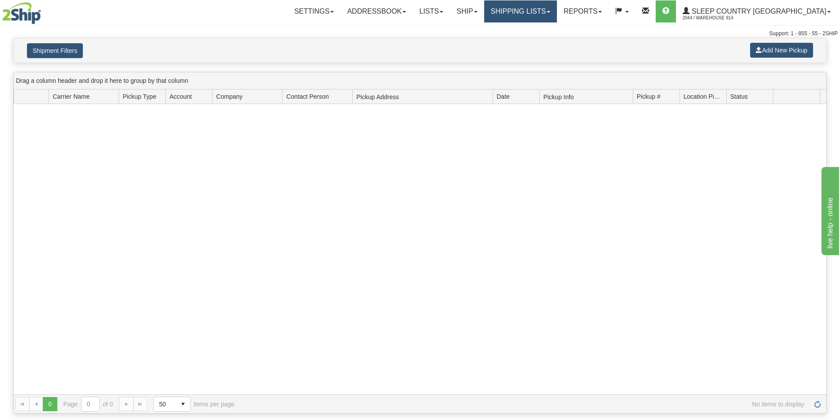
click at [557, 11] on link "Shipping lists" at bounding box center [520, 11] width 73 height 22
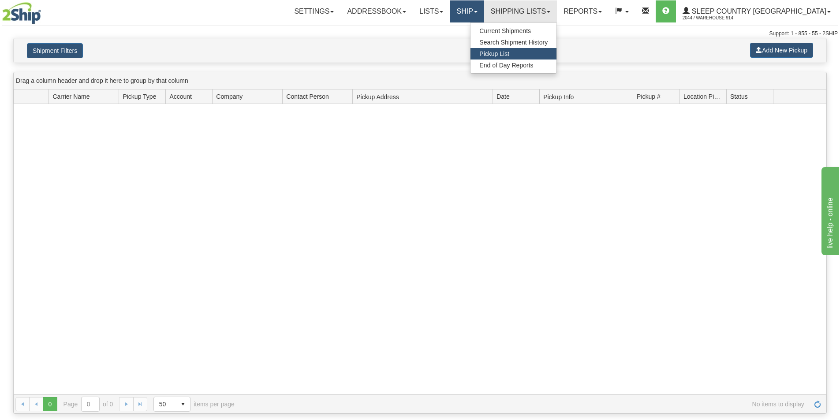
click at [484, 12] on link "Ship" at bounding box center [467, 11] width 34 height 22
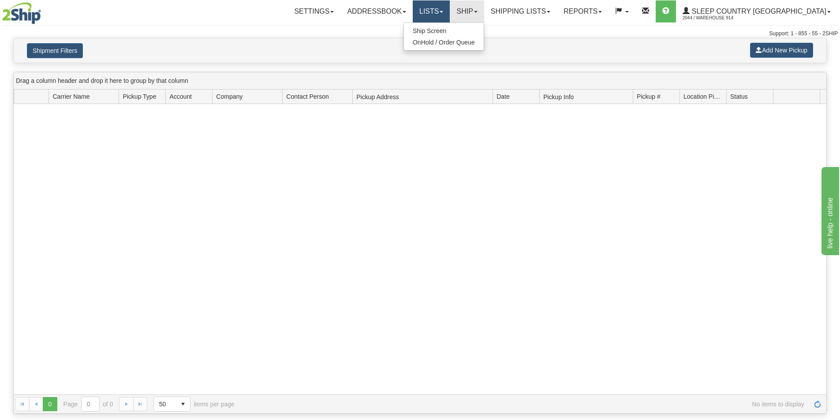
click at [450, 14] on link "Lists" at bounding box center [431, 11] width 37 height 22
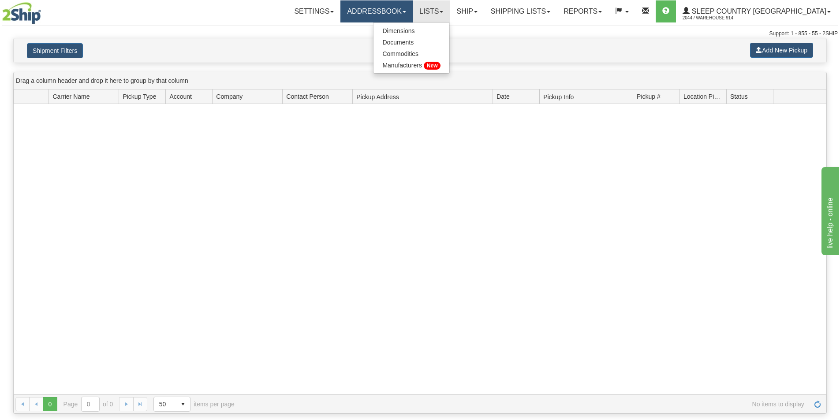
click at [413, 16] on link "Addressbook" at bounding box center [377, 11] width 72 height 22
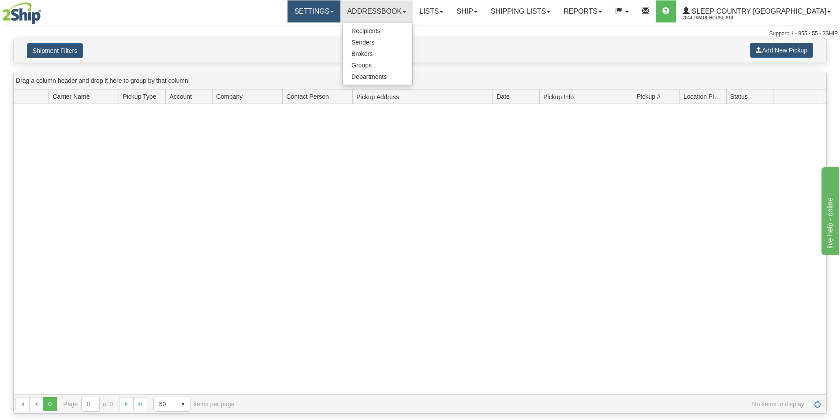
click at [341, 16] on link "Settings" at bounding box center [314, 11] width 53 height 22
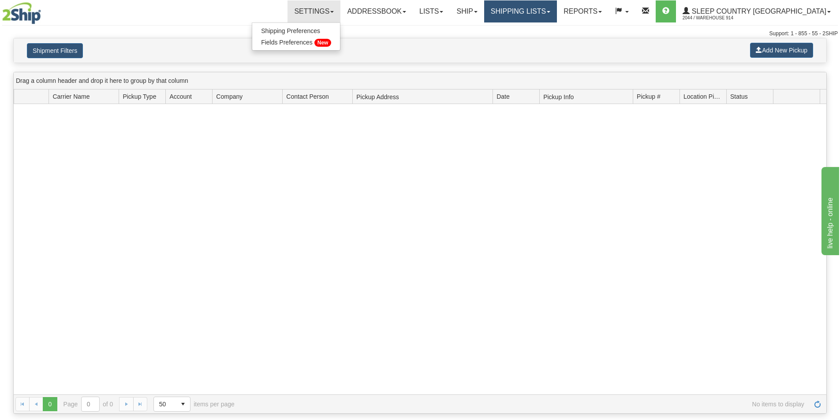
click at [557, 11] on link "Shipping lists" at bounding box center [520, 11] width 73 height 22
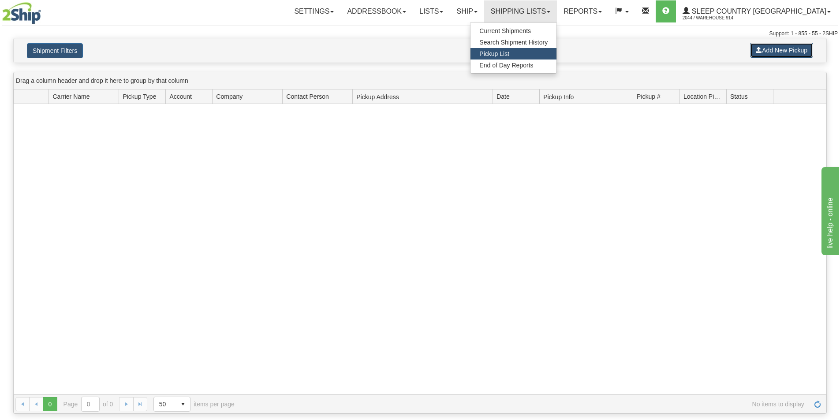
click at [806, 51] on button "Add New Pickup" at bounding box center [781, 50] width 63 height 15
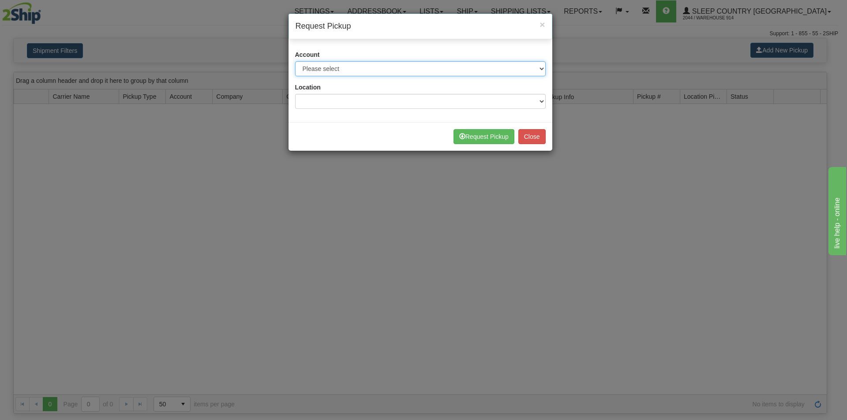
click at [543, 68] on select "Please select Canada Post - 7241032 ([GEOGRAPHIC_DATA] Post 300) [GEOGRAPHIC_DA…" at bounding box center [420, 68] width 251 height 15
select select "14"
click at [295, 61] on select "Please select Canada Post - 7241032 ([GEOGRAPHIC_DATA] Post 300) [GEOGRAPHIC_DA…" at bounding box center [420, 68] width 251 height 15
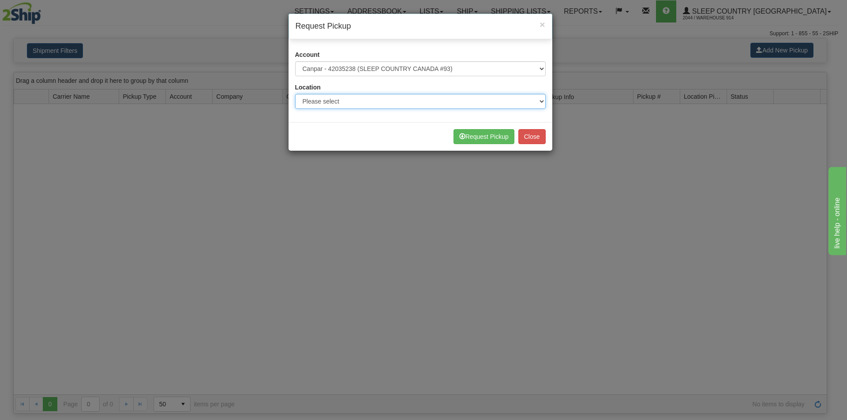
click at [537, 101] on select "Please select 914 CASPC END SLE" at bounding box center [420, 101] width 251 height 15
select select "7603"
click at [295, 94] on select "Please select 914 CASPC END SLE" at bounding box center [420, 101] width 251 height 15
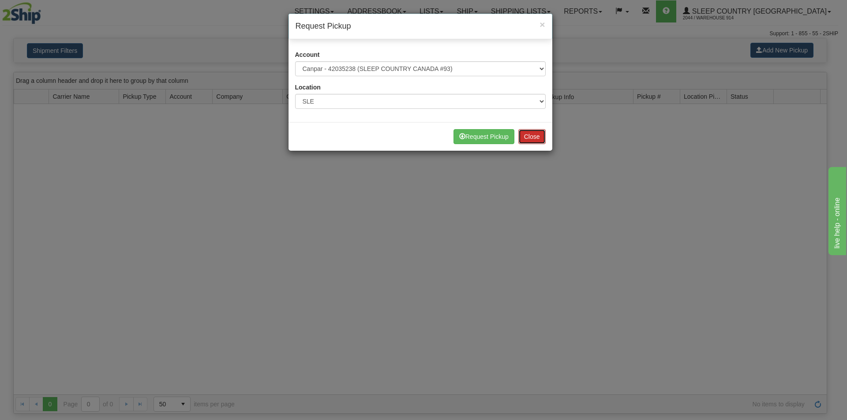
click at [539, 138] on button "Close" at bounding box center [531, 136] width 27 height 15
